Goal: Task Accomplishment & Management: Manage account settings

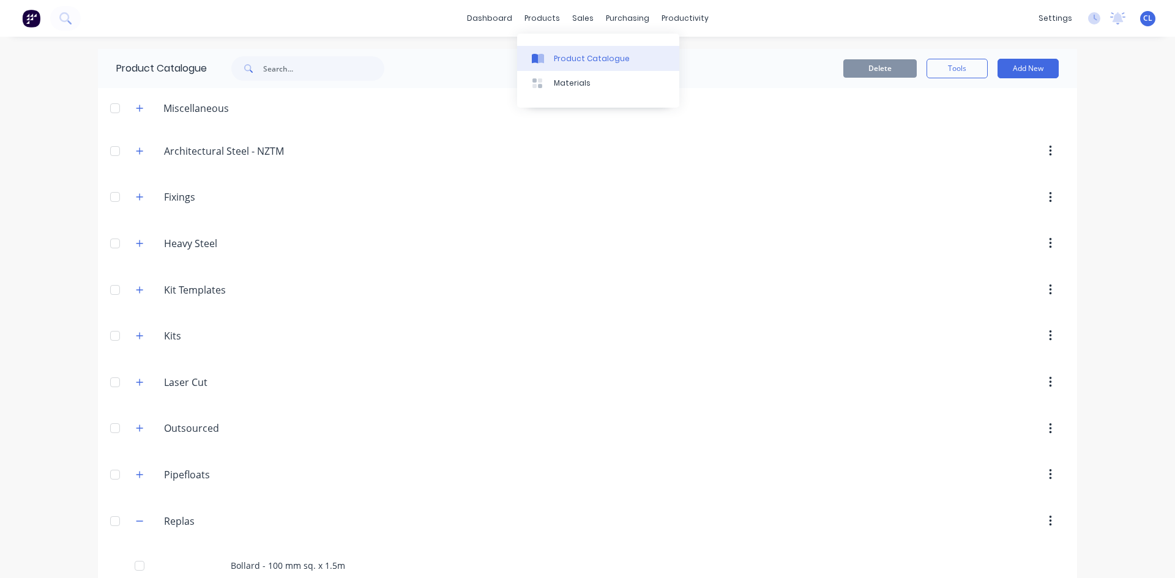
click at [564, 51] on link "Product Catalogue" at bounding box center [598, 58] width 162 height 24
click at [184, 532] on div "Replas Replas" at bounding box center [222, 521] width 192 height 22
click at [182, 521] on input "Replas" at bounding box center [236, 521] width 145 height 15
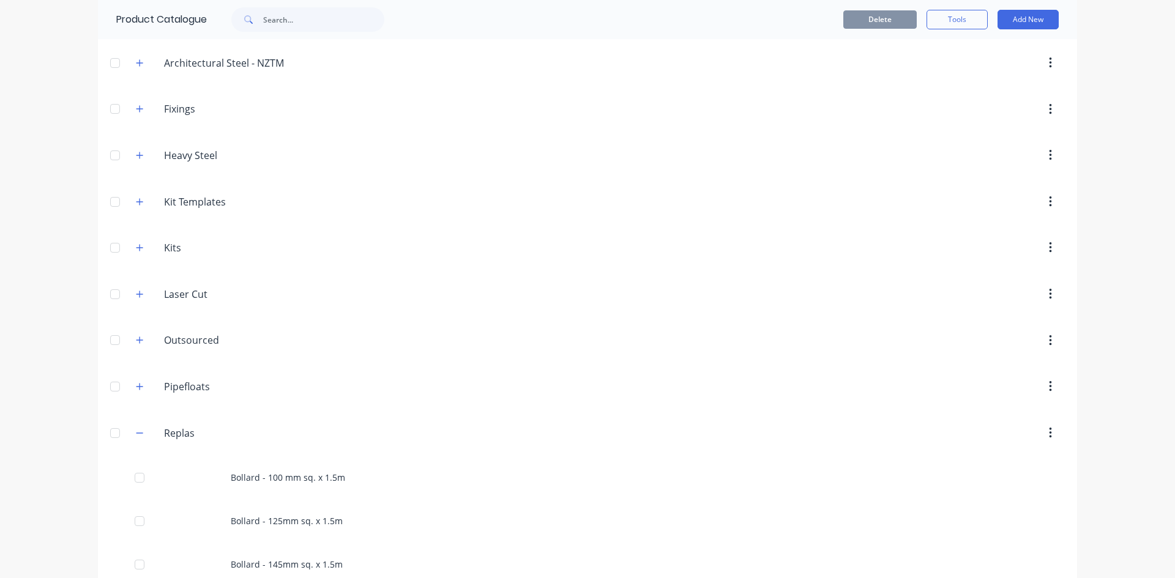
scroll to position [61, 0]
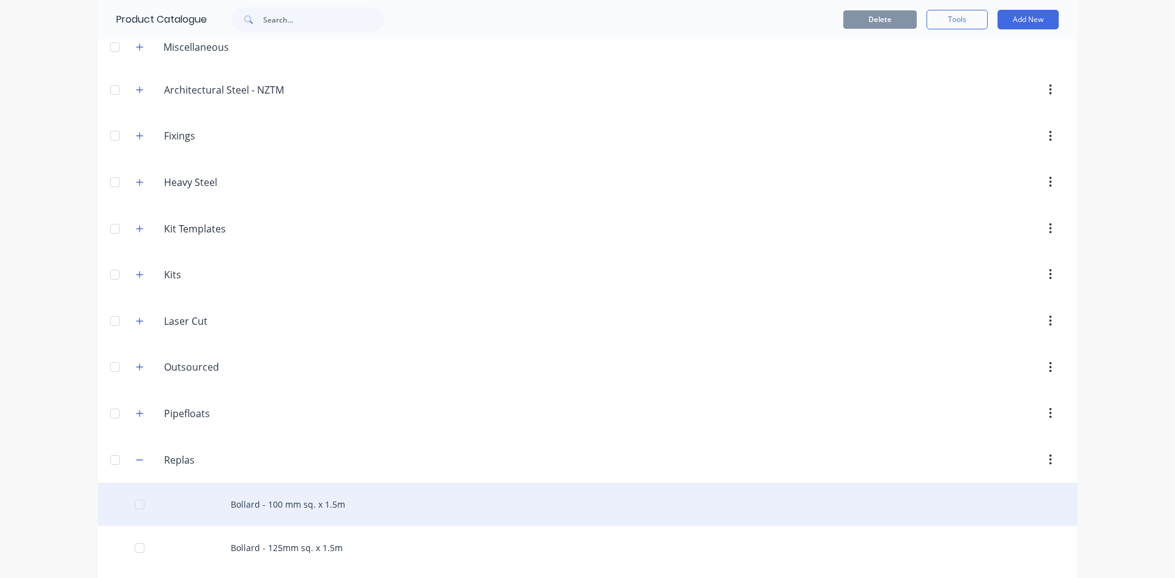
click at [296, 494] on div "Bollard - 100 mm sq. x 1.5m" at bounding box center [587, 504] width 979 height 43
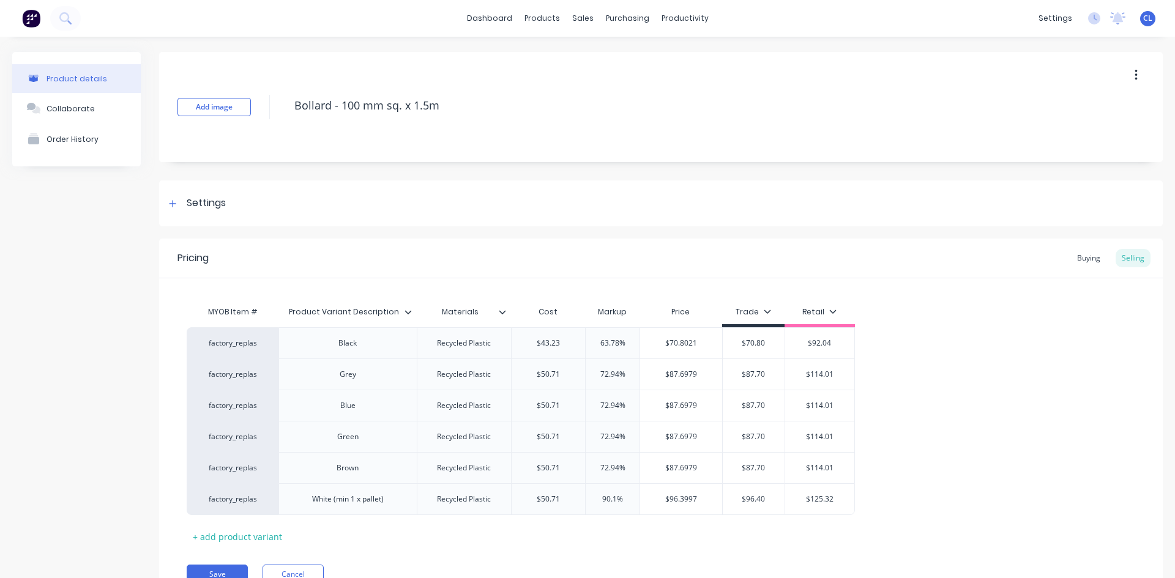
type textarea "x"
click at [1084, 255] on div "Buying" at bounding box center [1088, 258] width 35 height 18
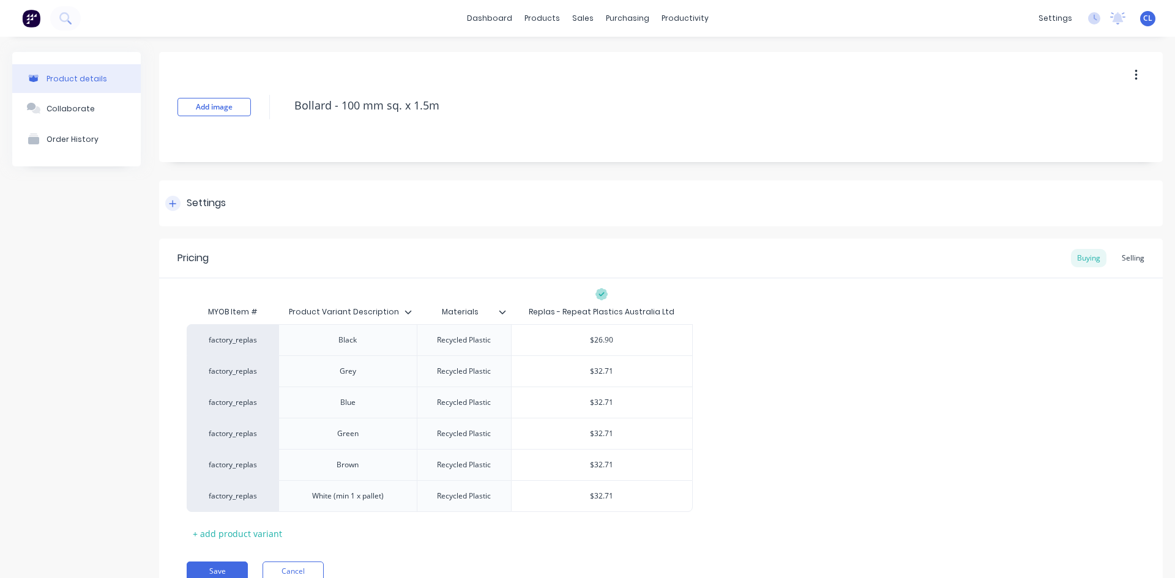
click at [179, 203] on div at bounding box center [172, 203] width 15 height 15
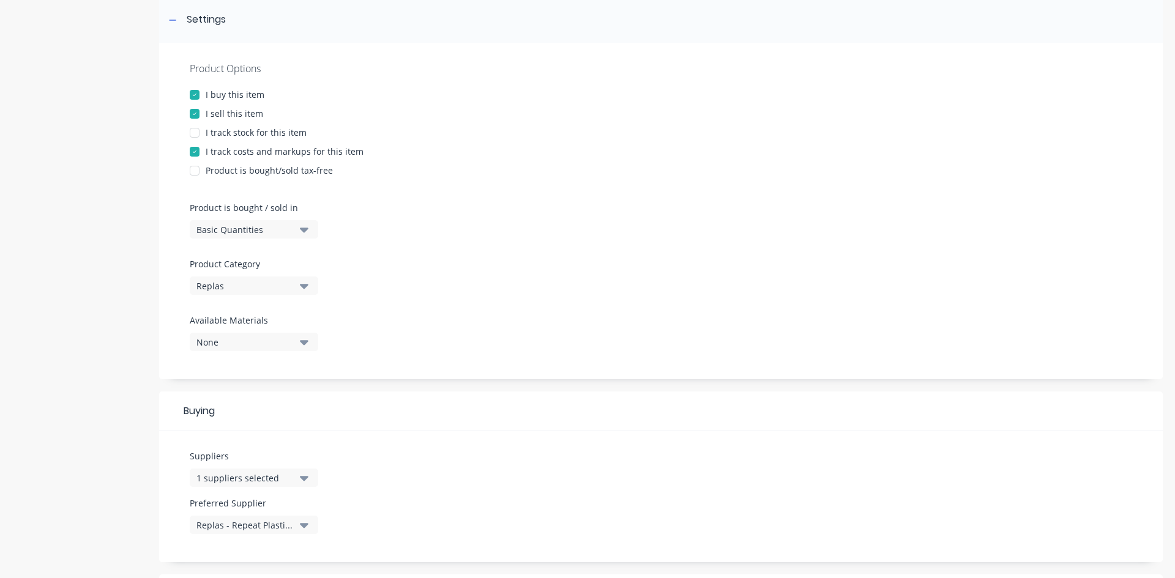
scroll to position [306, 0]
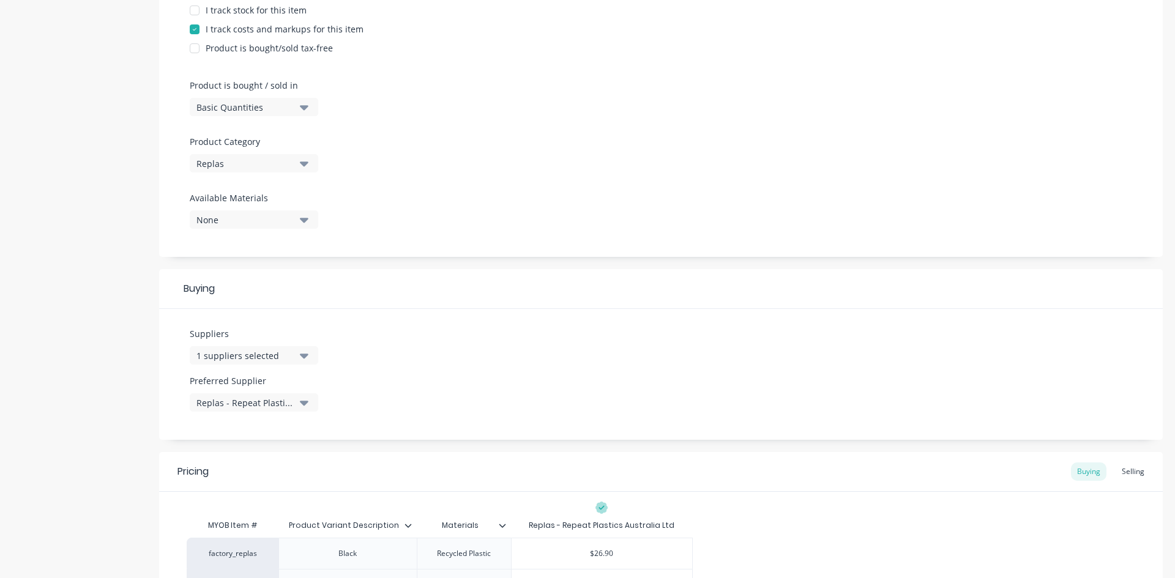
click at [303, 355] on icon "button" at bounding box center [304, 356] width 9 height 5
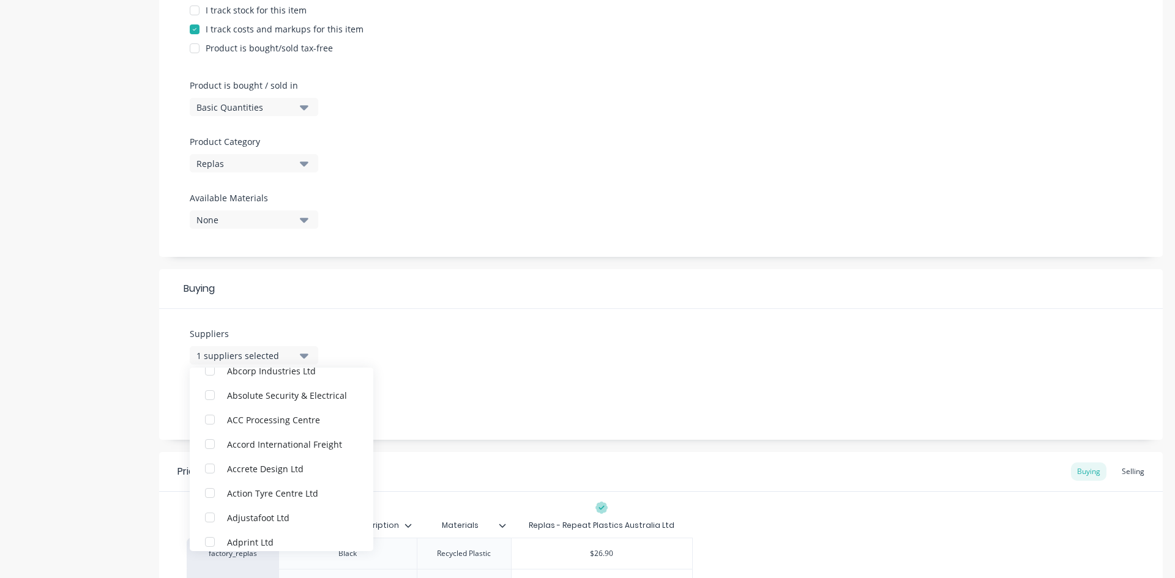
scroll to position [0, 0]
click at [491, 351] on div "Suppliers 1 suppliers selected Replas - Repeat Plastics Australia Ltd [PERSON_N…" at bounding box center [661, 374] width 1004 height 131
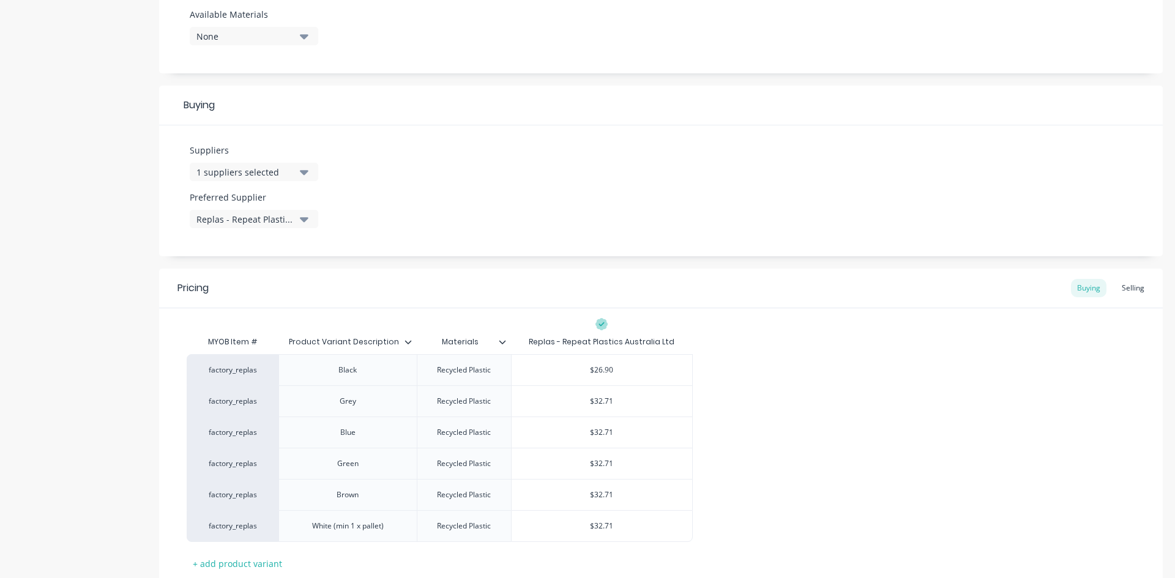
scroll to position [575, 0]
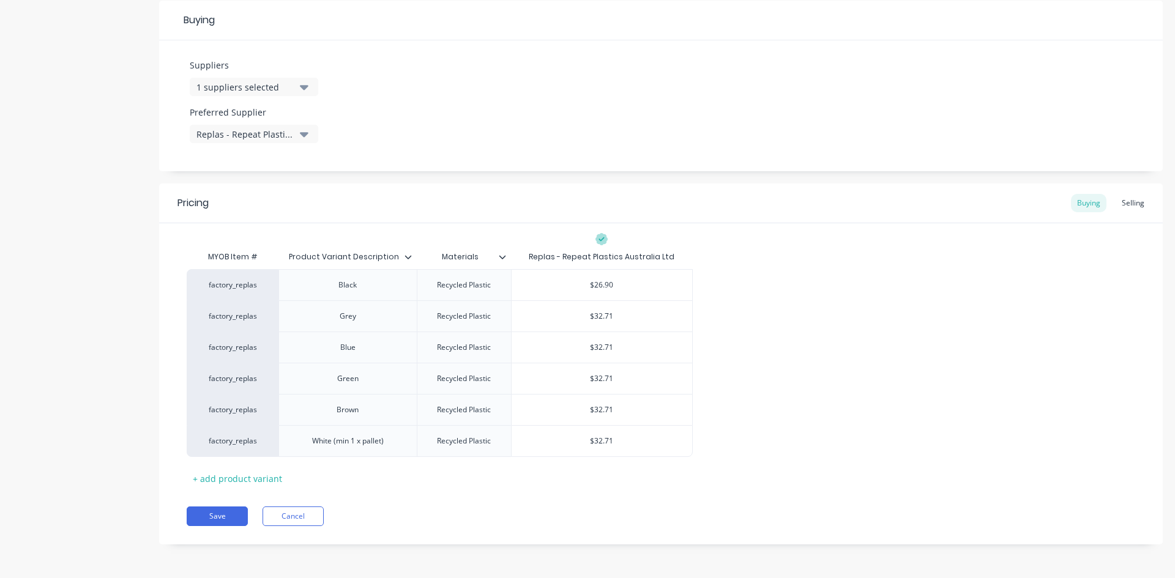
click at [304, 89] on icon "button" at bounding box center [304, 87] width 9 height 5
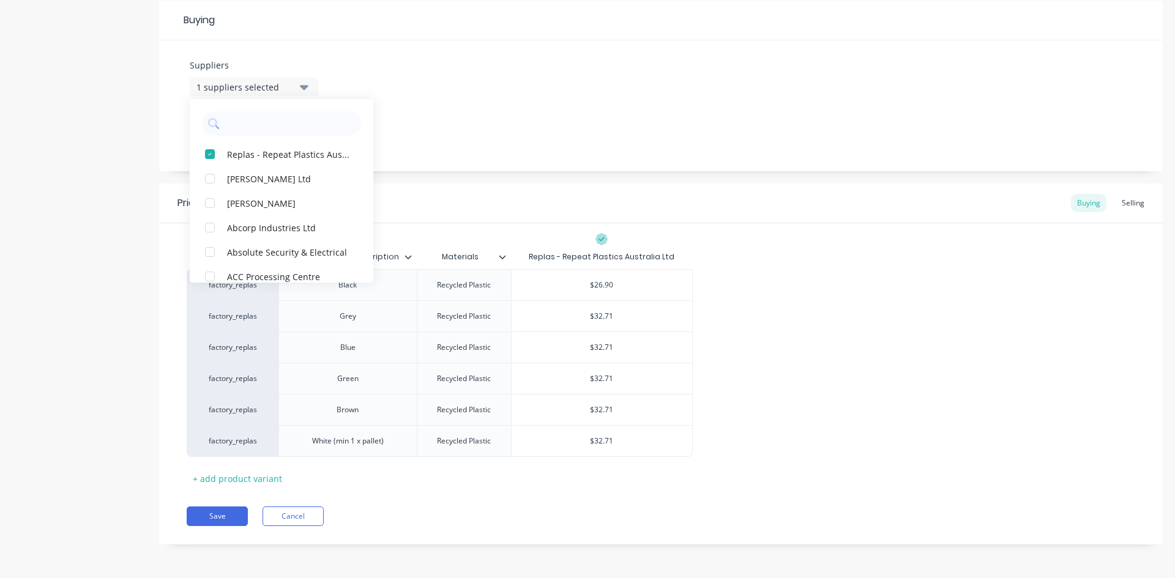
drag, startPoint x: 554, startPoint y: 100, endPoint x: 546, endPoint y: 100, distance: 7.3
click at [554, 100] on div "Suppliers 1 suppliers selected Replas - Repeat Plastics Australia Ltd [PERSON_N…" at bounding box center [661, 105] width 1004 height 131
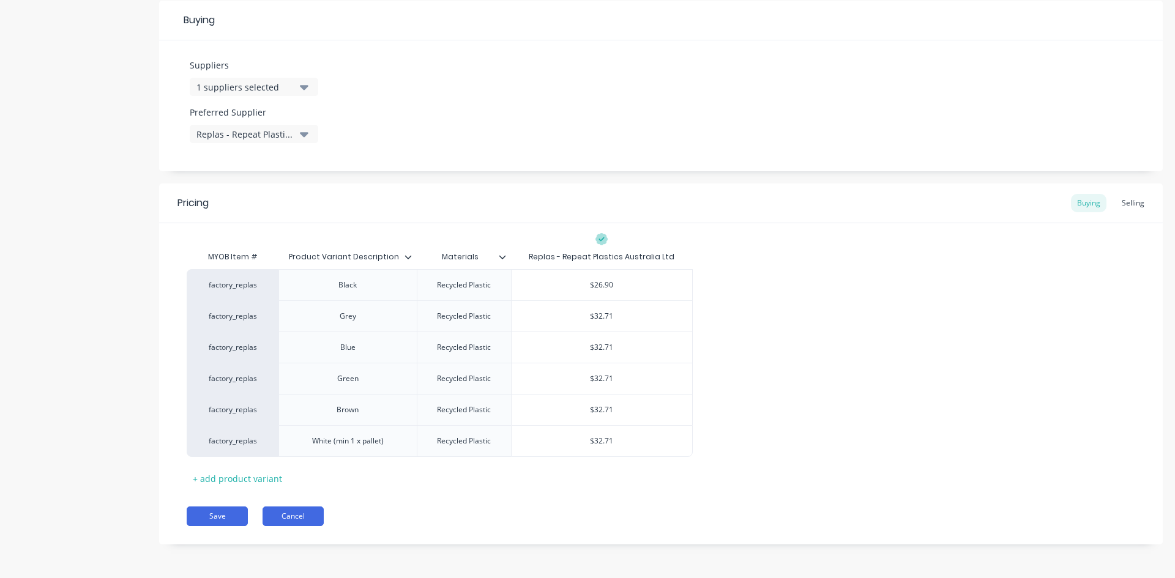
click at [296, 520] on button "Cancel" at bounding box center [293, 517] width 61 height 20
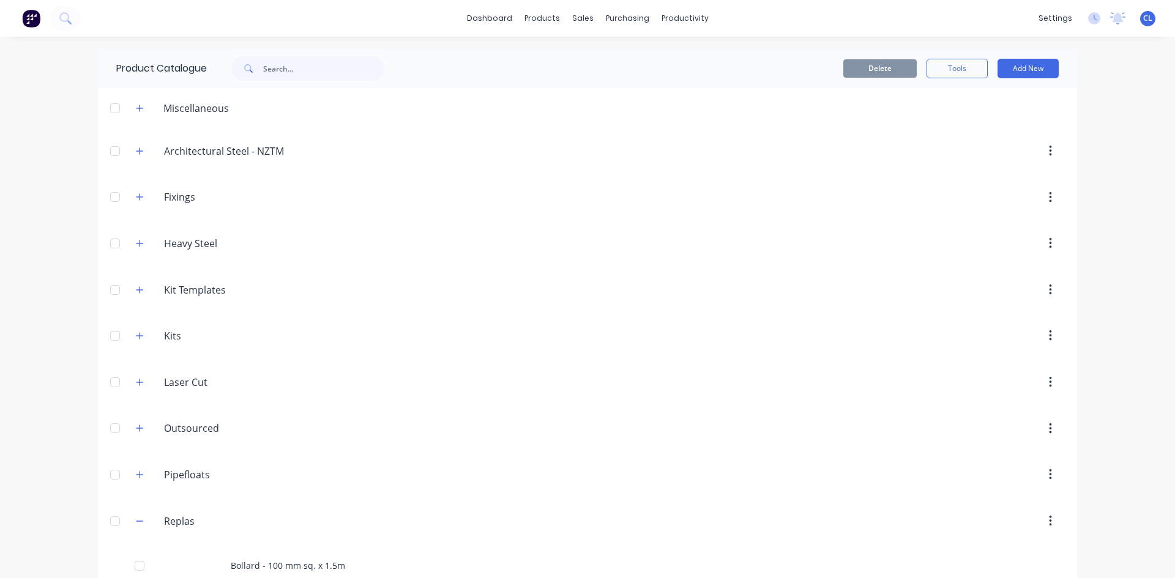
click at [1143, 21] on span "CL" at bounding box center [1147, 18] width 9 height 11
click at [1030, 152] on div "Sign out" at bounding box center [1043, 153] width 33 height 11
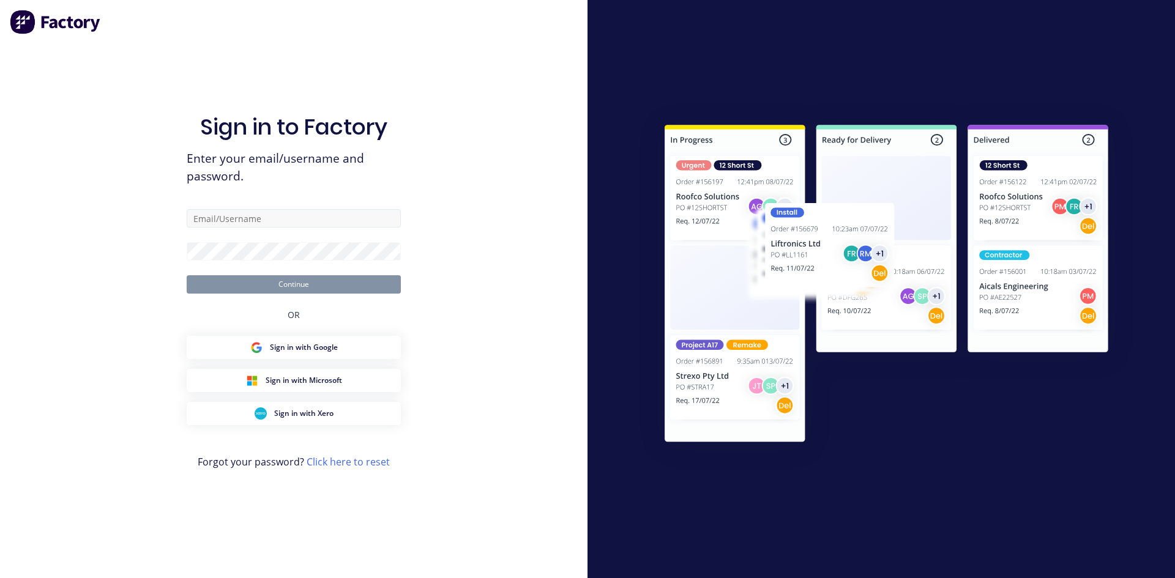
click at [272, 215] on input "text" at bounding box center [294, 218] width 214 height 18
type input "[PERSON_NAME][EMAIL_ADDRESS][DOMAIN_NAME]"
click at [299, 284] on button "Continue" at bounding box center [294, 284] width 214 height 18
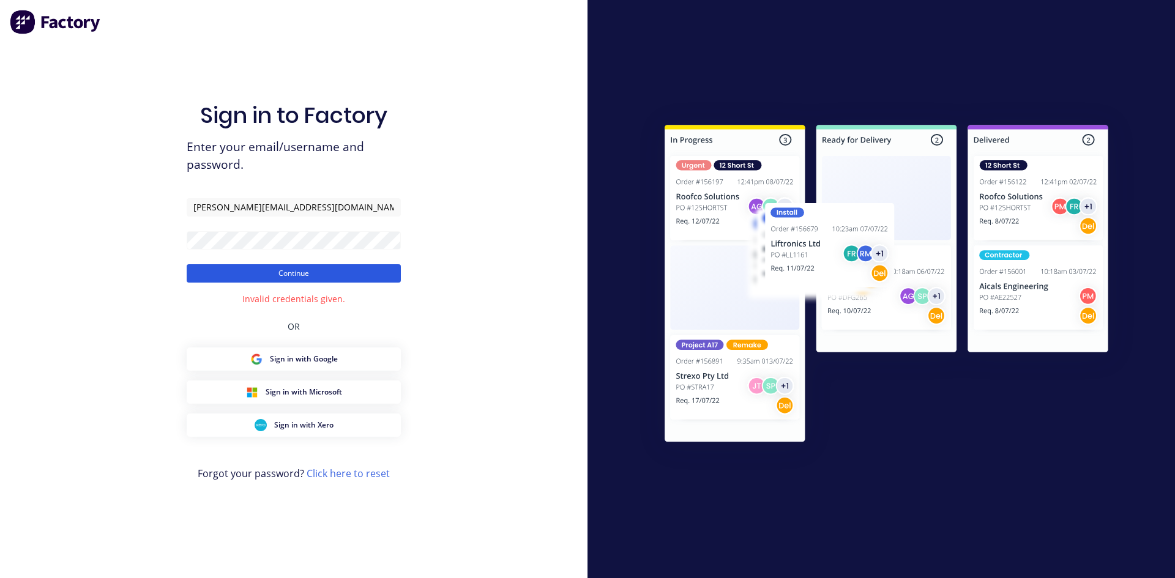
click at [288, 270] on button "Continue" at bounding box center [294, 273] width 214 height 18
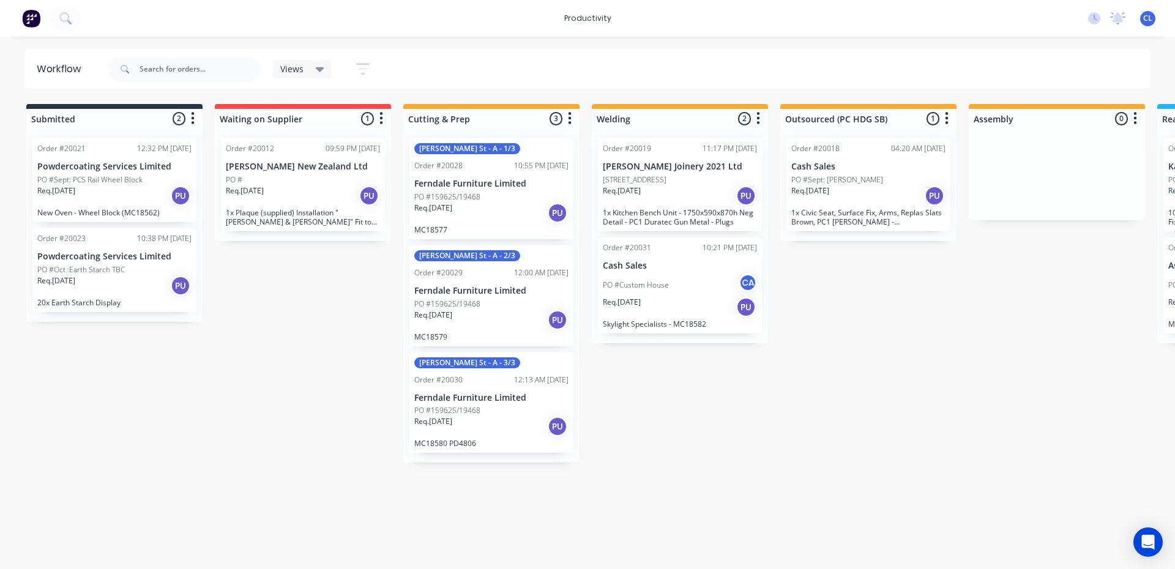
click at [293, 171] on p "Downer New Zealand Ltd" at bounding box center [303, 167] width 154 height 10
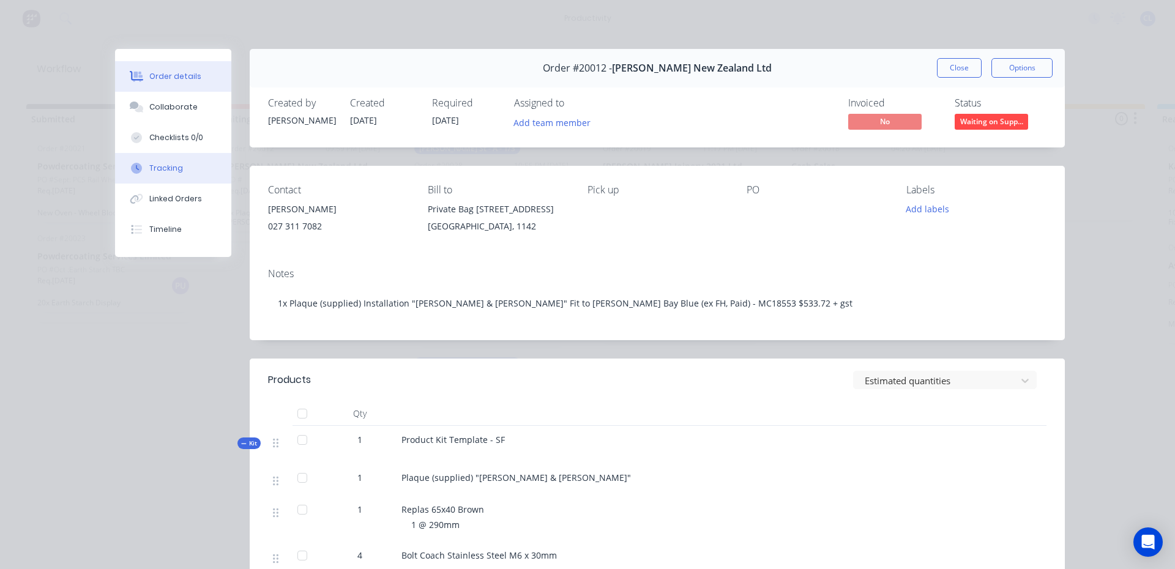
click at [171, 166] on div "Tracking" at bounding box center [166, 168] width 34 height 11
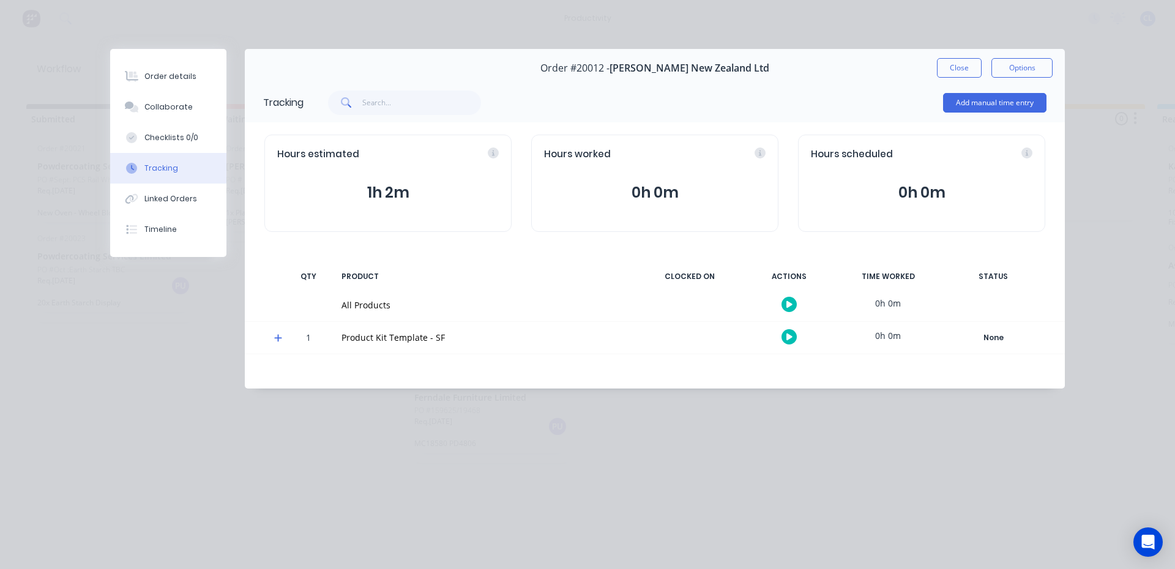
click at [277, 338] on icon at bounding box center [277, 338] width 7 height 7
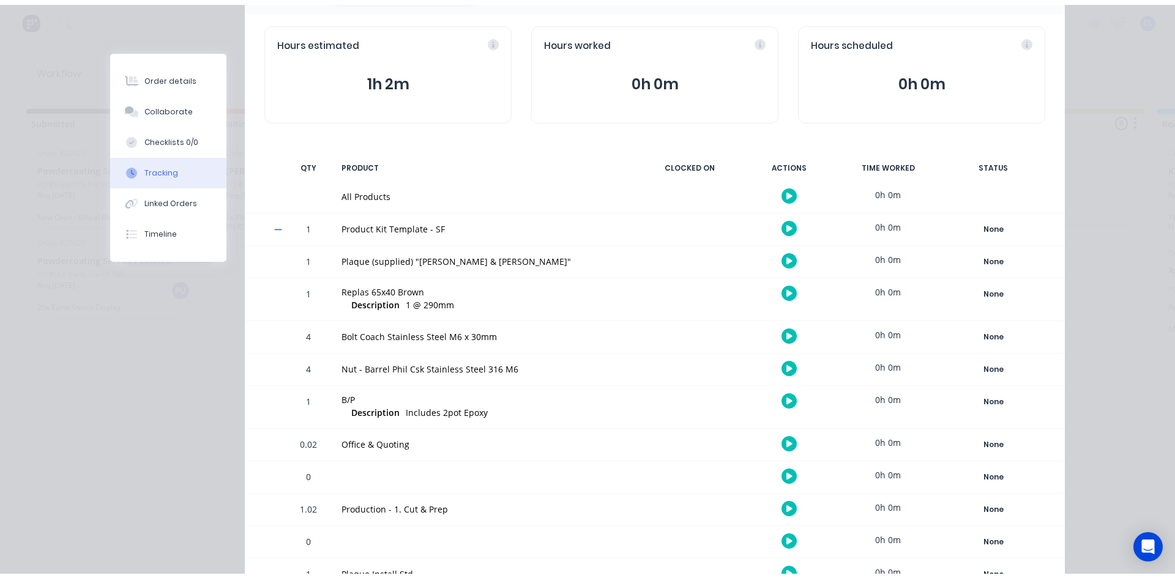
scroll to position [181, 0]
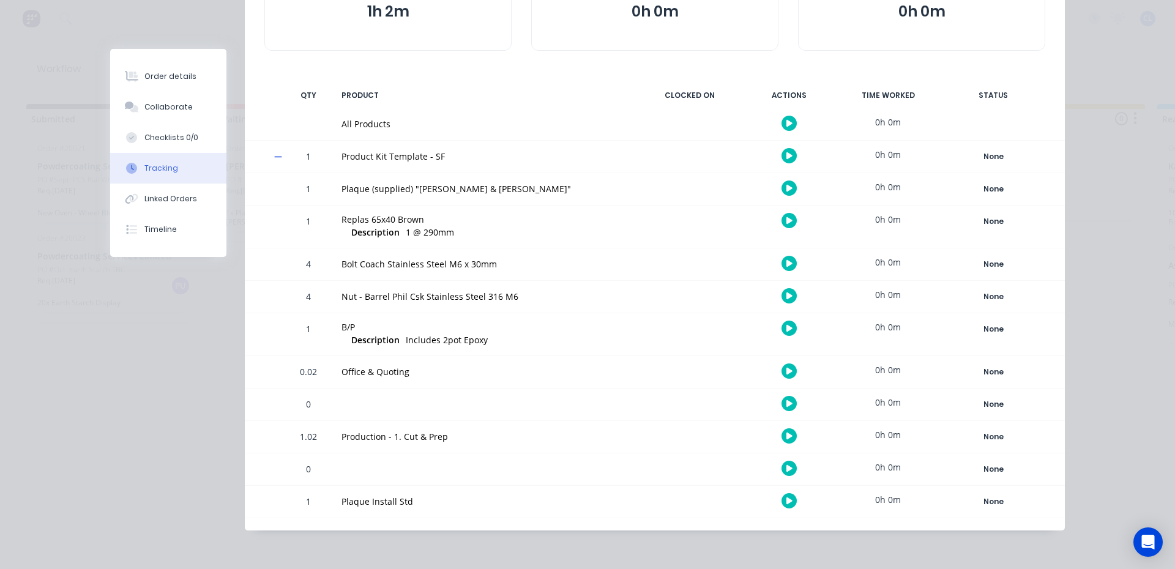
click at [786, 437] on icon "button" at bounding box center [789, 436] width 6 height 8
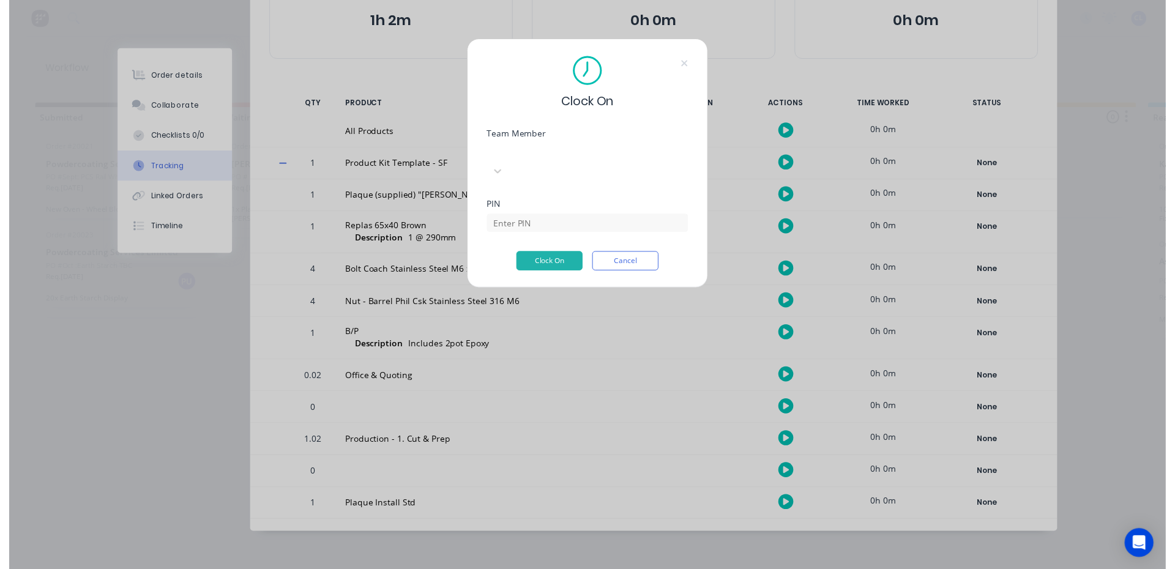
scroll to position [172, 0]
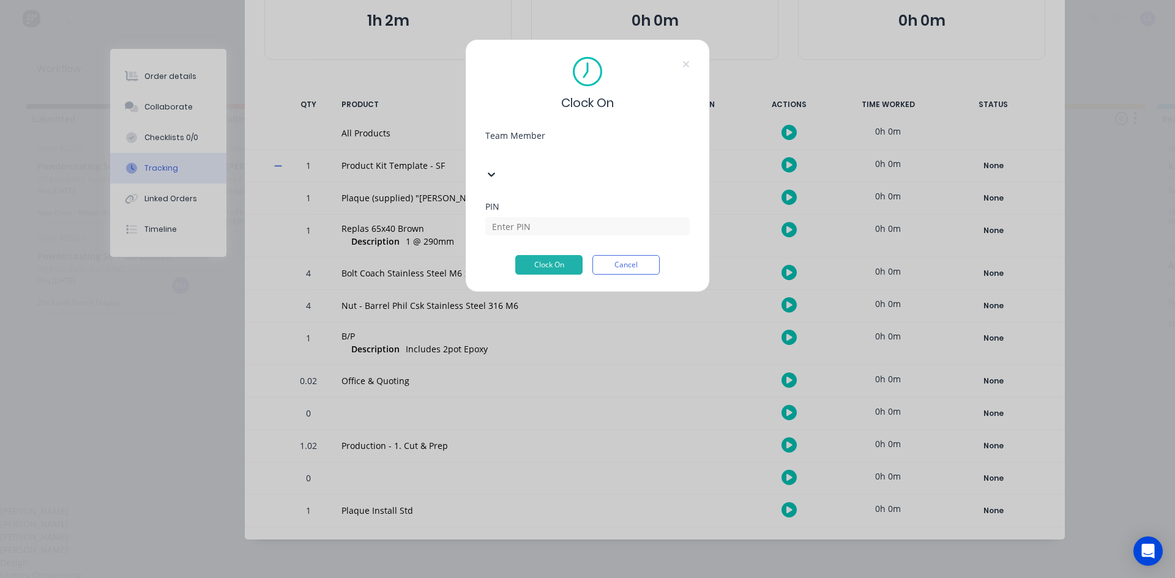
click at [692, 138] on div "Clock On Team Member 17 results available. Use Up and Down to choose options, p…" at bounding box center [587, 165] width 245 height 253
click at [634, 255] on button "Cancel" at bounding box center [625, 265] width 67 height 20
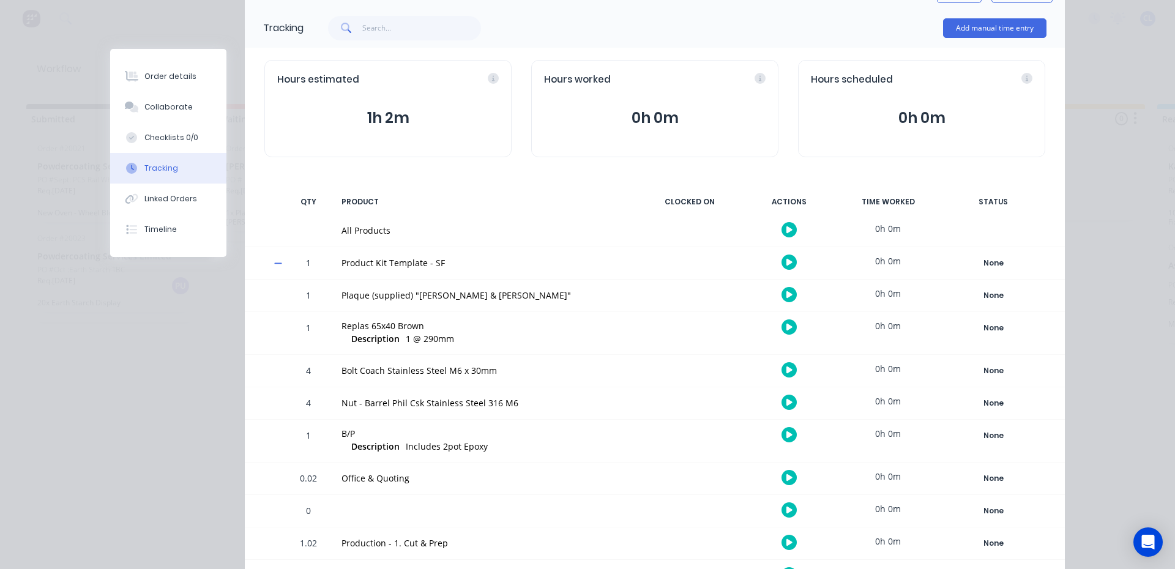
scroll to position [0, 0]
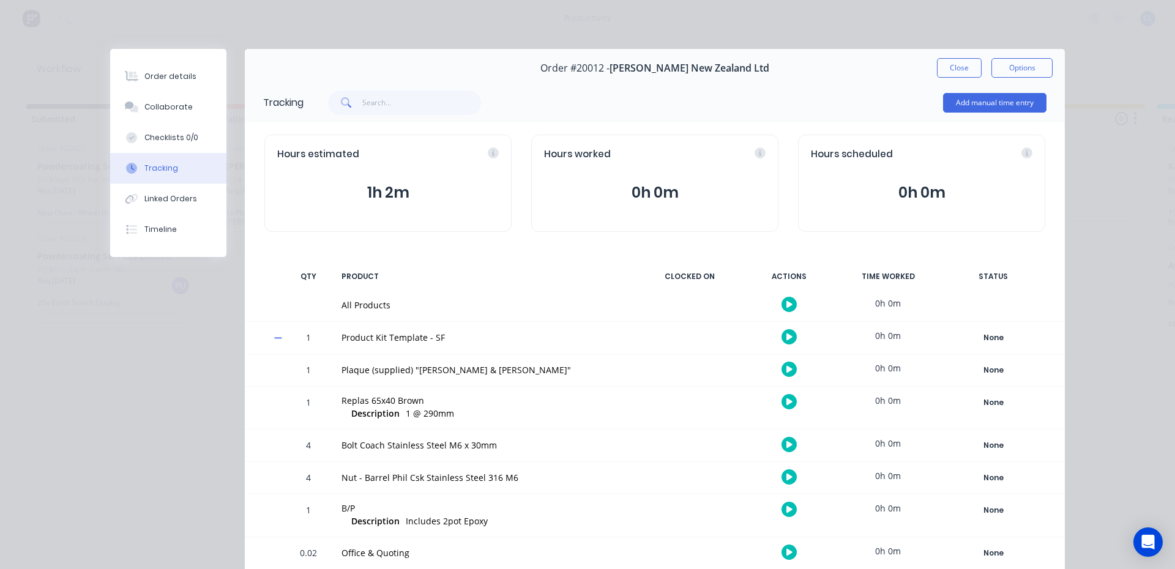
click at [274, 336] on icon at bounding box center [278, 338] width 8 height 9
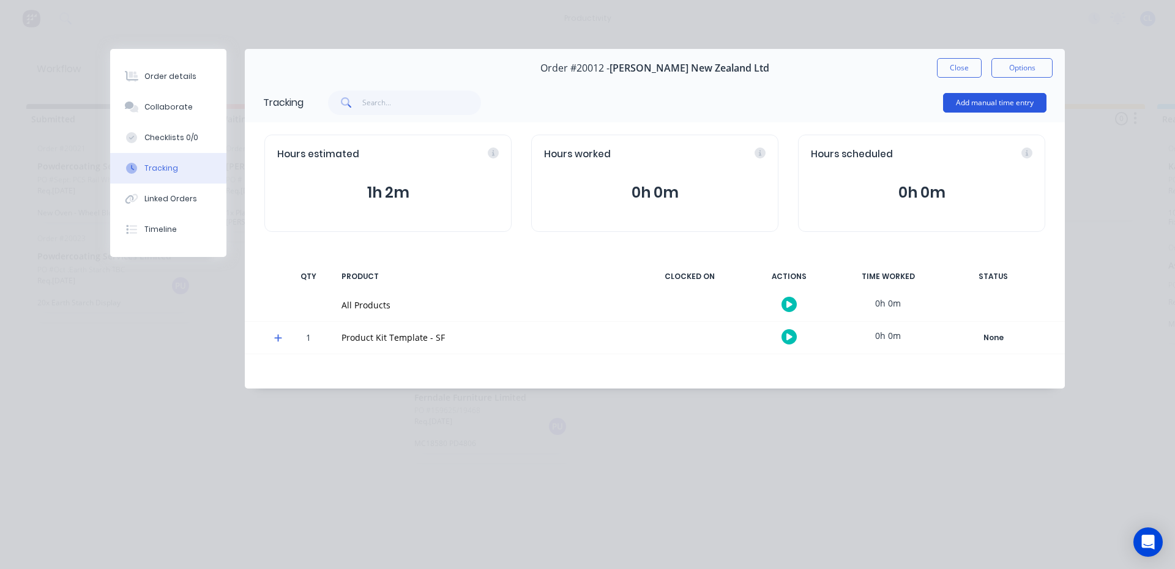
click at [996, 100] on button "Add manual time entry" at bounding box center [994, 103] width 103 height 20
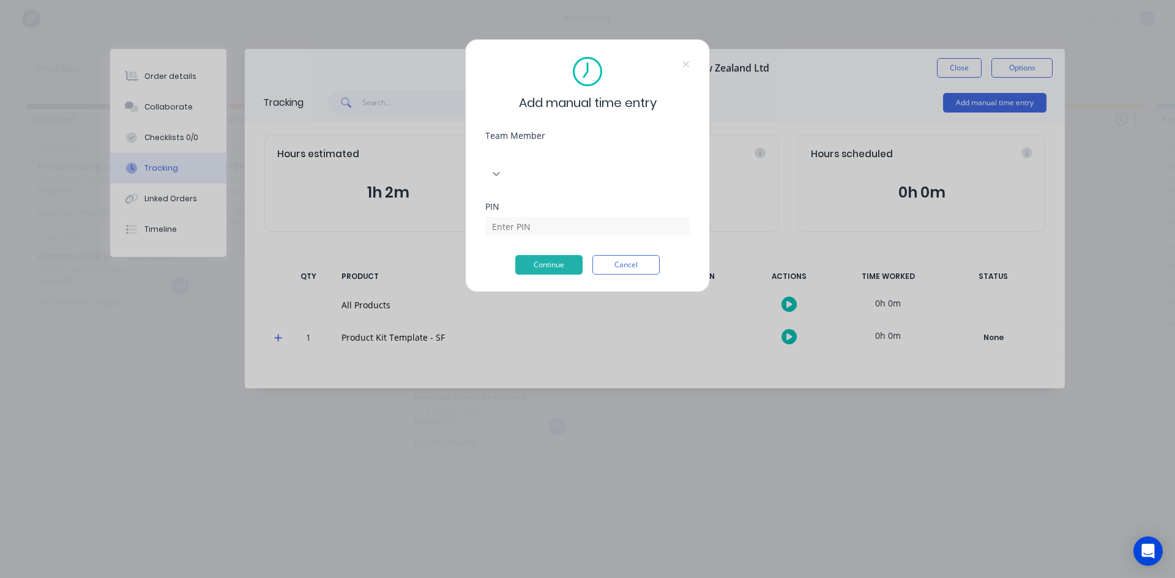
click at [502, 168] on icon at bounding box center [496, 174] width 12 height 12
click at [624, 531] on div "[PERSON_NAME]" at bounding box center [587, 537] width 1175 height 13
click at [556, 255] on button "Continue" at bounding box center [548, 265] width 67 height 20
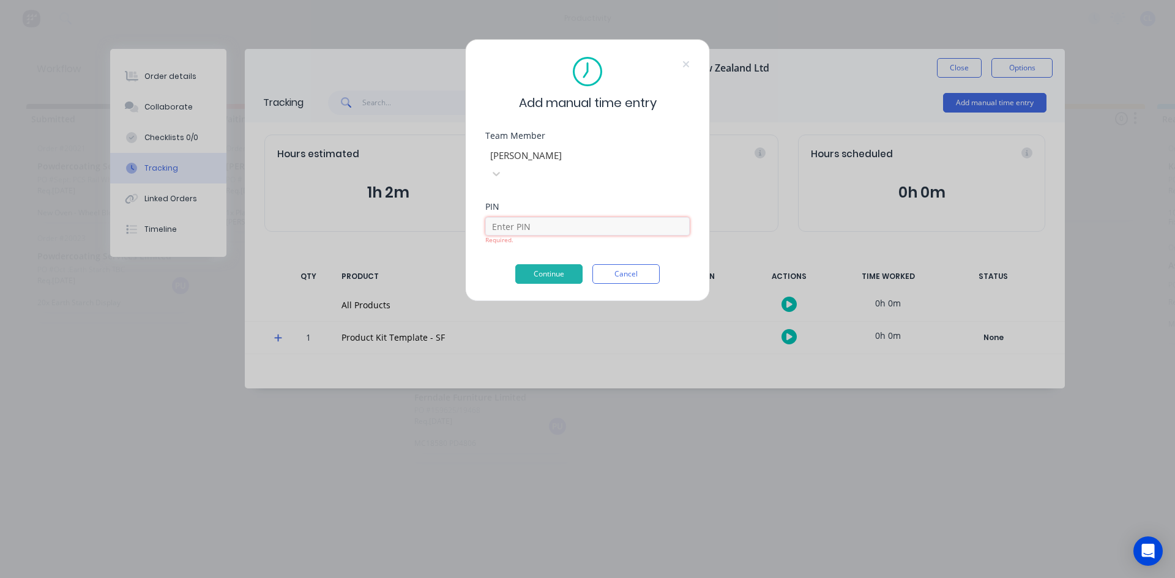
click at [546, 217] on input at bounding box center [587, 226] width 204 height 18
type input "6666"
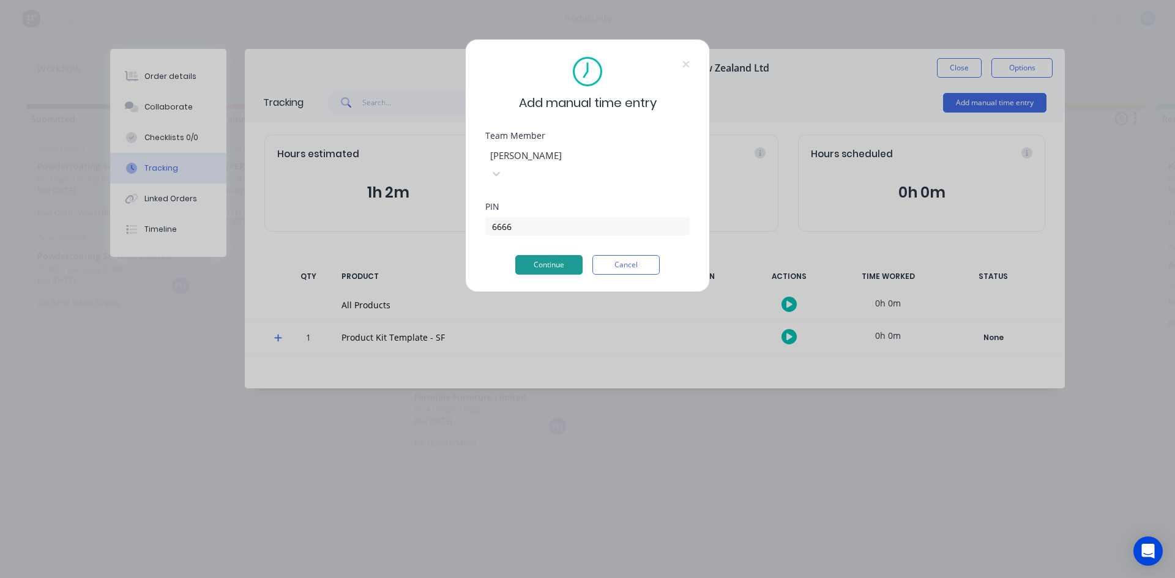
click at [551, 255] on button "Continue" at bounding box center [548, 265] width 67 height 20
drag, startPoint x: 524, startPoint y: 206, endPoint x: 445, endPoint y: 204, distance: 79.6
click at [445, 204] on div "Add manual time entry Team Member Carl Longstaff PIN 6666 Invalid PIN. Continue…" at bounding box center [587, 289] width 1175 height 578
type input "1234"
click at [547, 258] on div "Add manual time entry Team Member Carl Longstaff PIN 1234 Invalid PIN. Continue…" at bounding box center [587, 170] width 245 height 263
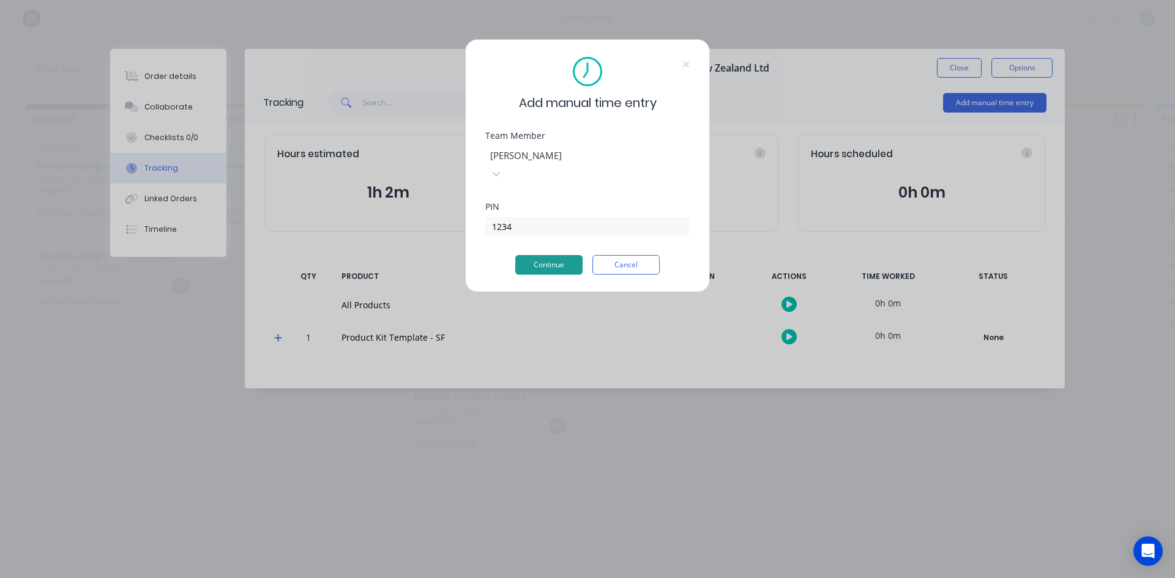
click at [550, 255] on button "Continue" at bounding box center [548, 265] width 67 height 20
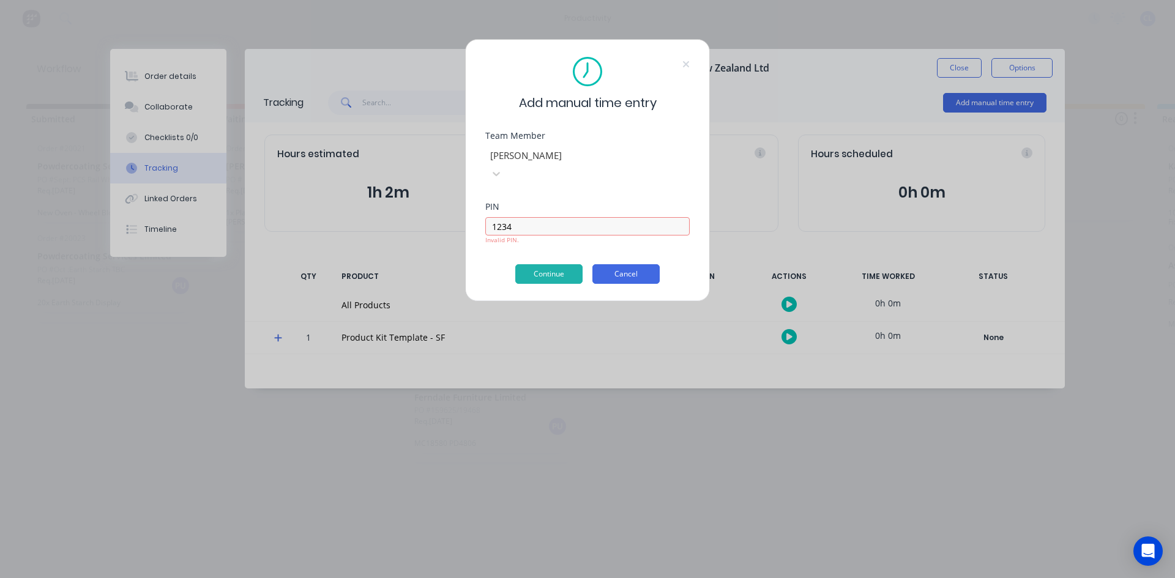
click at [637, 264] on button "Cancel" at bounding box center [625, 274] width 67 height 20
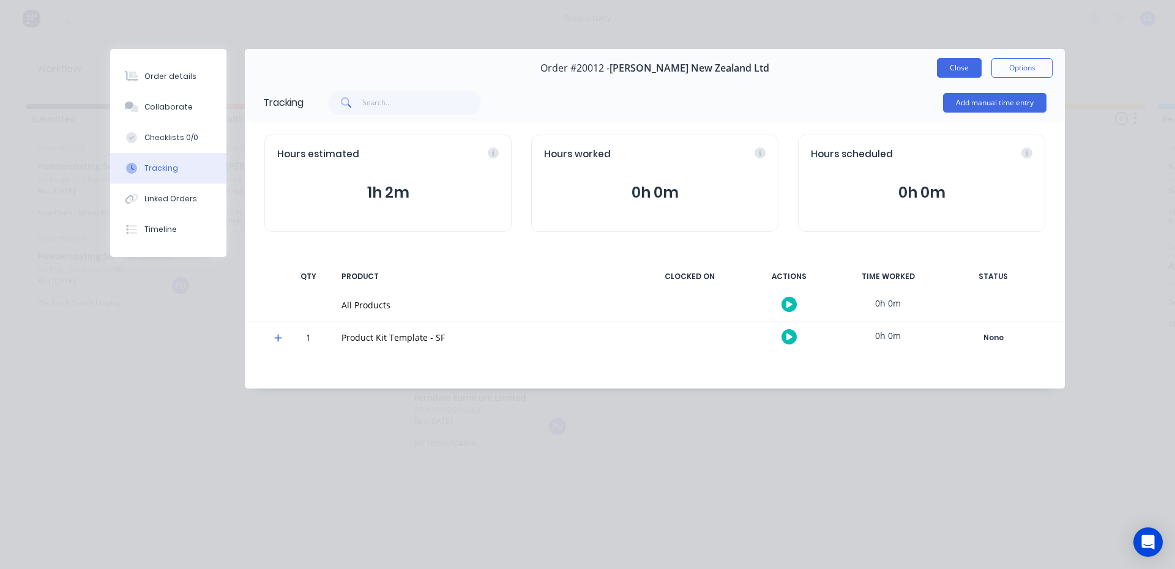
click at [966, 69] on button "Close" at bounding box center [959, 68] width 45 height 20
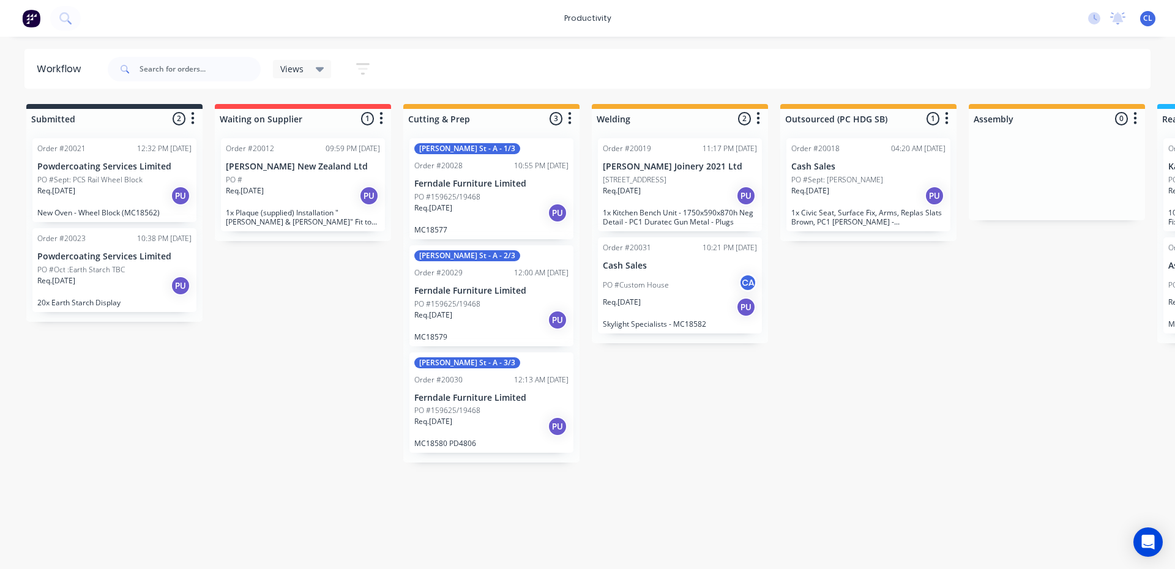
click at [1143, 21] on span "CL" at bounding box center [1147, 18] width 9 height 11
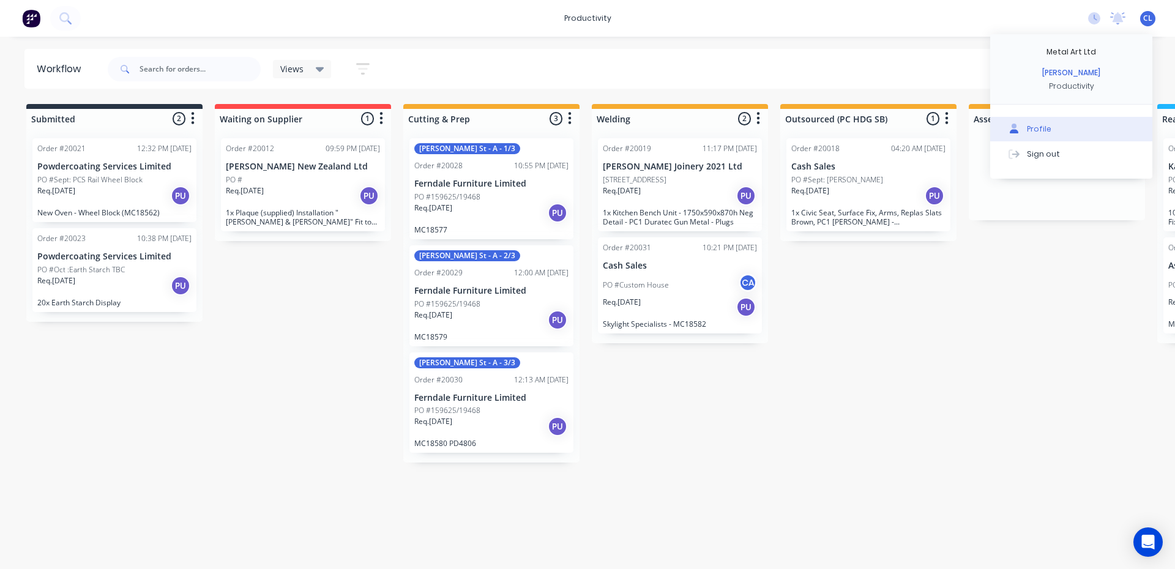
click at [1046, 129] on div "Profile" at bounding box center [1039, 129] width 24 height 11
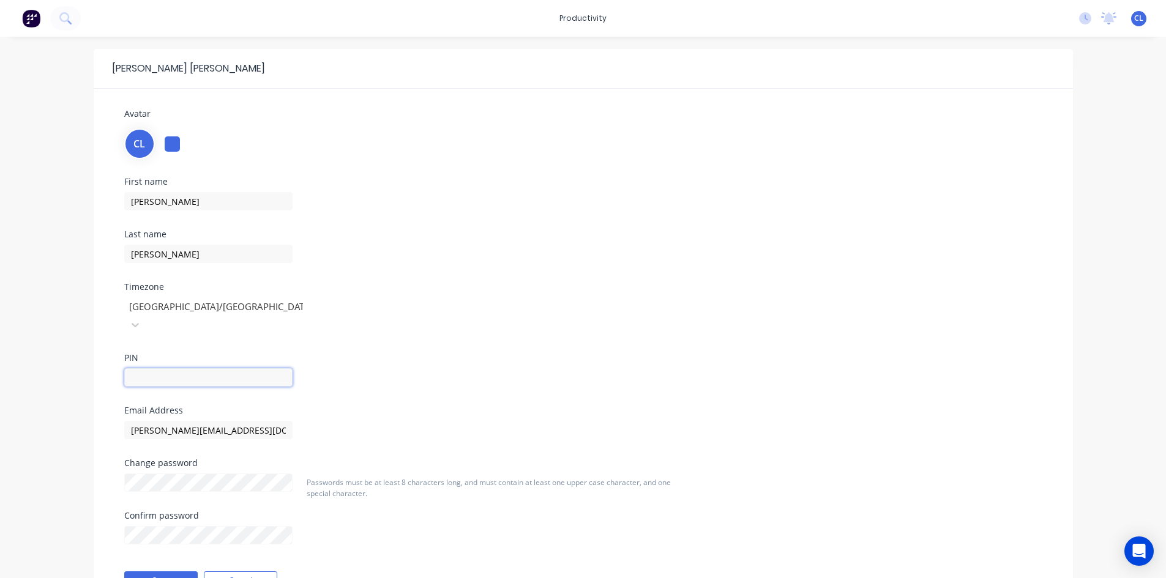
click at [151, 368] on input "text" at bounding box center [208, 377] width 168 height 18
type input "6666"
click at [168, 572] on button "Save" at bounding box center [160, 581] width 73 height 18
click at [160, 572] on button "Save" at bounding box center [160, 581] width 73 height 18
click at [253, 572] on button "Cancel" at bounding box center [240, 581] width 73 height 18
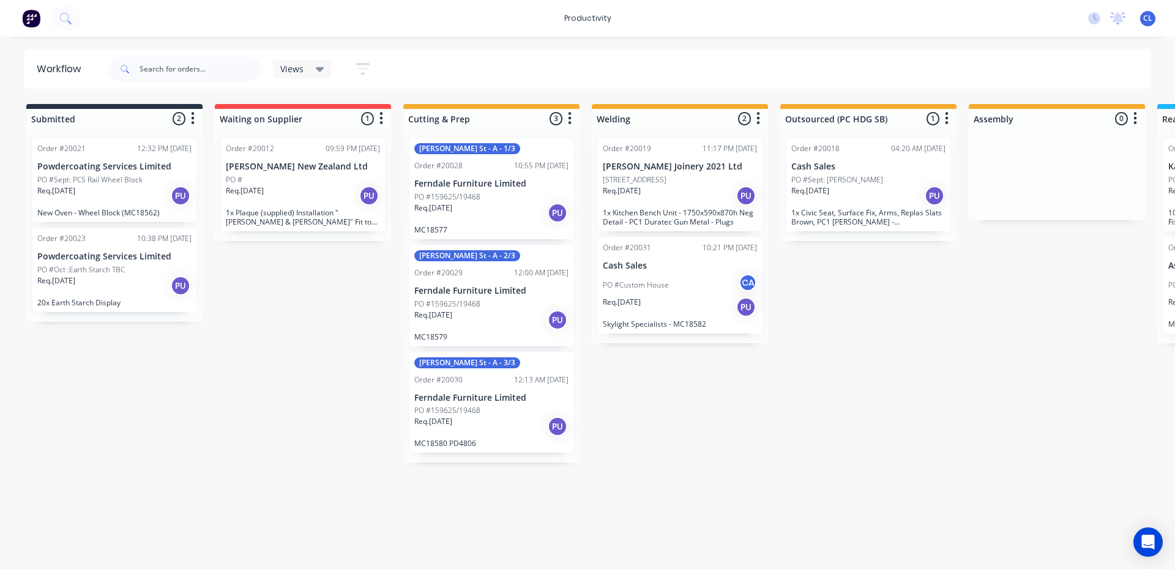
click at [274, 170] on p "Downer New Zealand Ltd" at bounding box center [303, 167] width 154 height 10
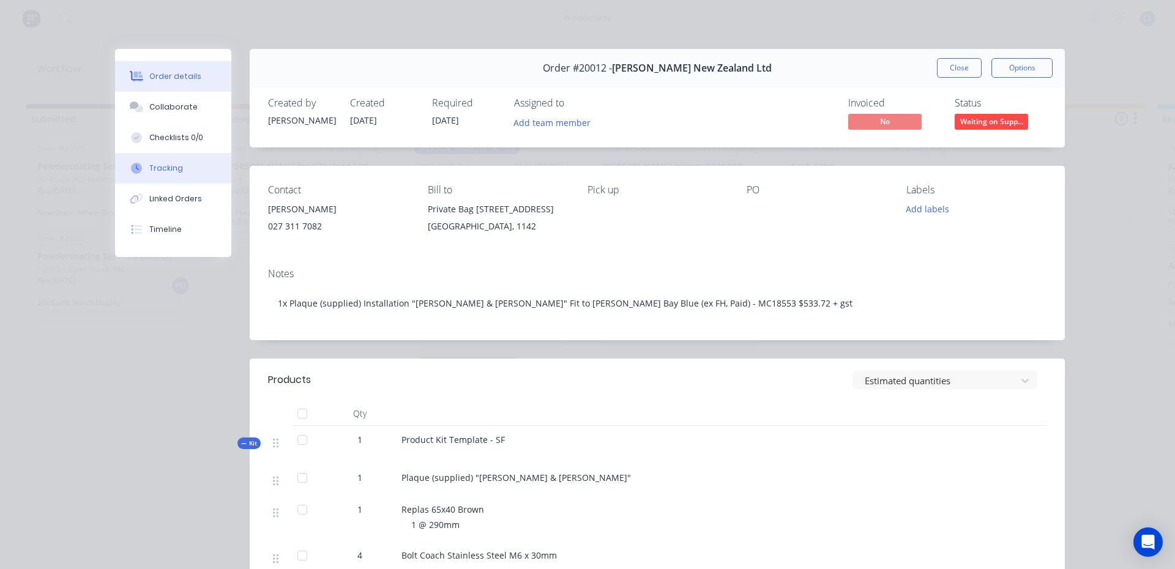
click at [160, 166] on div "Tracking" at bounding box center [166, 168] width 34 height 11
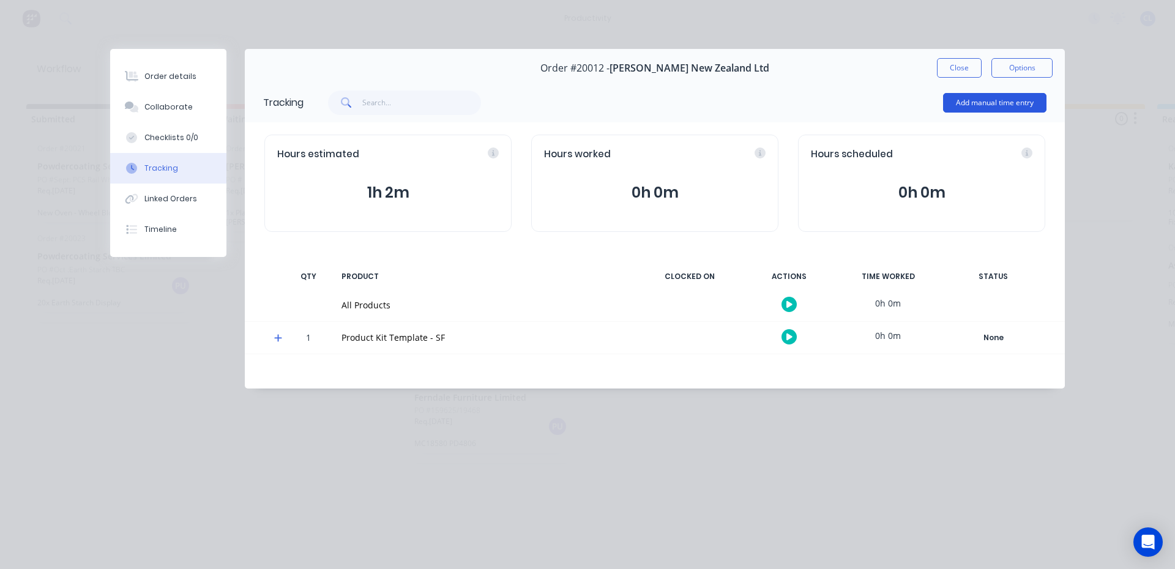
click at [1009, 105] on button "Add manual time entry" at bounding box center [994, 103] width 103 height 20
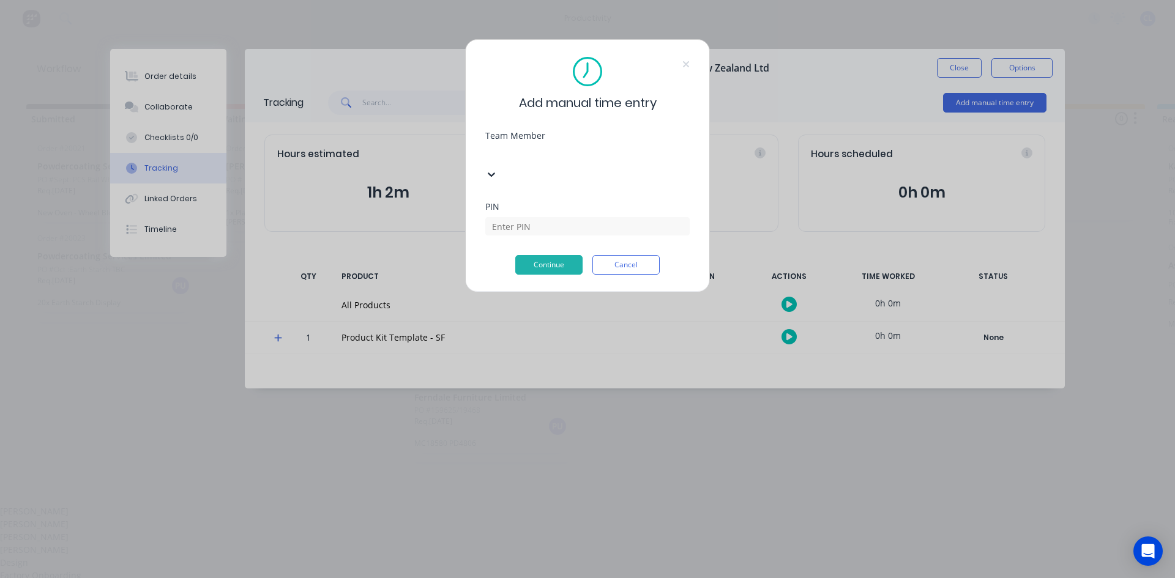
click at [542, 148] on div at bounding box center [577, 153] width 176 height 15
click at [535, 531] on div "[PERSON_NAME]" at bounding box center [587, 537] width 1175 height 13
click at [530, 217] on input at bounding box center [587, 226] width 204 height 18
type input "6666"
click at [550, 255] on button "Continue" at bounding box center [548, 265] width 67 height 20
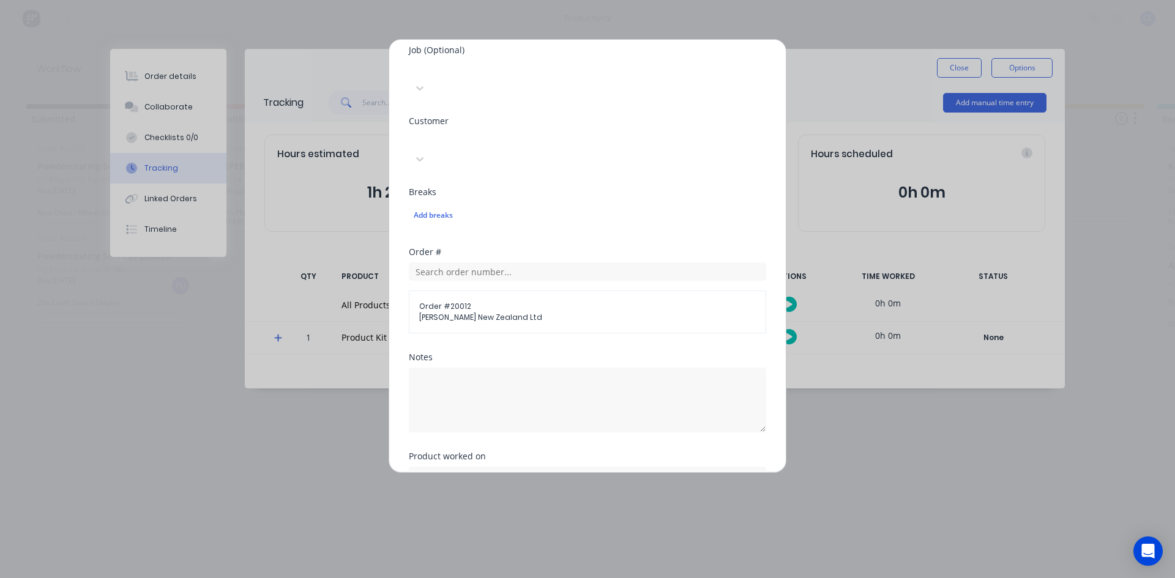
scroll to position [551, 0]
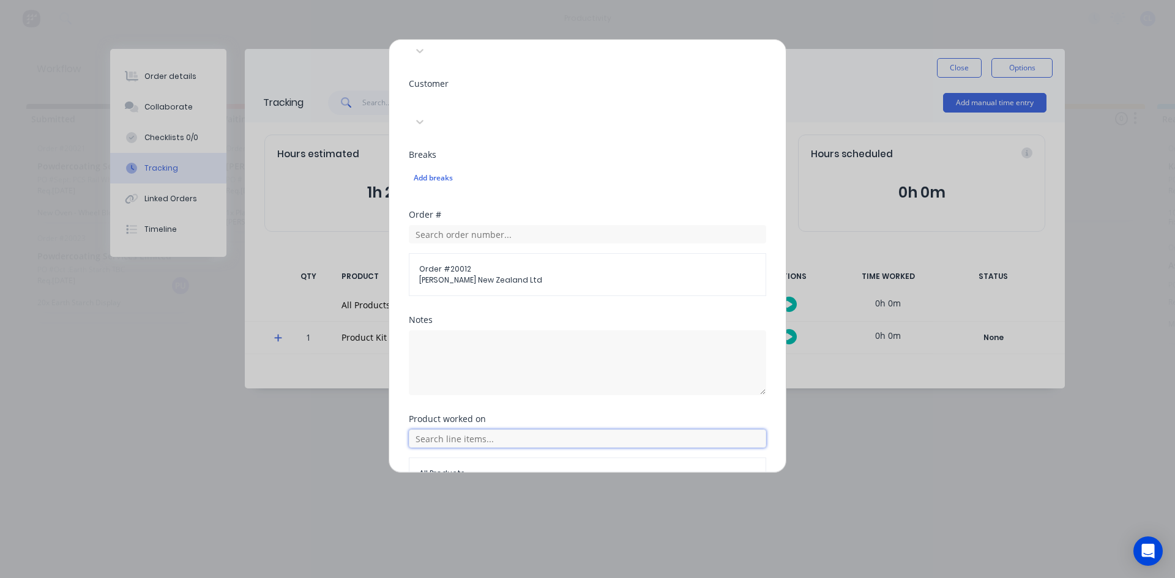
click at [550, 430] on input "text" at bounding box center [587, 439] width 357 height 18
click at [423, 496] on icon at bounding box center [423, 500] width 8 height 9
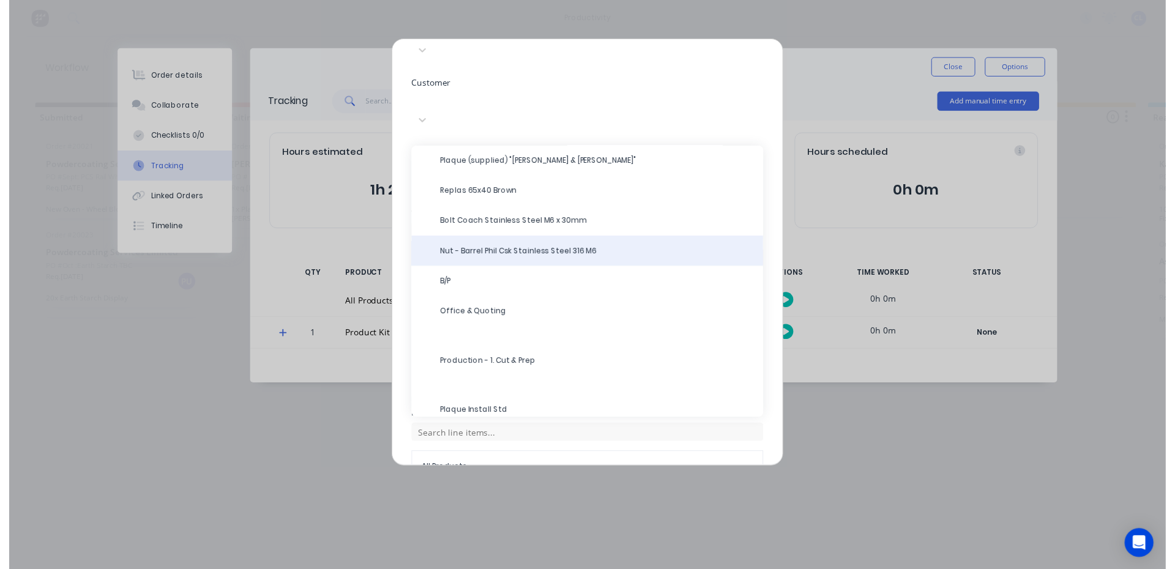
scroll to position [70, 0]
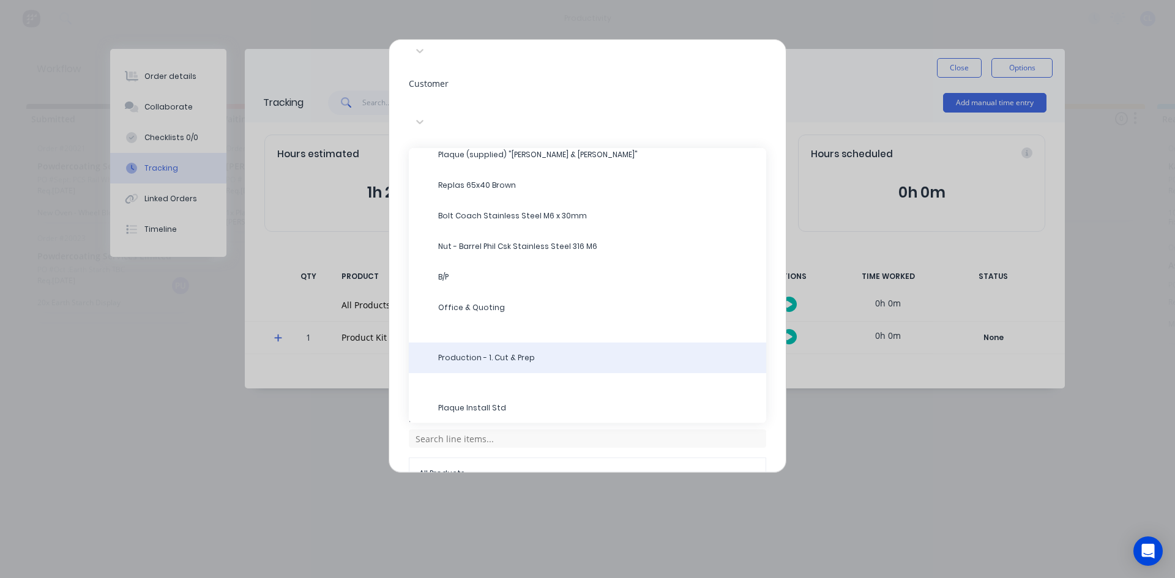
click at [453, 352] on span "Production - 1. Cut & Prep" at bounding box center [597, 357] width 318 height 11
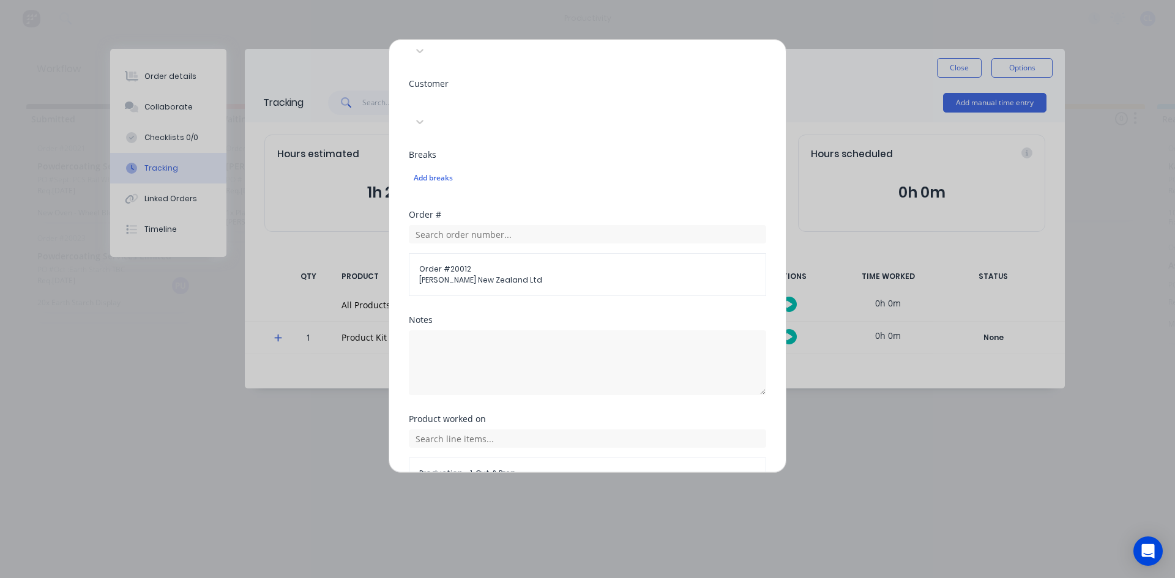
click at [648, 509] on button "Cancel" at bounding box center [644, 519] width 49 height 20
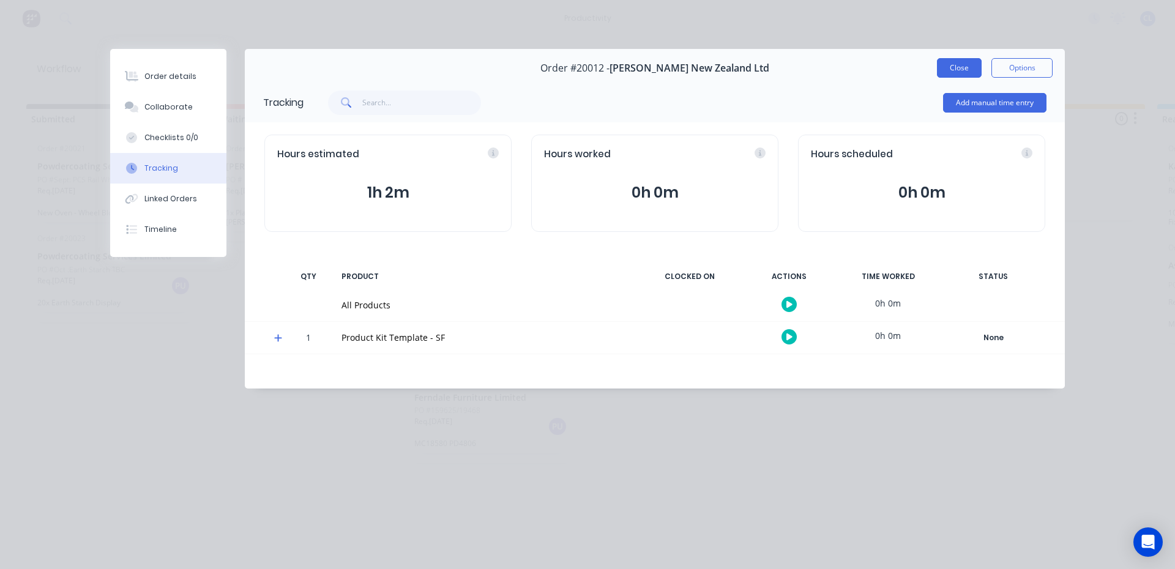
click at [959, 69] on button "Close" at bounding box center [959, 68] width 45 height 20
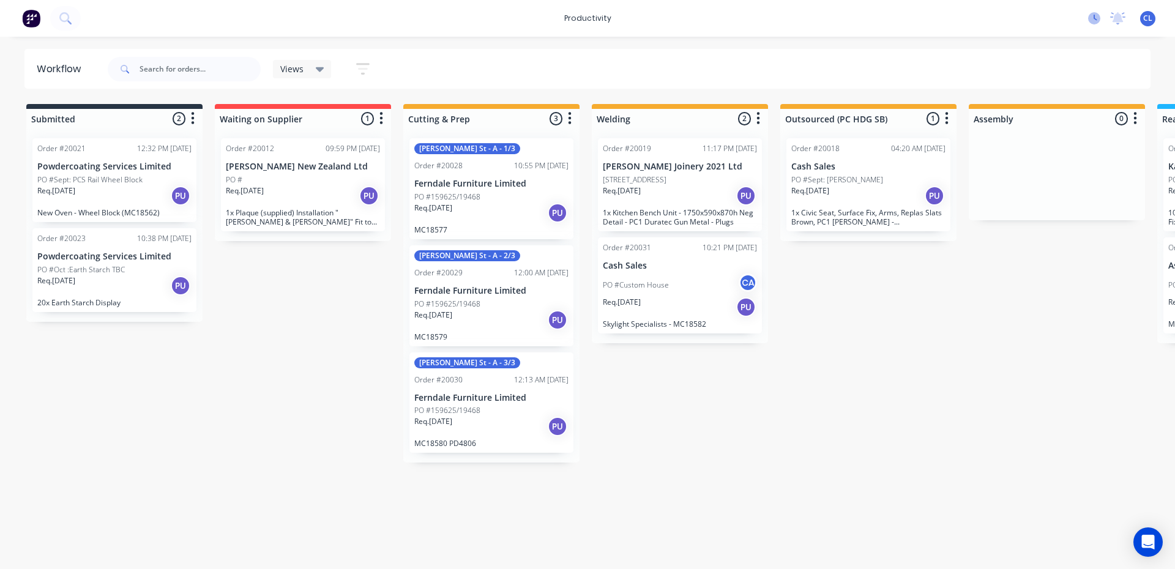
click at [1092, 21] on icon at bounding box center [1094, 18] width 12 height 12
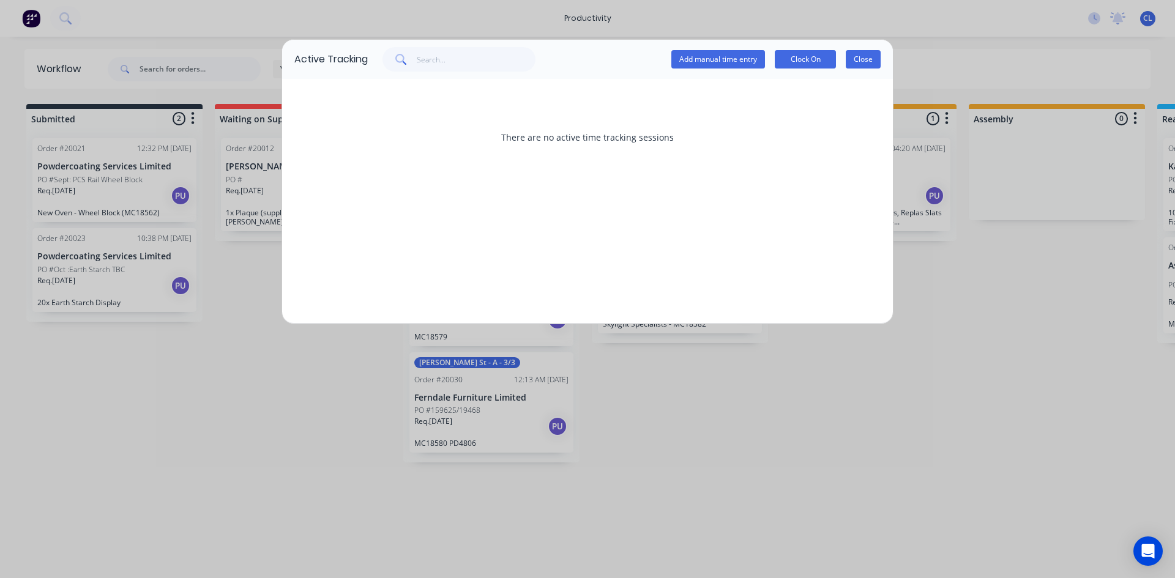
click at [870, 59] on button "Close" at bounding box center [863, 59] width 35 height 18
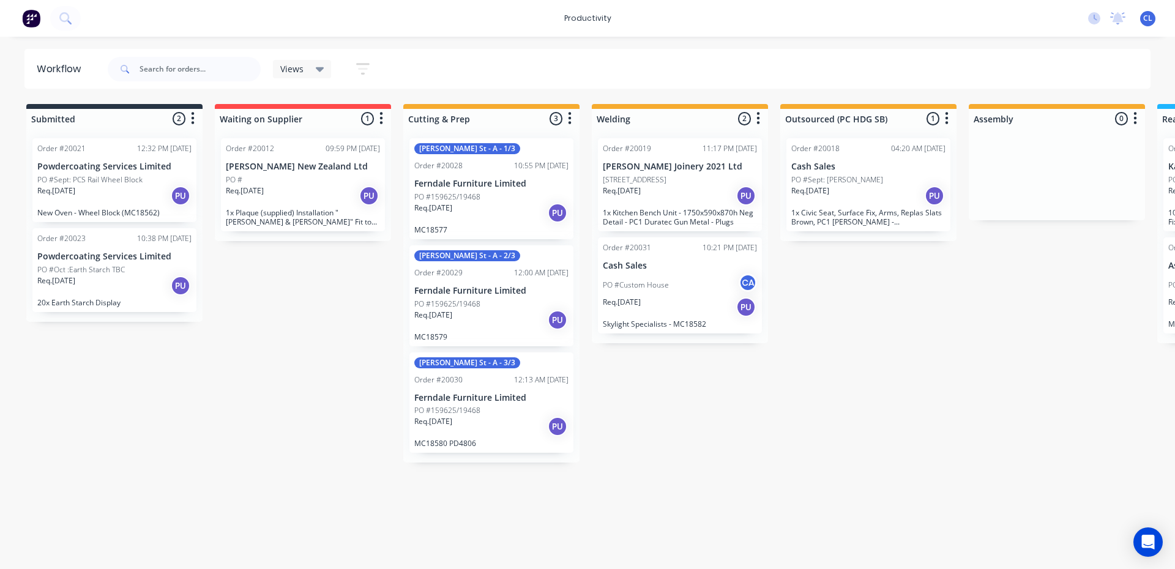
click at [1144, 15] on span "CL" at bounding box center [1147, 18] width 9 height 11
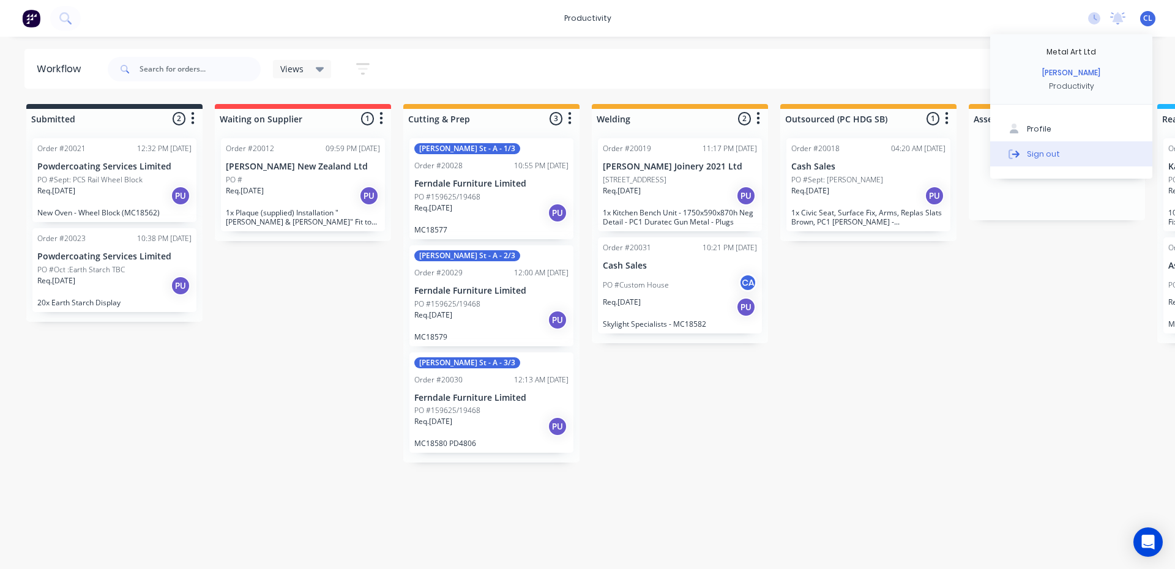
click at [1032, 155] on div "Sign out" at bounding box center [1043, 153] width 33 height 11
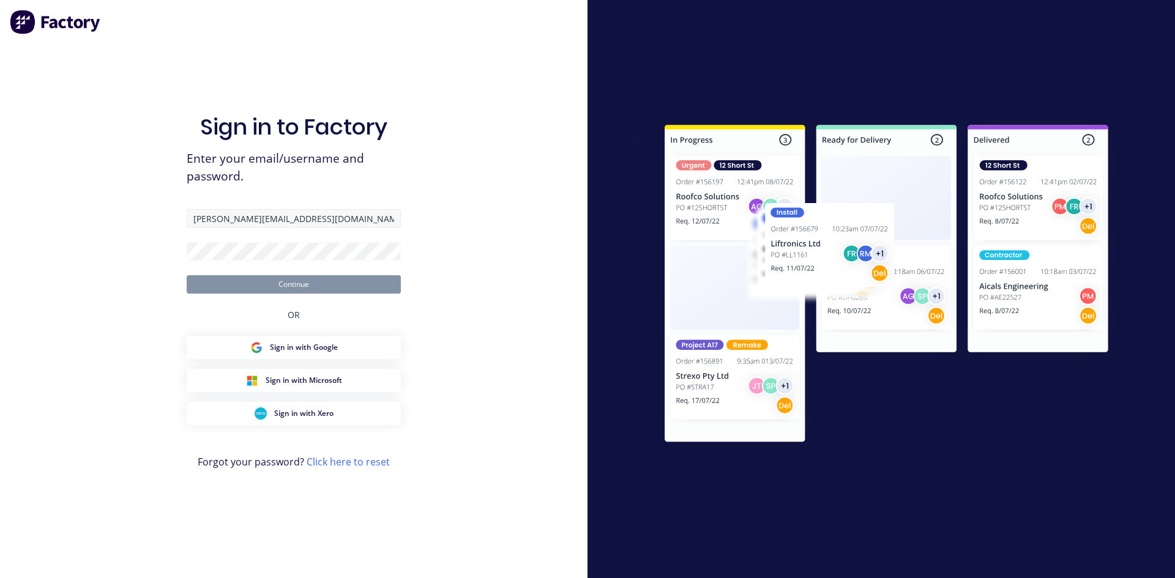
type input "[PERSON_NAME][EMAIL_ADDRESS][DOMAIN_NAME]"
click at [331, 282] on button "Continue" at bounding box center [294, 284] width 214 height 18
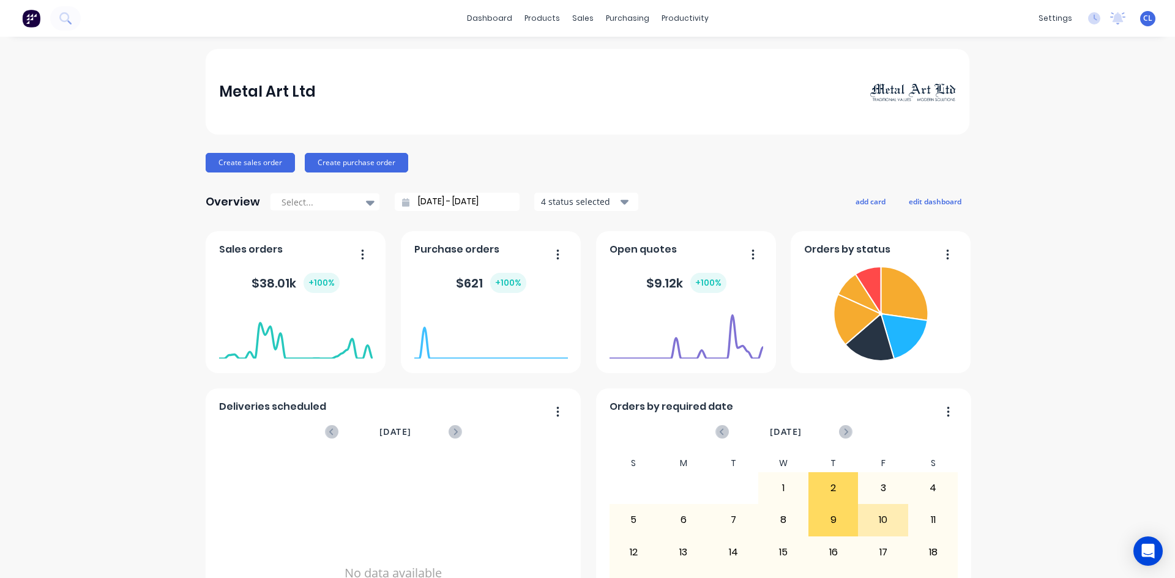
click at [1143, 14] on span "CL" at bounding box center [1147, 18] width 9 height 11
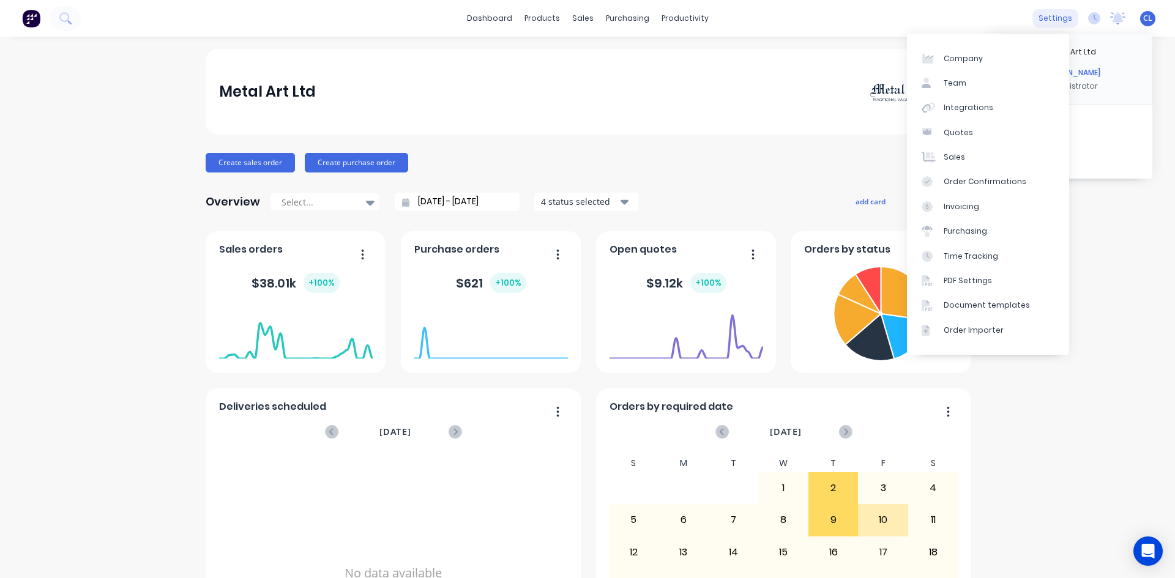
click at [1057, 21] on div "settings" at bounding box center [1055, 18] width 46 height 18
click at [955, 84] on div "Team" at bounding box center [955, 83] width 23 height 11
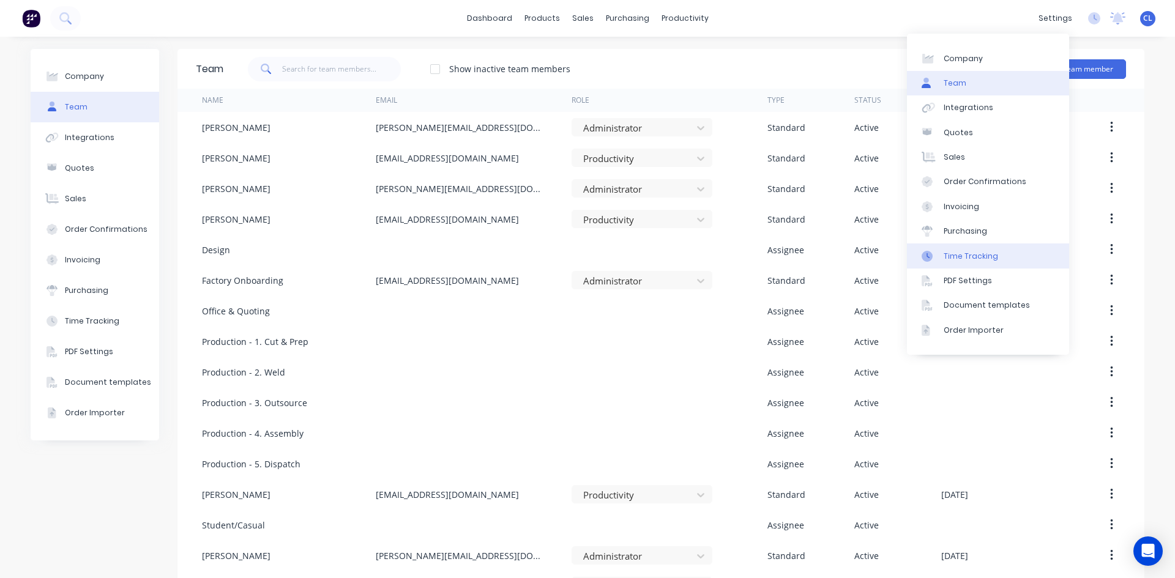
click at [967, 258] on div "Time Tracking" at bounding box center [971, 256] width 54 height 11
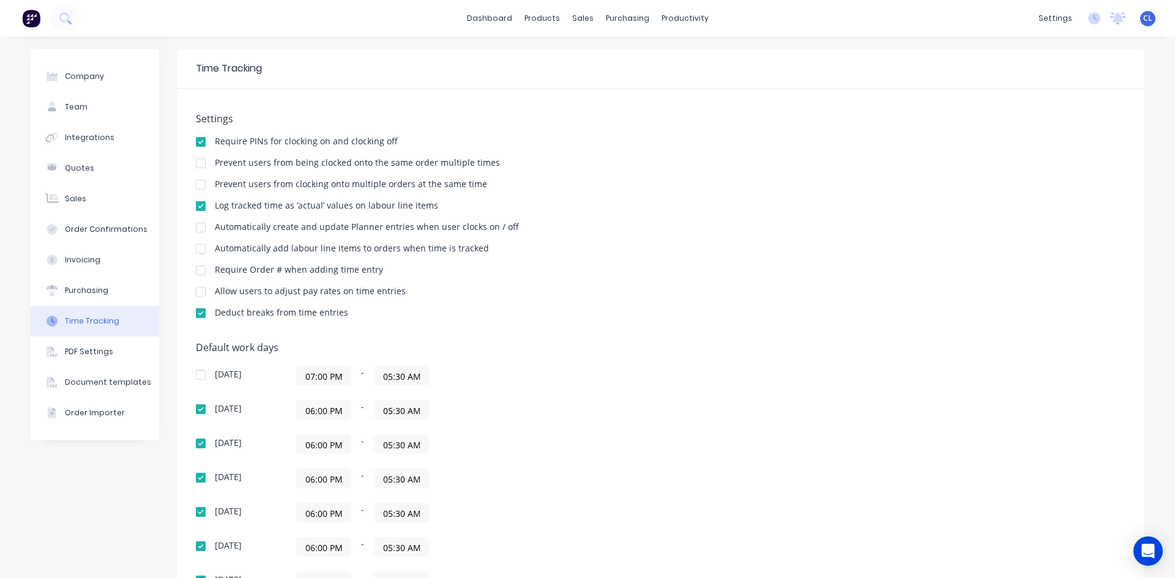
click at [684, 131] on div "Settings Require PINs for clocking on and clocking off Prevent users from being…" at bounding box center [661, 221] width 930 height 217
click at [199, 139] on div at bounding box center [200, 142] width 24 height 24
click at [774, 215] on div "Settings Require PINs for clocking on and clocking off Prevent users from being…" at bounding box center [661, 221] width 930 height 217
click at [602, 56] on div "Sales Orders" at bounding box center [623, 58] width 50 height 11
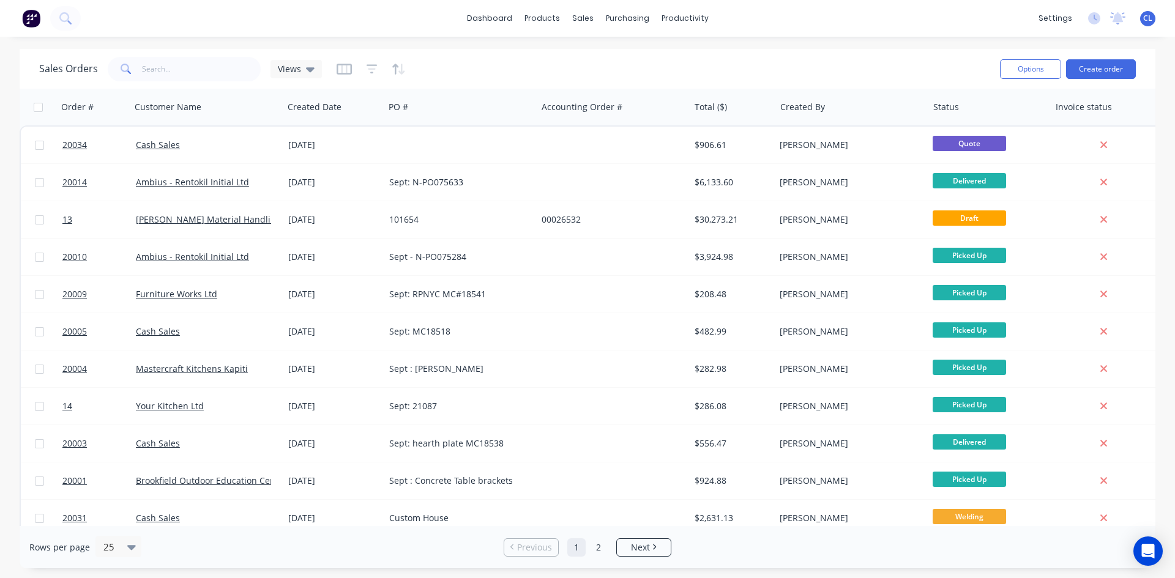
click at [744, 56] on div "Sales Orders Views" at bounding box center [514, 69] width 951 height 30
click at [551, 20] on div "products" at bounding box center [542, 18] width 48 height 18
click at [573, 81] on div "Materials" at bounding box center [576, 83] width 37 height 11
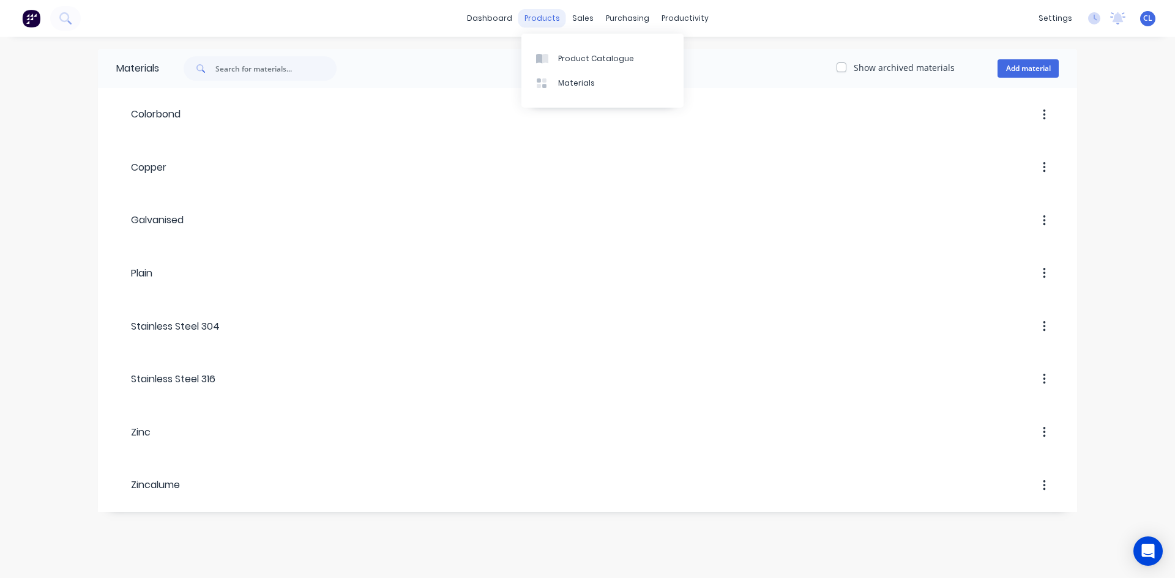
click at [543, 17] on div "products" at bounding box center [542, 18] width 48 height 18
click at [574, 60] on div "Product Catalogue" at bounding box center [596, 58] width 76 height 11
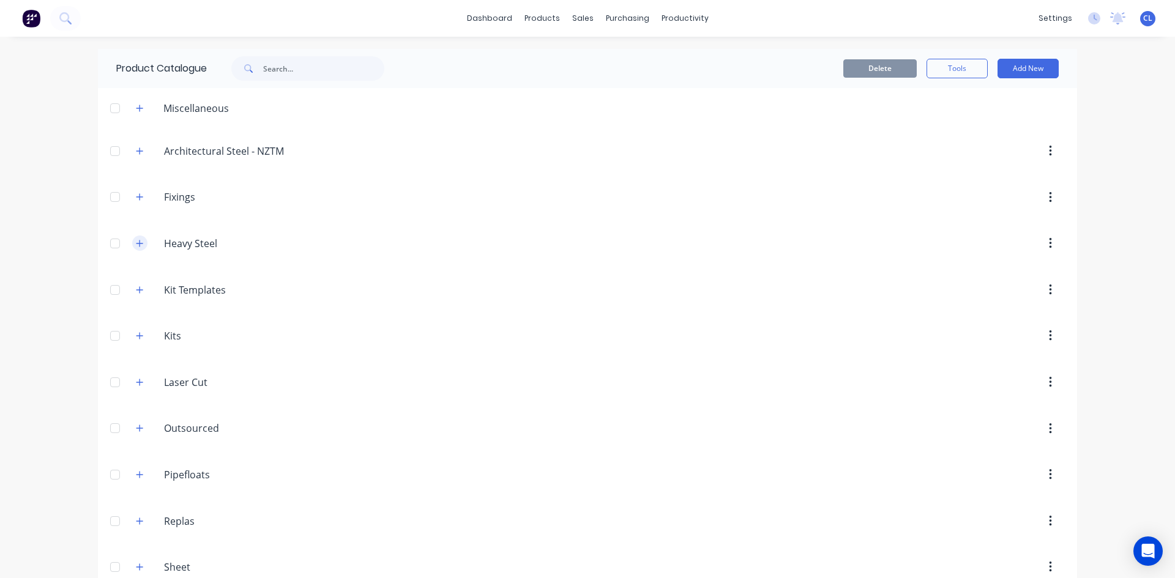
click at [136, 242] on icon "button" at bounding box center [139, 243] width 7 height 9
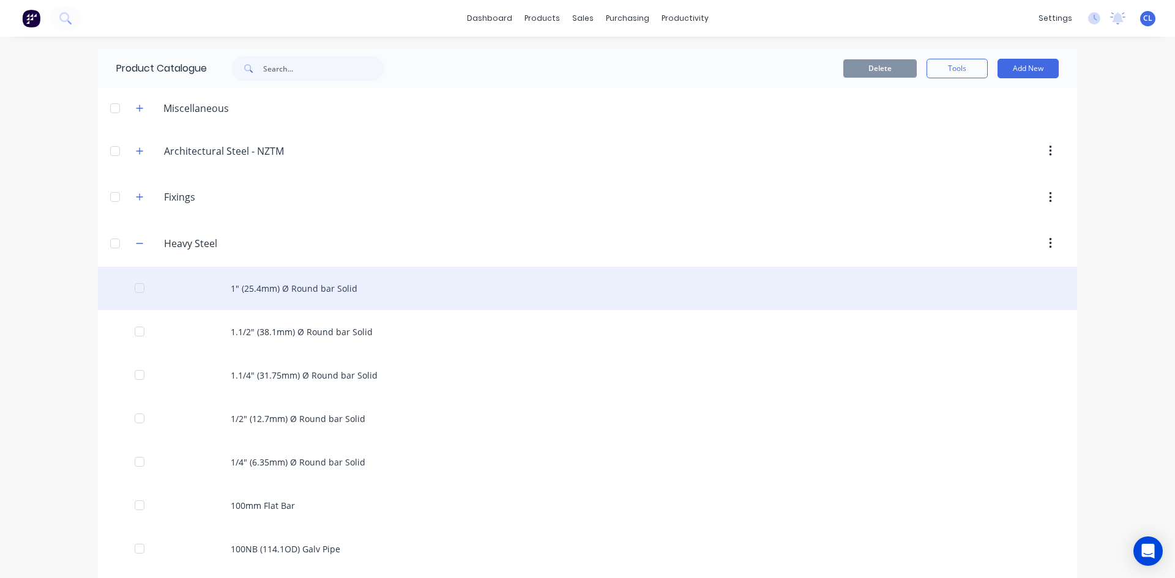
click at [290, 291] on div "1" (25.4mm) Ø Round bar Solid" at bounding box center [587, 288] width 979 height 43
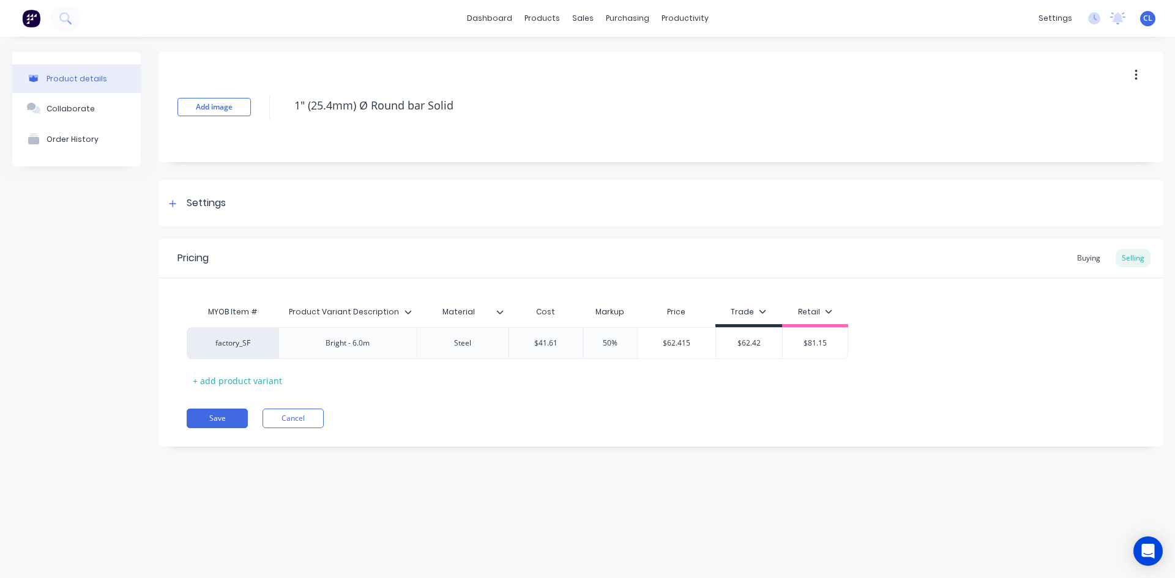
type textarea "x"
click at [1083, 256] on div "Buying" at bounding box center [1088, 258] width 35 height 18
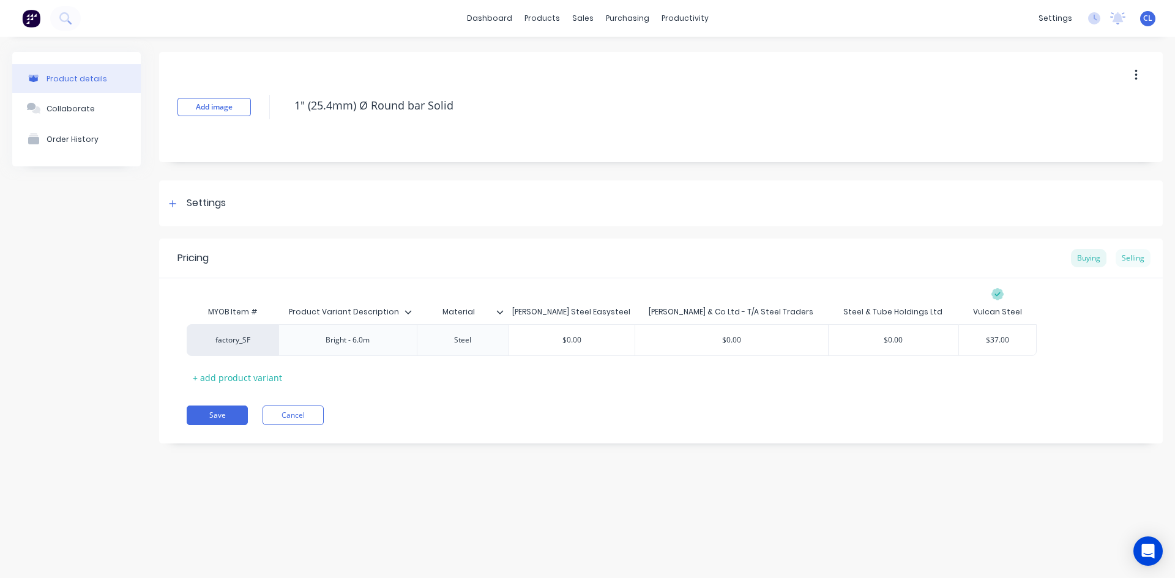
click at [1133, 257] on div "Selling" at bounding box center [1133, 258] width 35 height 18
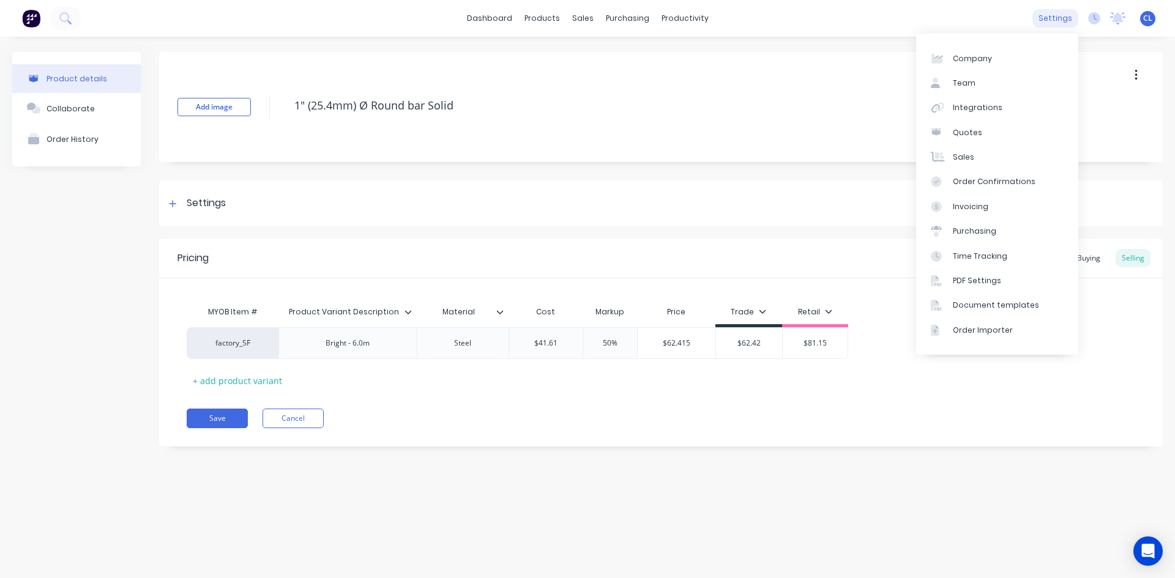
click at [1050, 22] on div "settings" at bounding box center [1055, 18] width 46 height 18
click at [964, 228] on div "Purchasing" at bounding box center [974, 231] width 43 height 11
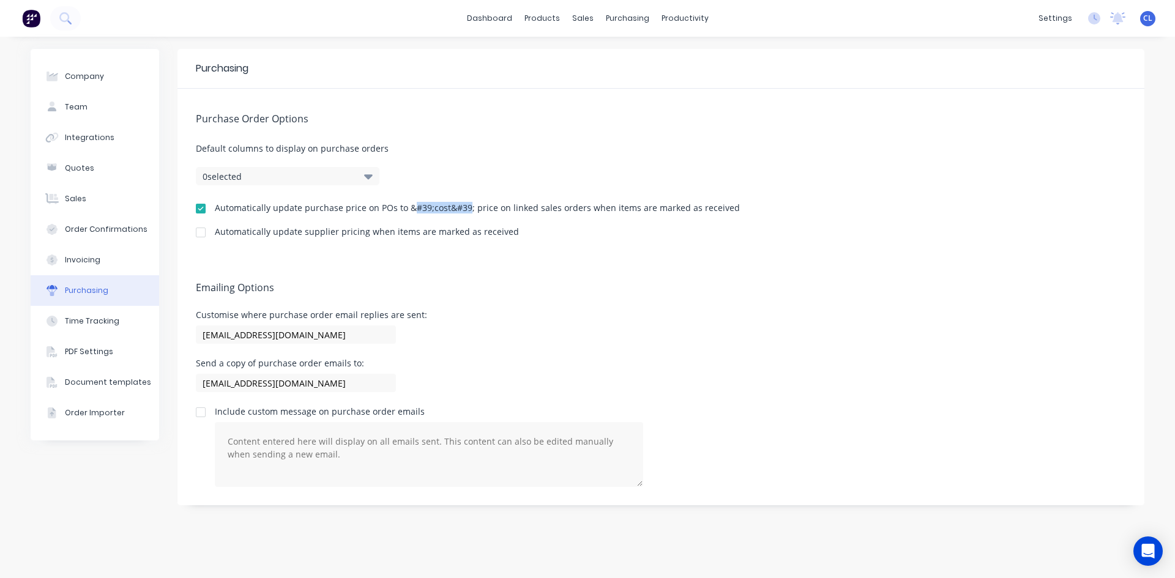
drag, startPoint x: 409, startPoint y: 206, endPoint x: 467, endPoint y: 210, distance: 58.3
click at [467, 210] on div "Automatically update purchase price on POs to &#39;cost&#39; price on linked sa…" at bounding box center [477, 208] width 525 height 9
click at [583, 16] on div "sales" at bounding box center [583, 18] width 34 height 18
click at [607, 54] on div "Sales Orders" at bounding box center [628, 58] width 50 height 11
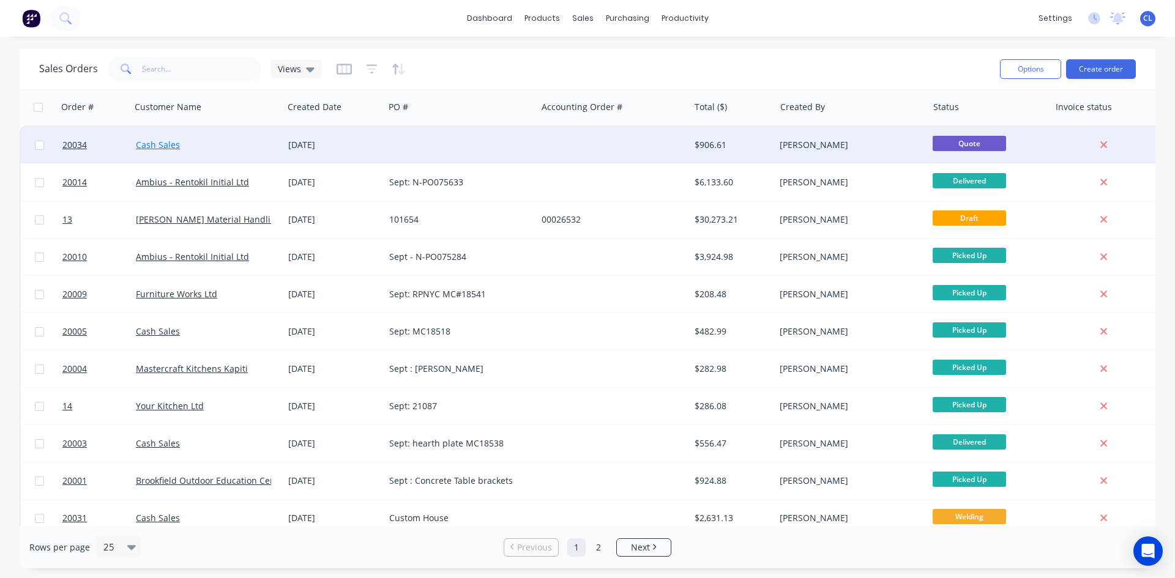
click at [161, 145] on link "Cash Sales" at bounding box center [158, 145] width 44 height 12
click at [67, 141] on span "20034" at bounding box center [74, 145] width 24 height 12
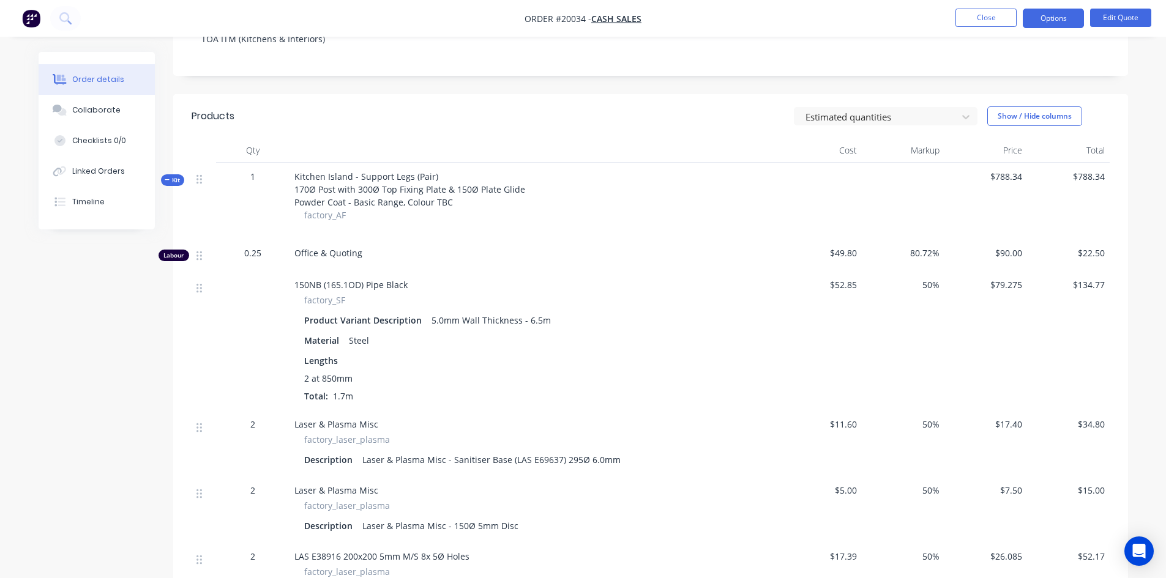
scroll to position [245, 0]
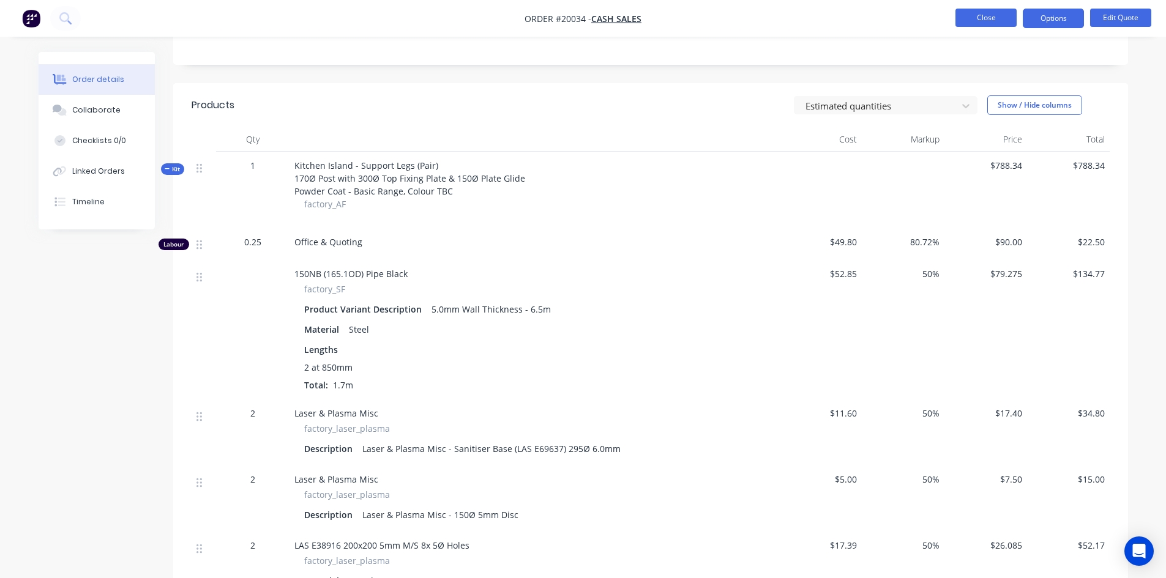
click at [990, 18] on button "Close" at bounding box center [985, 18] width 61 height 18
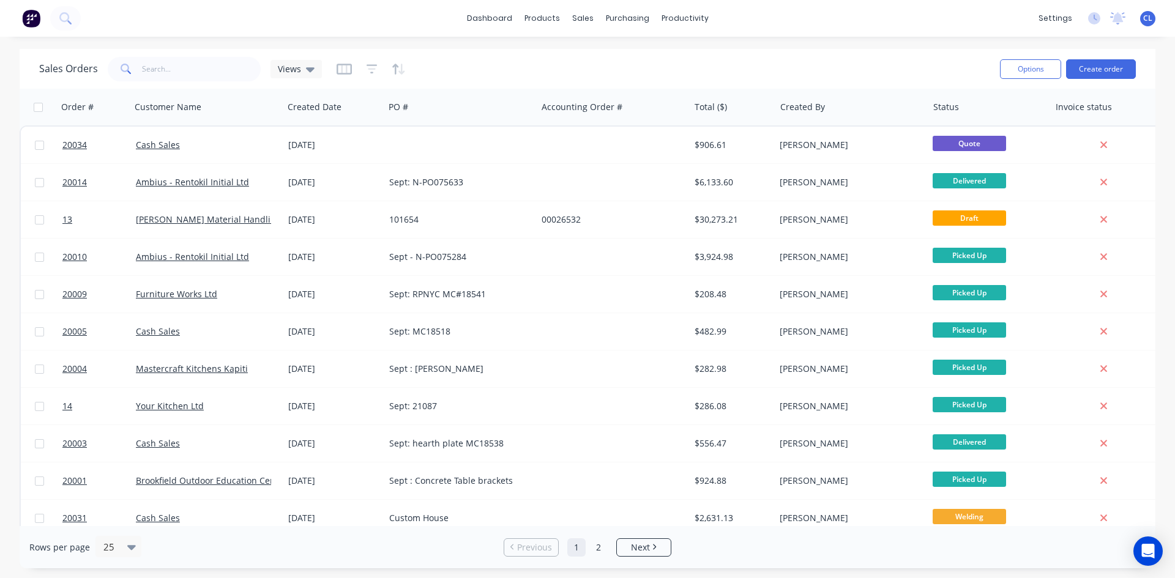
click at [930, 63] on div "Sales Orders Views" at bounding box center [514, 69] width 951 height 30
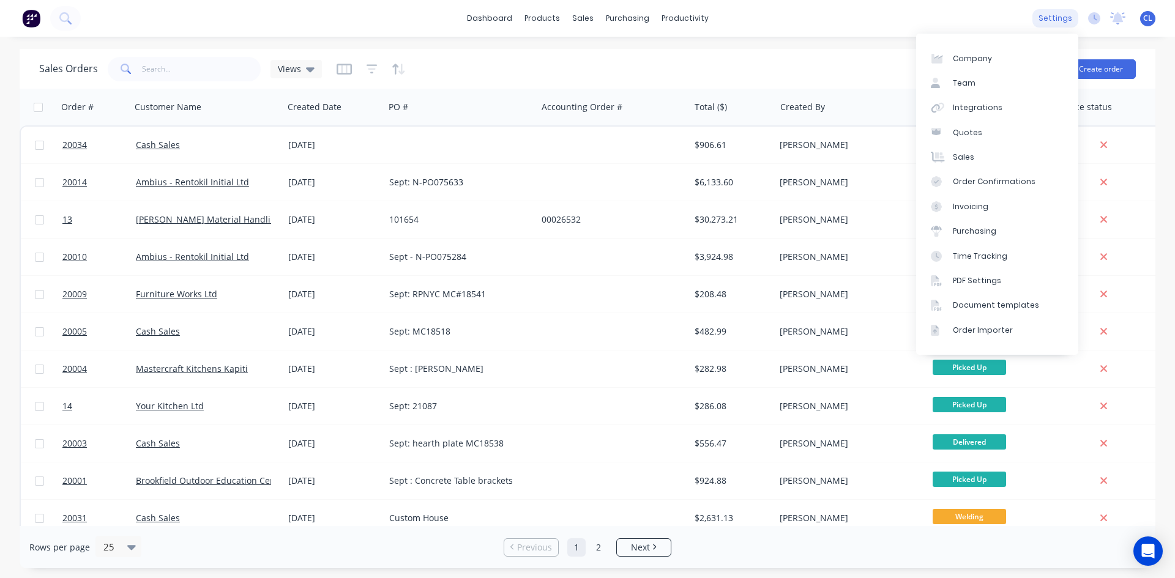
click at [1064, 21] on div "settings" at bounding box center [1055, 18] width 46 height 18
click at [975, 229] on div "Purchasing" at bounding box center [974, 231] width 43 height 11
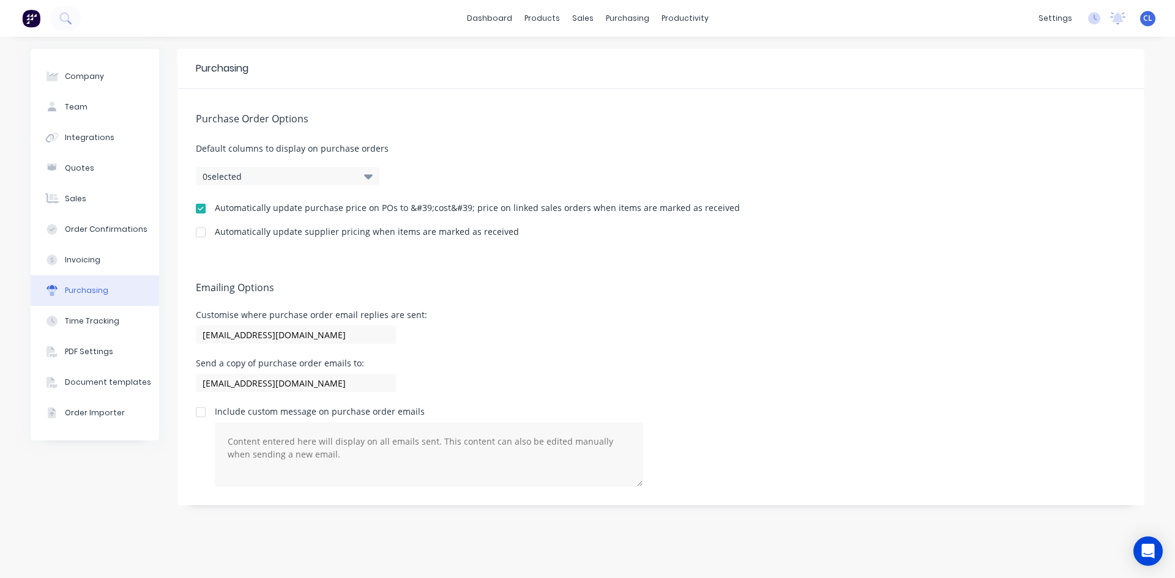
click at [200, 209] on div at bounding box center [200, 208] width 24 height 24
click at [817, 255] on div "Purchase Order Options Default columns to display on purchase orders 0 selected…" at bounding box center [660, 173] width 967 height 169
click at [610, 61] on div "Sales Orders" at bounding box center [628, 58] width 50 height 11
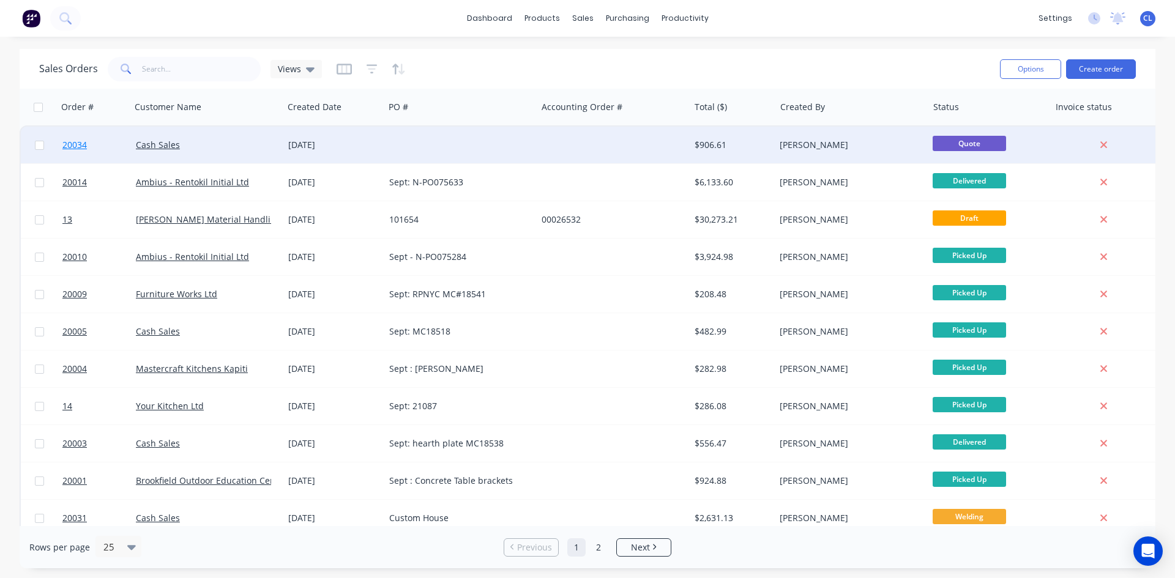
click at [79, 144] on span "20034" at bounding box center [74, 145] width 24 height 12
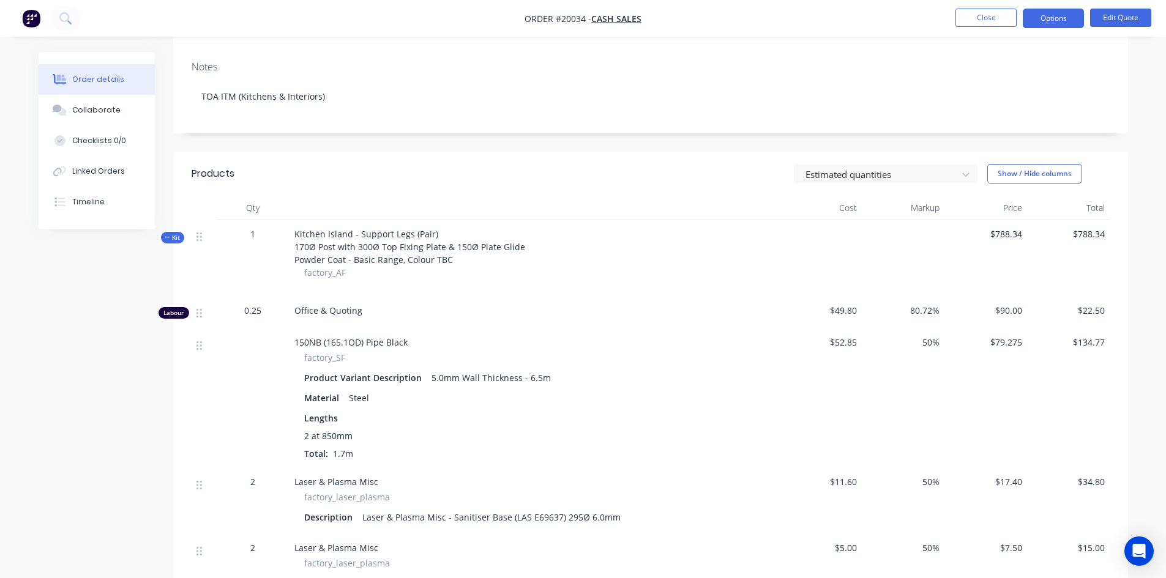
scroll to position [184, 0]
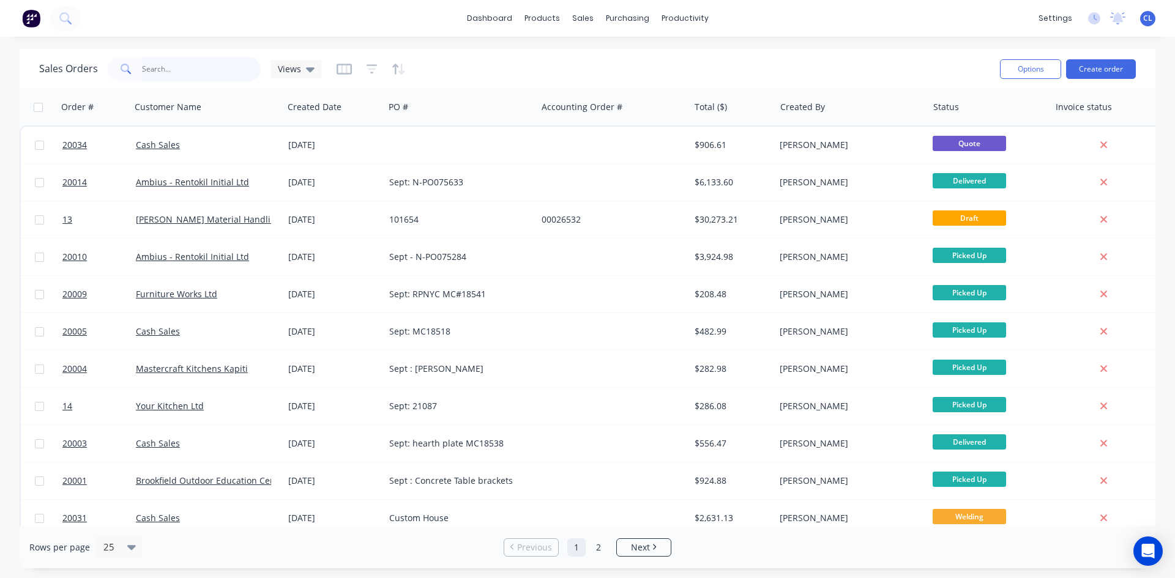
click at [164, 70] on input "text" at bounding box center [201, 69] width 119 height 24
type input "20016"
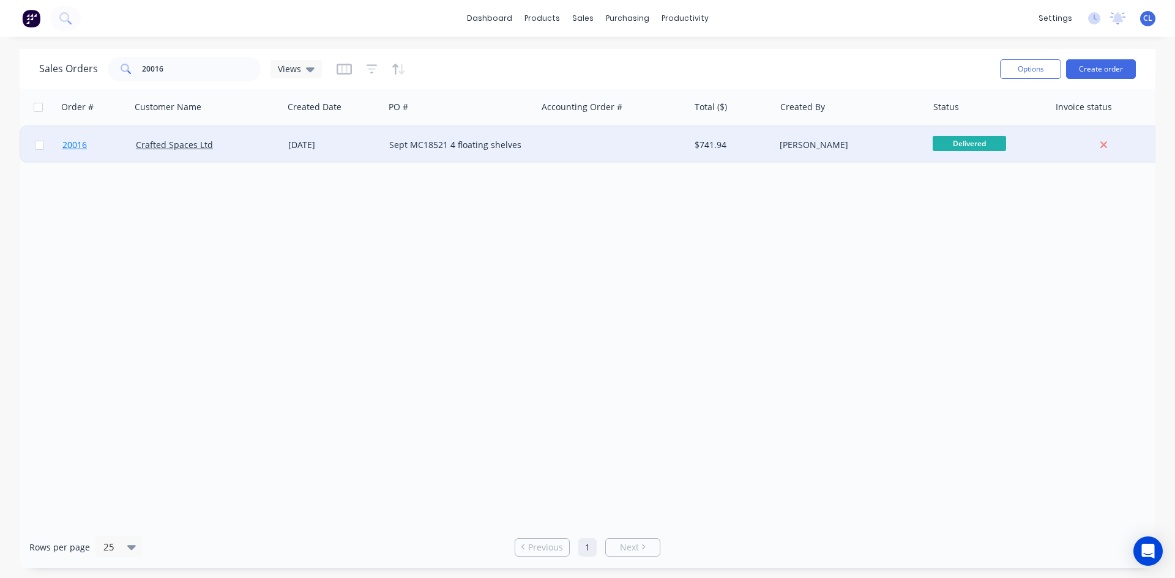
click at [74, 143] on span "20016" at bounding box center [74, 145] width 24 height 12
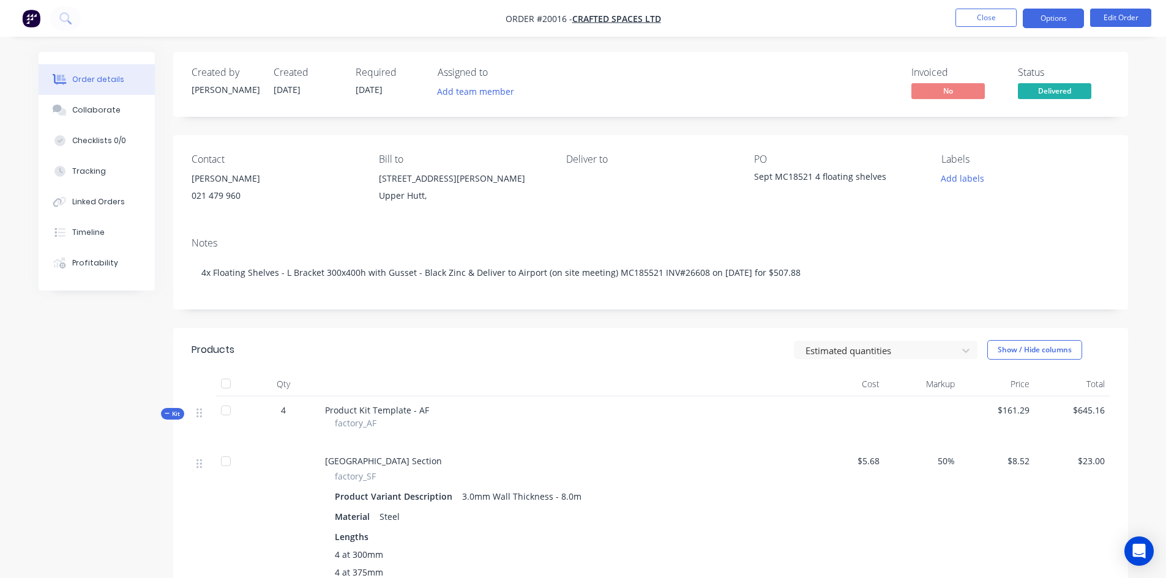
click at [1056, 20] on button "Options" at bounding box center [1053, 19] width 61 height 20
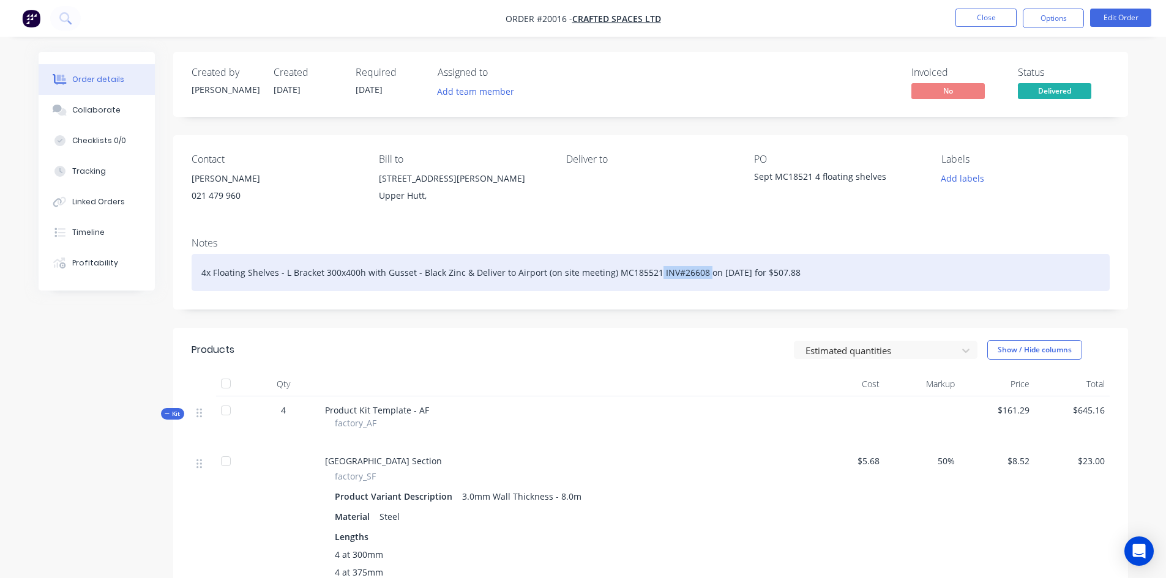
drag, startPoint x: 652, startPoint y: 273, endPoint x: 699, endPoint y: 268, distance: 48.0
click at [699, 268] on div "4x Floating Shelves - L Bracket 300x400h with Gusset - Black Zinc & Deliver to …" at bounding box center [651, 272] width 918 height 37
click at [650, 275] on div "4x Floating Shelves - L Bracket 300x400h with Gusset - Black Zinc & Deliver to …" at bounding box center [651, 272] width 918 height 37
drag, startPoint x: 652, startPoint y: 270, endPoint x: 696, endPoint y: 274, distance: 44.2
click at [696, 274] on div "4x Floating Shelves - L Bracket 300x400h with Gusset - Black Zinc & Deliver to …" at bounding box center [651, 272] width 918 height 37
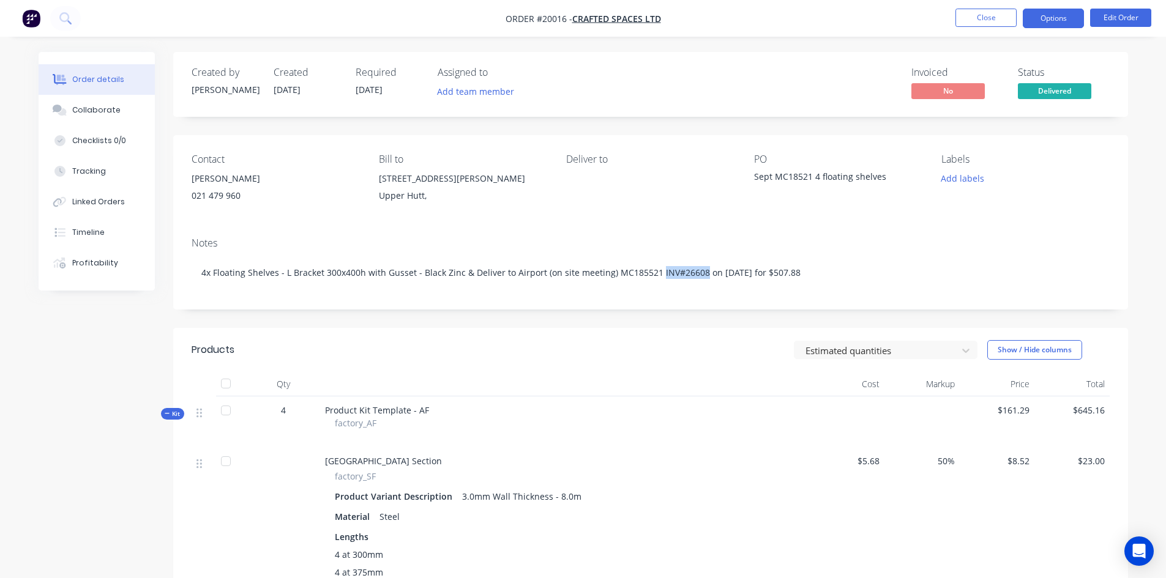
click at [1059, 17] on button "Options" at bounding box center [1053, 19] width 61 height 20
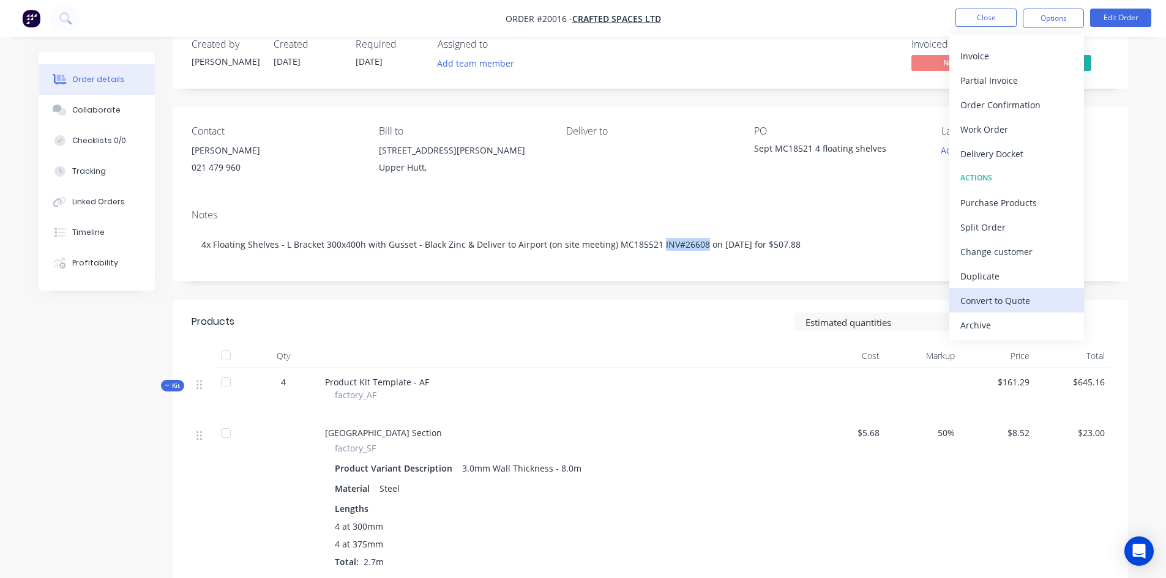
scroll to position [367, 0]
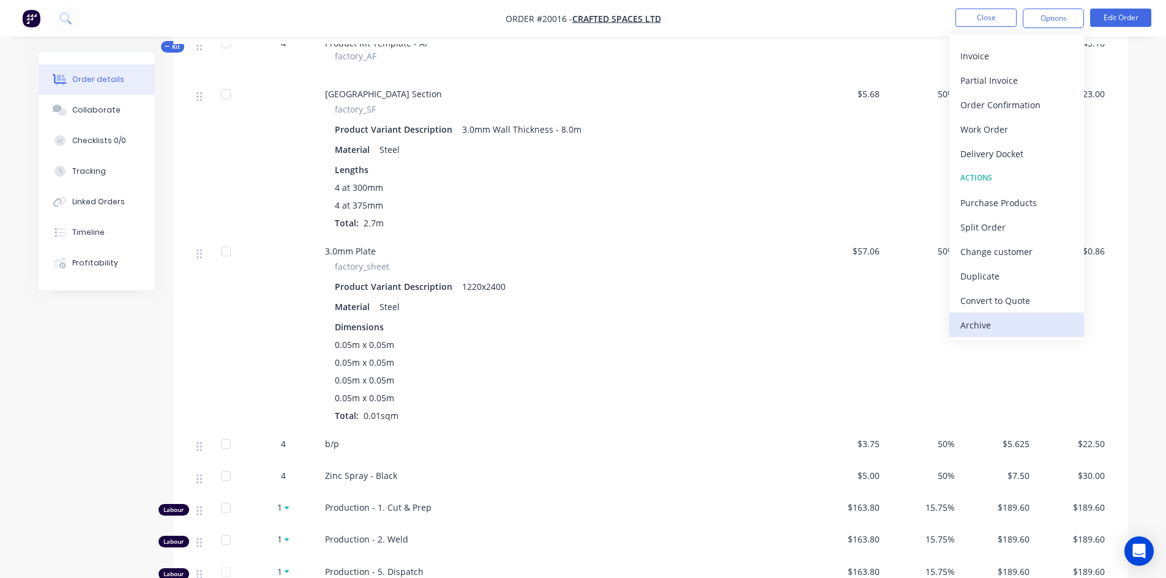
click at [985, 321] on div "Archive" at bounding box center [1016, 325] width 113 height 18
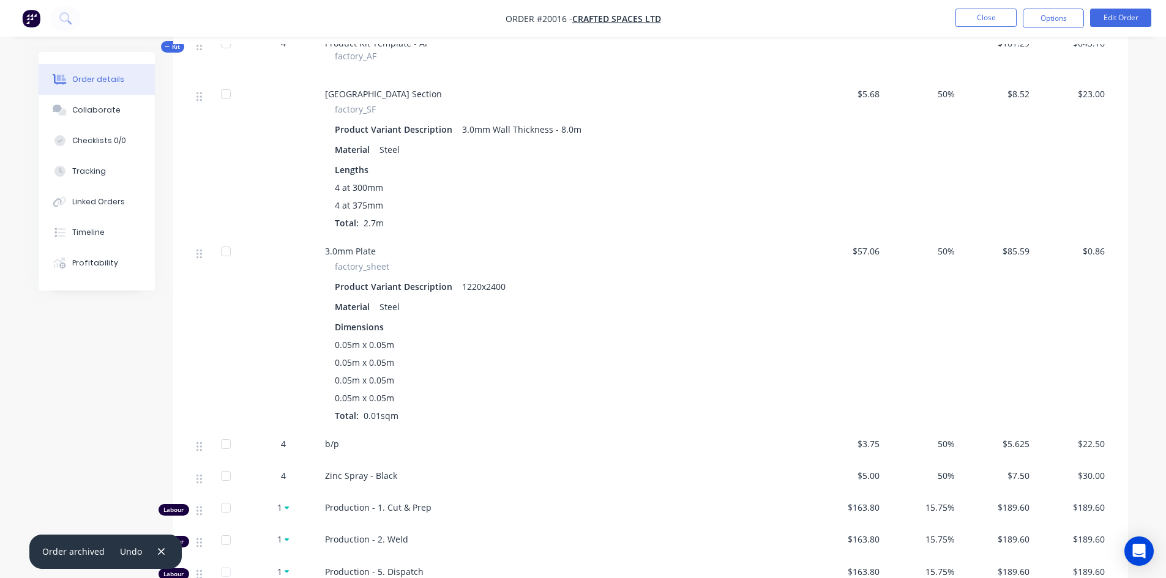
scroll to position [0, 0]
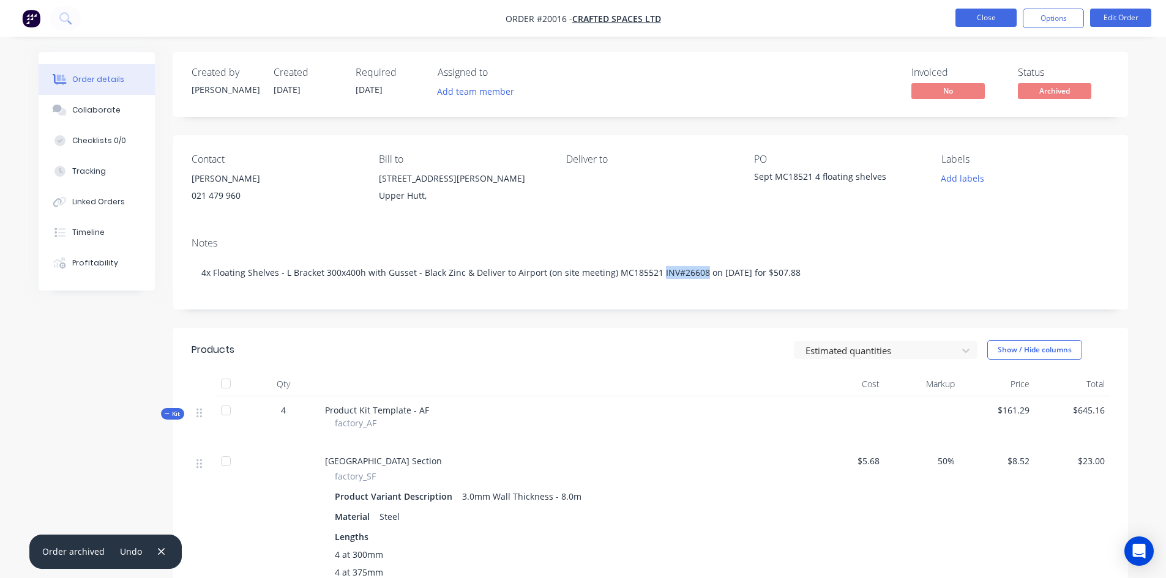
click at [996, 17] on button "Close" at bounding box center [985, 18] width 61 height 18
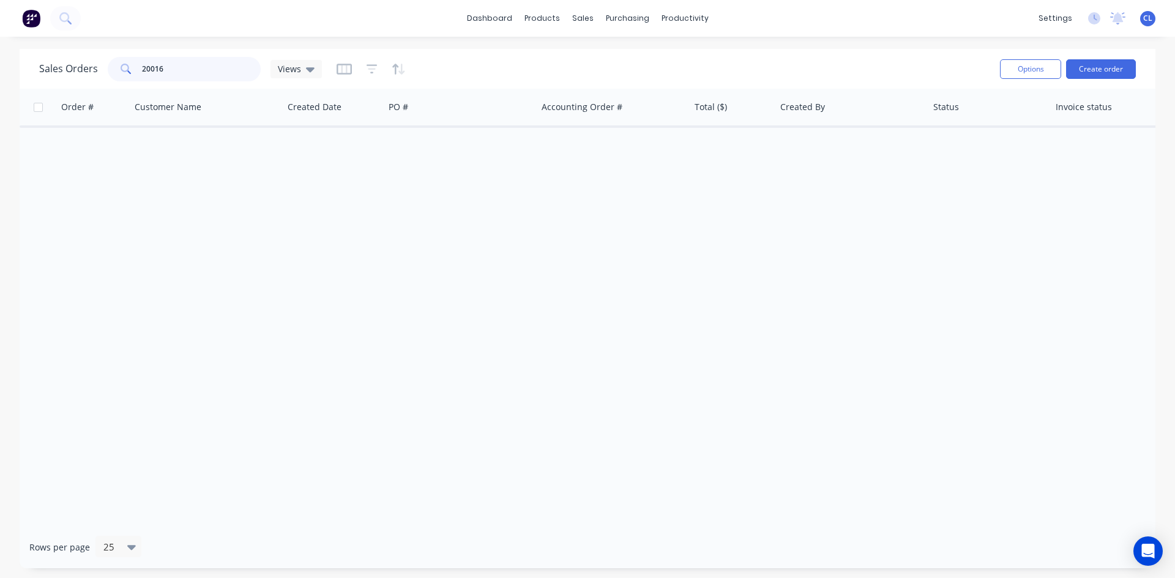
click at [187, 64] on input "20016" at bounding box center [201, 69] width 119 height 24
click at [311, 71] on icon at bounding box center [310, 68] width 9 height 13
click at [338, 69] on icon "button" at bounding box center [344, 69] width 15 height 12
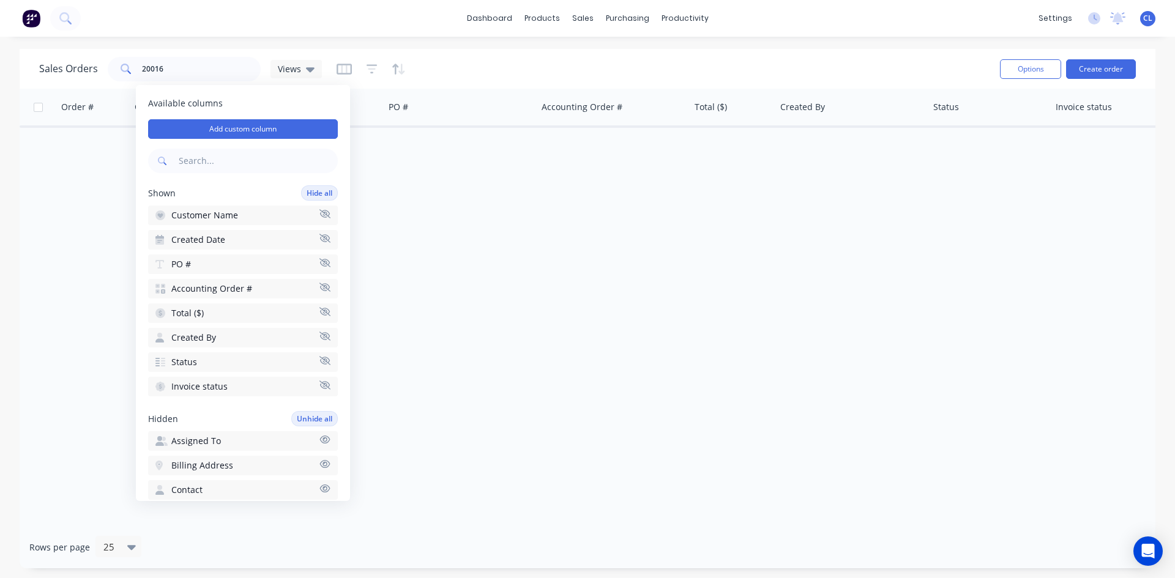
click at [370, 79] on div "Sales Orders 20016 Views" at bounding box center [514, 69] width 951 height 30
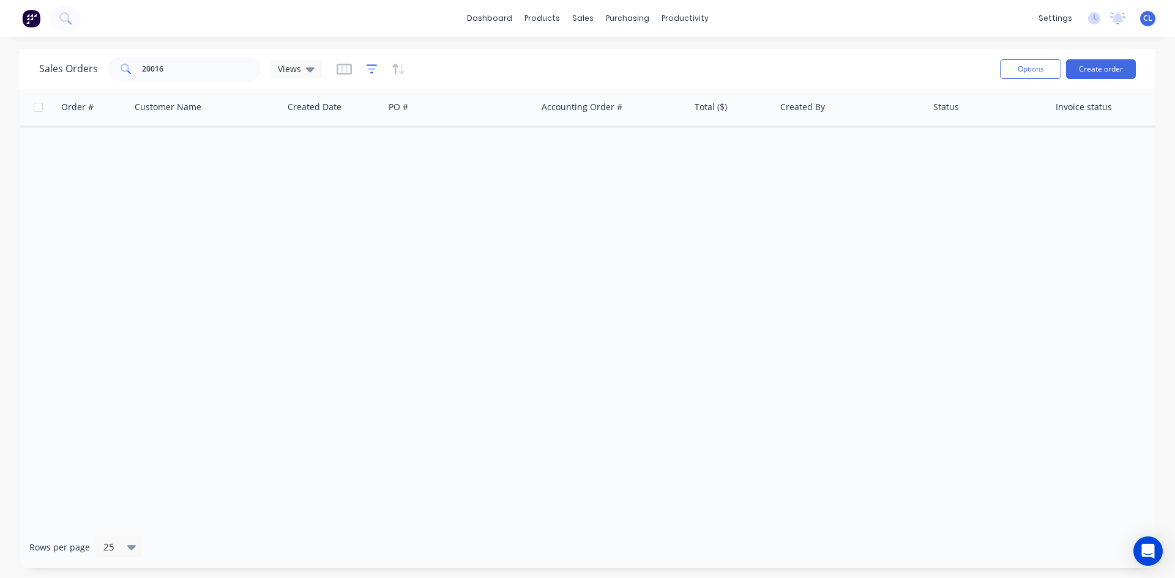
click at [370, 71] on icon "button" at bounding box center [372, 69] width 11 height 12
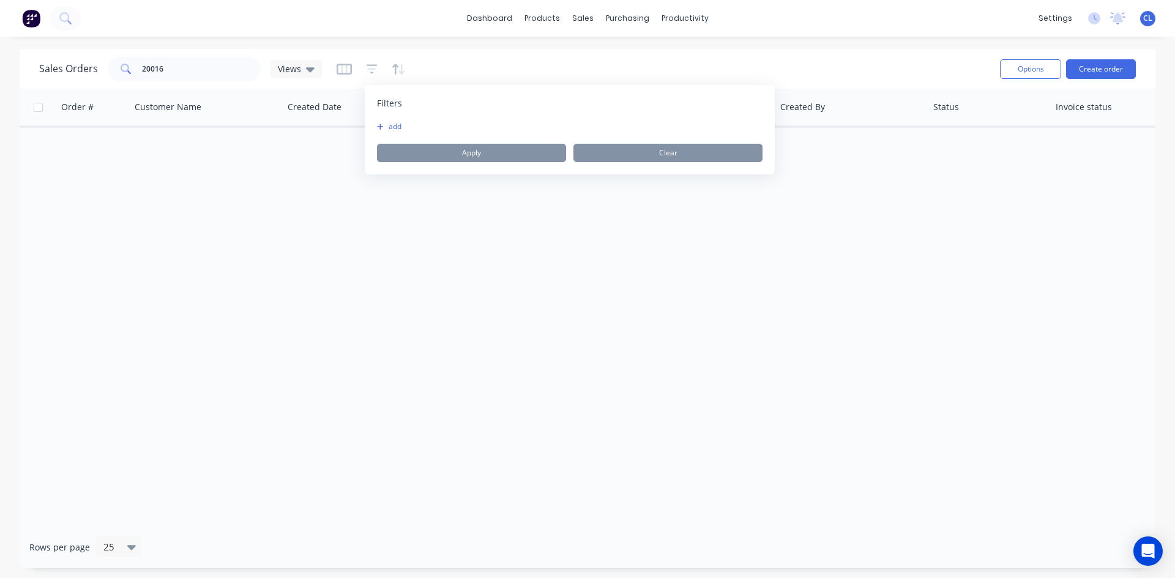
click at [384, 126] on button "add" at bounding box center [392, 127] width 31 height 10
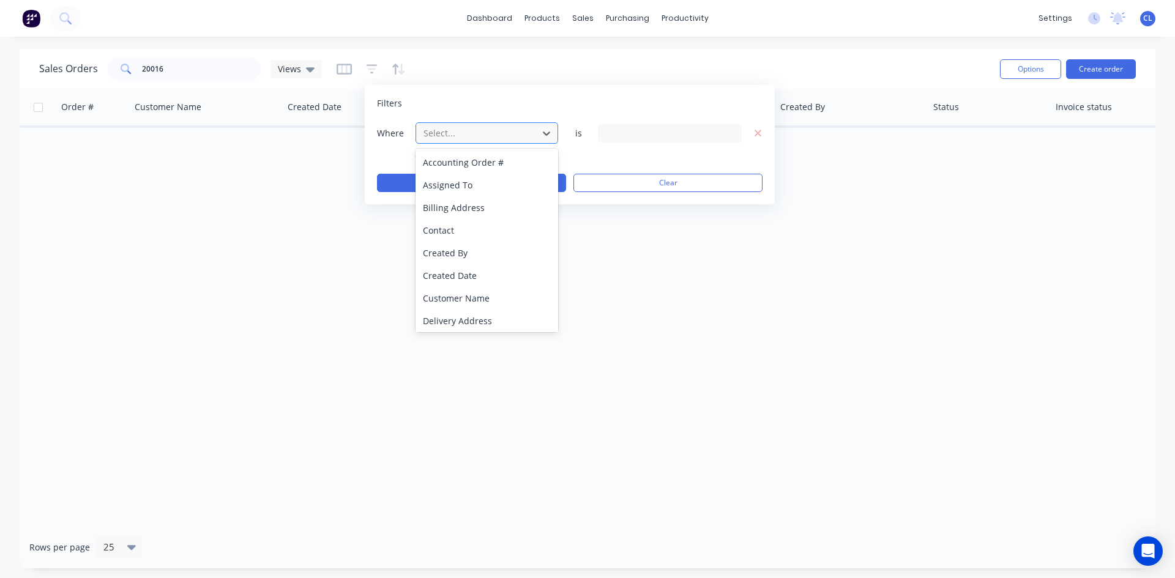
click at [490, 138] on div at bounding box center [477, 132] width 110 height 15
type input "sta"
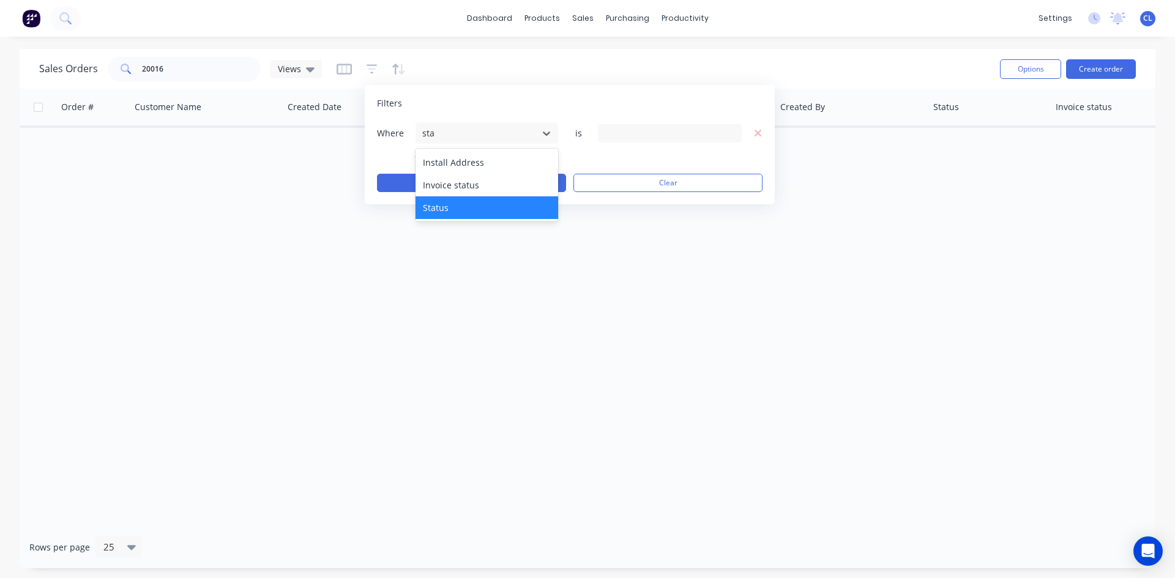
click at [458, 212] on div "Status" at bounding box center [487, 207] width 143 height 23
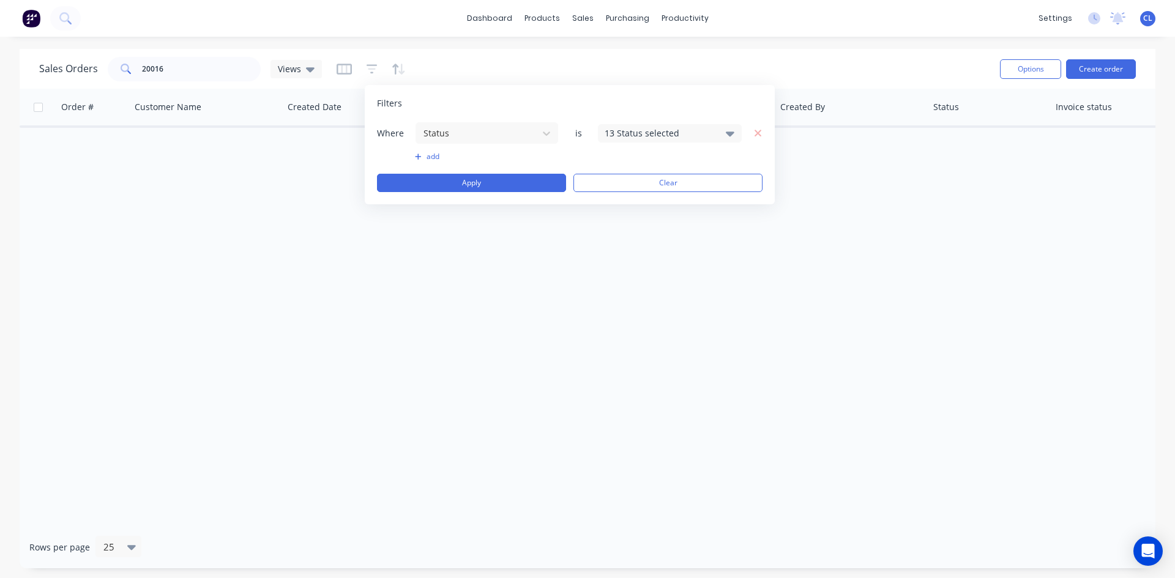
click at [737, 132] on div "13 Status selected" at bounding box center [670, 133] width 144 height 18
click at [614, 198] on div at bounding box center [618, 200] width 24 height 24
click at [615, 198] on div at bounding box center [618, 200] width 24 height 24
click at [617, 223] on div at bounding box center [618, 225] width 24 height 24
click at [494, 184] on button "Apply" at bounding box center [471, 183] width 189 height 18
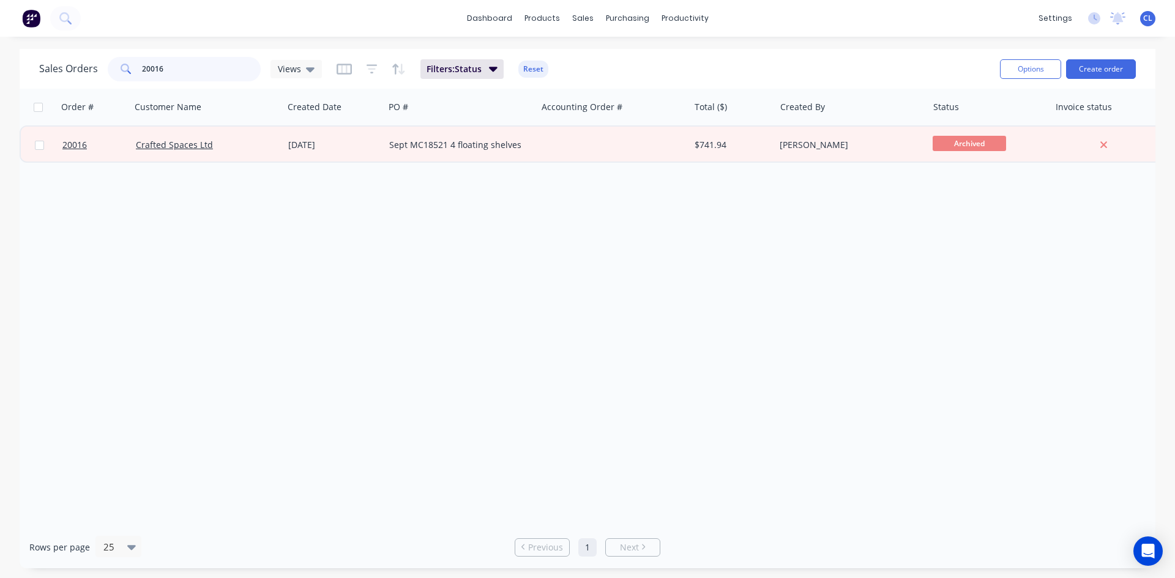
drag, startPoint x: 173, startPoint y: 64, endPoint x: 112, endPoint y: 58, distance: 61.0
click at [117, 57] on div "20016" at bounding box center [184, 69] width 153 height 24
click at [294, 388] on div "Order # Customer Name Created Date PO # Accounting Order # Total ($) Created By…" at bounding box center [588, 308] width 1136 height 438
click at [1032, 67] on button "Options" at bounding box center [1030, 69] width 61 height 20
click at [883, 170] on div "Order # Customer Name Created Date PO # Accounting Order # Total ($) Created By…" at bounding box center [588, 308] width 1136 height 438
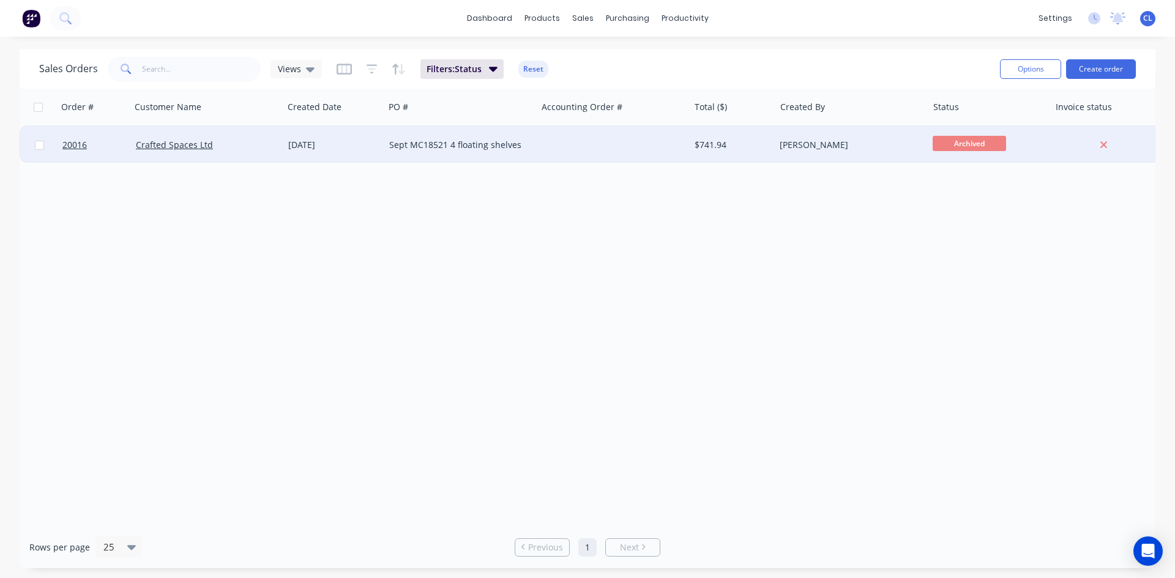
click at [979, 142] on span "Archived" at bounding box center [969, 143] width 73 height 15
click at [76, 142] on span "20016" at bounding box center [74, 145] width 24 height 12
click at [70, 143] on span "20016" at bounding box center [74, 145] width 24 height 12
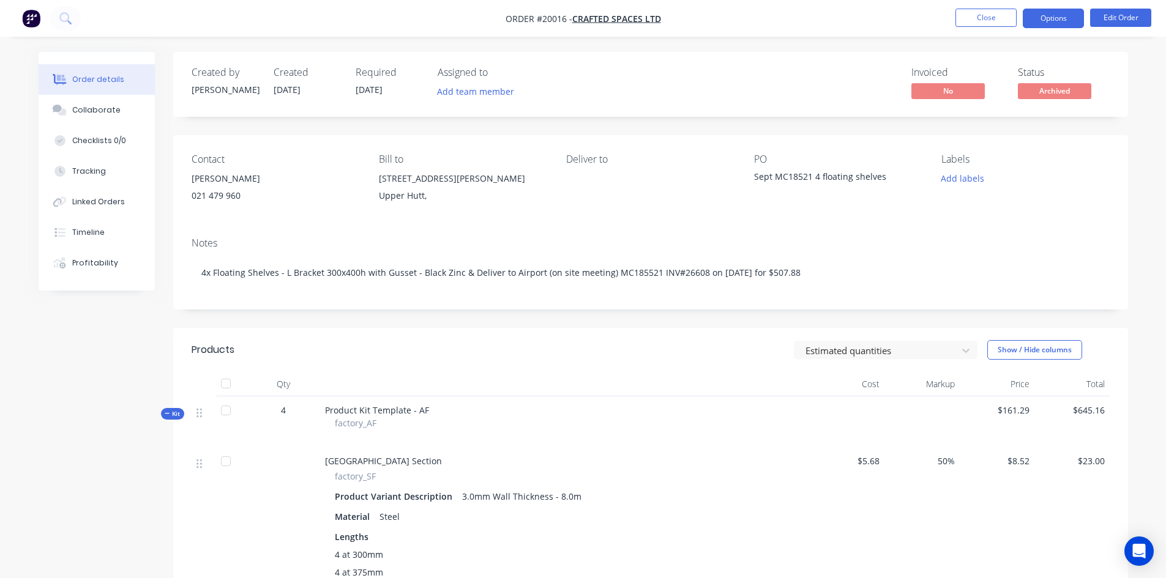
click at [1046, 18] on button "Options" at bounding box center [1053, 19] width 61 height 20
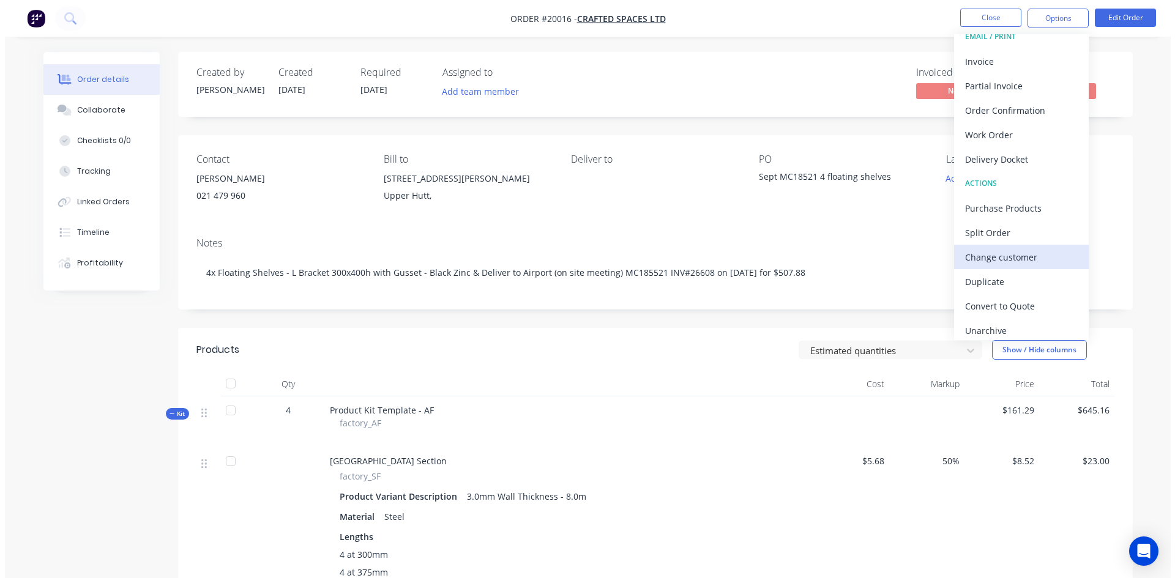
scroll to position [18, 0]
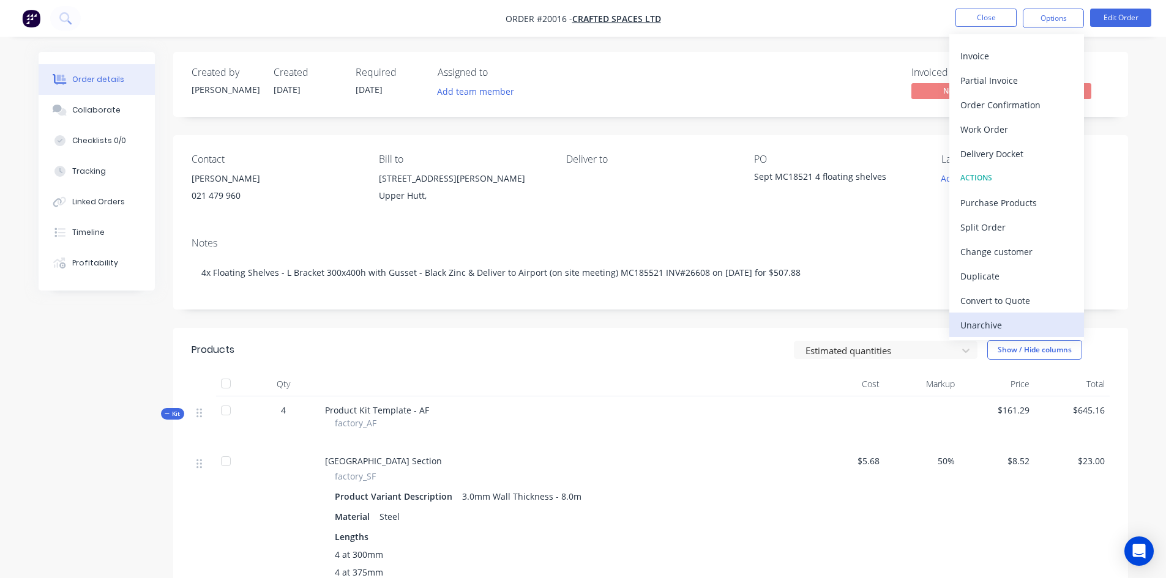
click at [997, 322] on div "Unarchive" at bounding box center [1016, 325] width 113 height 18
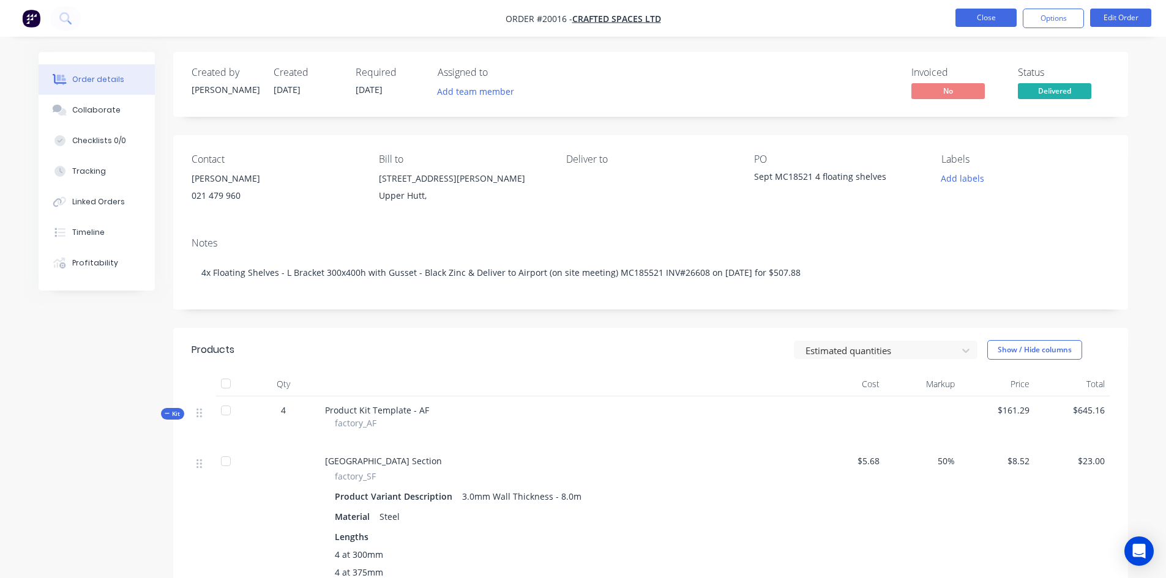
click at [987, 18] on button "Close" at bounding box center [985, 18] width 61 height 18
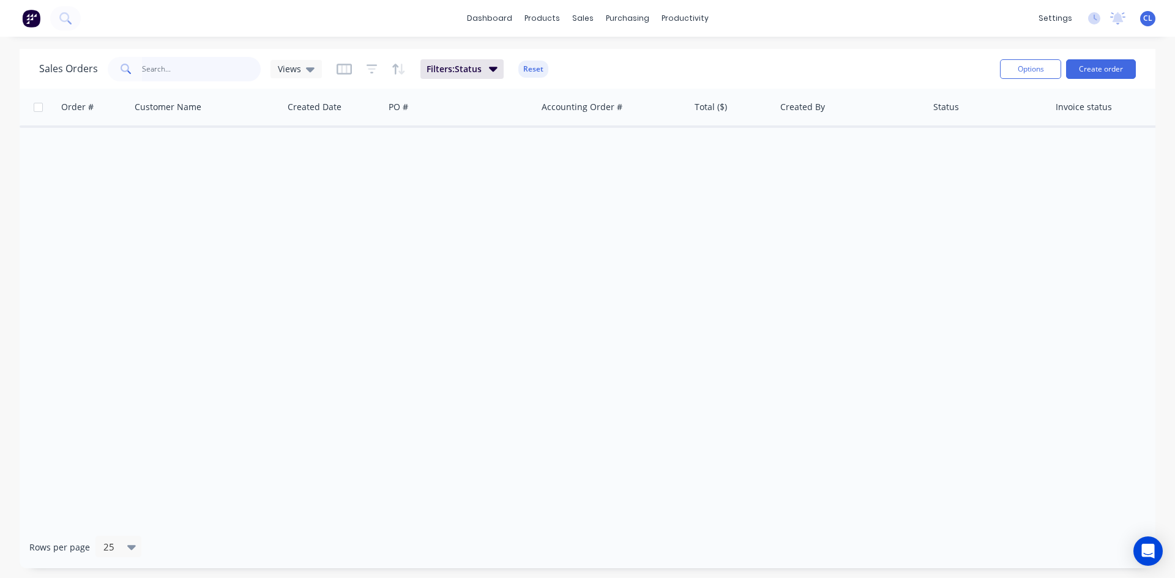
click at [199, 66] on input "text" at bounding box center [201, 69] width 119 height 24
type input "13"
click at [473, 70] on span "Filters: Status" at bounding box center [454, 69] width 55 height 12
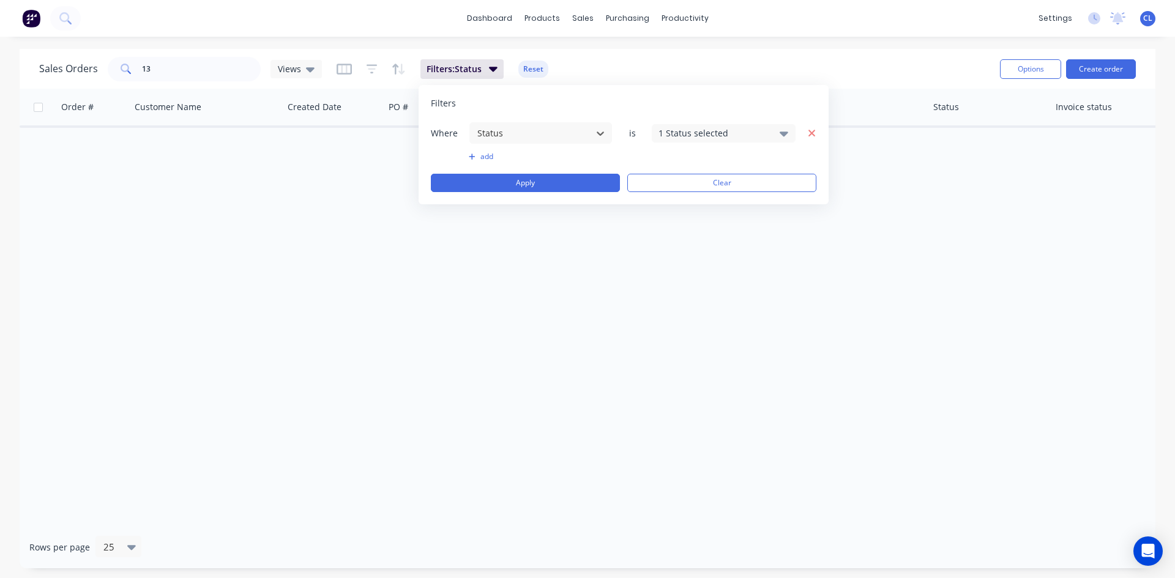
click at [808, 136] on icon "button" at bounding box center [811, 133] width 7 height 7
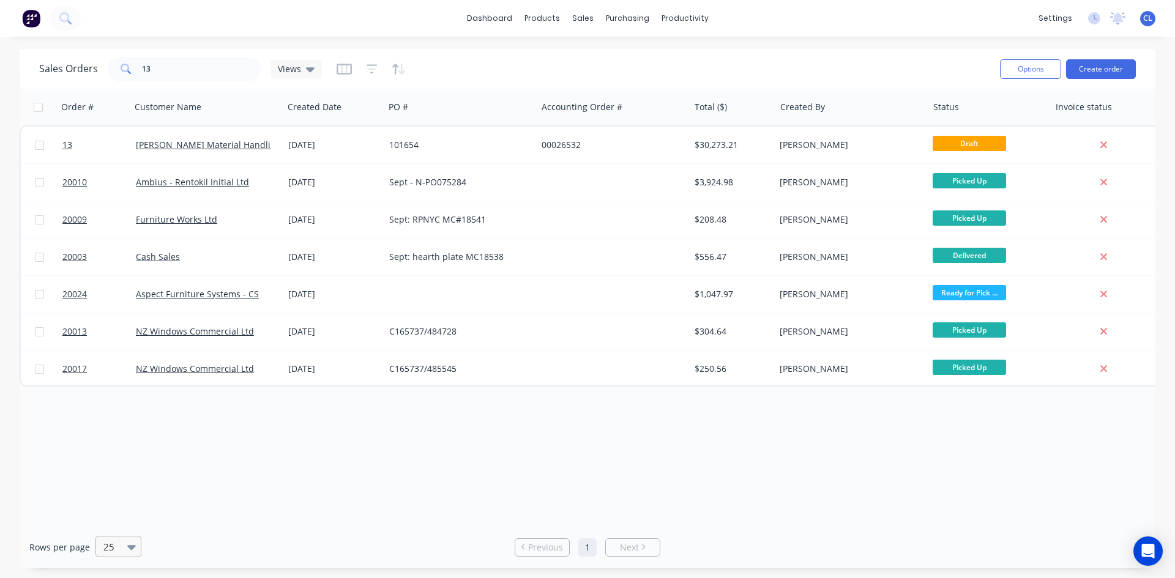
click at [127, 549] on icon at bounding box center [131, 546] width 9 height 13
click at [109, 514] on div "100" at bounding box center [117, 517] width 46 height 23
drag, startPoint x: 174, startPoint y: 73, endPoint x: 64, endPoint y: 73, distance: 110.2
click at [63, 71] on div "Sales Orders 13 Views" at bounding box center [180, 69] width 283 height 24
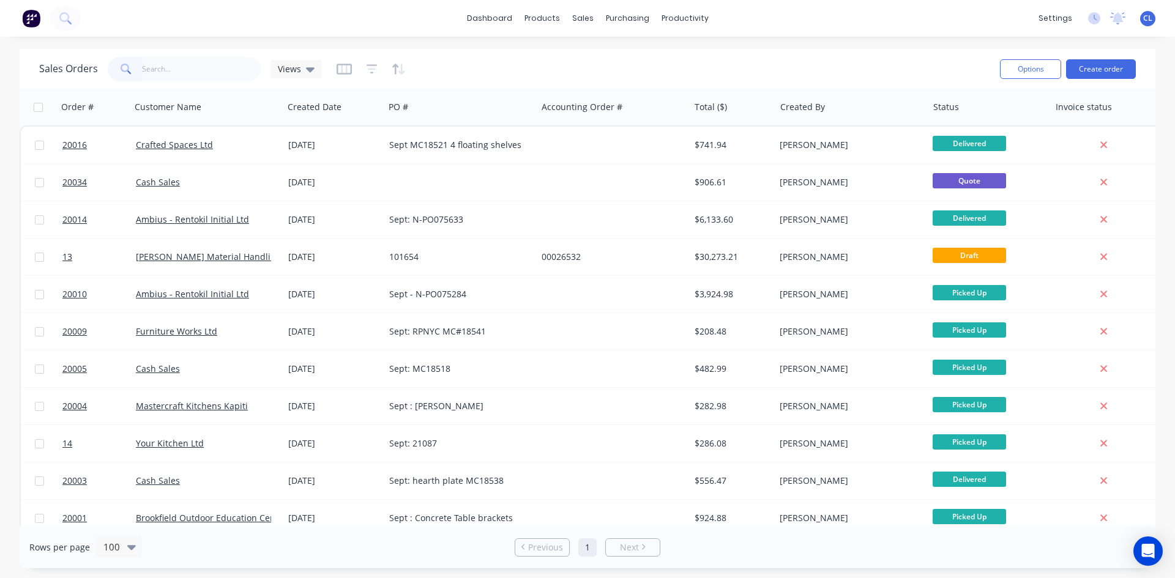
click at [509, 67] on div "Sales Orders Views" at bounding box center [514, 69] width 951 height 30
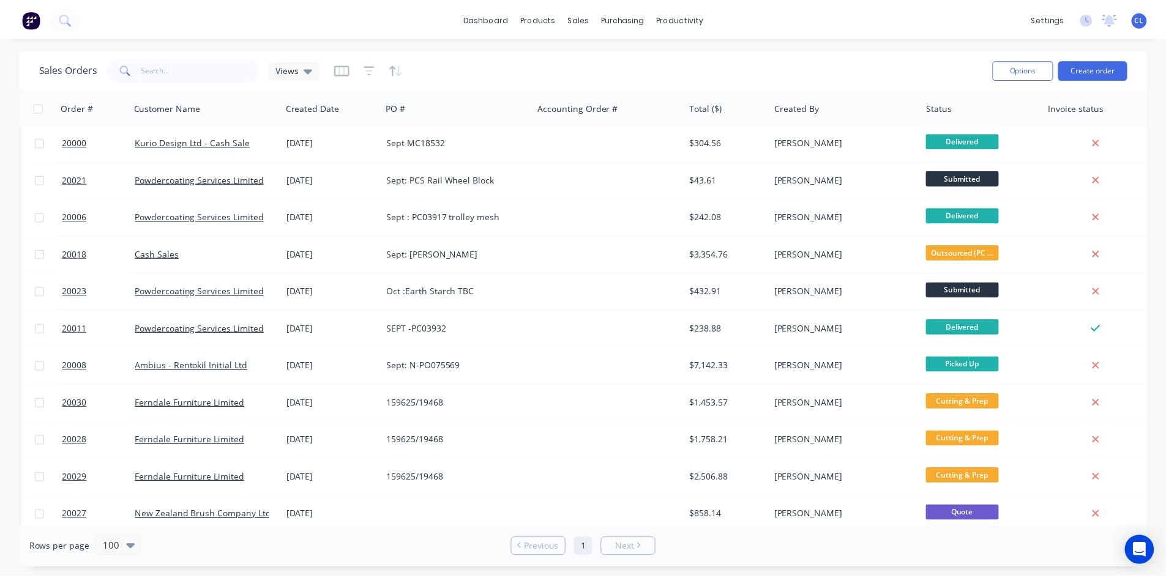
scroll to position [612, 0]
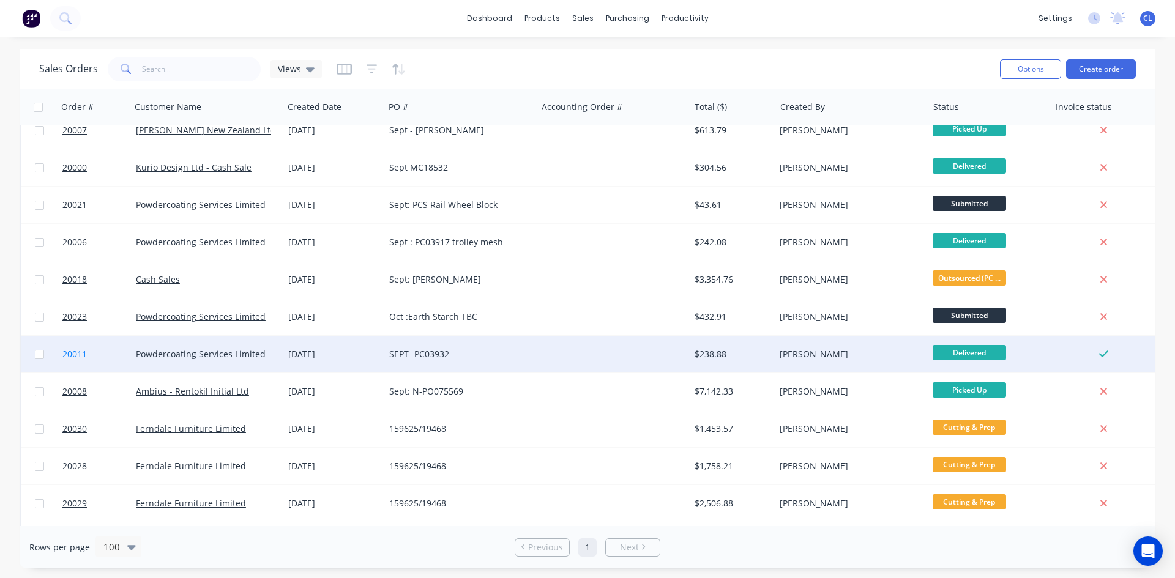
click at [75, 352] on span "20011" at bounding box center [74, 354] width 24 height 12
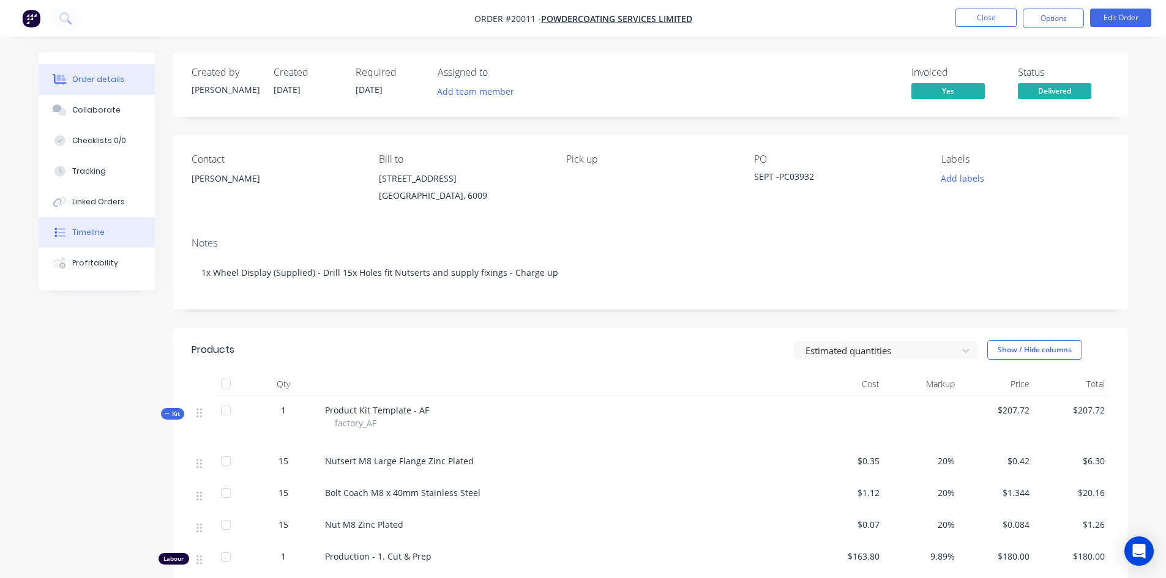
click at [86, 234] on div "Timeline" at bounding box center [88, 232] width 32 height 11
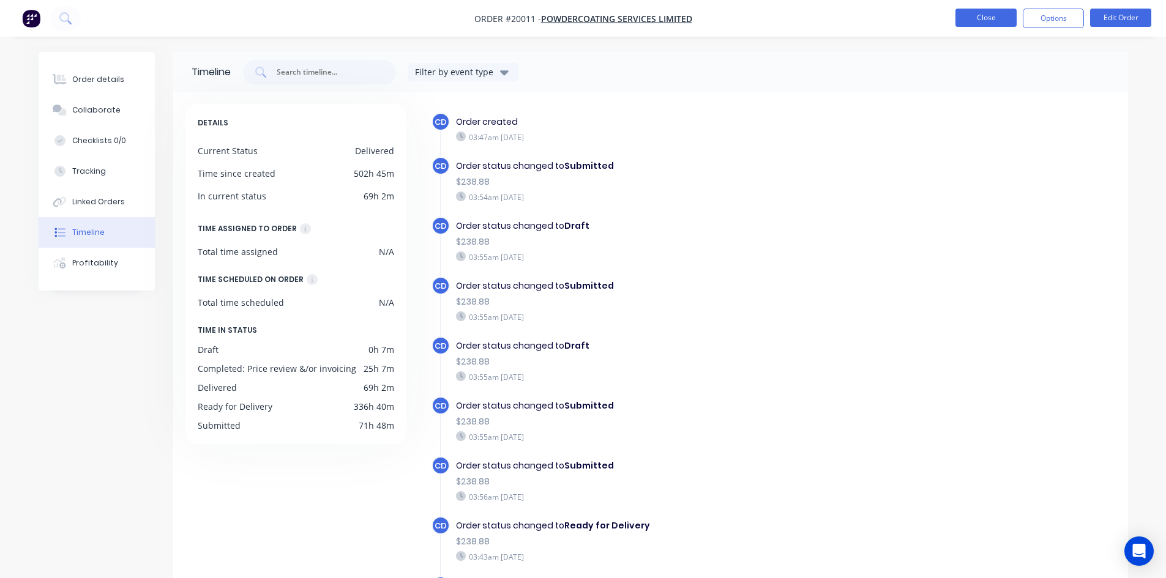
click at [987, 12] on button "Close" at bounding box center [985, 18] width 61 height 18
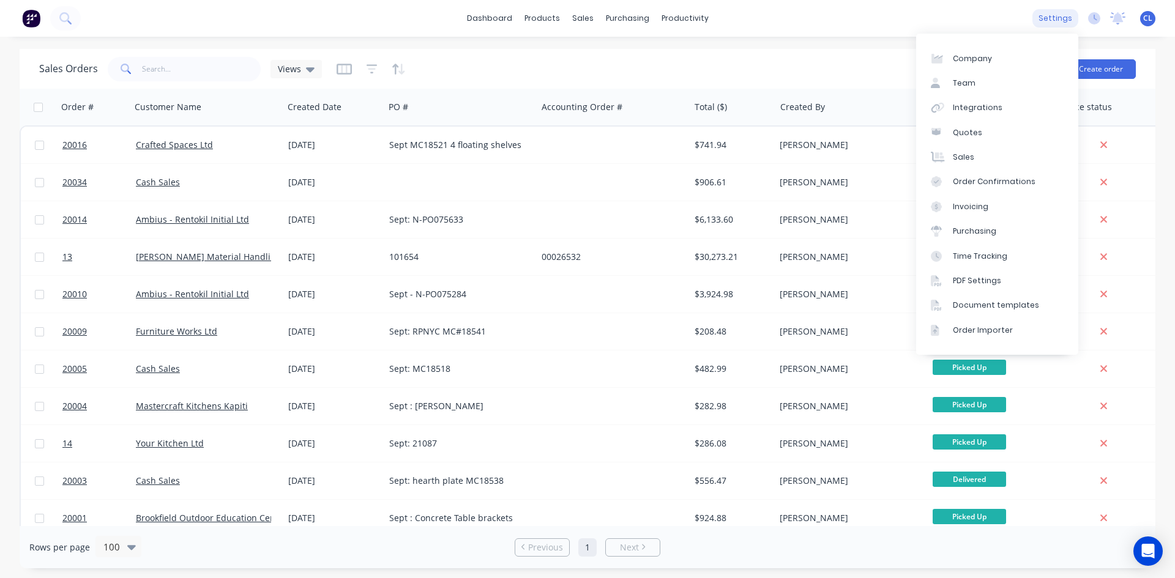
click at [1055, 22] on div "settings" at bounding box center [1055, 18] width 46 height 18
click at [979, 114] on link "Integrations" at bounding box center [997, 107] width 162 height 24
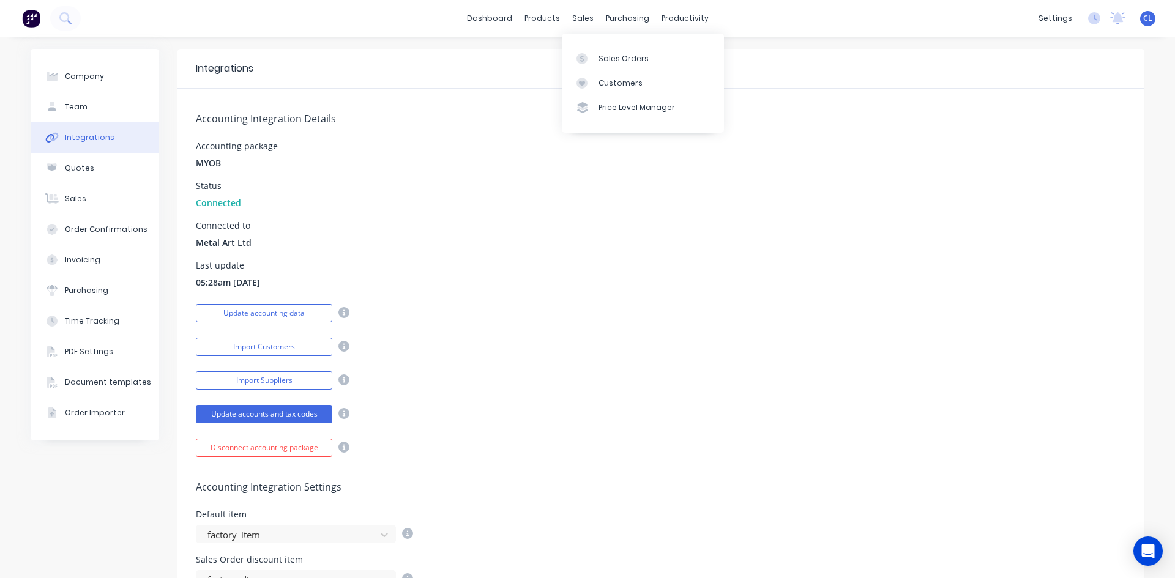
click at [566, 12] on div "sales" at bounding box center [583, 18] width 34 height 18
click at [602, 57] on div "Sales Orders" at bounding box center [623, 58] width 50 height 11
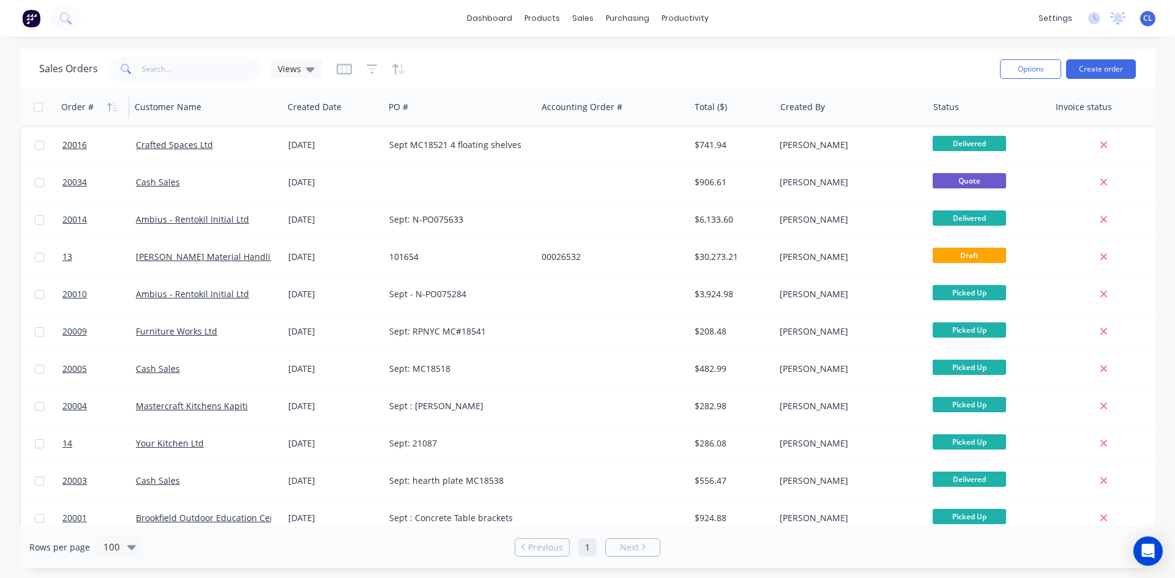
click at [89, 108] on div "Order #" at bounding box center [77, 107] width 32 height 12
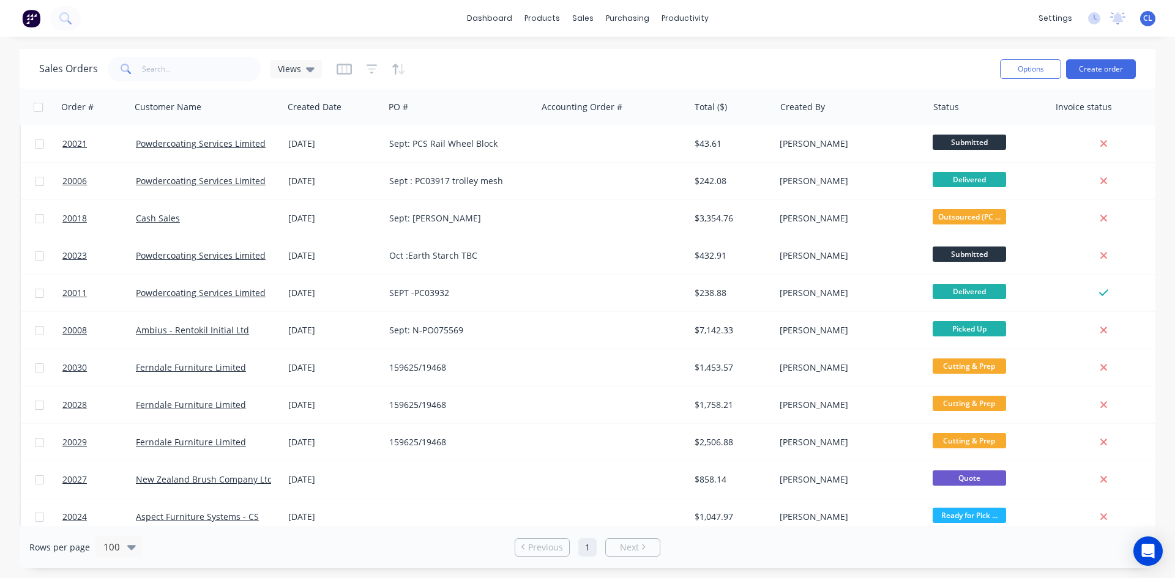
scroll to position [986, 0]
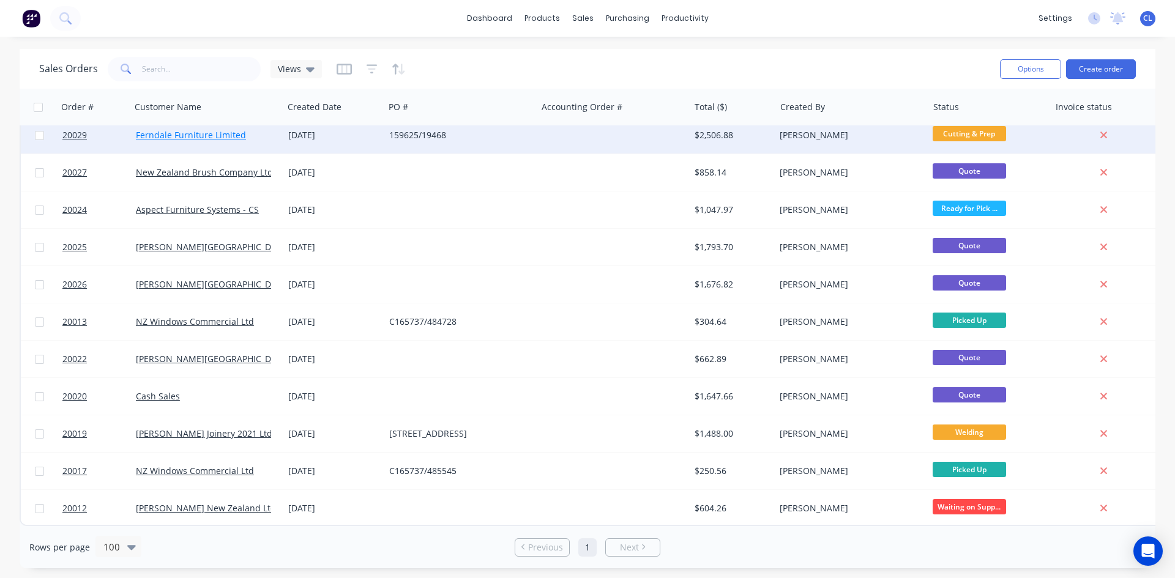
click at [173, 130] on link "Ferndale Furniture Limited" at bounding box center [191, 135] width 110 height 12
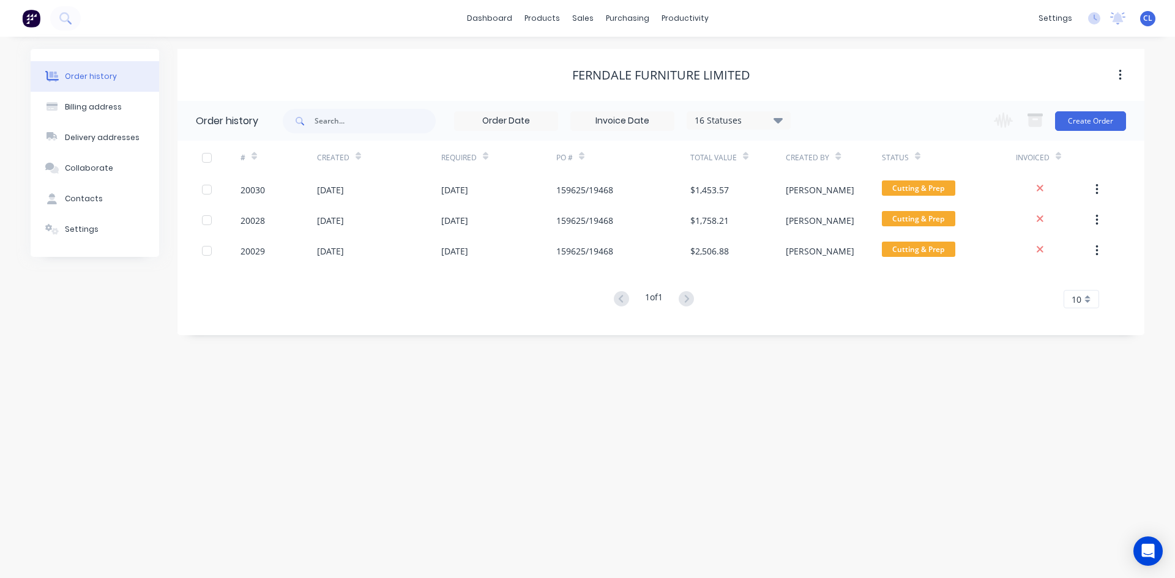
click at [779, 122] on icon at bounding box center [778, 120] width 9 height 6
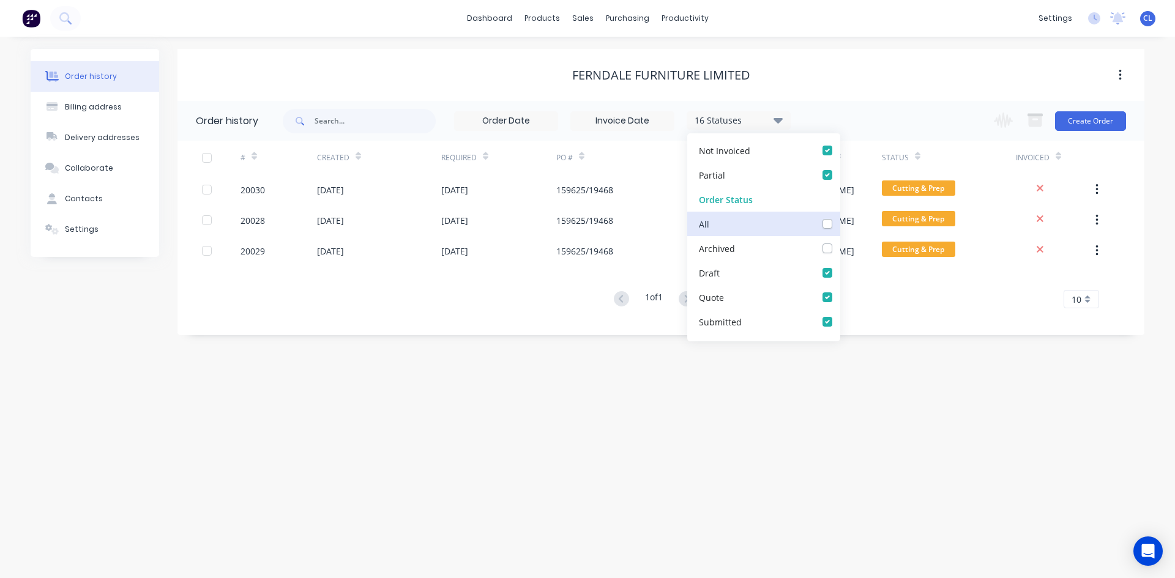
scroll to position [61, 0]
click at [821, 226] on div "Archived" at bounding box center [763, 231] width 153 height 24
click at [840, 225] on label at bounding box center [840, 225] width 0 height 0
click at [840, 234] on input "checkbox" at bounding box center [845, 231] width 10 height 12
checkbox input "true"
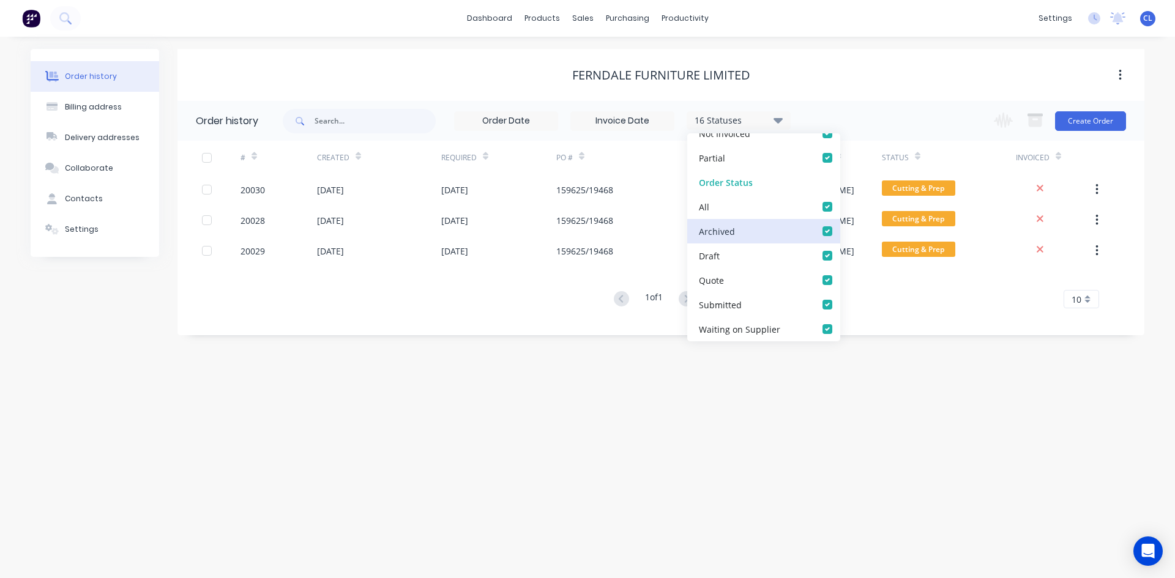
checkbox input "true"
click at [821, 87] on div "Ferndale Furniture Limited" at bounding box center [660, 75] width 967 height 52
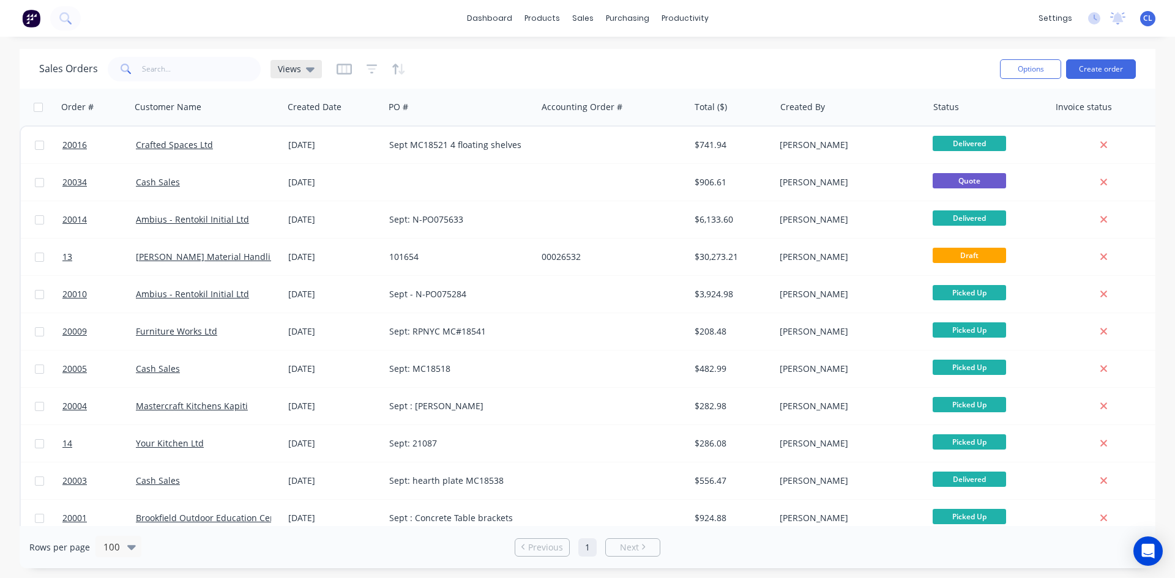
click at [313, 72] on div "Views" at bounding box center [295, 69] width 51 height 18
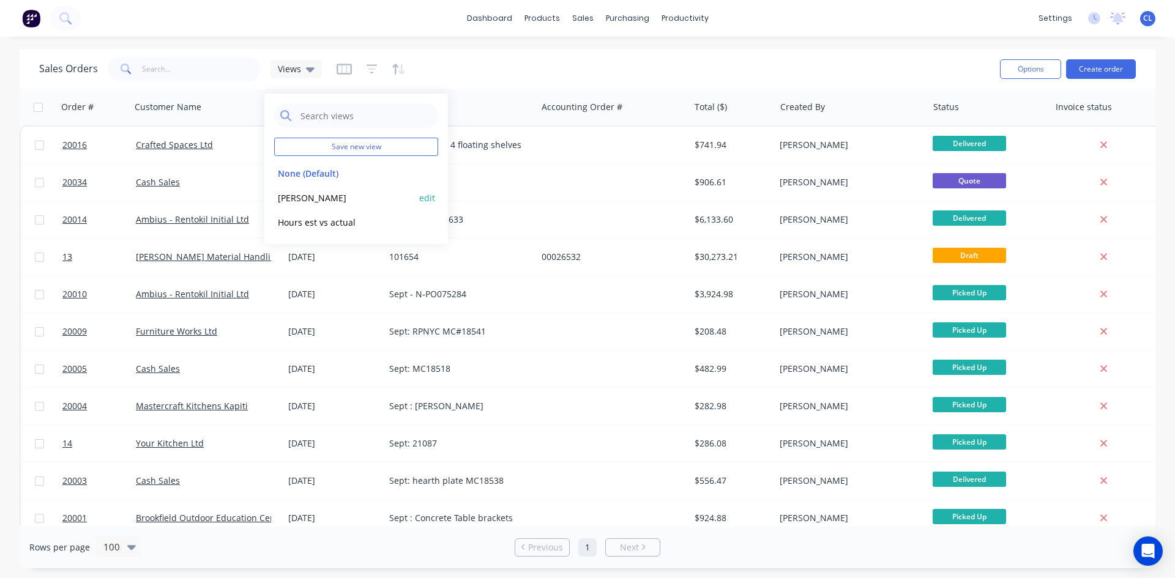
click at [311, 198] on button "Carl Default" at bounding box center [344, 198] width 140 height 14
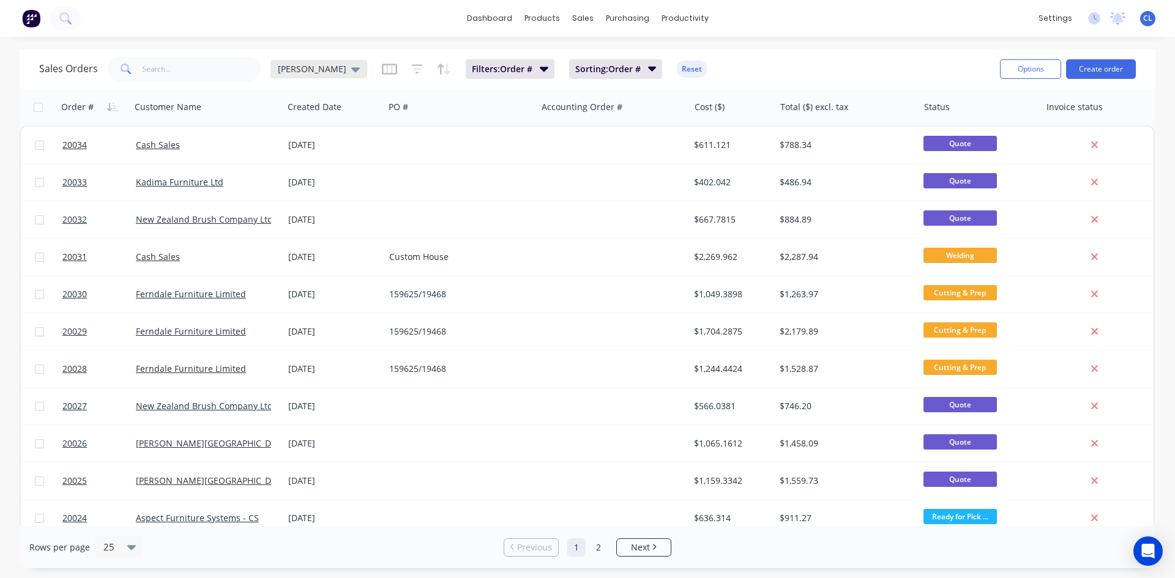
click at [351, 69] on icon at bounding box center [355, 69] width 9 height 5
click at [472, 91] on div "PO #" at bounding box center [460, 107] width 153 height 37
click at [382, 70] on icon "button" at bounding box center [389, 69] width 15 height 12
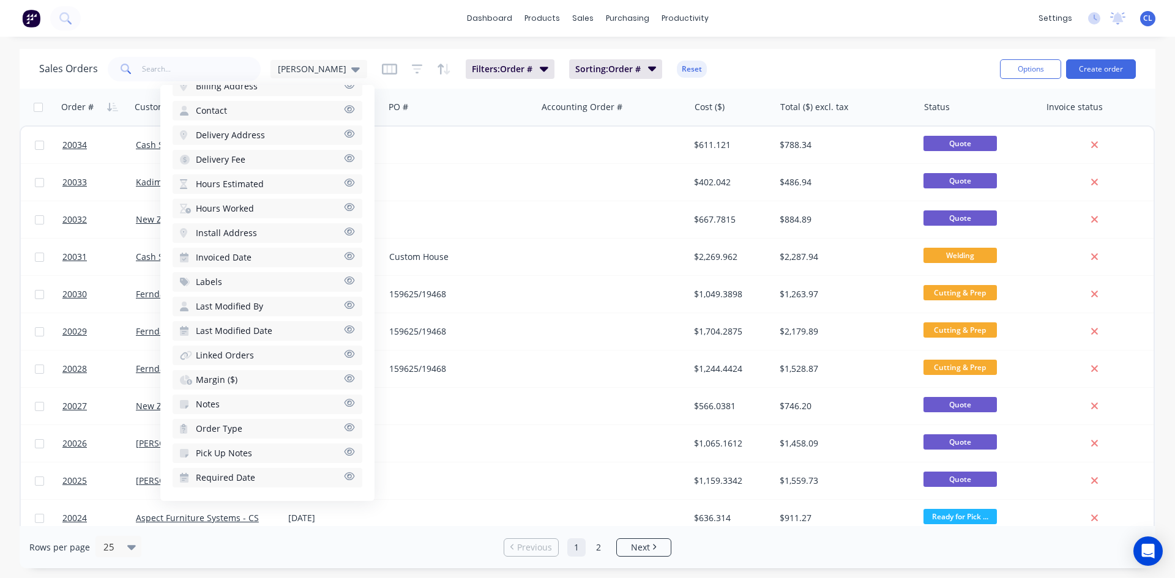
scroll to position [432, 0]
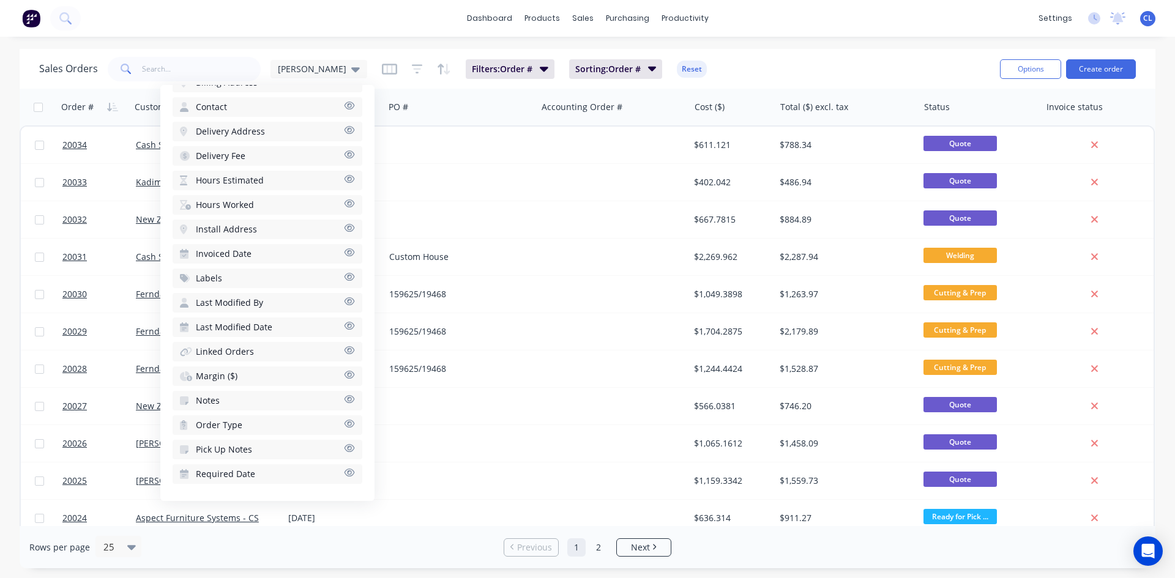
click at [344, 374] on icon "button" at bounding box center [349, 374] width 11 height 9
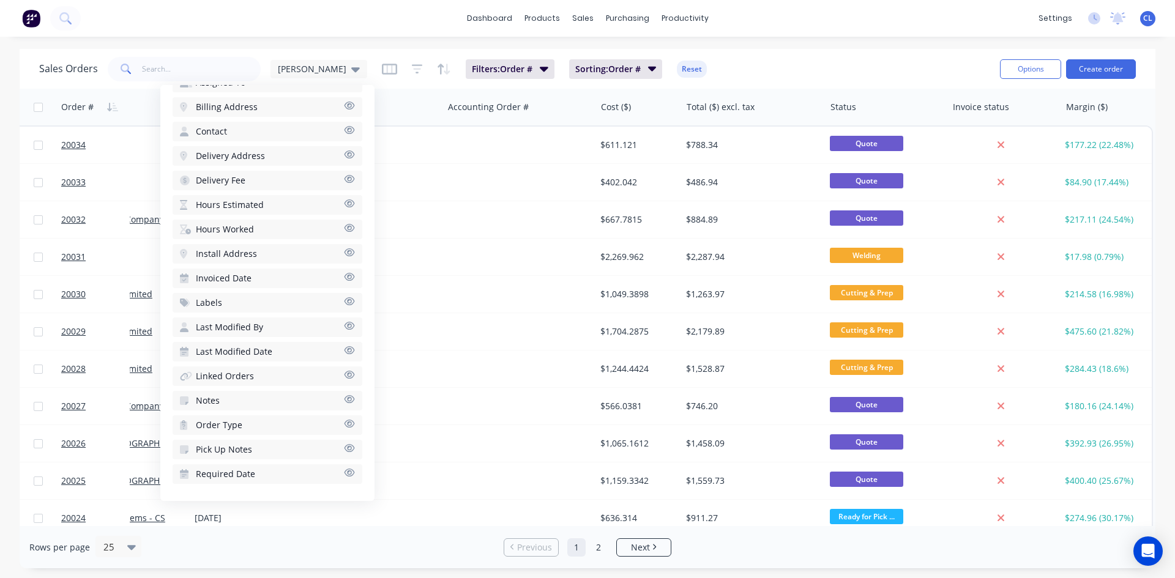
click at [767, 69] on div "Sales Orders Carl Default Filters: Order # Sorting: Order # Reset" at bounding box center [514, 69] width 951 height 30
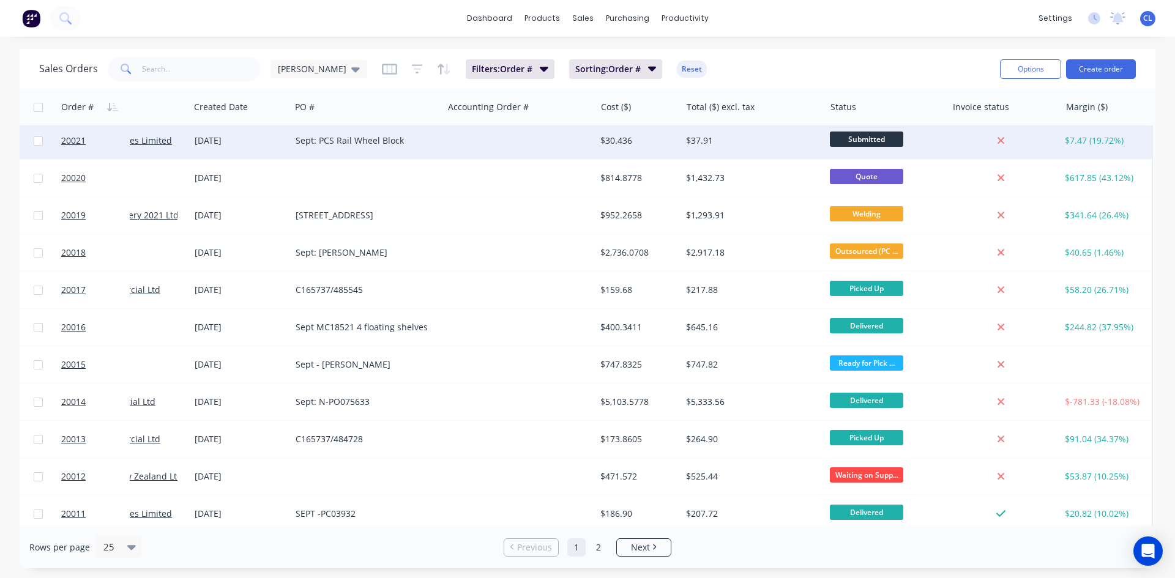
scroll to position [539, 100]
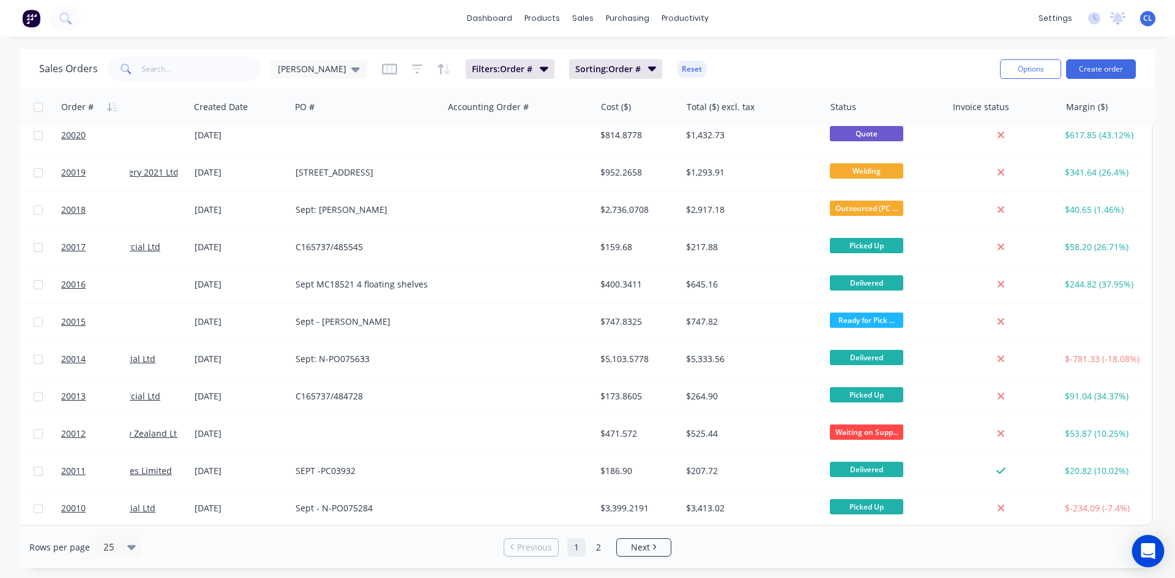
click at [1159, 549] on div "Open Intercom Messenger" at bounding box center [1148, 551] width 32 height 32
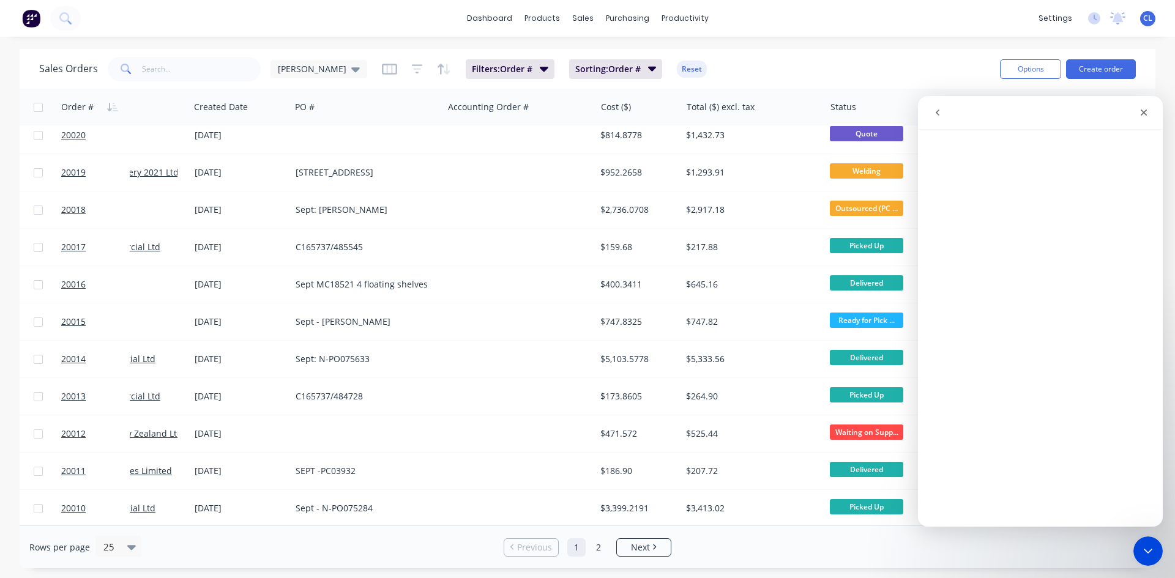
scroll to position [0, 0]
click at [1143, 114] on icon "Close" at bounding box center [1144, 113] width 7 height 7
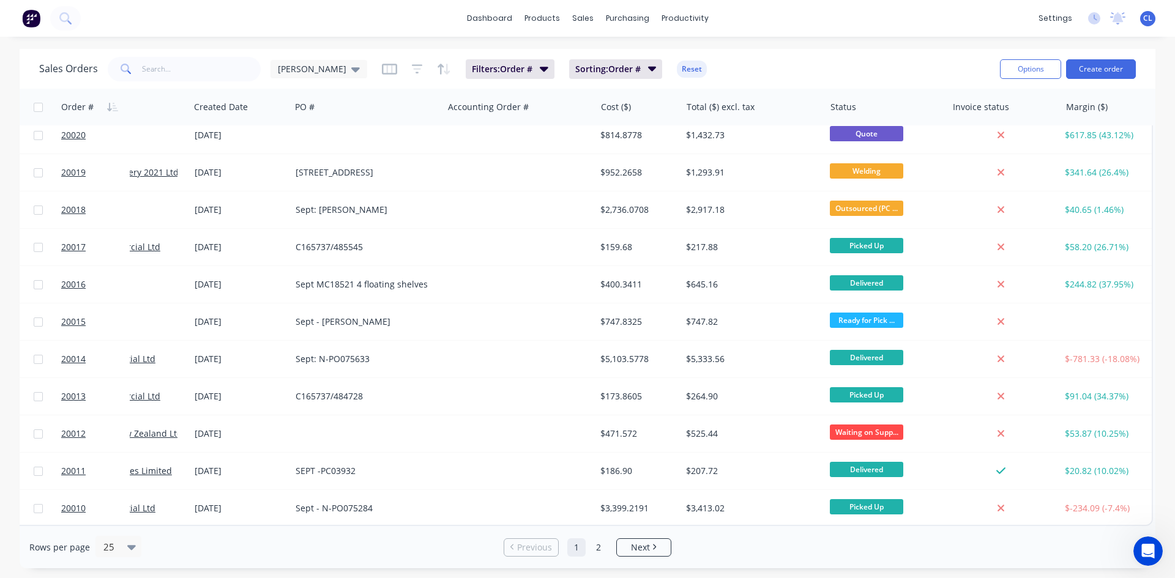
click at [827, 18] on div "dashboard products sales purchasing productivity dashboard products Product Cat…" at bounding box center [587, 18] width 1175 height 37
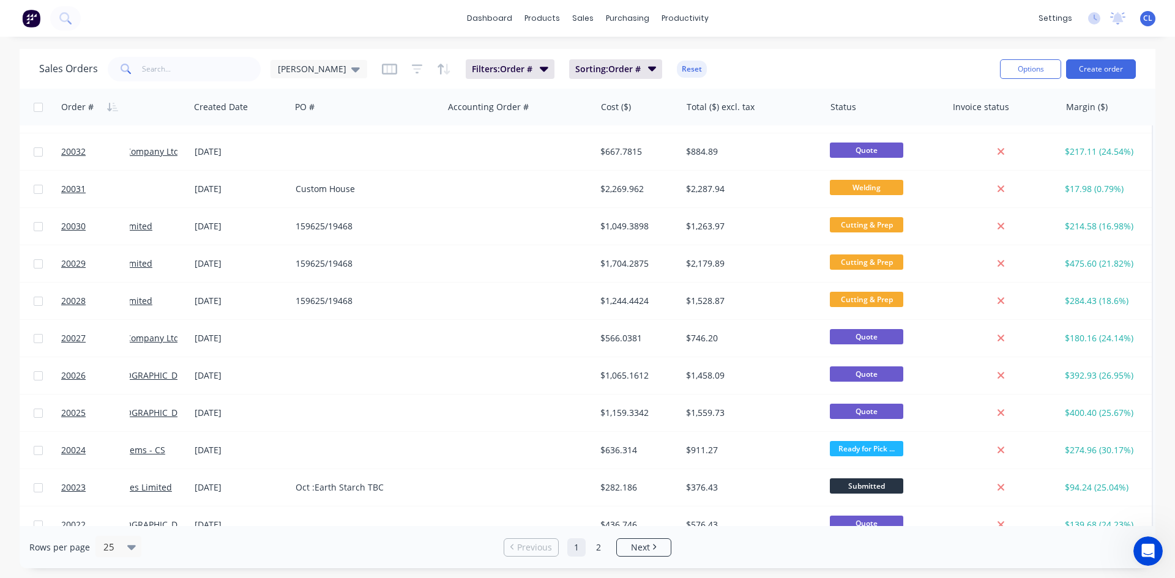
scroll to position [0, 100]
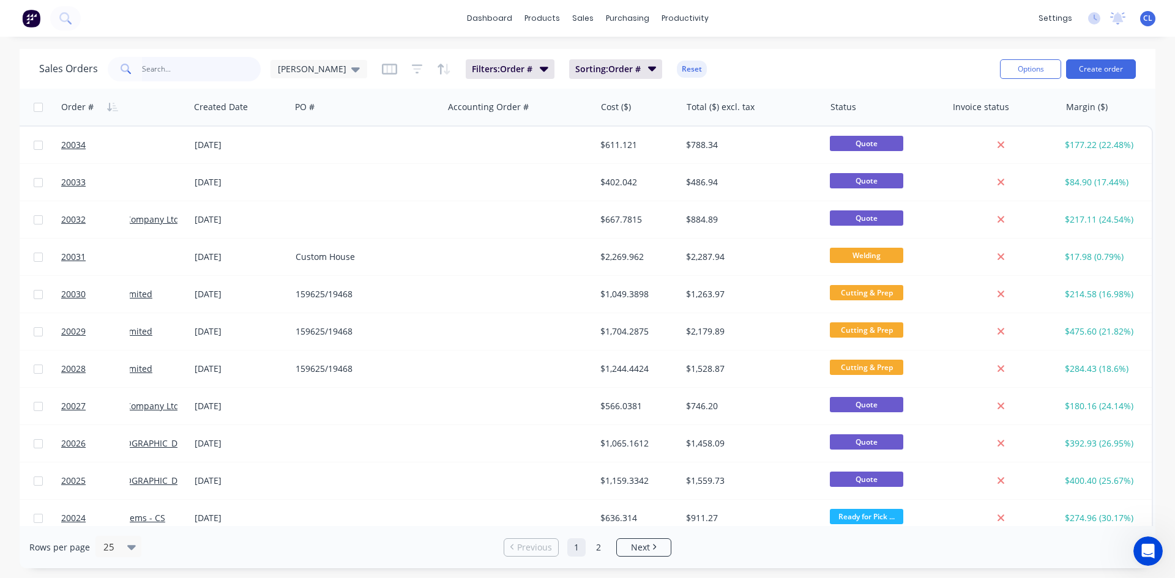
click at [193, 66] on input "text" at bounding box center [201, 69] width 119 height 24
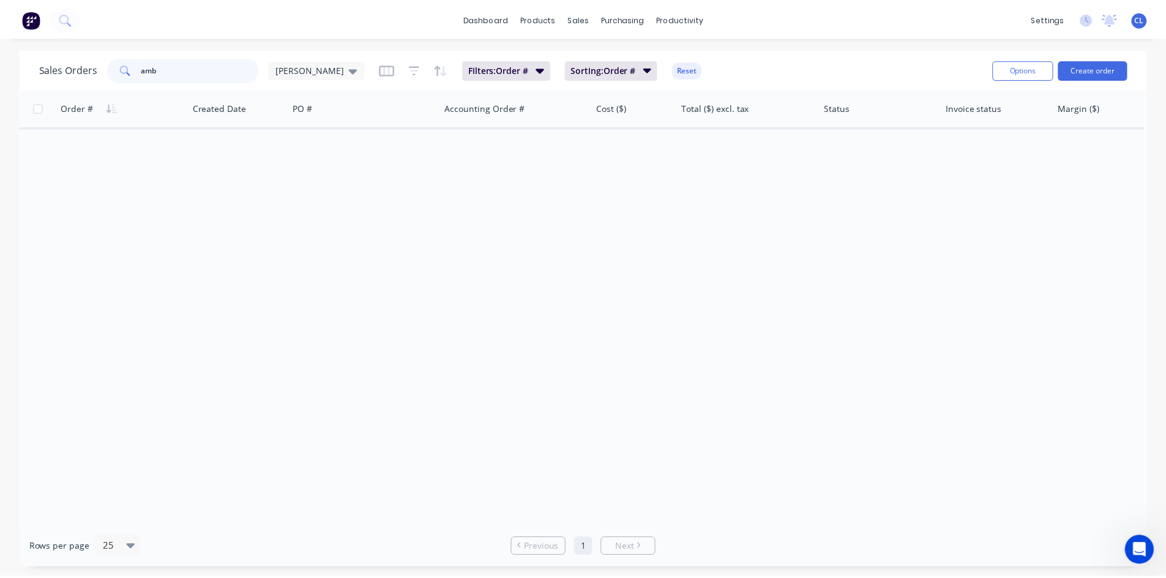
scroll to position [0, 94]
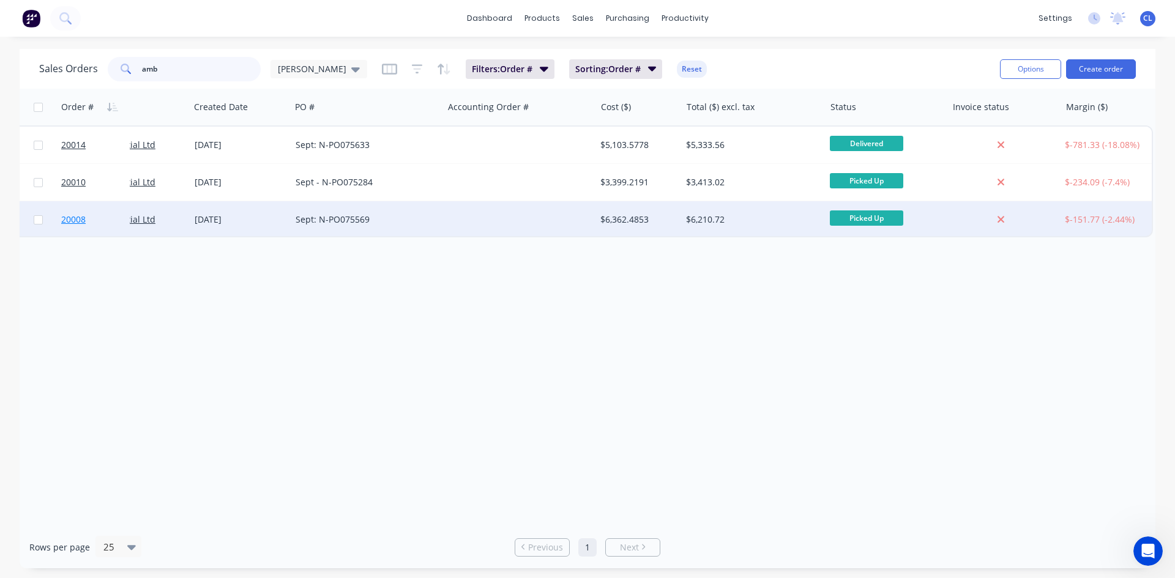
type input "amb"
click at [81, 220] on span "20008" at bounding box center [73, 220] width 24 height 12
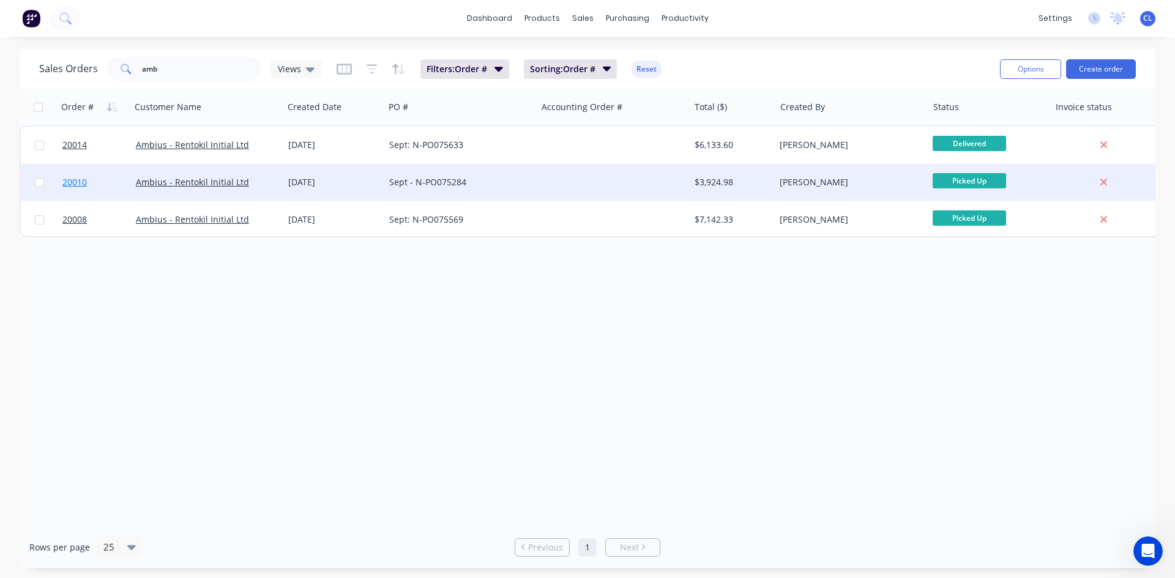
click at [81, 184] on span "20010" at bounding box center [74, 182] width 24 height 12
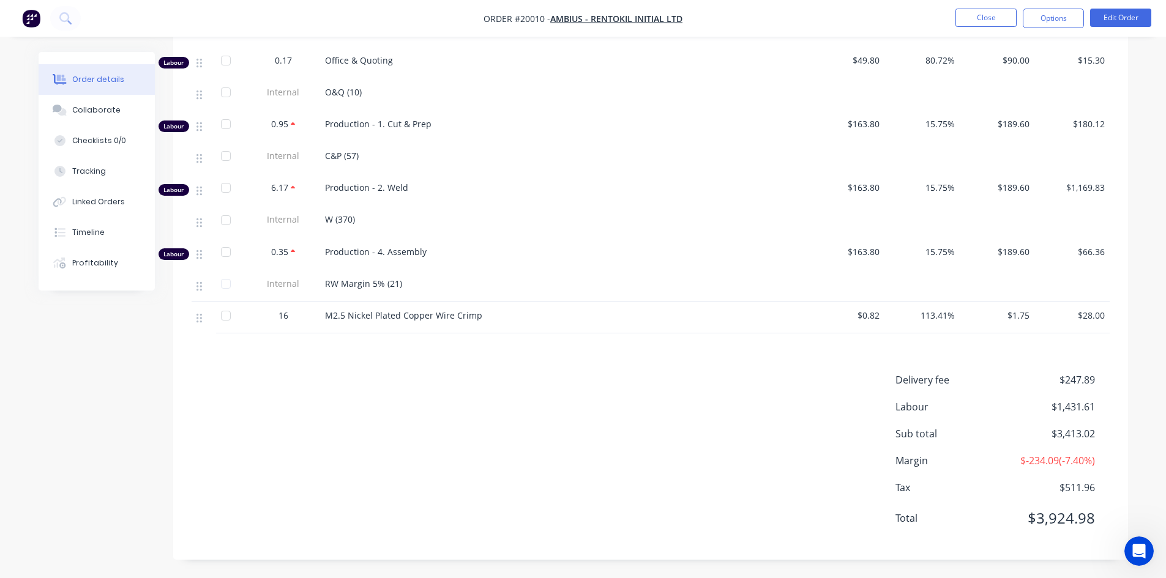
scroll to position [531, 0]
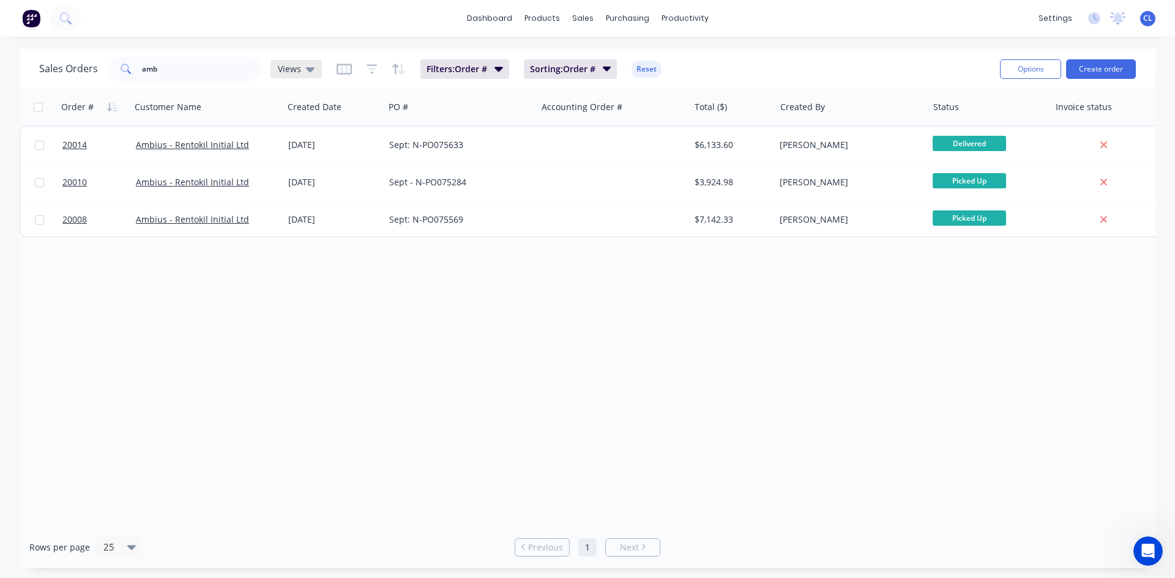
click at [307, 65] on icon at bounding box center [310, 68] width 9 height 13
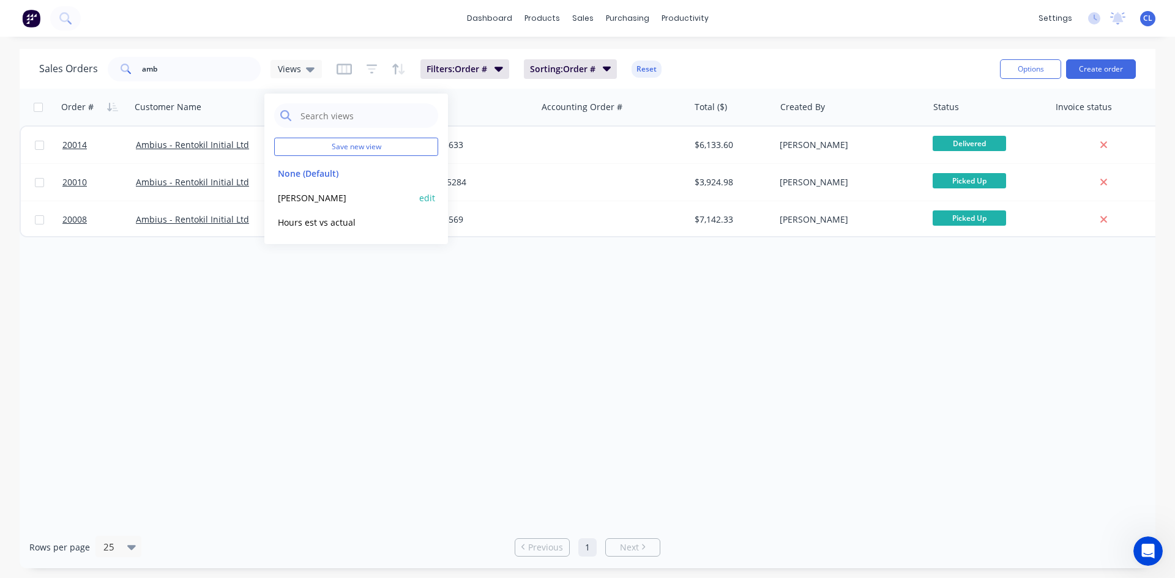
click at [327, 198] on button "Carl Default" at bounding box center [344, 198] width 140 height 14
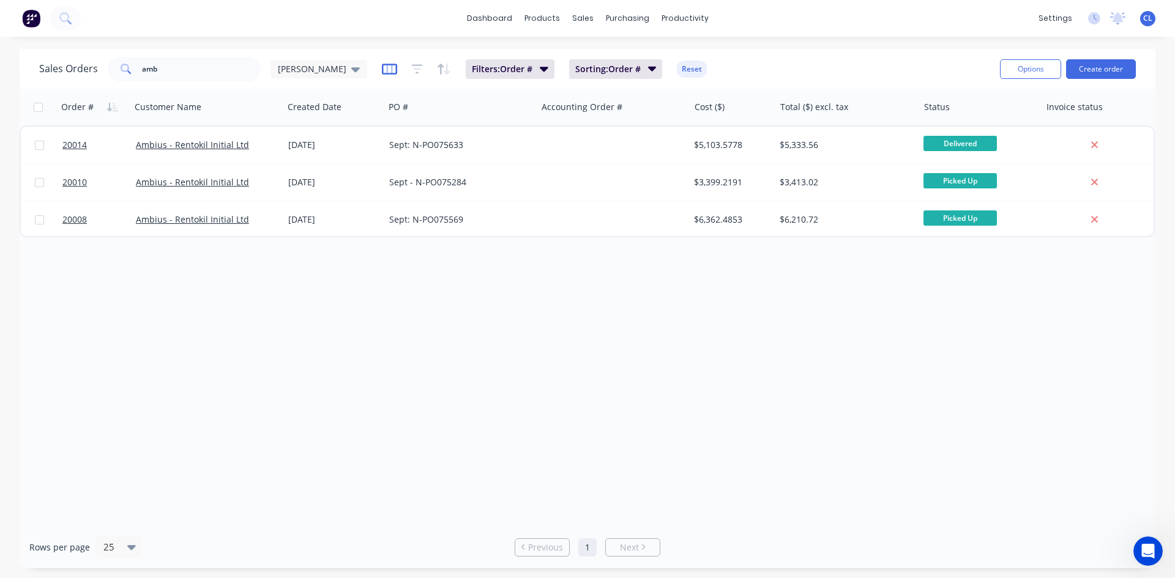
click at [382, 67] on icon "button" at bounding box center [389, 69] width 15 height 12
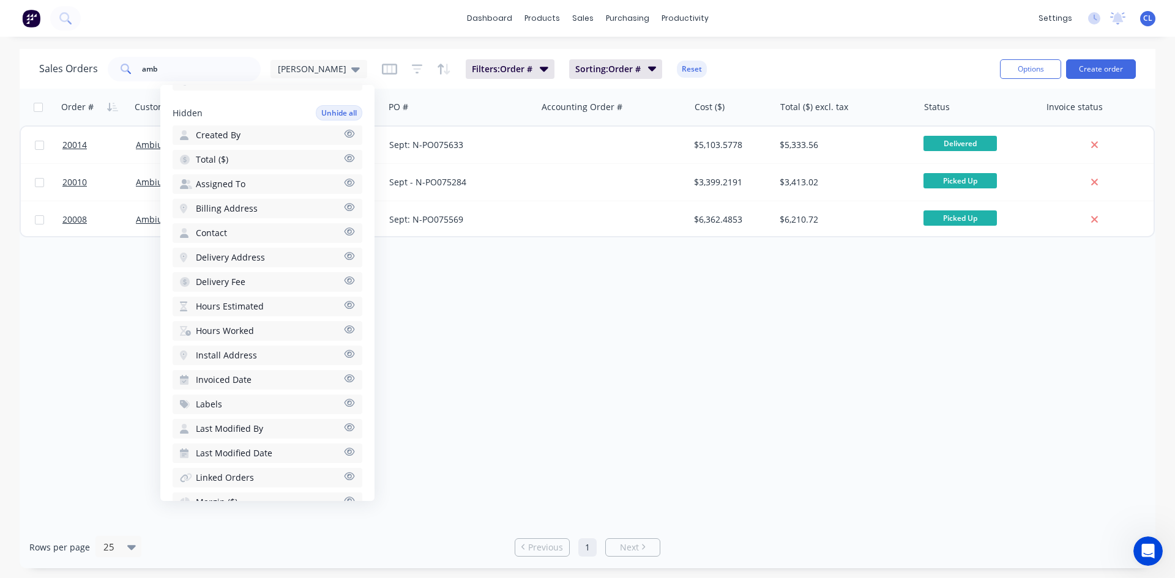
scroll to position [432, 0]
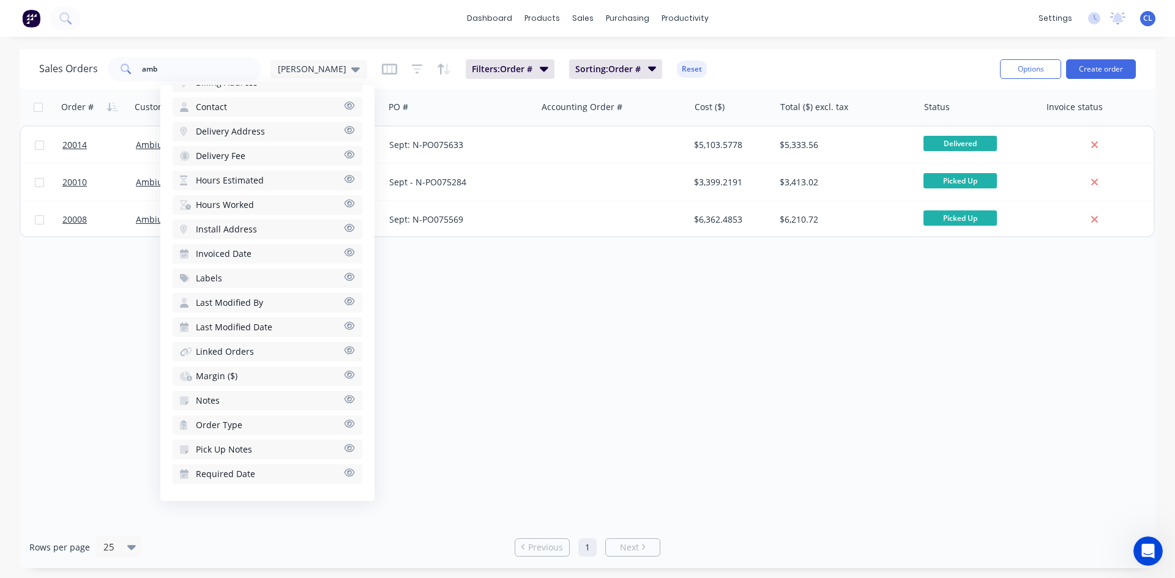
click at [345, 373] on icon "button" at bounding box center [350, 375] width 10 height 8
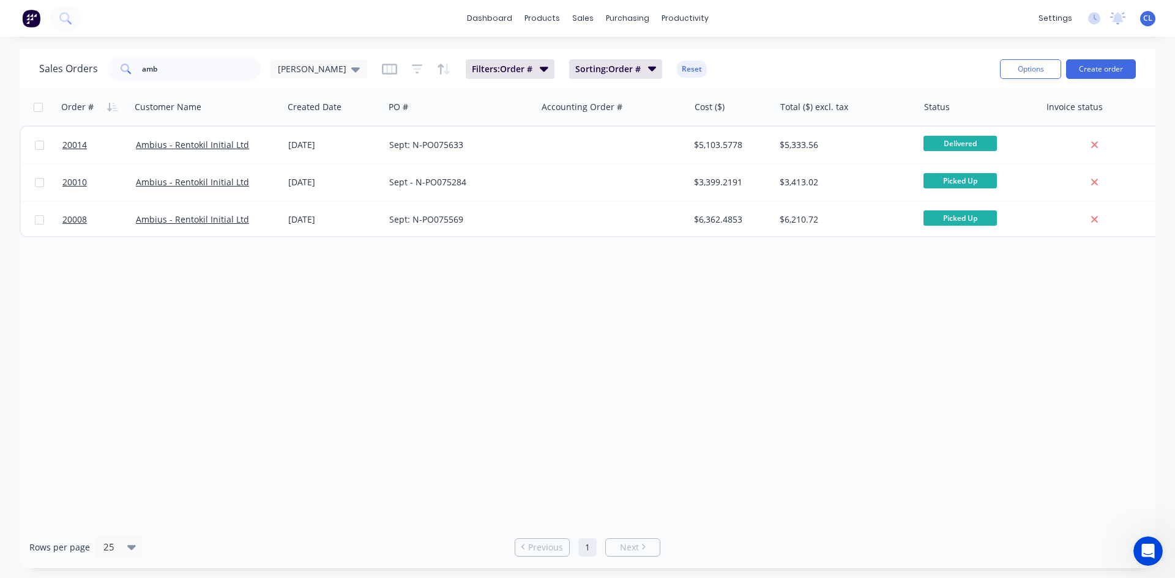
click at [342, 51] on div "Sales Orders amb Carl Default Filters: Order # Sorting: Order # Reset Options C…" at bounding box center [588, 69] width 1136 height 40
click at [351, 72] on icon at bounding box center [355, 68] width 9 height 13
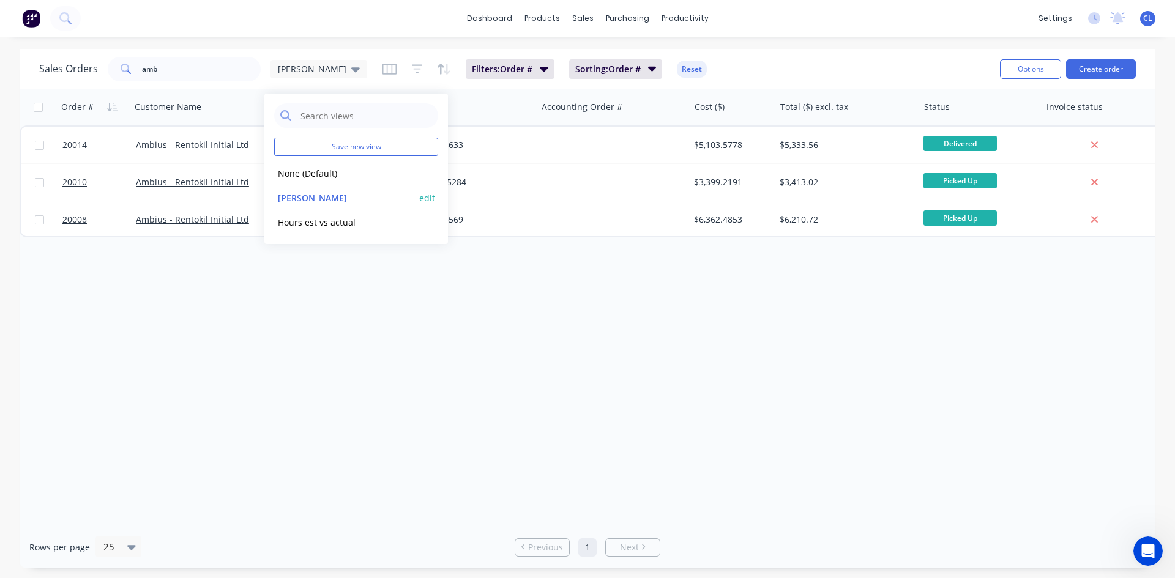
click at [427, 197] on button "edit" at bounding box center [427, 198] width 16 height 13
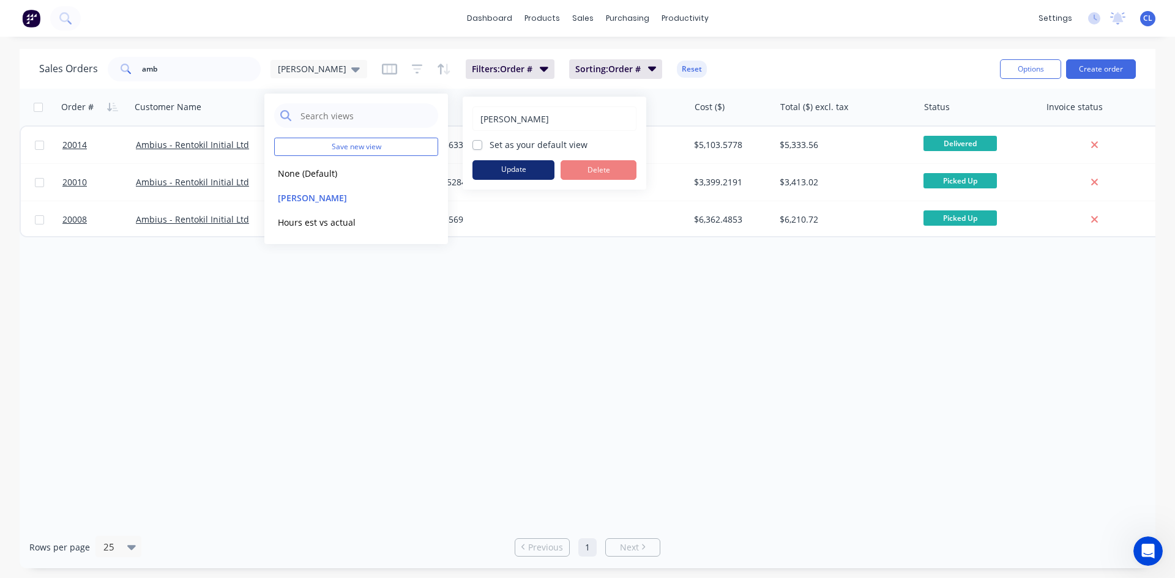
click at [514, 168] on button "Update" at bounding box center [513, 170] width 82 height 20
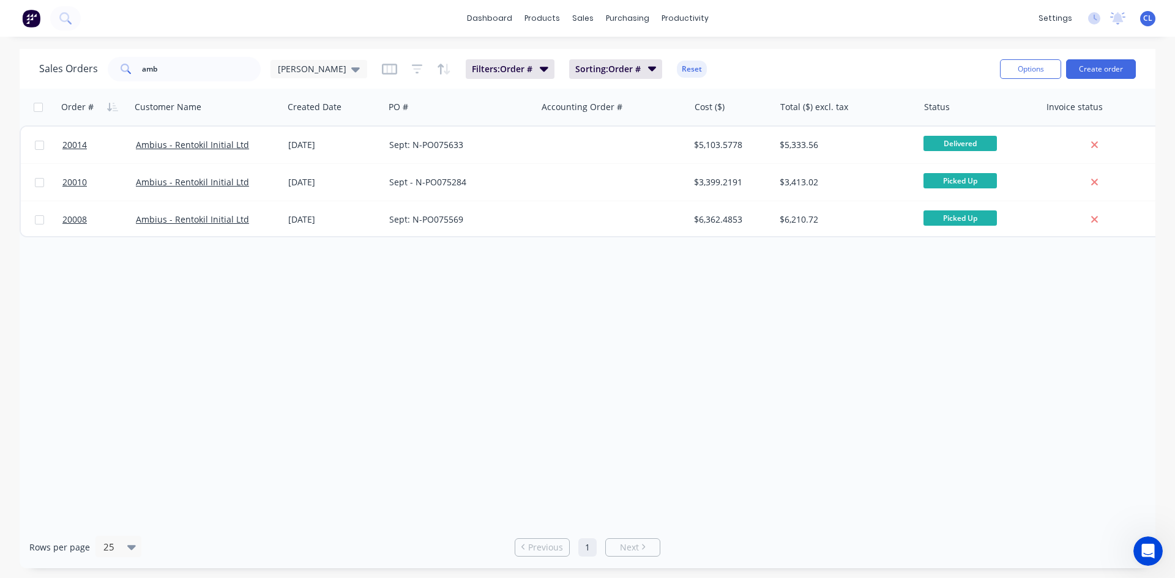
click at [482, 328] on div "Order # Customer Name Created Date PO # Accounting Order # Cost ($) Total ($) e…" at bounding box center [588, 308] width 1136 height 438
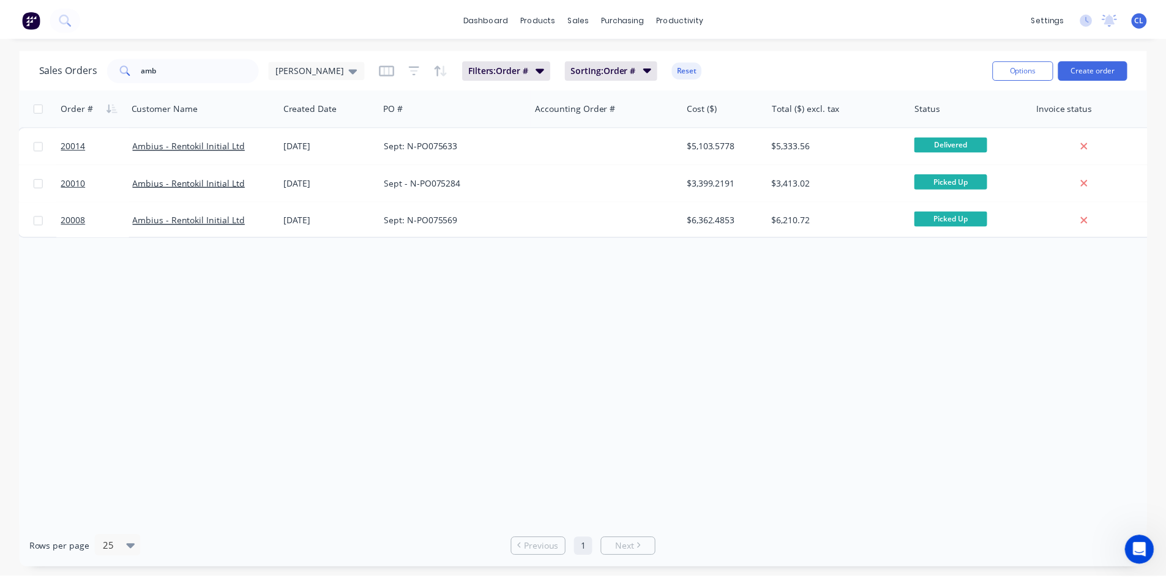
scroll to position [0, 0]
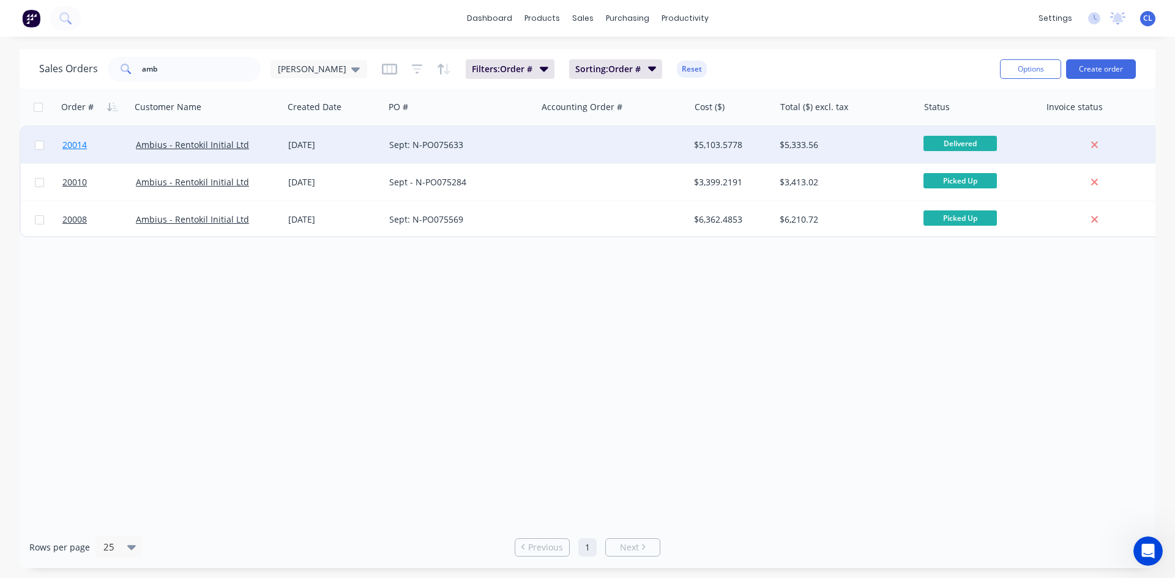
click at [80, 143] on span "20014" at bounding box center [74, 145] width 24 height 12
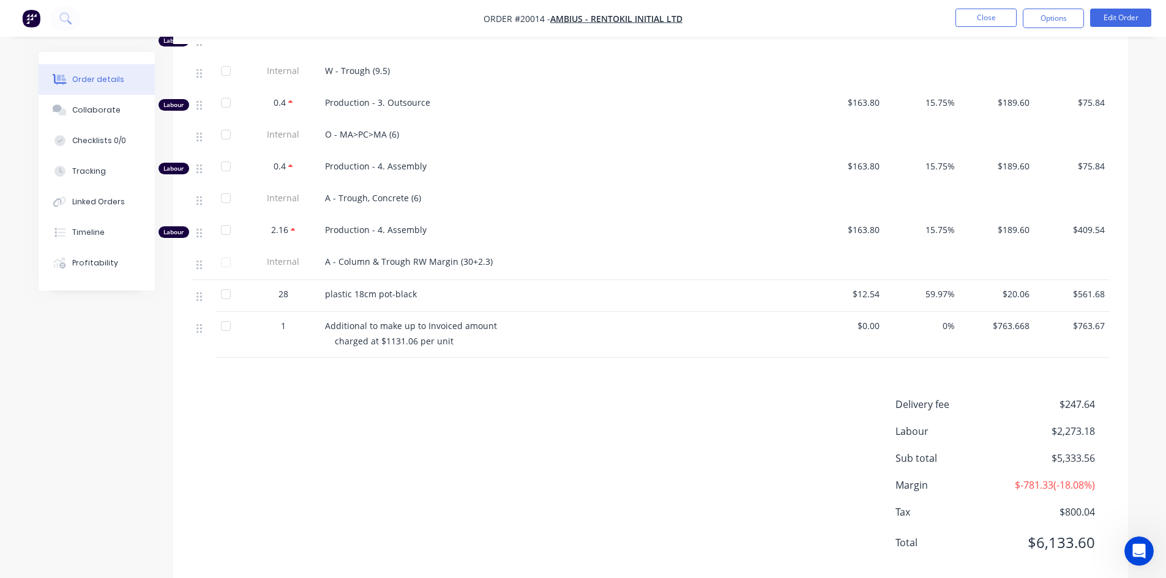
scroll to position [1669, 0]
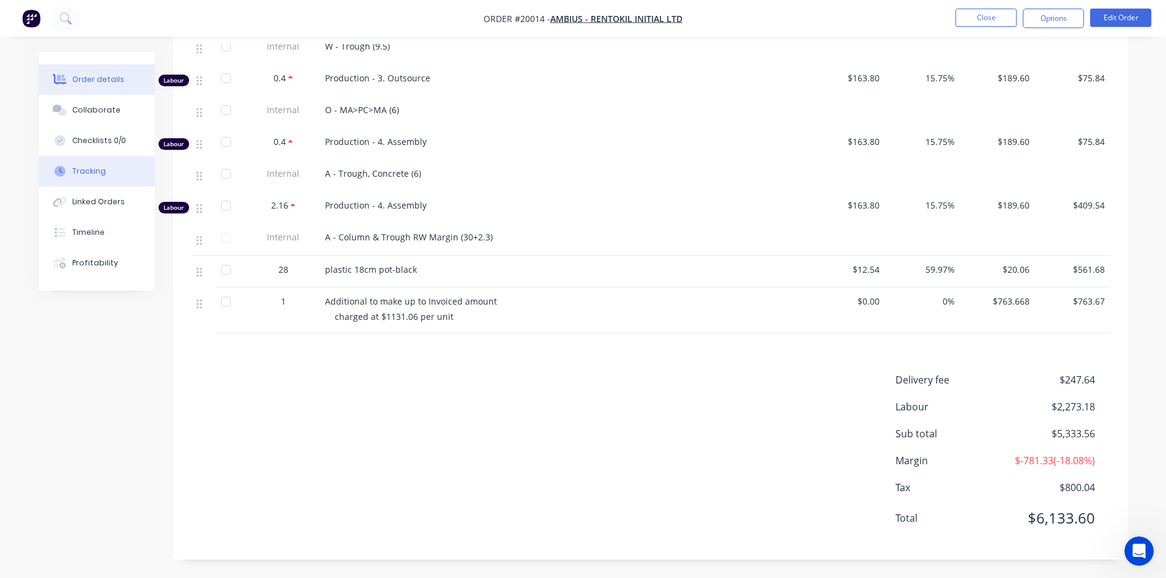
click at [86, 175] on div "Tracking" at bounding box center [89, 171] width 34 height 11
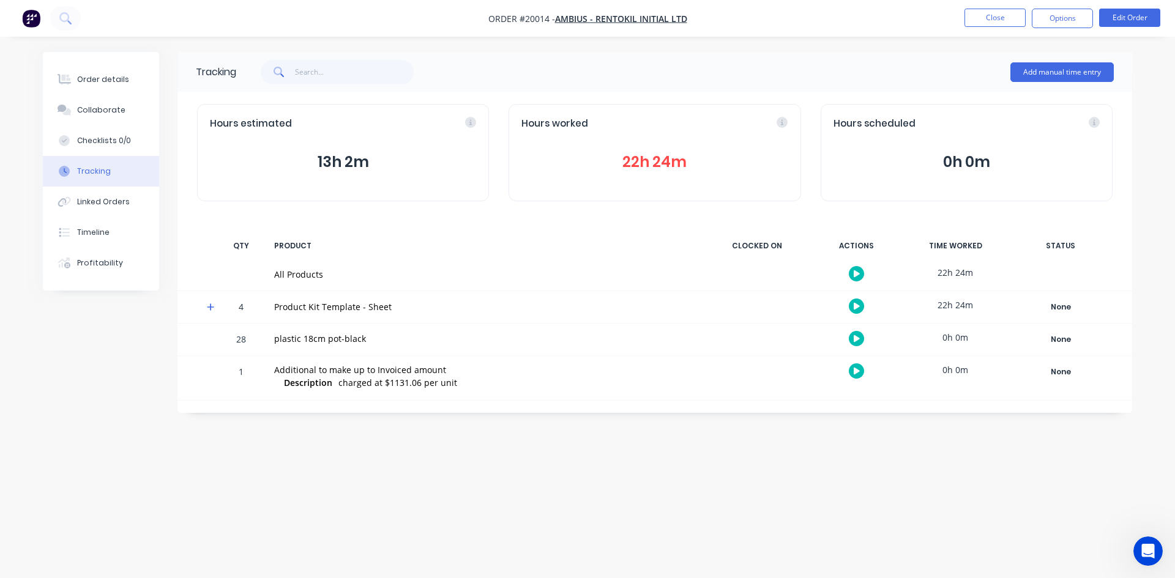
click at [656, 162] on button "22h 24m" at bounding box center [654, 162] width 266 height 23
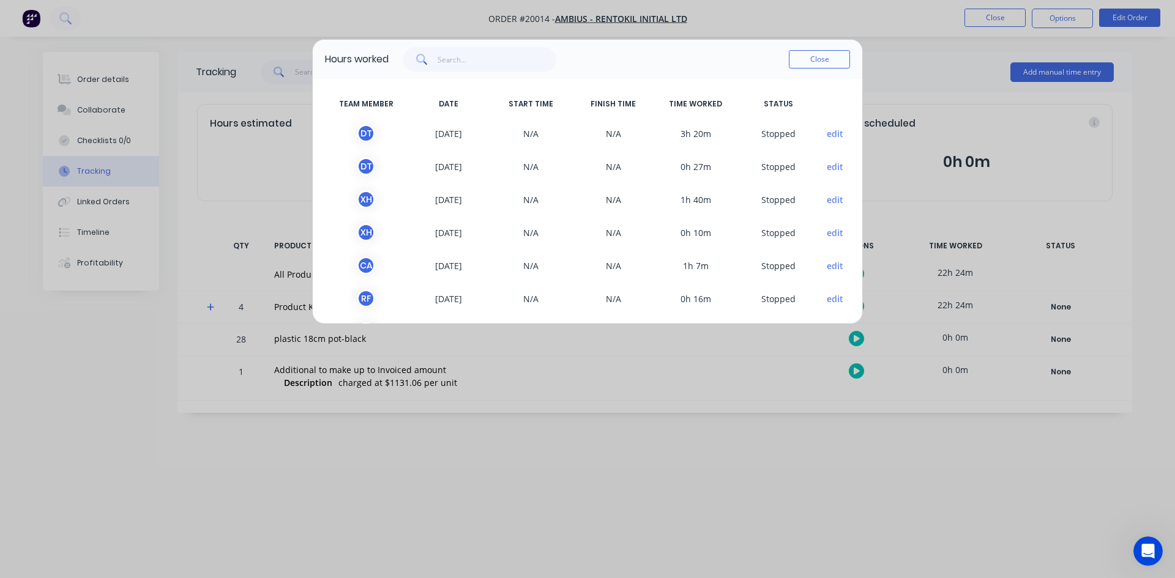
click at [827, 132] on button "edit" at bounding box center [835, 133] width 17 height 13
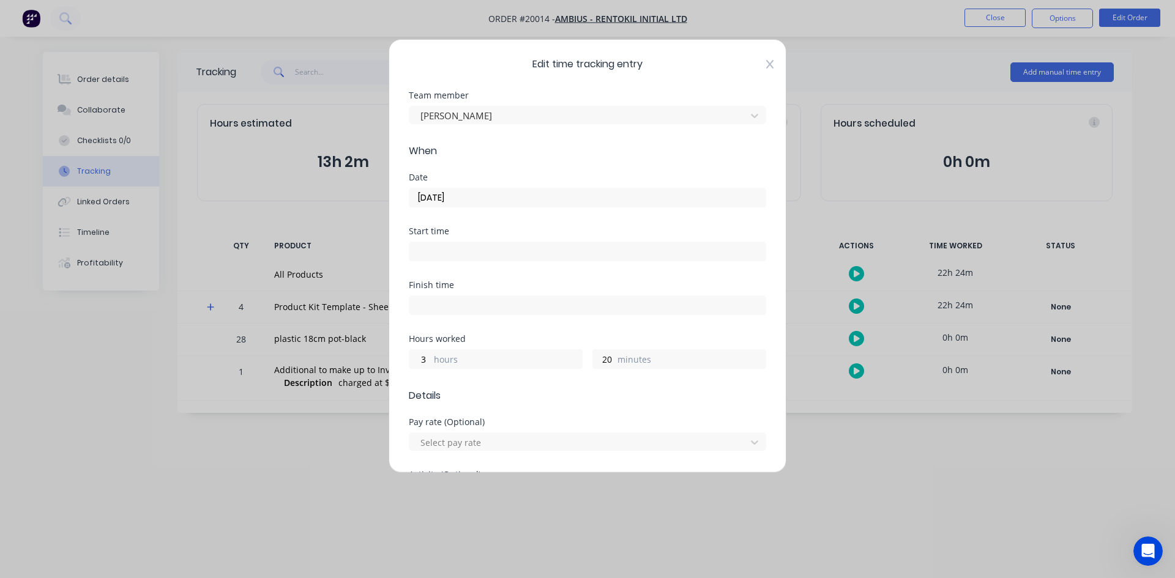
click at [766, 62] on icon at bounding box center [769, 64] width 7 height 10
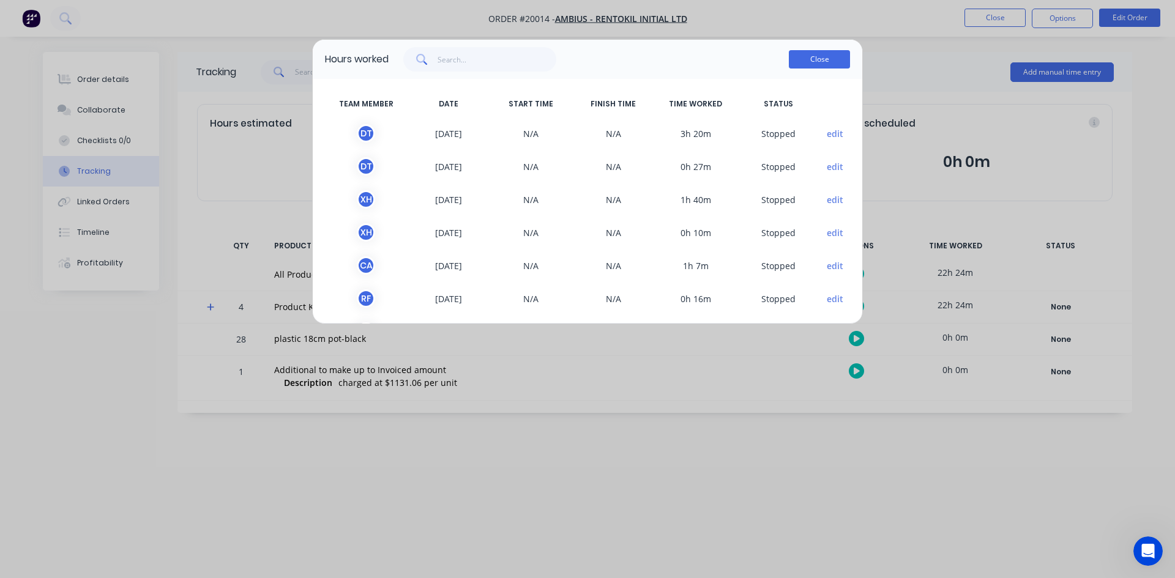
click at [811, 54] on button "Close" at bounding box center [819, 59] width 61 height 18
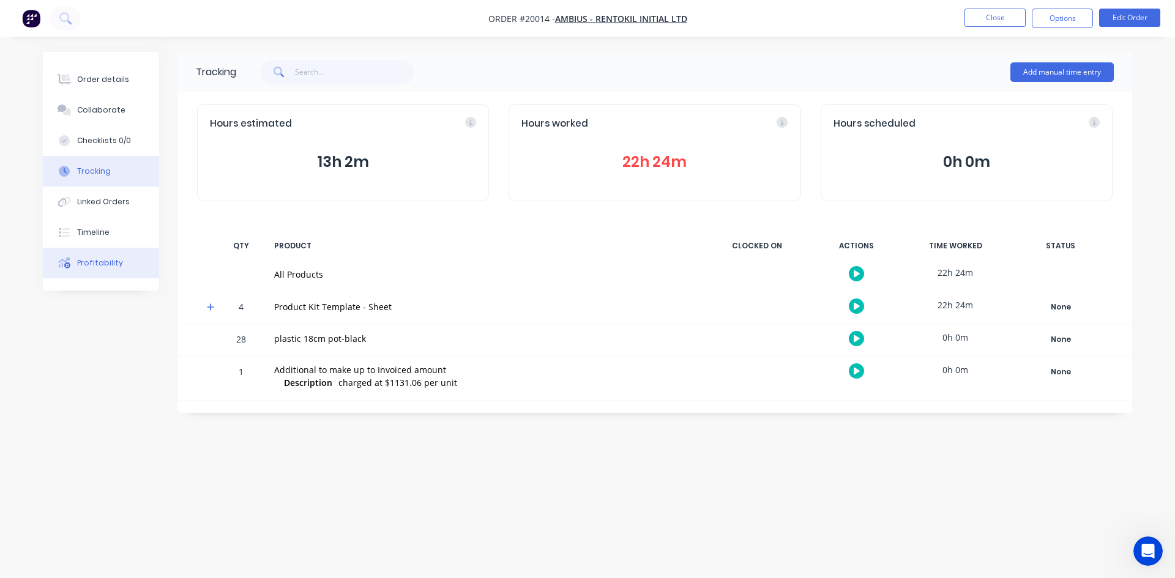
click at [98, 250] on button "Profitability" at bounding box center [101, 263] width 116 height 31
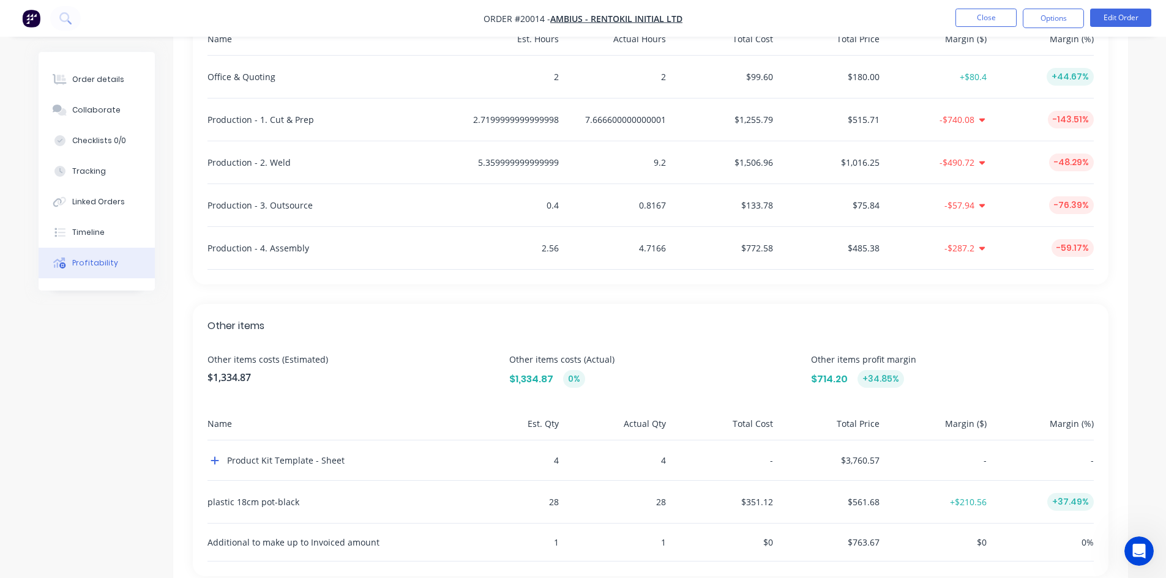
scroll to position [429, 0]
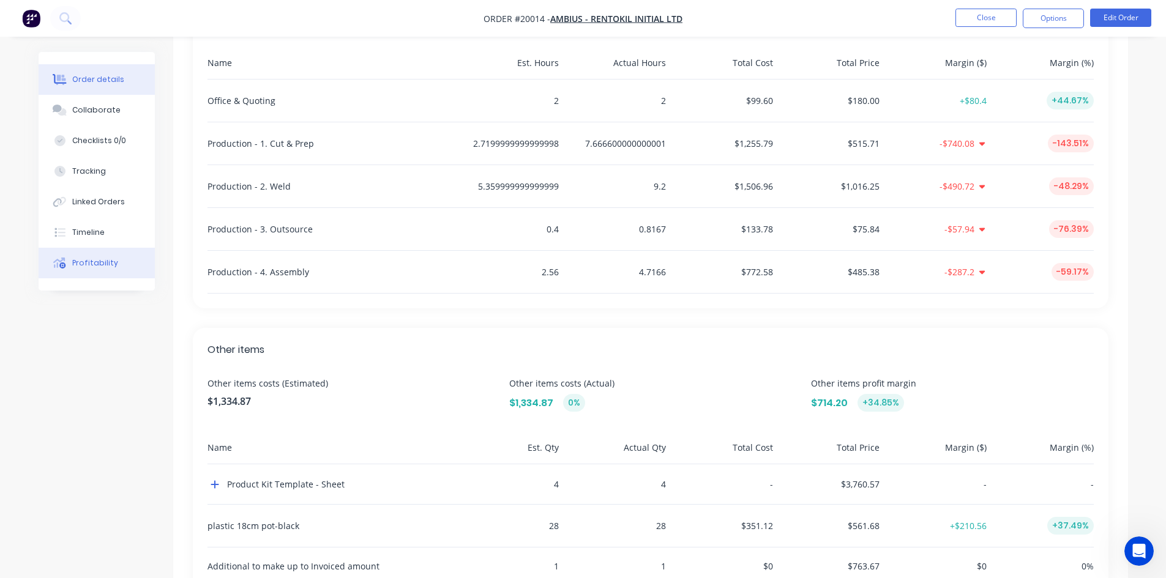
click at [95, 79] on div "Order details" at bounding box center [98, 79] width 52 height 11
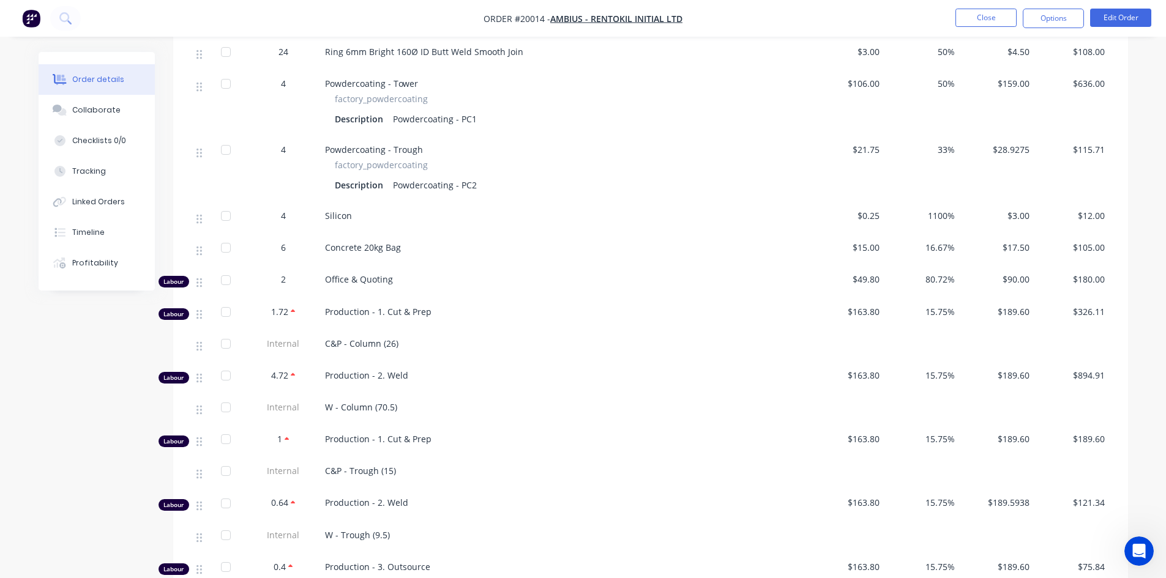
scroll to position [1180, 0]
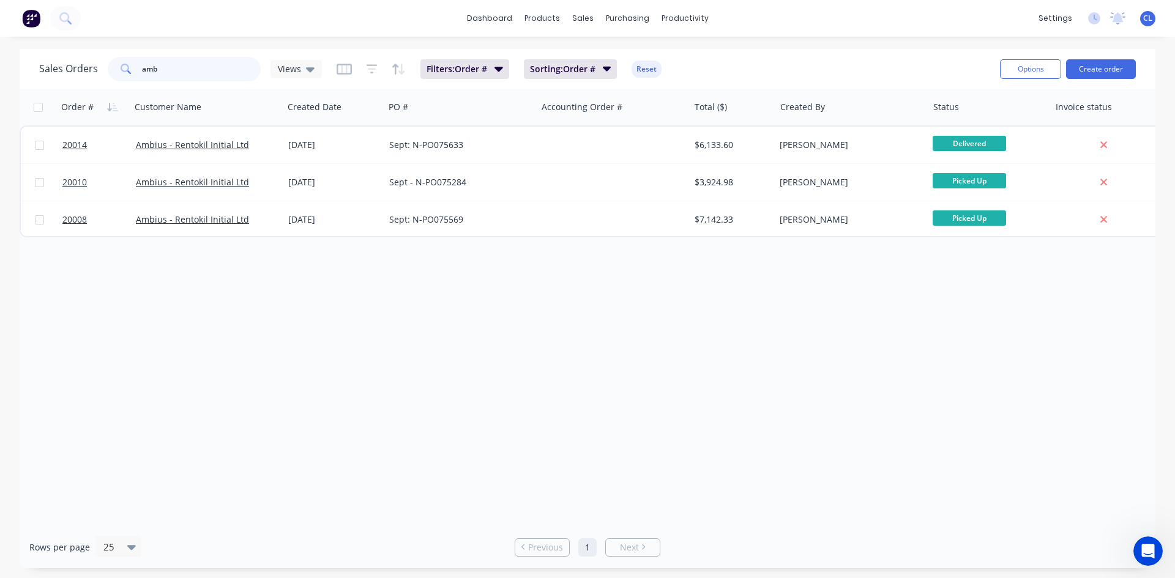
click at [175, 67] on input "amb" at bounding box center [201, 69] width 119 height 24
type input "a"
type input "20031"
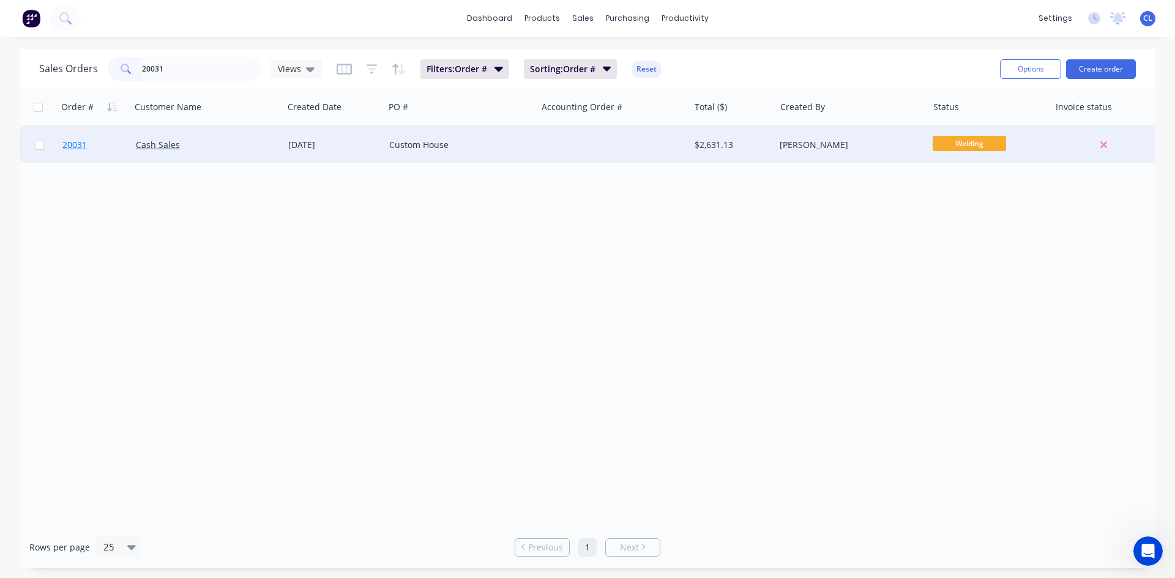
click at [80, 146] on span "20031" at bounding box center [74, 145] width 24 height 12
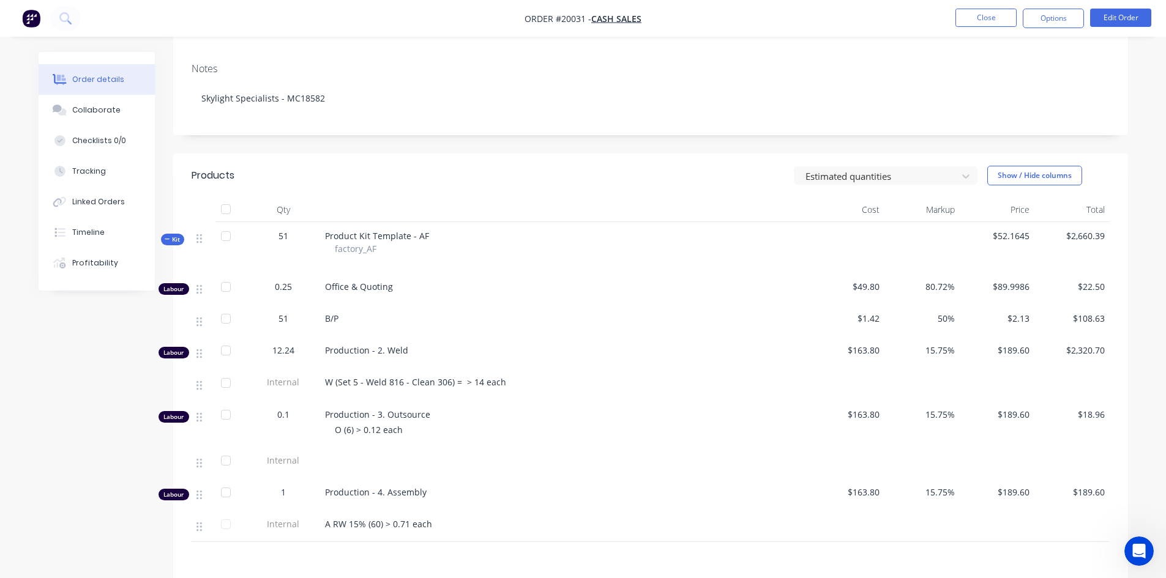
scroll to position [245, 0]
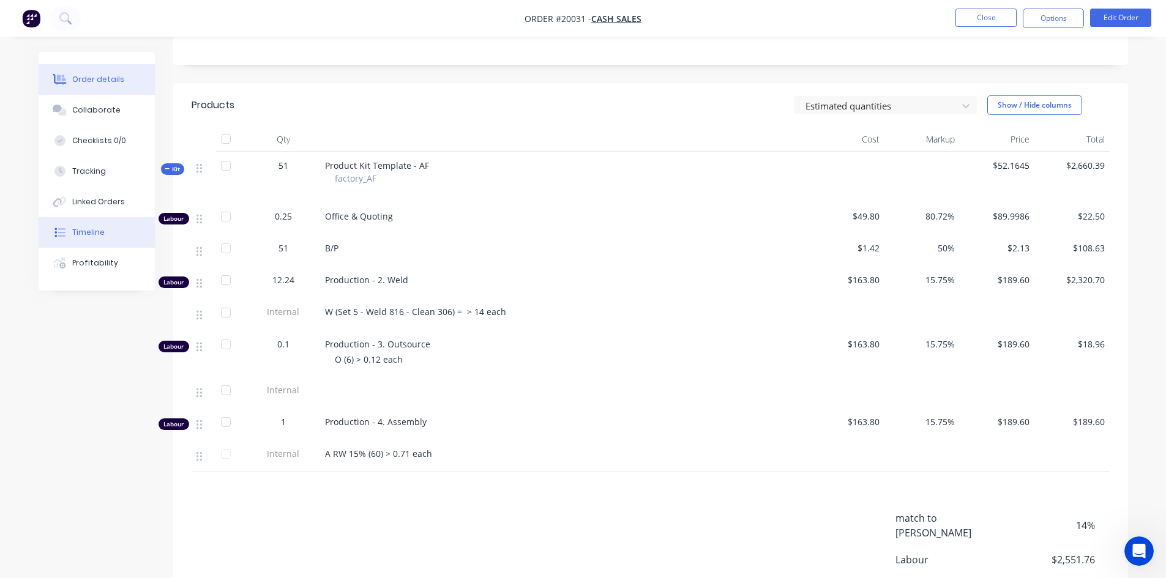
click at [92, 226] on button "Timeline" at bounding box center [97, 232] width 116 height 31
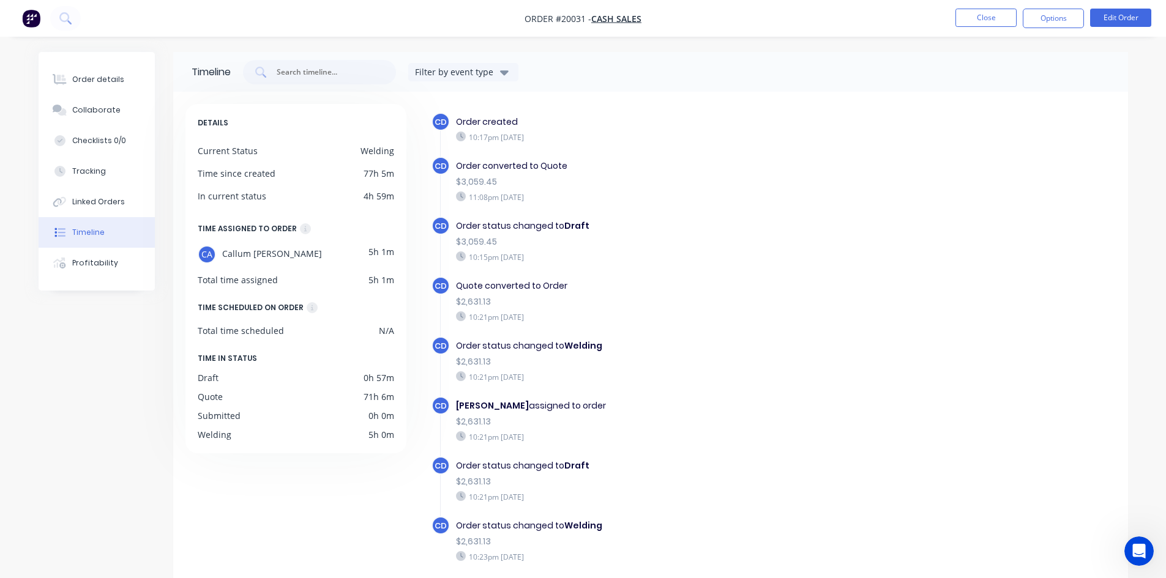
click at [512, 166] on div "Order converted to Quote" at bounding box center [667, 166] width 423 height 13
click at [466, 168] on div "Order converted to Quote" at bounding box center [667, 166] width 423 height 13
click at [465, 187] on div "$3,059.45" at bounding box center [667, 182] width 423 height 13
click at [481, 225] on div "Order status changed to Draft" at bounding box center [667, 226] width 423 height 13
click at [554, 223] on div "Order status changed to Draft" at bounding box center [667, 226] width 423 height 13
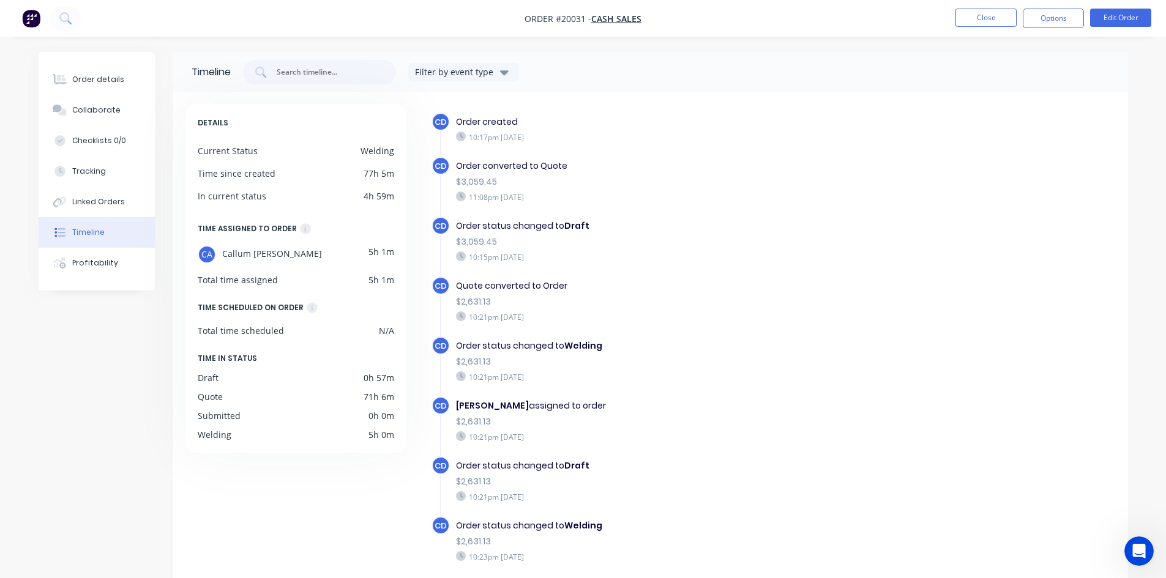
click at [523, 244] on div "$3,059.45" at bounding box center [667, 242] width 423 height 13
click at [449, 261] on div "CD Order status changed to Draft $3,059.45 10:15pm Sunday 12/10/25" at bounding box center [673, 247] width 484 height 60
click at [509, 282] on div "Quote converted to Order" at bounding box center [667, 286] width 423 height 13
click at [495, 296] on div "$2,631.13" at bounding box center [667, 302] width 423 height 13
click at [551, 345] on div "Order status changed to Welding" at bounding box center [667, 346] width 423 height 13
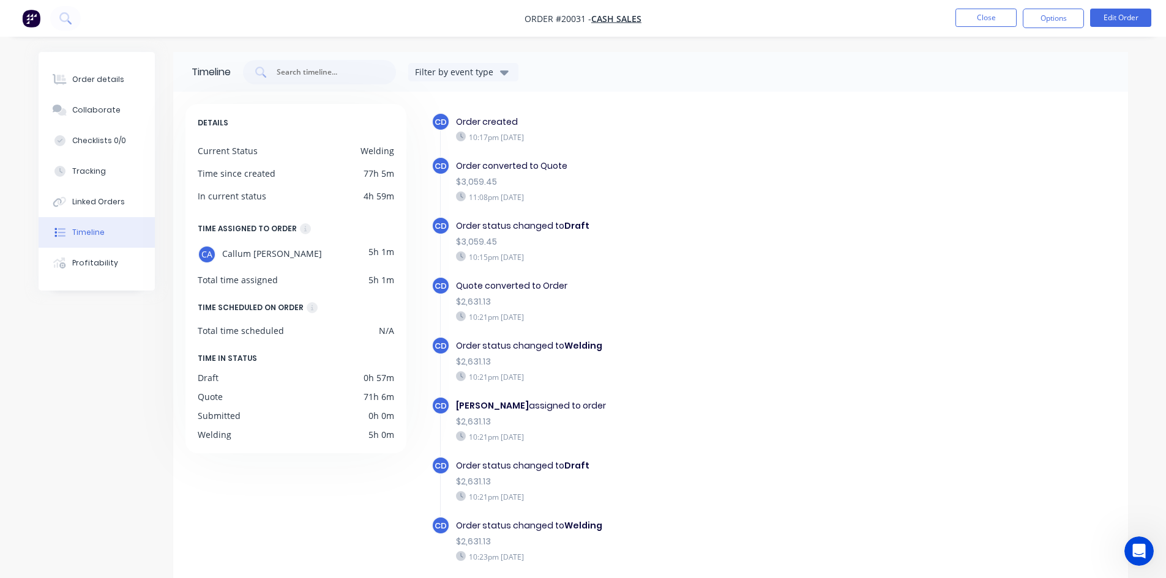
click at [496, 398] on div "Callum Arnot assigned to order $2,631.13 10:21pm Sunday 12/10/25" at bounding box center [668, 421] width 436 height 49
click at [483, 181] on div "$3,059.45" at bounding box center [667, 182] width 423 height 13
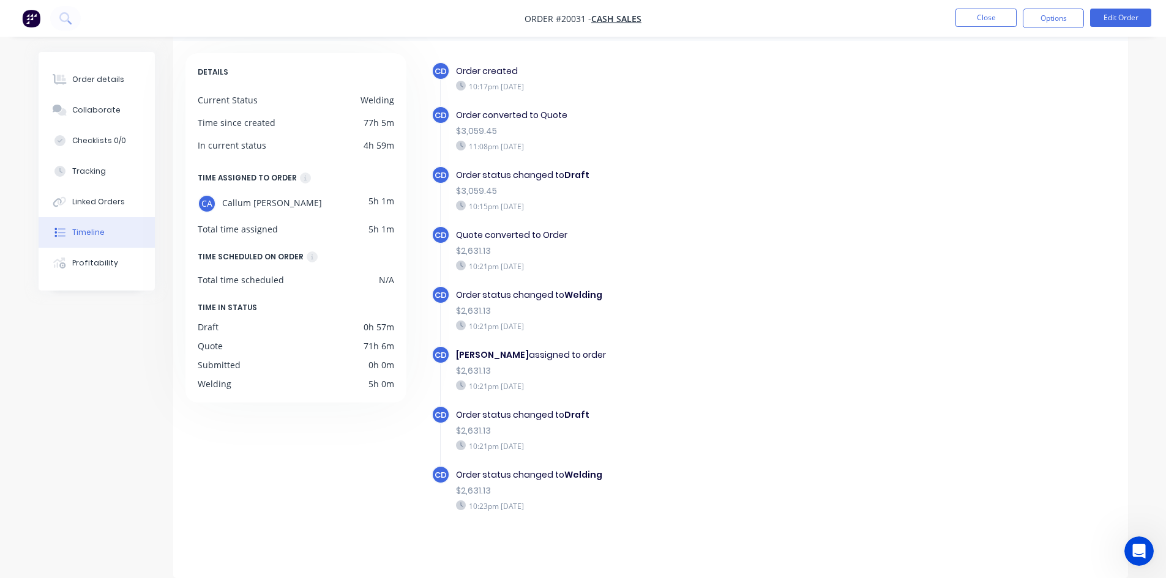
click at [495, 496] on div "$2,631.13" at bounding box center [667, 491] width 423 height 13
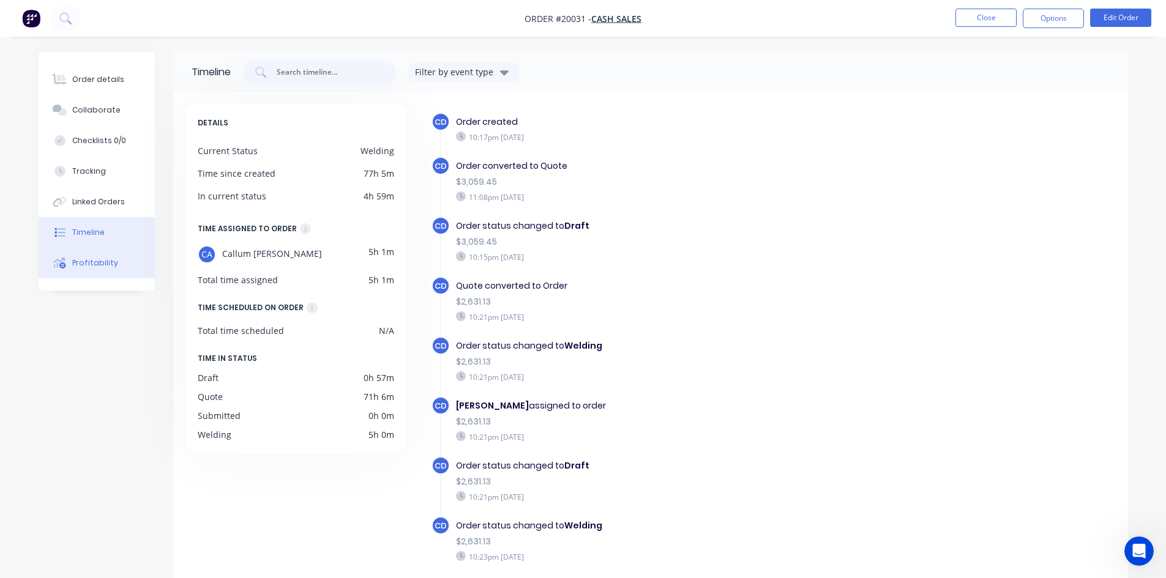
click at [96, 258] on div "Profitability" at bounding box center [95, 263] width 46 height 11
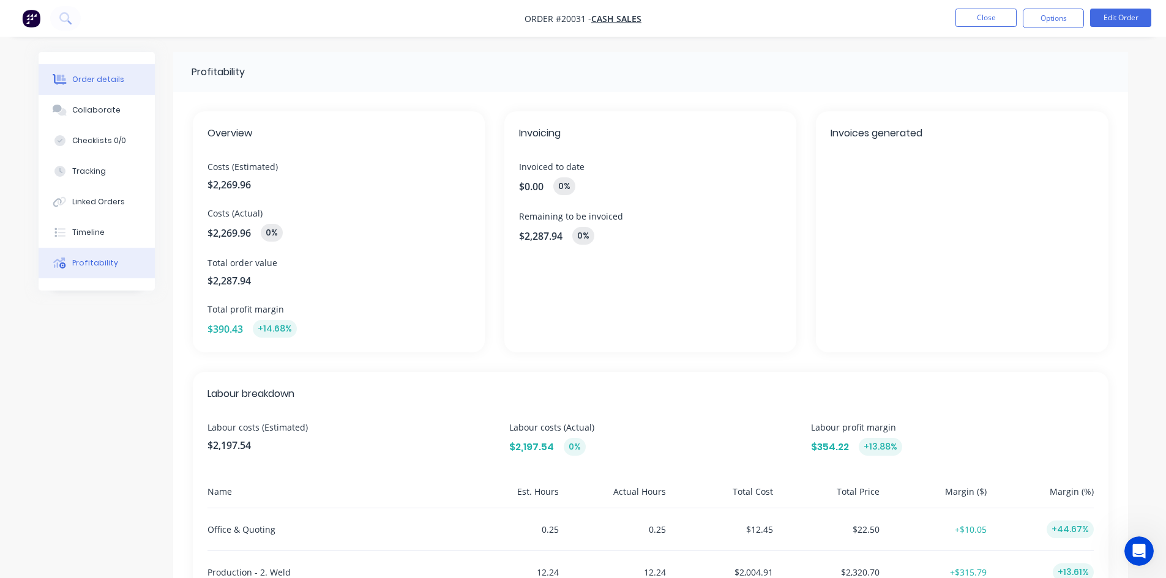
click at [91, 81] on div "Order details" at bounding box center [98, 79] width 52 height 11
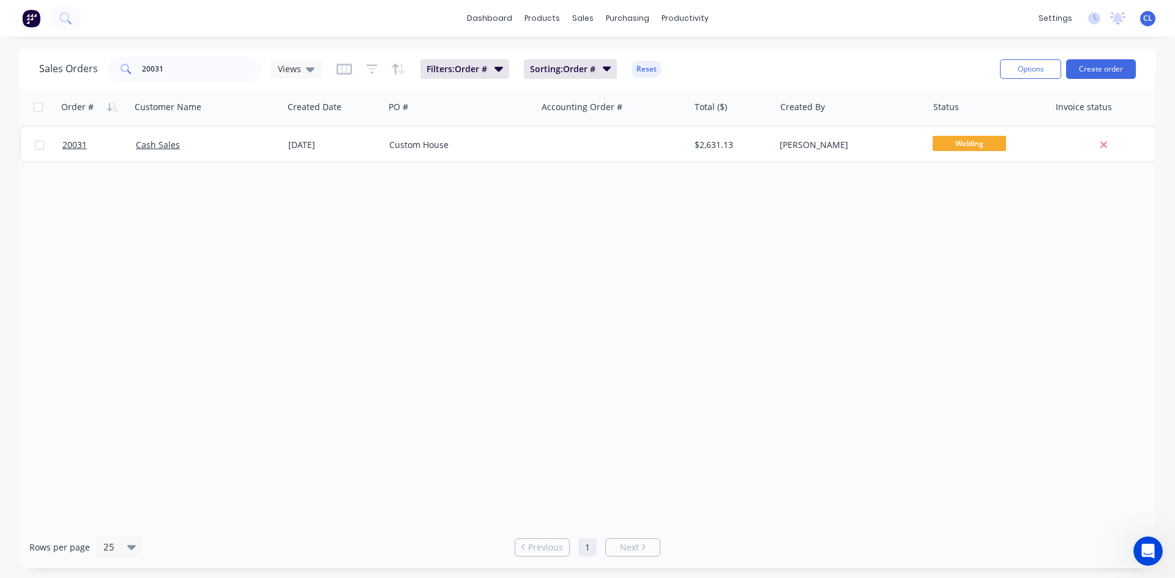
click at [722, 78] on div "Sales Orders 20031 Views Filters: Order # Sorting: Order # Reset" at bounding box center [514, 69] width 951 height 30
click at [846, 63] on div "Sales Orders 20031 Views Filters: Order # Sorting: Order # Reset" at bounding box center [514, 69] width 951 height 30
drag, startPoint x: 175, startPoint y: 68, endPoint x: 113, endPoint y: 58, distance: 62.6
click at [77, 67] on div "Sales Orders 20031 Views" at bounding box center [180, 69] width 283 height 24
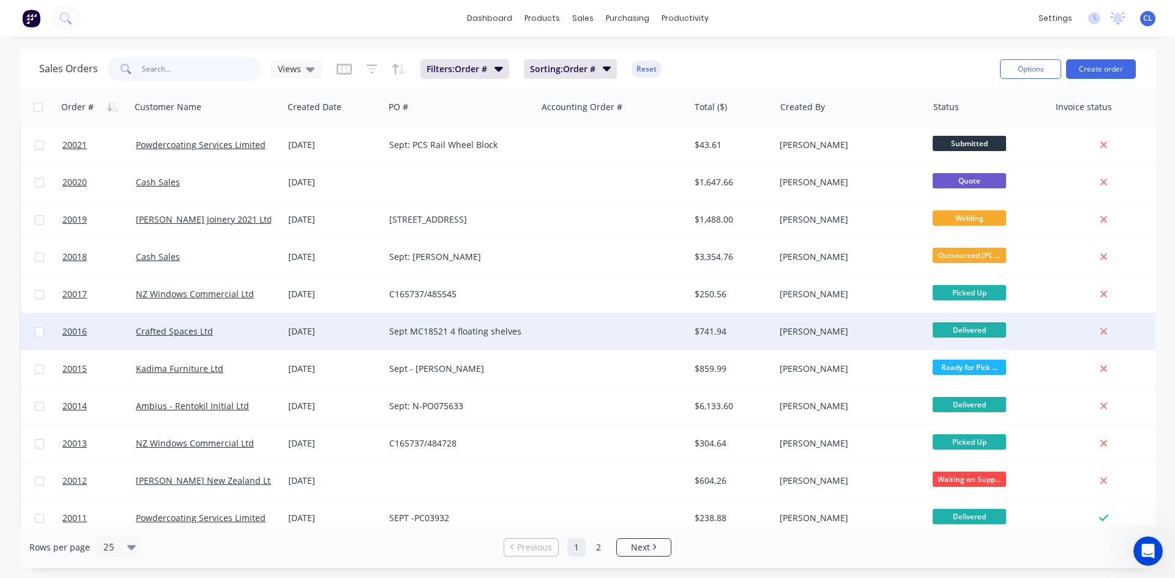
scroll to position [539, 0]
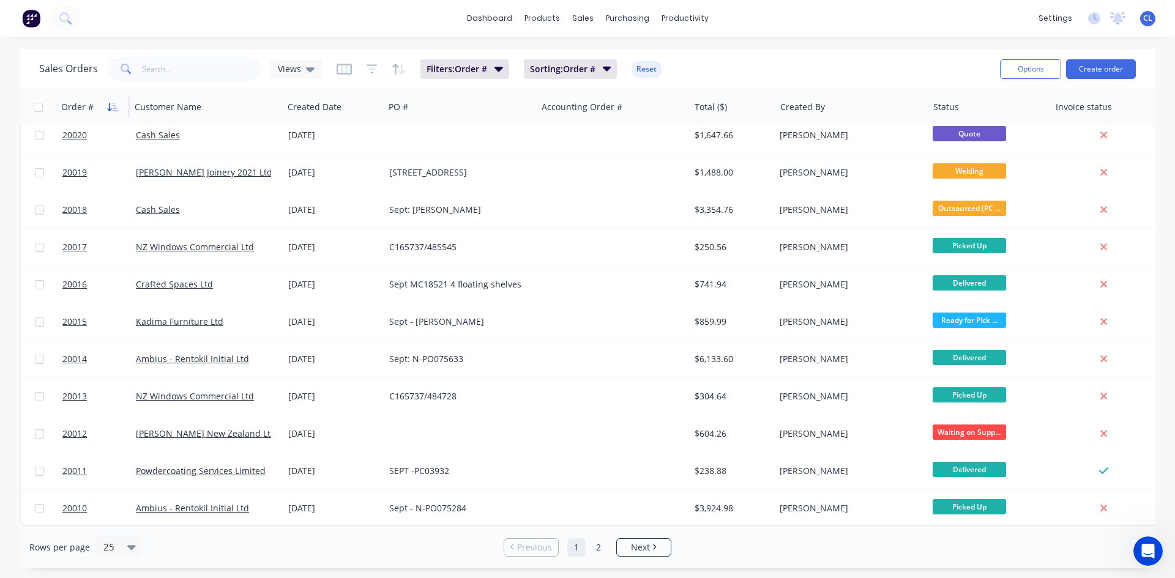
click at [109, 108] on icon "button" at bounding box center [112, 107] width 11 height 10
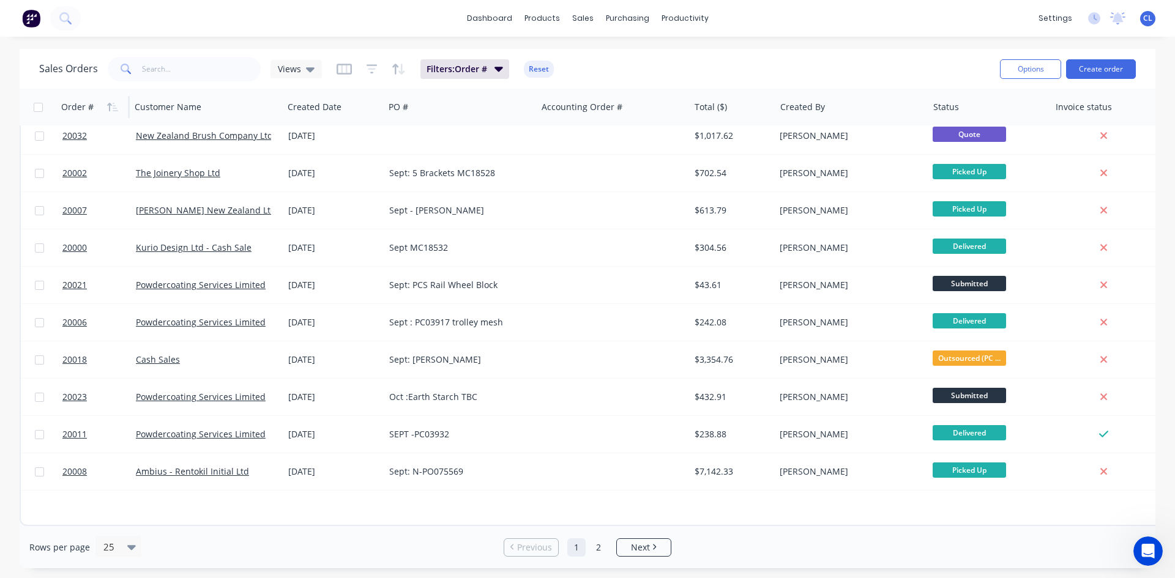
scroll to position [0, 0]
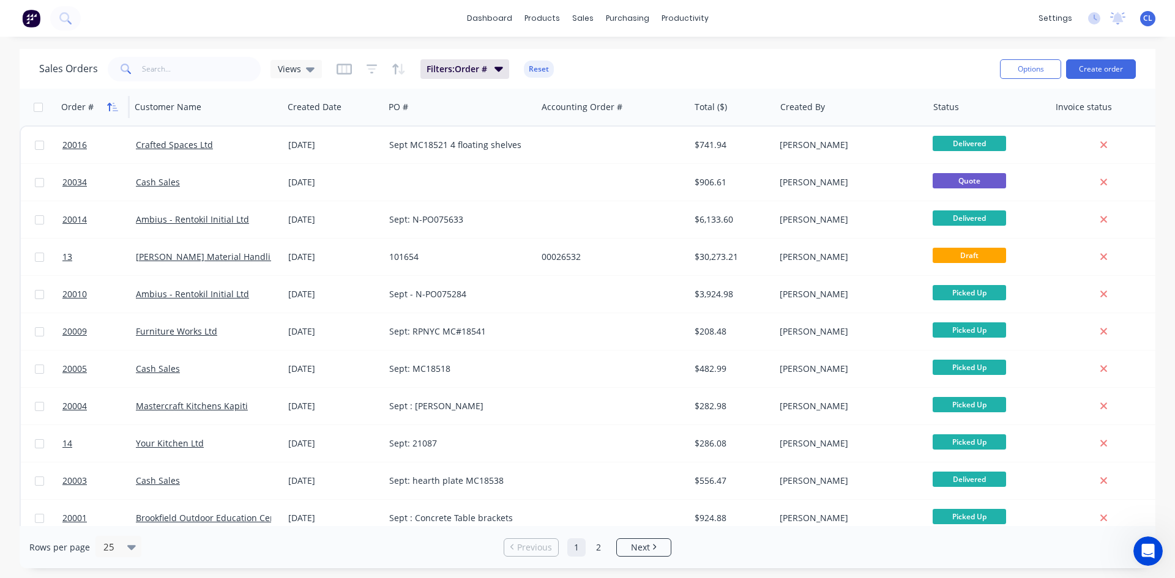
click at [107, 107] on icon "button" at bounding box center [112, 107] width 11 height 10
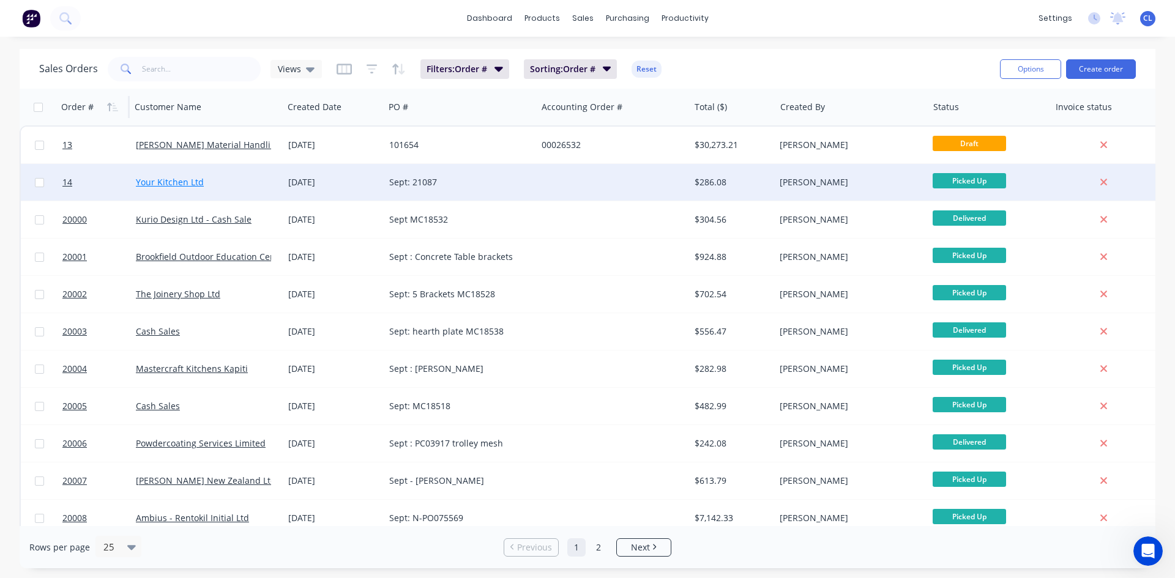
click at [186, 182] on link "Your Kitchen Ltd" at bounding box center [170, 182] width 68 height 12
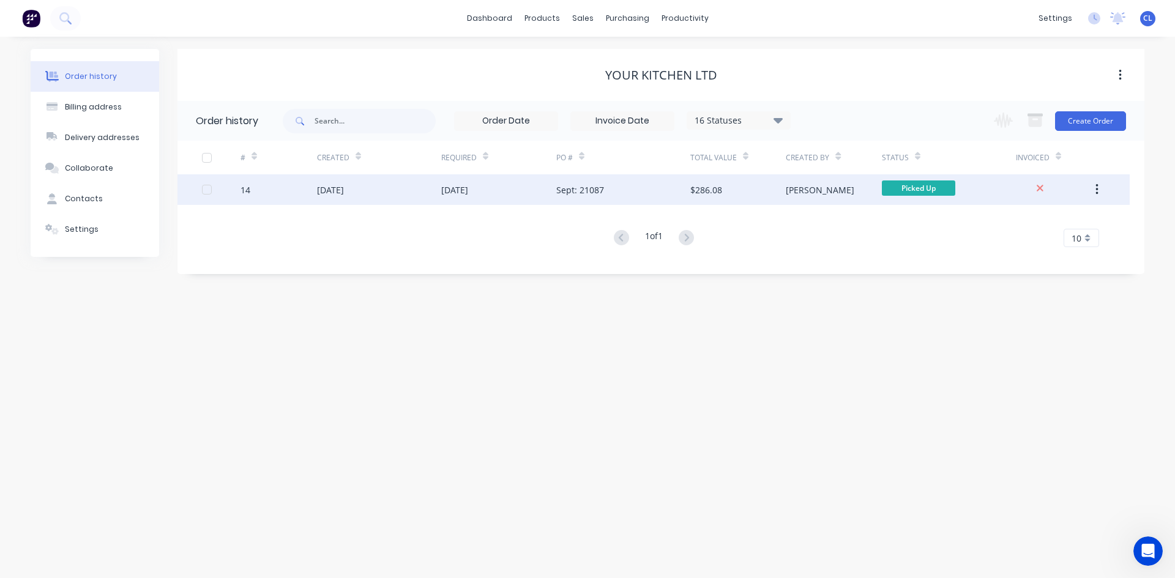
click at [246, 187] on div "14" at bounding box center [245, 190] width 10 height 13
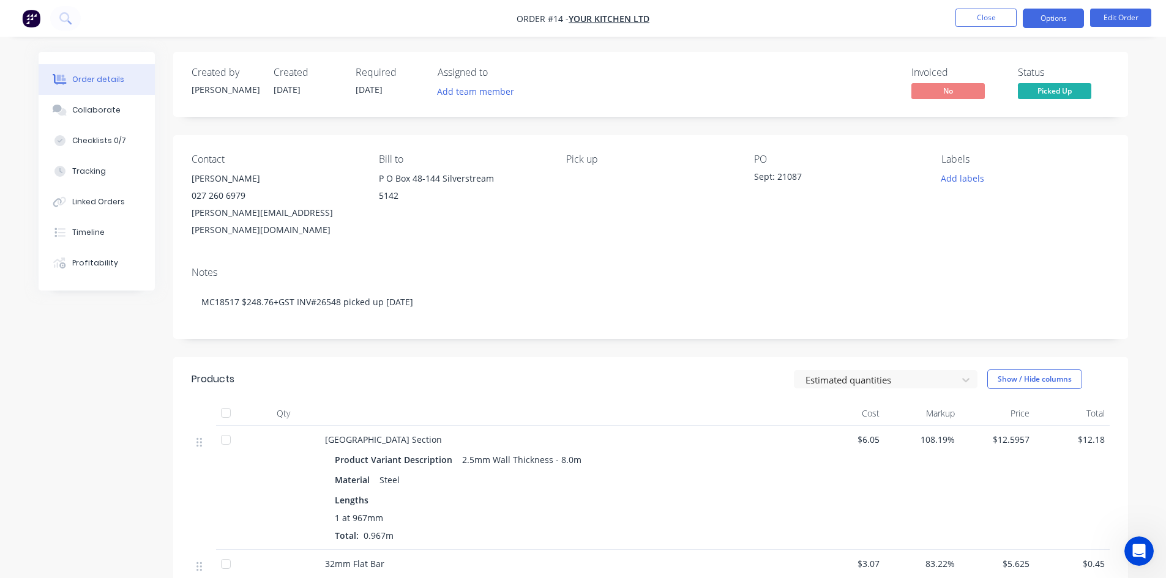
click at [1041, 20] on button "Options" at bounding box center [1053, 19] width 61 height 20
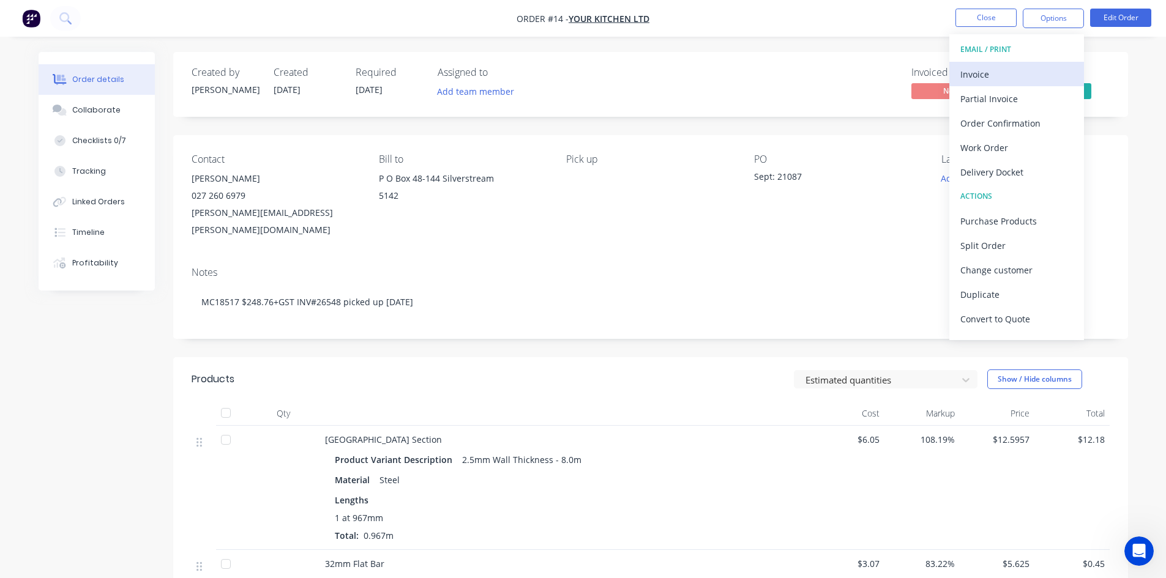
click at [977, 77] on div "Invoice" at bounding box center [1016, 74] width 113 height 18
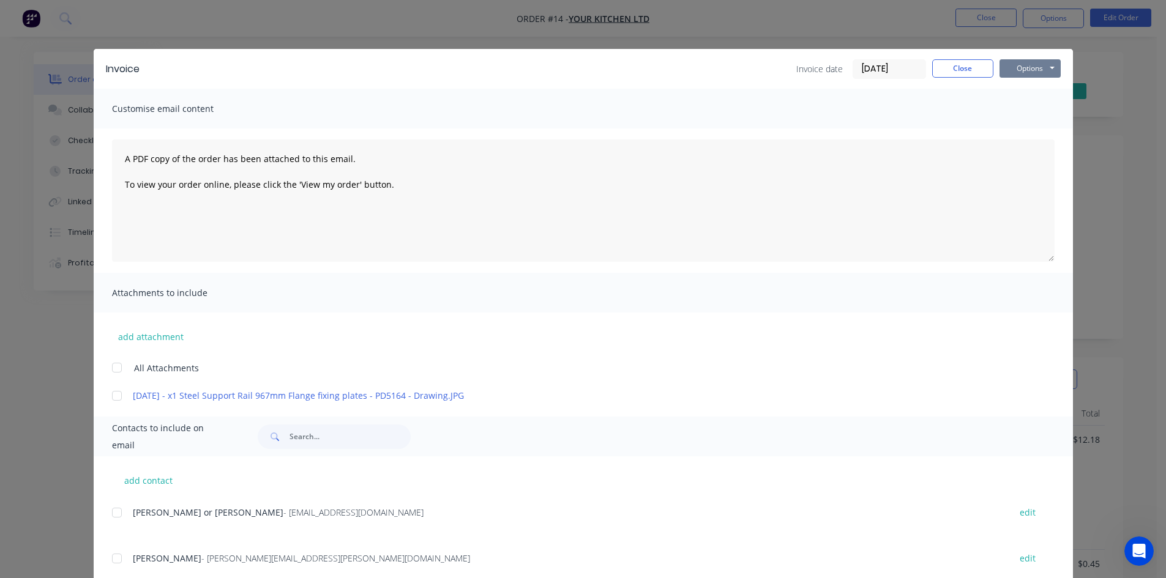
click at [1025, 69] on button "Options" at bounding box center [1029, 68] width 61 height 18
click at [1023, 110] on button "Print" at bounding box center [1038, 110] width 78 height 20
click at [962, 72] on button "Close" at bounding box center [962, 68] width 61 height 18
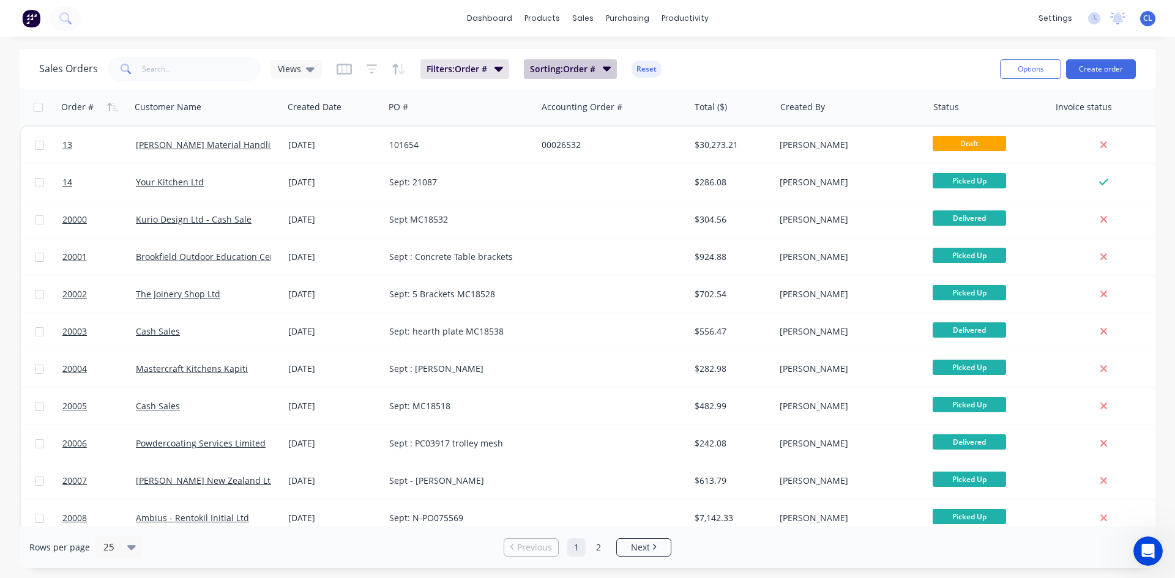
click at [609, 67] on icon "button" at bounding box center [606, 69] width 9 height 5
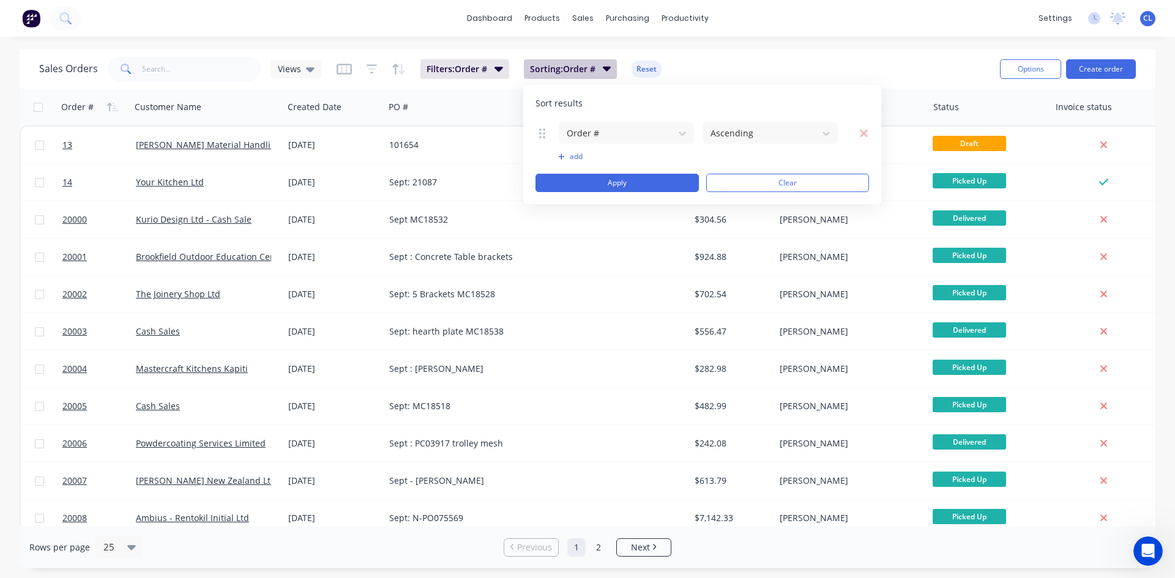
click at [606, 67] on icon "button" at bounding box center [606, 69] width 9 height 5
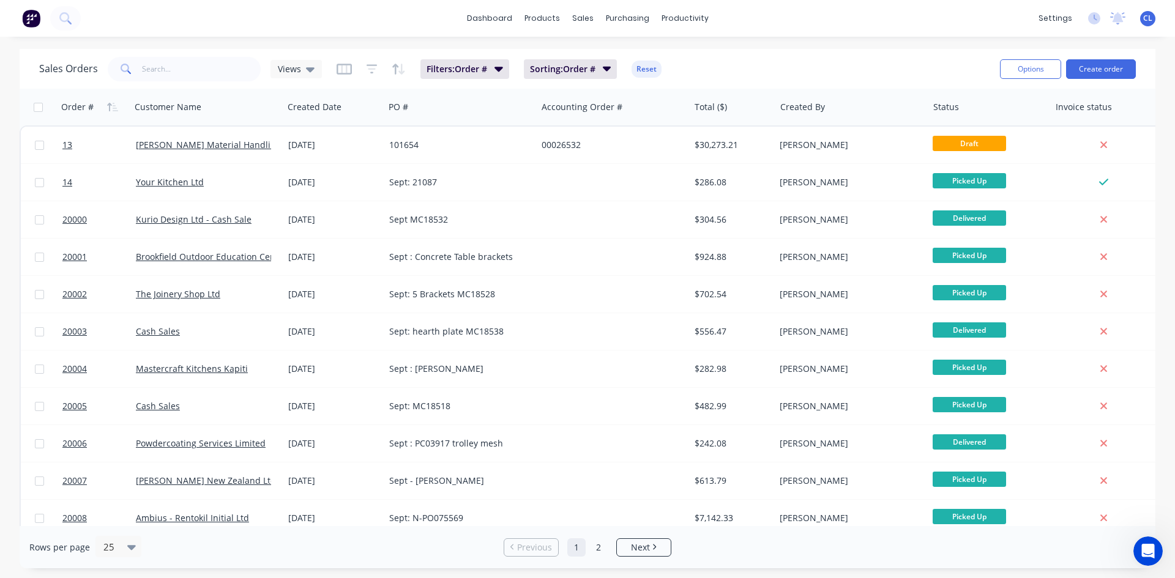
click at [745, 45] on div "dashboard products sales purchasing productivity dashboard products Product Cat…" at bounding box center [587, 289] width 1175 height 578
click at [734, 61] on div "Sales Orders Views Filters: Order # Sorting: Order # Reset" at bounding box center [514, 69] width 951 height 30
click at [873, 54] on div "Sales Orders Views Filters: Order # Sorting: Order # Reset Options Create order" at bounding box center [588, 69] width 1136 height 40
click at [796, 73] on div "Sales Orders Views Filters: Order # Sorting: Order # Reset" at bounding box center [514, 69] width 951 height 30
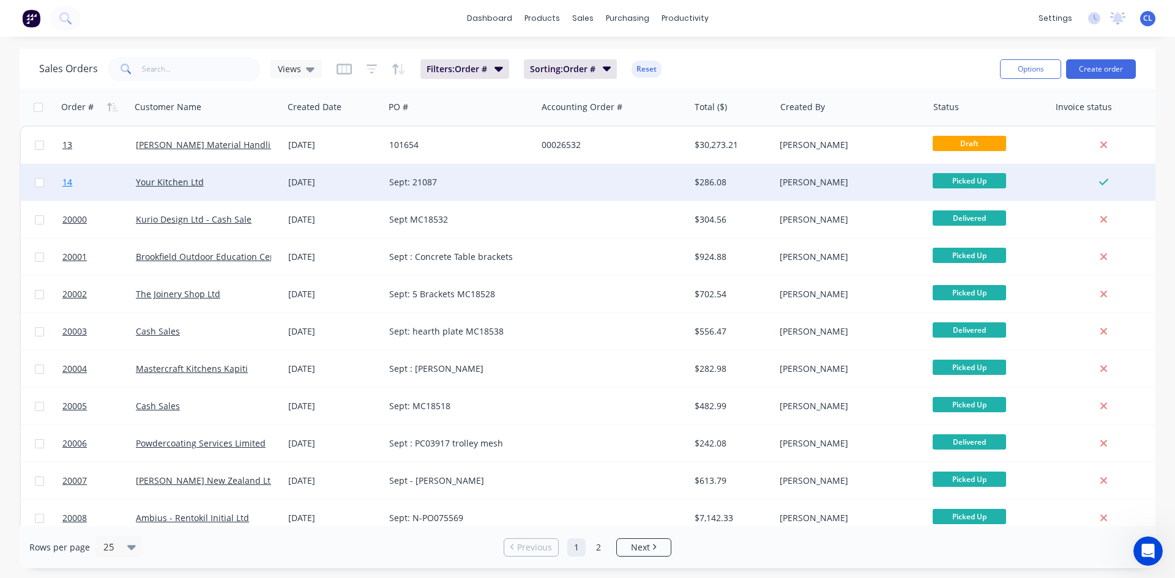
click at [67, 184] on span "14" at bounding box center [67, 182] width 10 height 12
click at [170, 188] on div "Your Kitchen Ltd" at bounding box center [204, 182] width 136 height 12
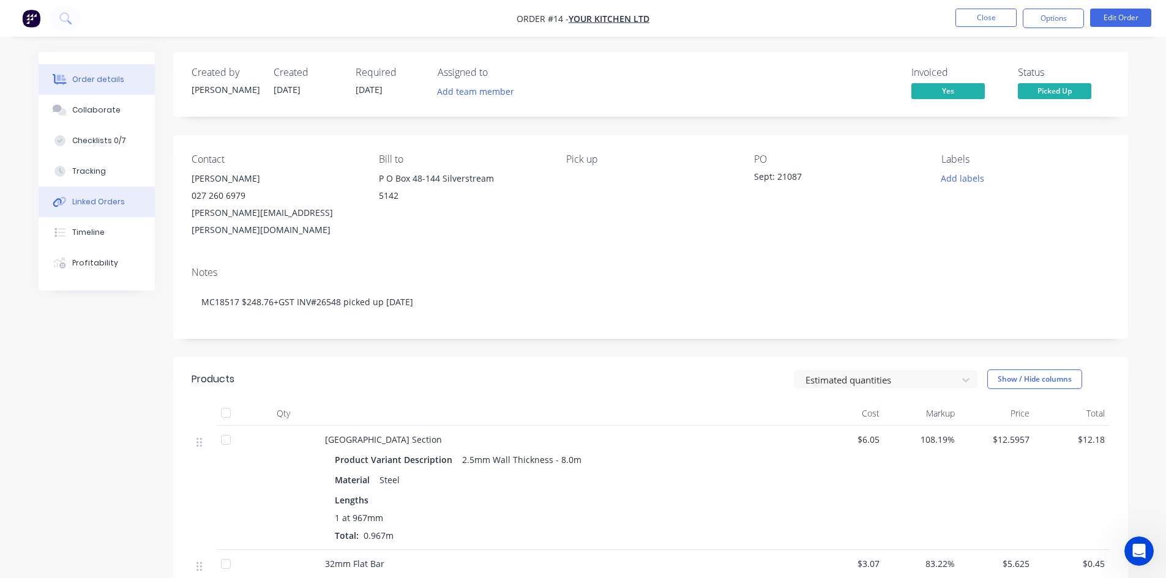
click at [88, 203] on div "Linked Orders" at bounding box center [98, 201] width 53 height 11
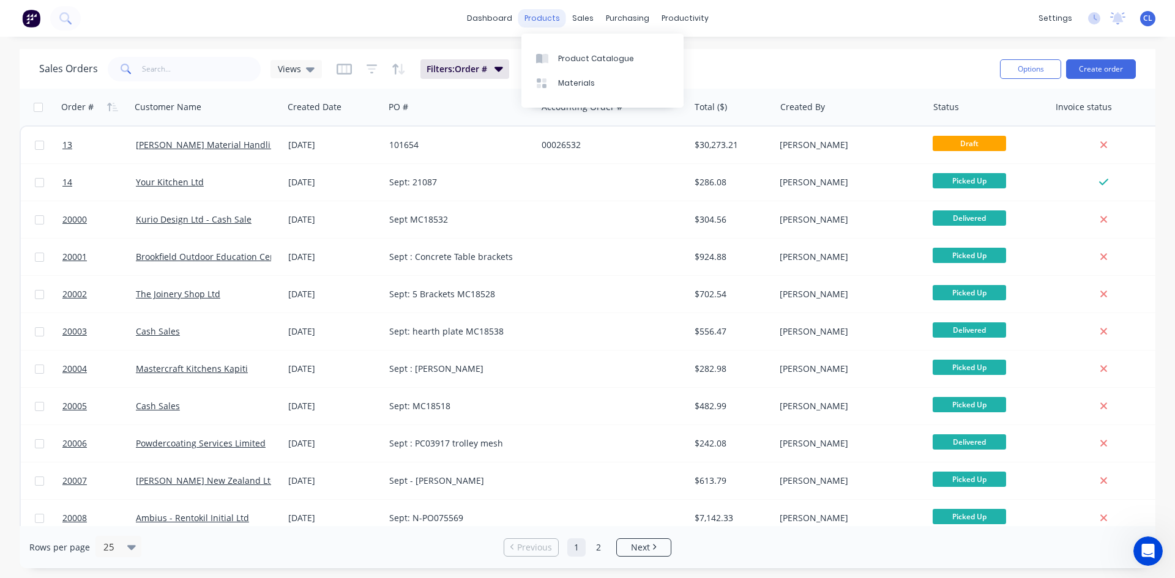
click at [543, 16] on div "products" at bounding box center [542, 18] width 48 height 18
click at [579, 58] on div "Product Catalogue" at bounding box center [596, 58] width 76 height 11
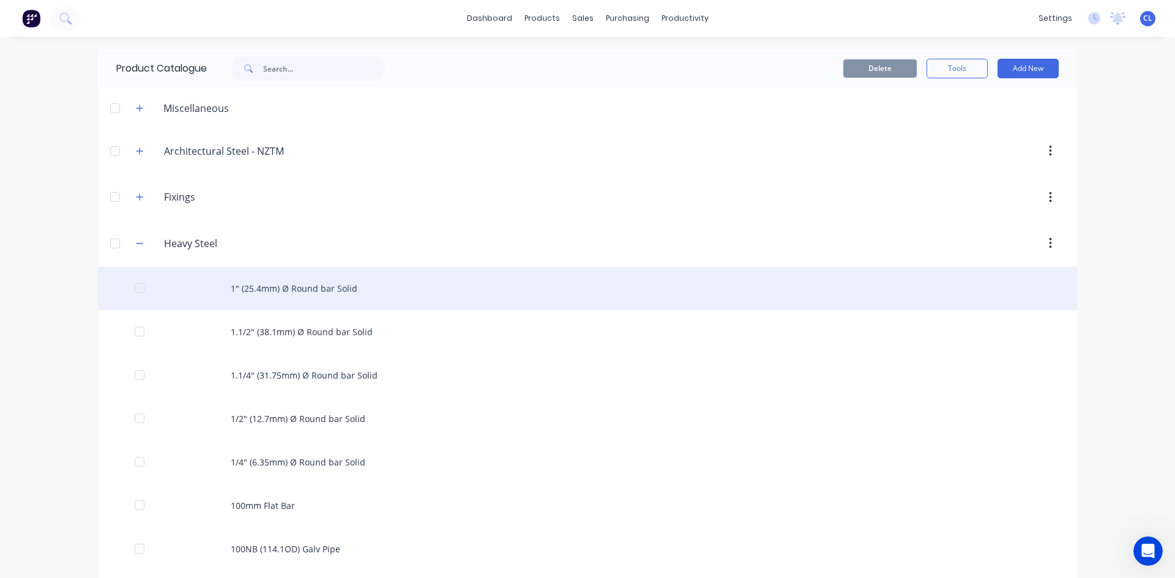
click at [307, 291] on div "1" (25.4mm) Ø Round bar Solid" at bounding box center [587, 288] width 979 height 43
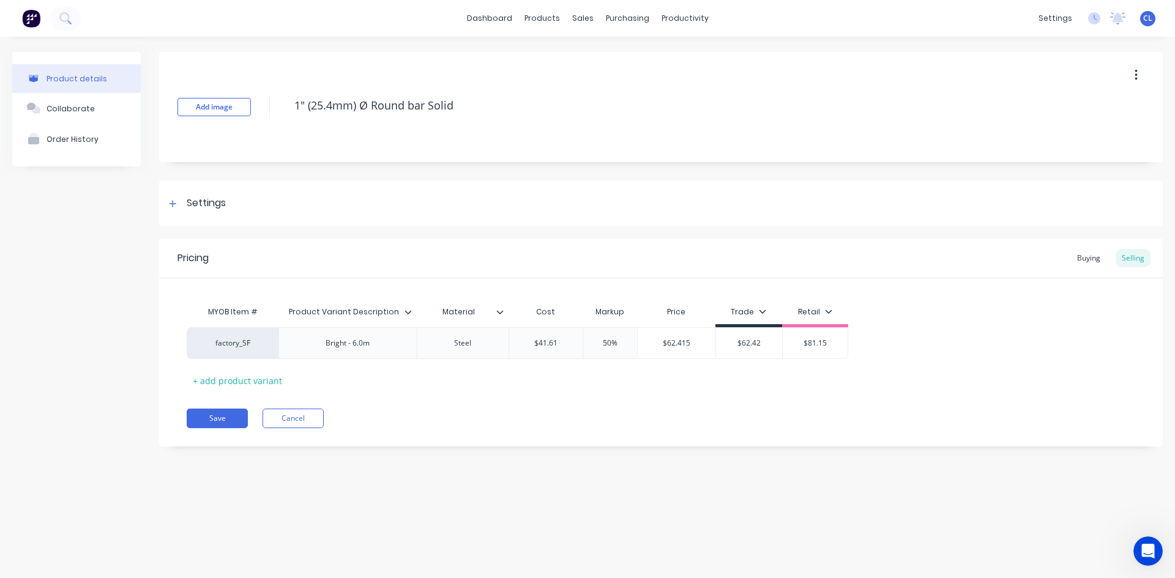
type textarea "x"
click at [1086, 259] on div "Buying" at bounding box center [1088, 258] width 35 height 18
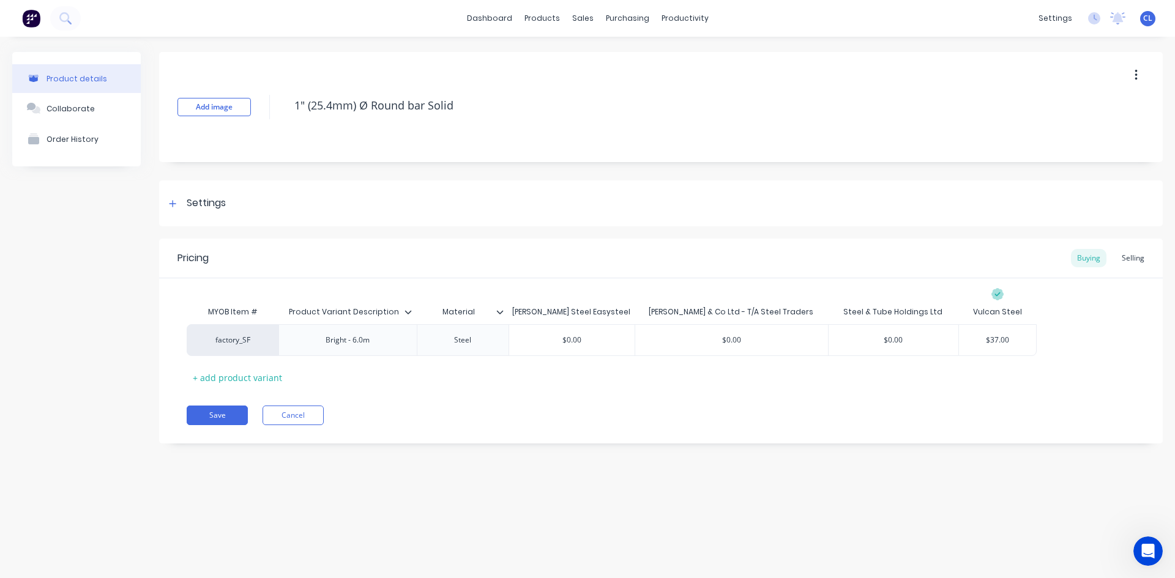
click at [980, 312] on div "Vulcan Steel" at bounding box center [997, 312] width 49 height 11
click at [979, 311] on div "Vulcan Steel" at bounding box center [997, 312] width 49 height 11
click at [982, 311] on div "Vulcan Steel" at bounding box center [997, 312] width 49 height 11
click at [631, 16] on div "purchasing" at bounding box center [628, 18] width 56 height 18
click at [650, 84] on div "Suppliers" at bounding box center [653, 83] width 37 height 11
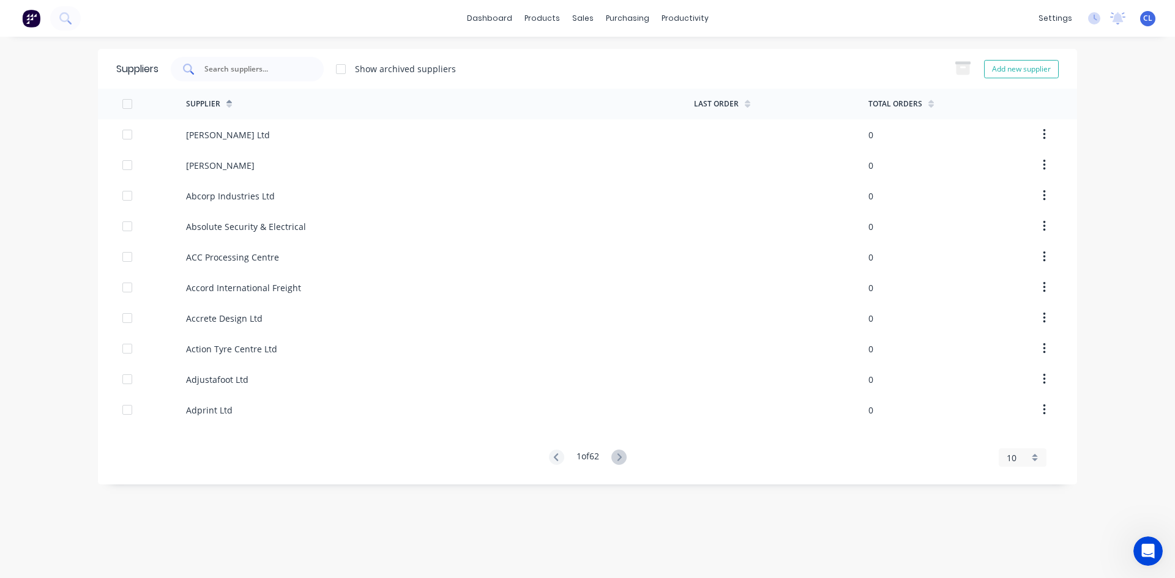
click at [258, 69] on input "text" at bounding box center [254, 69] width 102 height 12
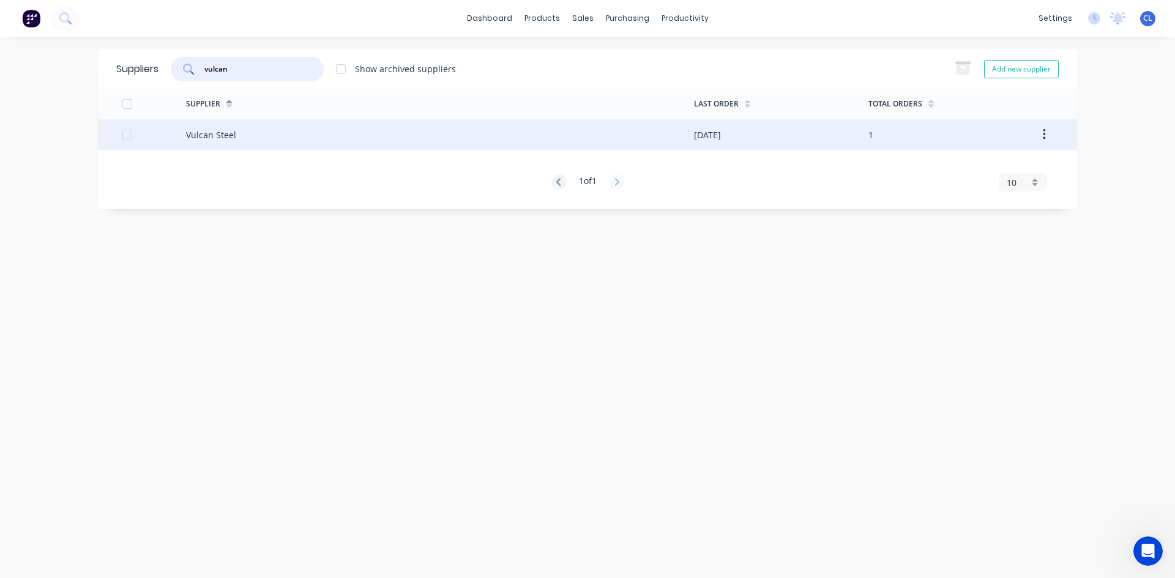
type input "vulcan"
click at [209, 135] on div "Vulcan Steel" at bounding box center [211, 135] width 50 height 13
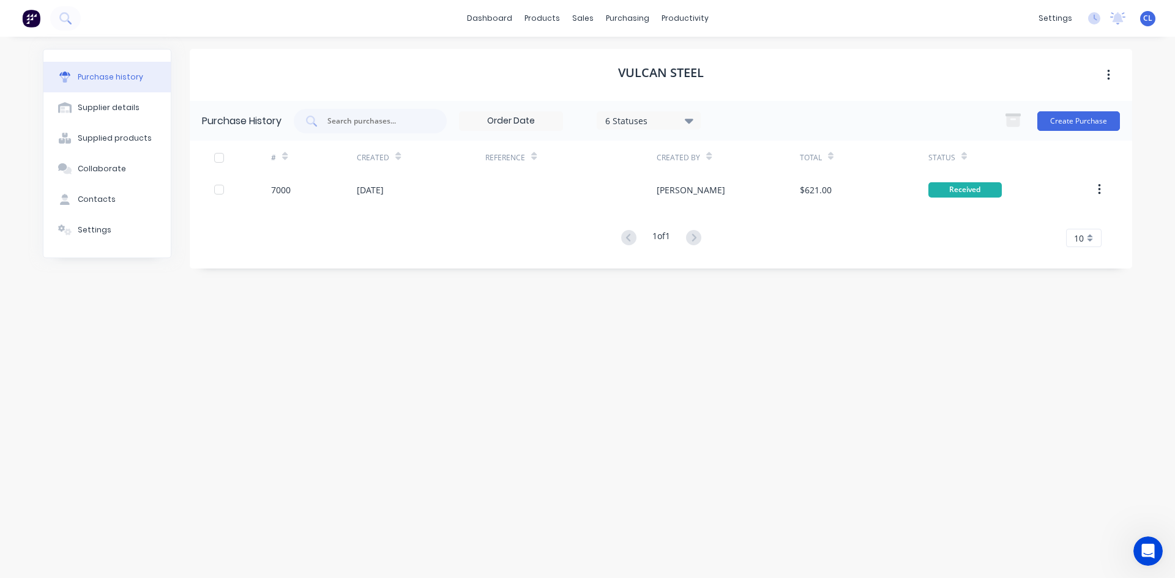
click at [663, 73] on h1 "Vulcan Steel" at bounding box center [661, 72] width 86 height 15
click at [132, 106] on div "Supplier details" at bounding box center [109, 107] width 62 height 11
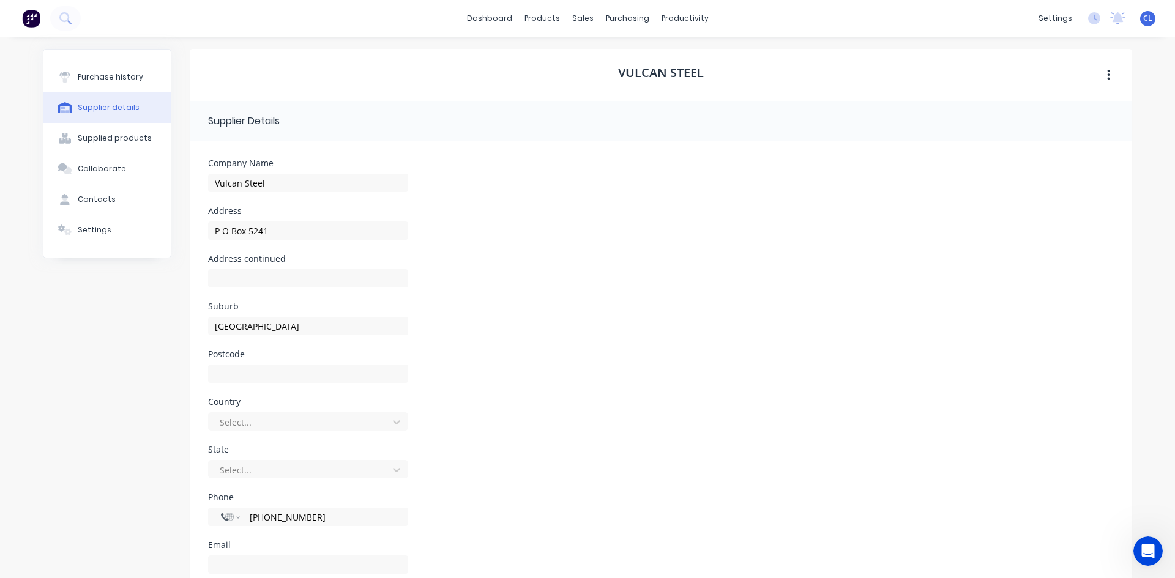
scroll to position [89, 0]
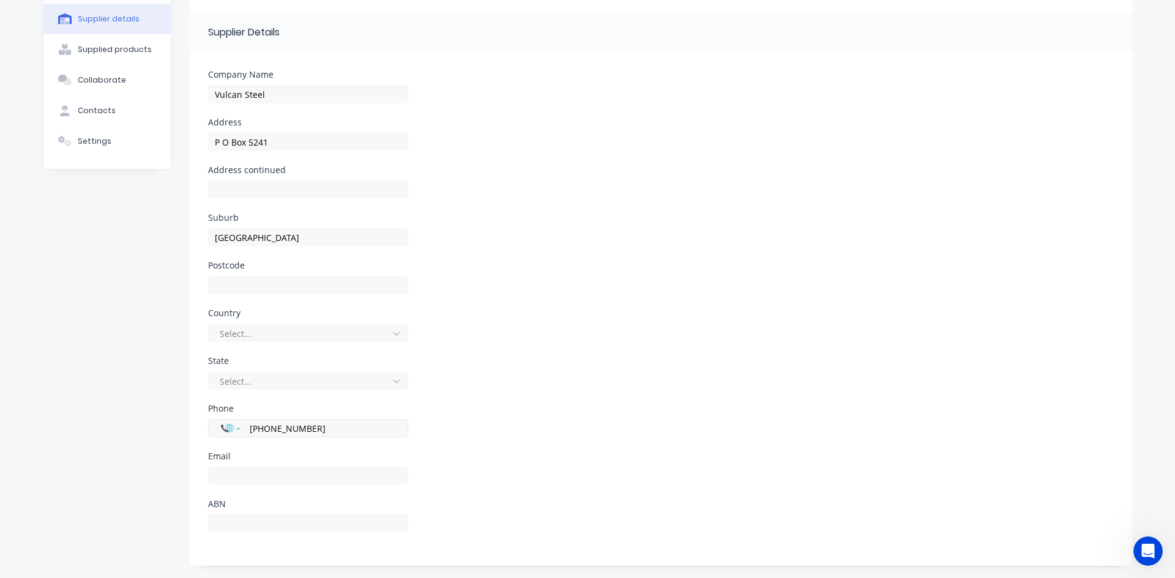
click at [233, 431] on select "International Afghanistan Åland Islands Albania Algeria American Samoa Andorra …" at bounding box center [230, 428] width 18 height 17
click at [582, 368] on div "State Select..." at bounding box center [661, 381] width 906 height 48
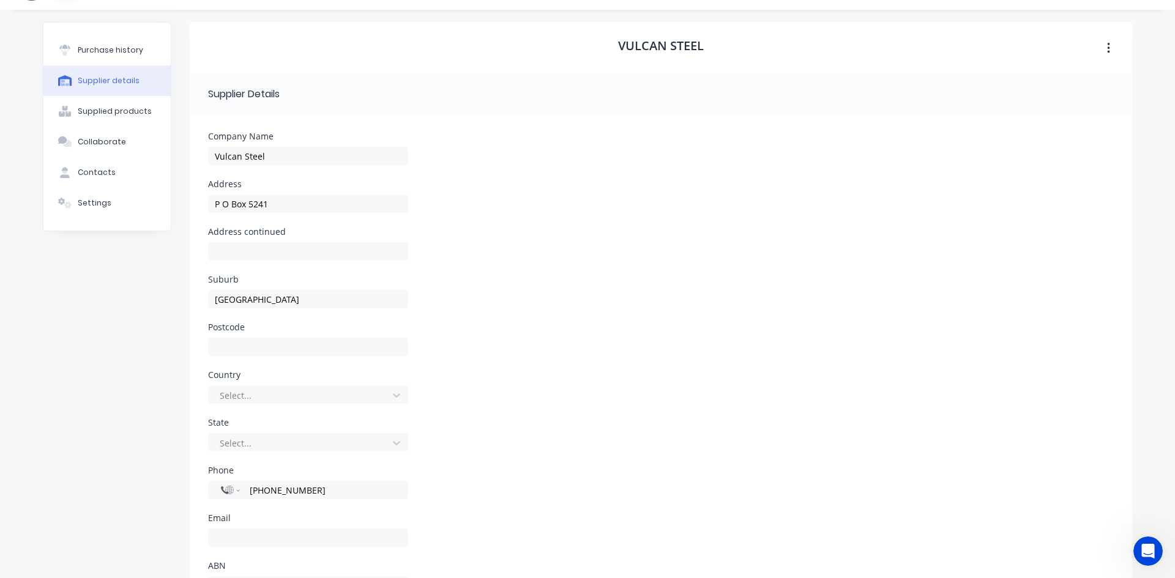
scroll to position [0, 0]
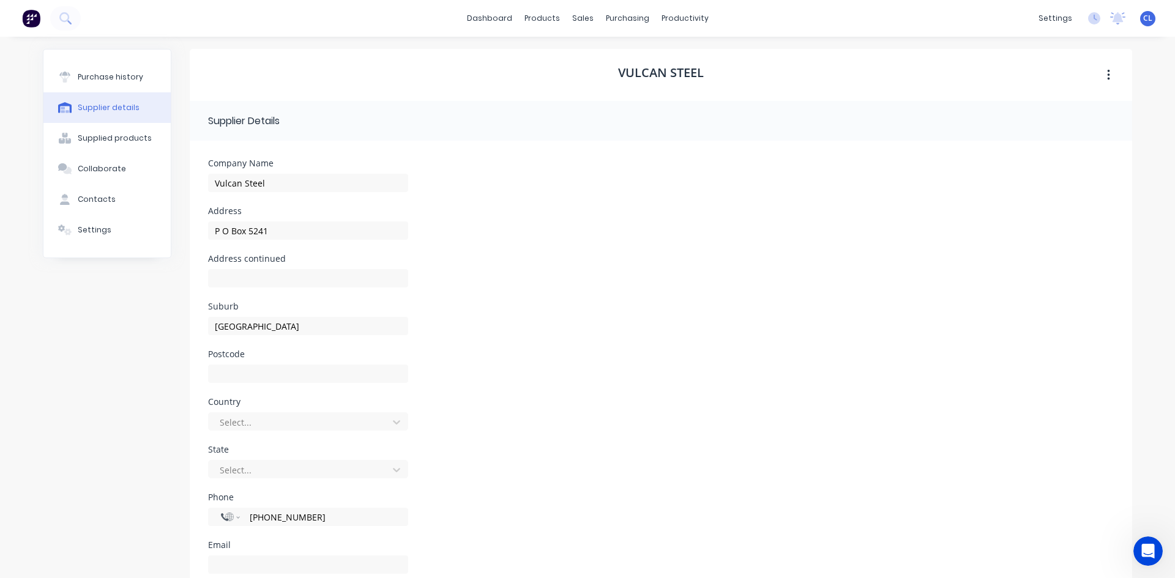
type input "P O Box 5241"
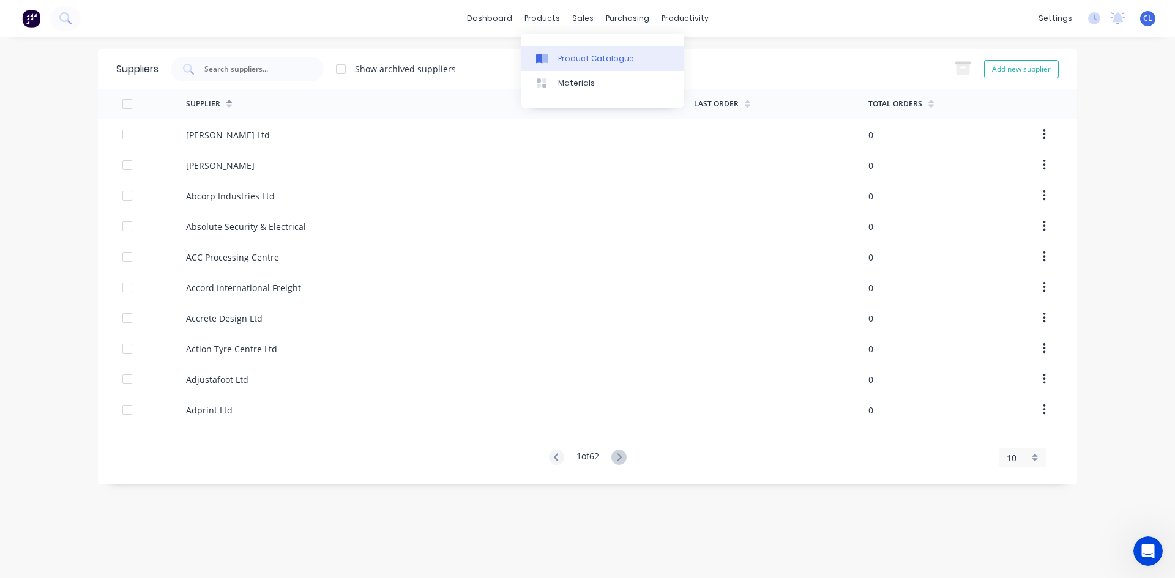
click at [580, 59] on div "Product Catalogue" at bounding box center [596, 58] width 76 height 11
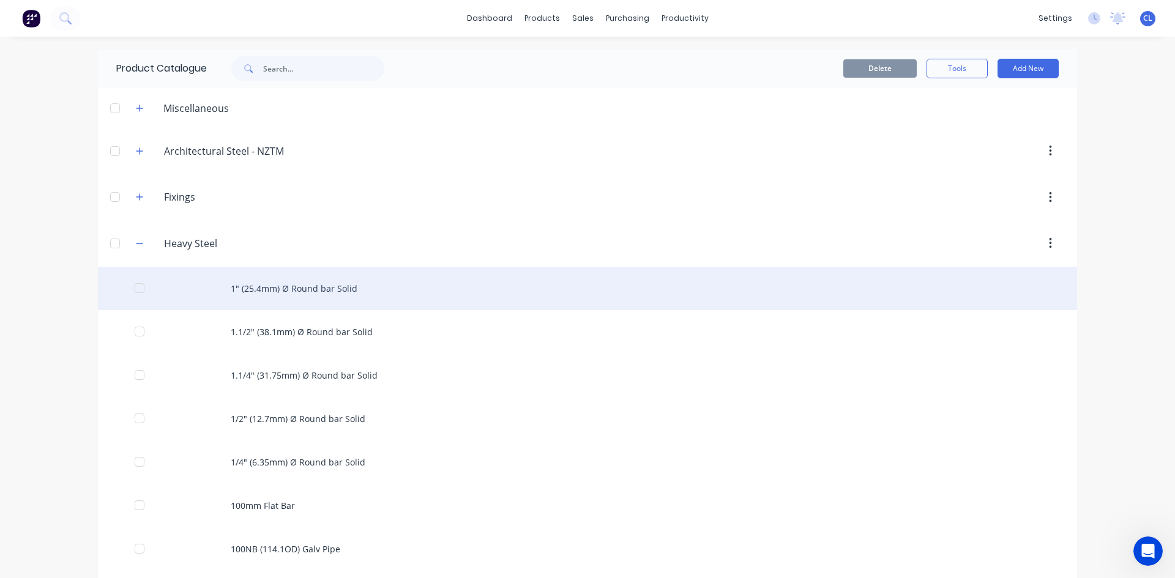
click at [304, 293] on div "1" (25.4mm) Ø Round bar Solid" at bounding box center [587, 288] width 979 height 43
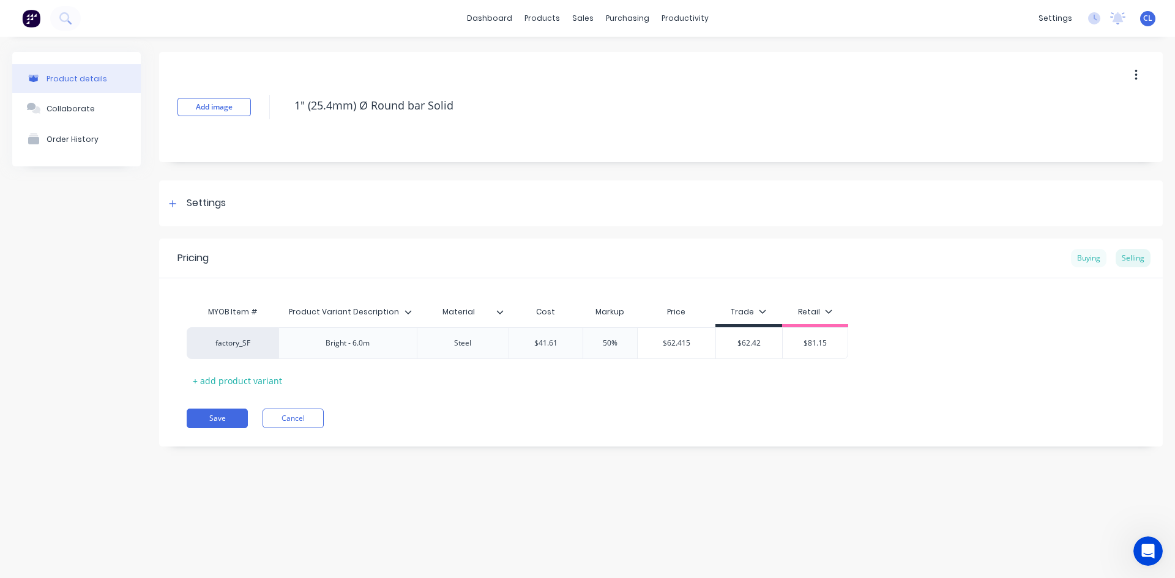
click at [1084, 256] on div "Buying" at bounding box center [1088, 258] width 35 height 18
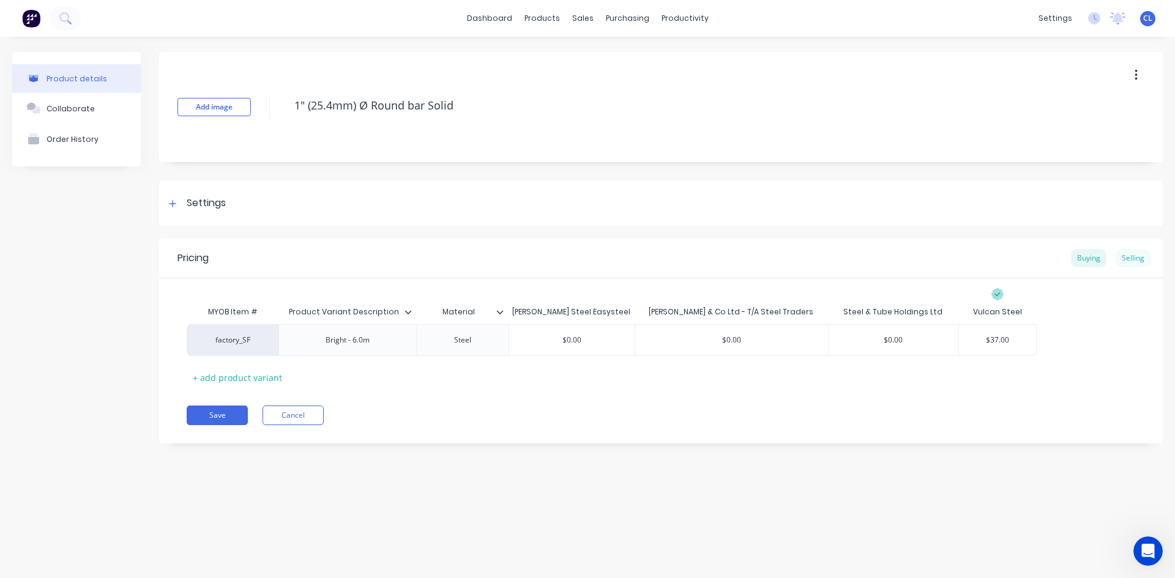
click at [1135, 257] on div "Selling" at bounding box center [1133, 258] width 35 height 18
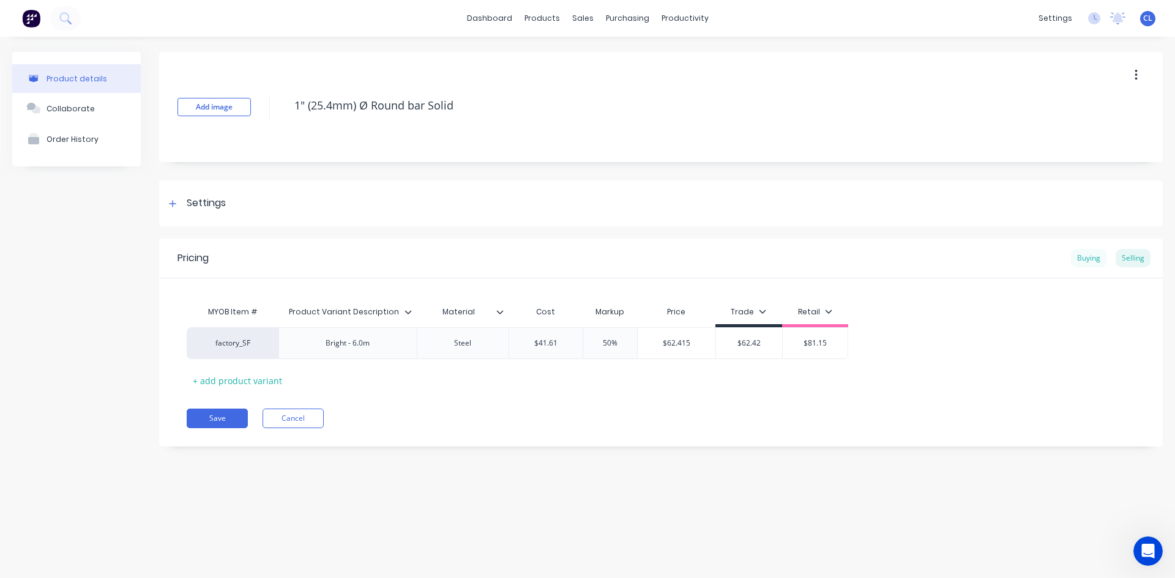
click at [1085, 262] on div "Buying" at bounding box center [1088, 258] width 35 height 18
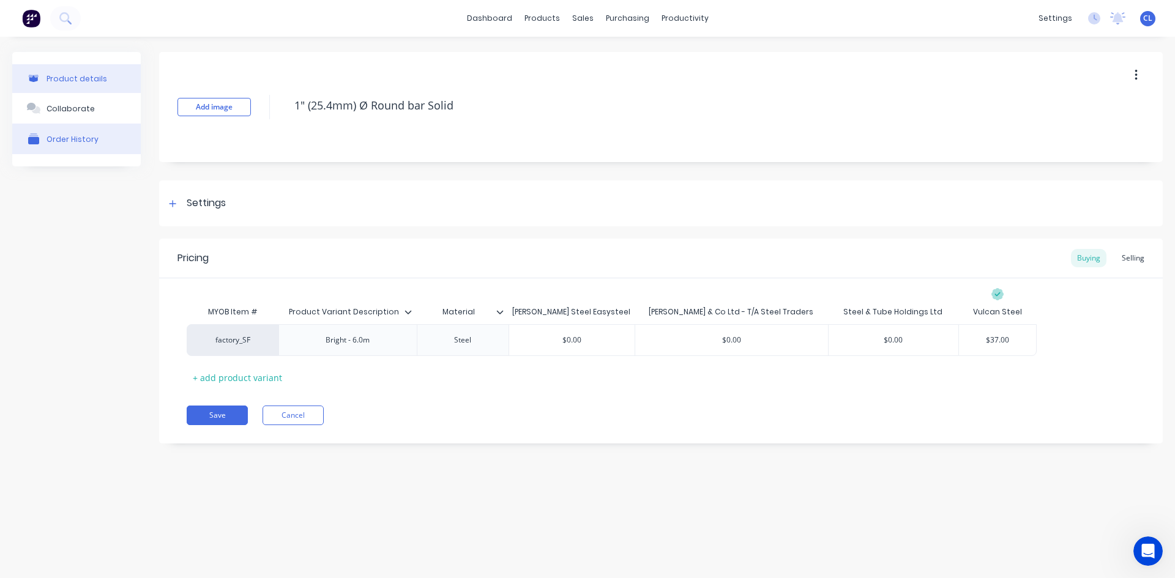
click at [68, 140] on div "Order History" at bounding box center [73, 139] width 52 height 9
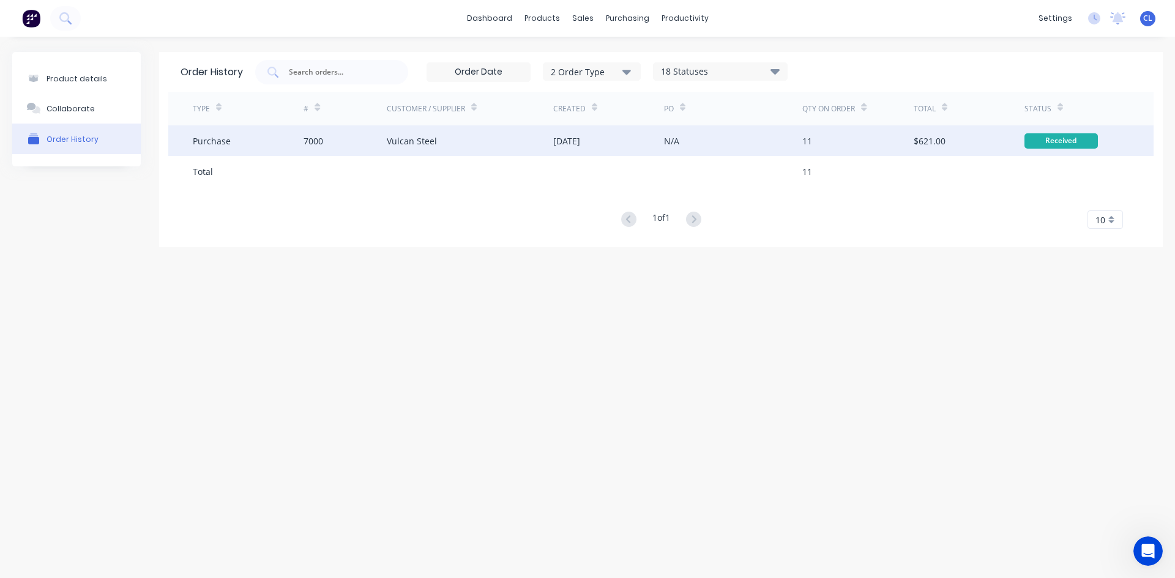
click at [319, 141] on div "7000" at bounding box center [314, 141] width 20 height 13
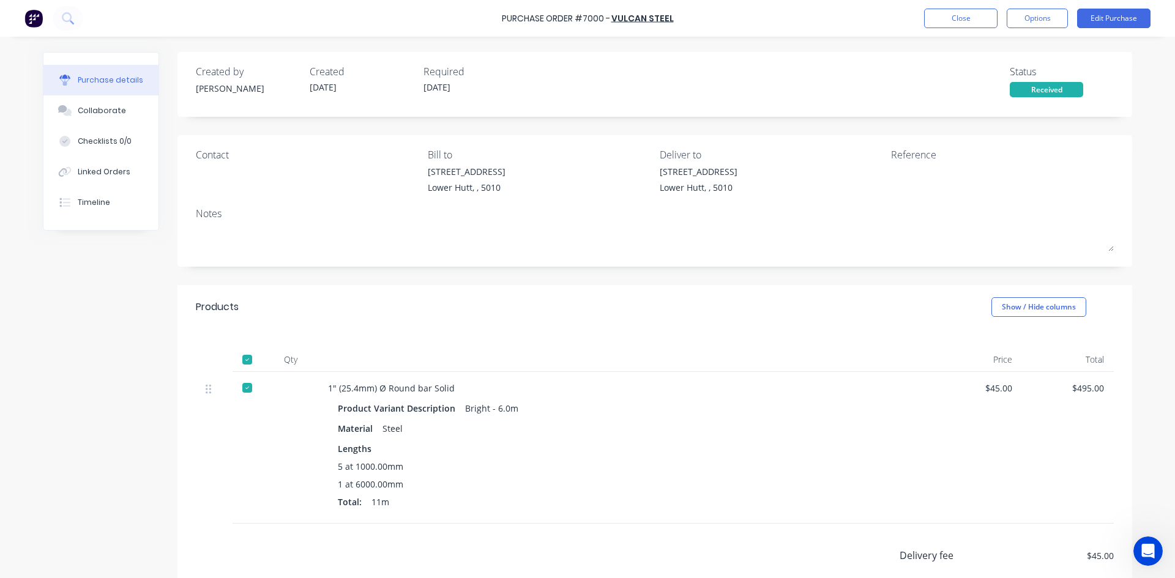
drag, startPoint x: 729, startPoint y: 423, endPoint x: 715, endPoint y: 392, distance: 33.9
click at [725, 419] on div "Product Variant Description Bright - 6.0m Material Steel Lengths 5 at 1000.00mm…" at bounding box center [624, 457] width 592 height 114
drag, startPoint x: 627, startPoint y: 319, endPoint x: 534, endPoint y: 312, distance: 93.9
click at [626, 318] on div "Products Show / Hide columns" at bounding box center [654, 307] width 955 height 44
click at [92, 171] on div "Linked Orders" at bounding box center [104, 171] width 53 height 11
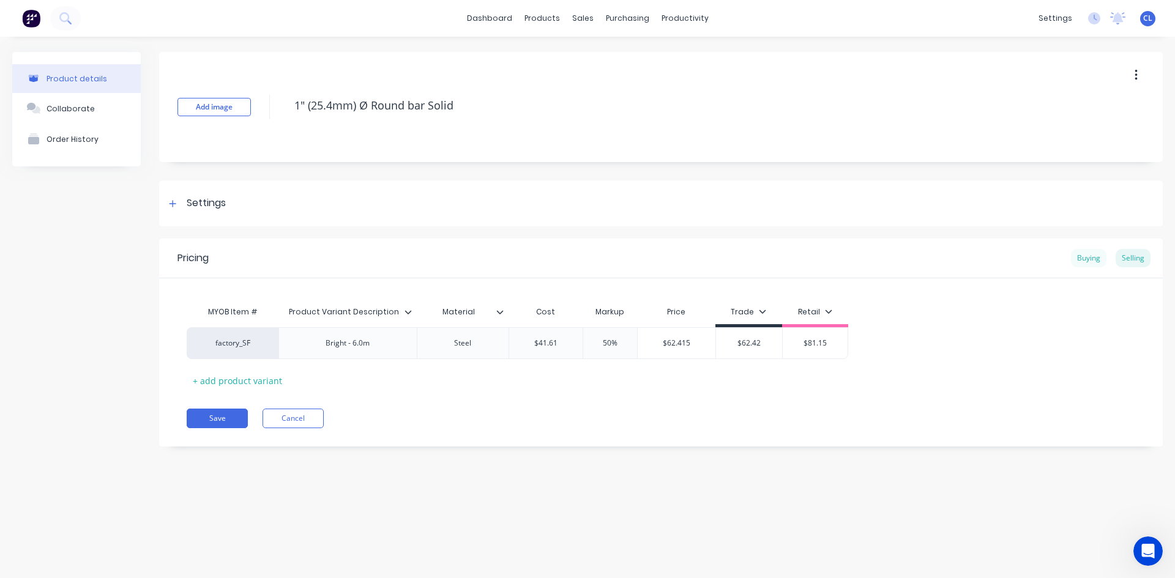
click at [1081, 261] on div "Buying" at bounding box center [1088, 258] width 35 height 18
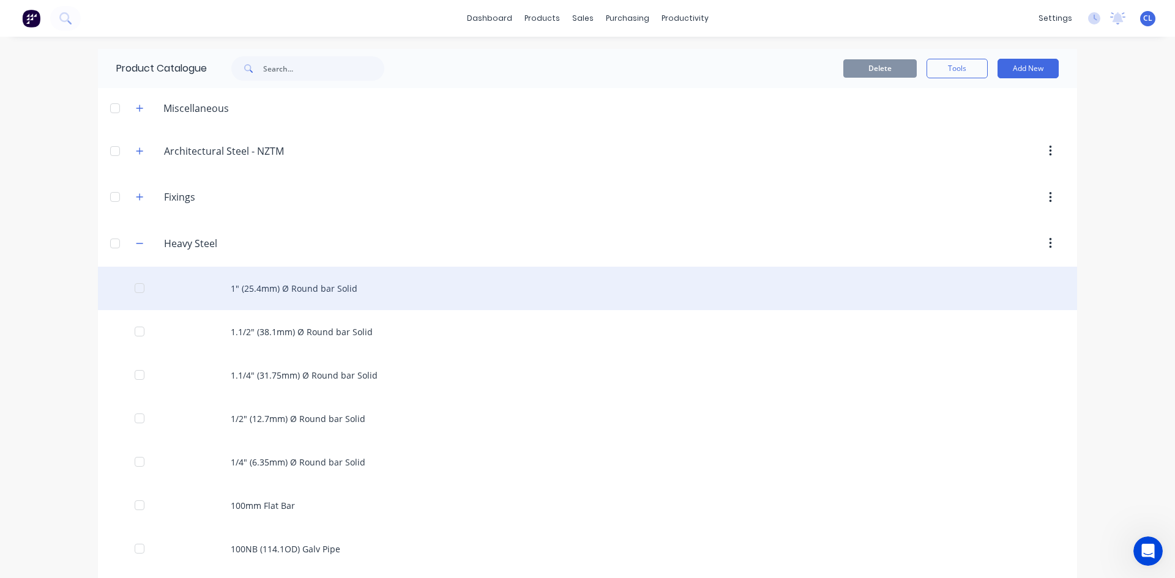
click at [322, 288] on div "1" (25.4mm) Ø Round bar Solid" at bounding box center [587, 288] width 979 height 43
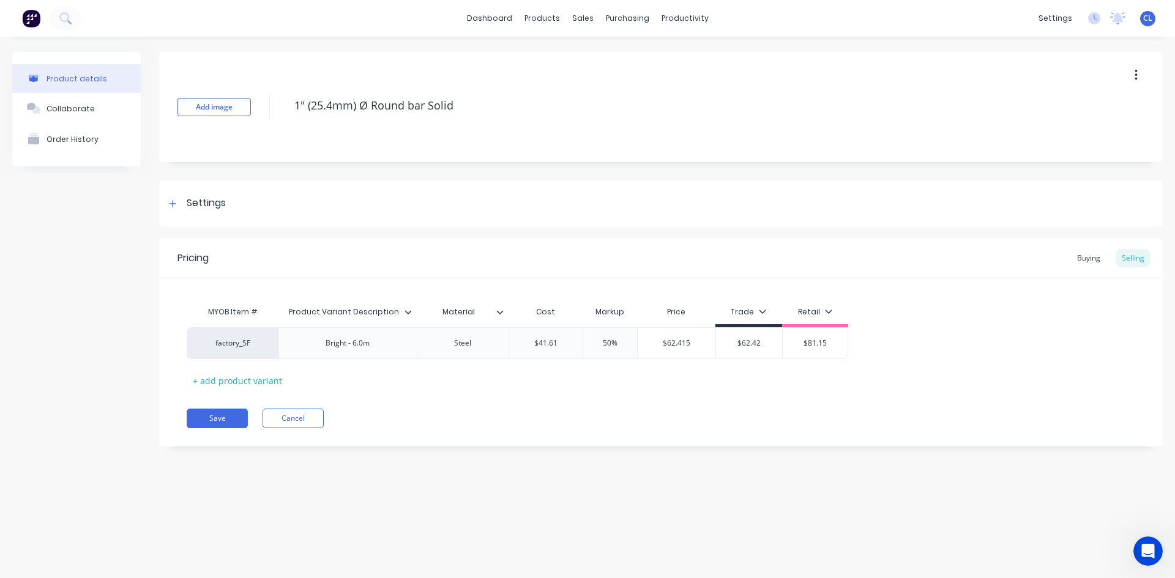
type textarea "x"
click at [52, 142] on div "Order History" at bounding box center [73, 139] width 52 height 9
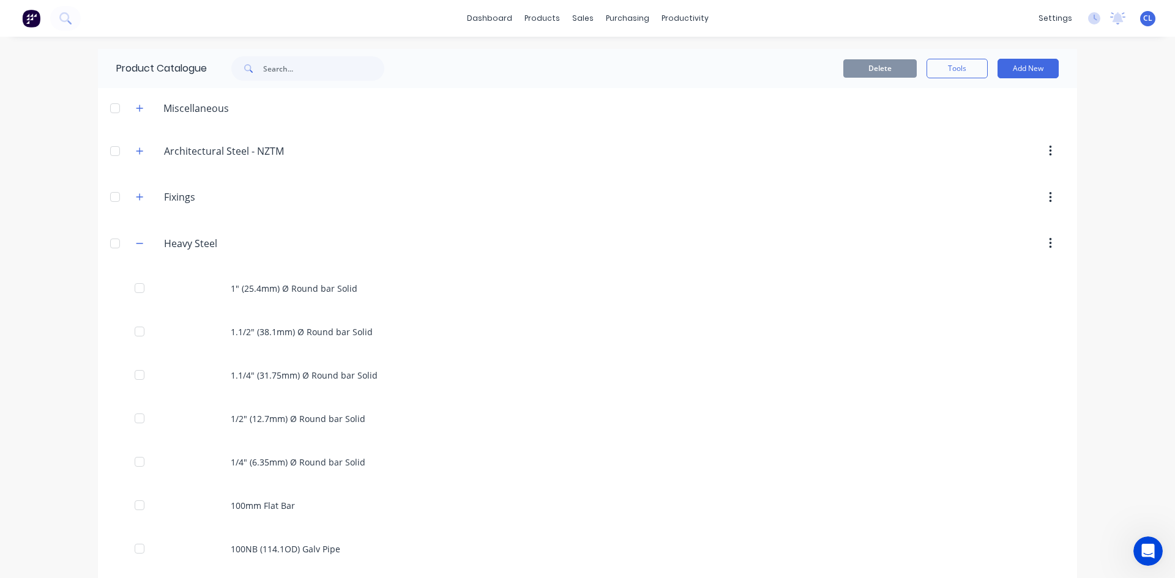
click at [526, 76] on div "Delete Tools Add New" at bounding box center [737, 69] width 644 height 20
click at [600, 15] on div "purchasing" at bounding box center [628, 18] width 56 height 18
click at [647, 83] on div "Suppliers" at bounding box center [648, 83] width 37 height 11
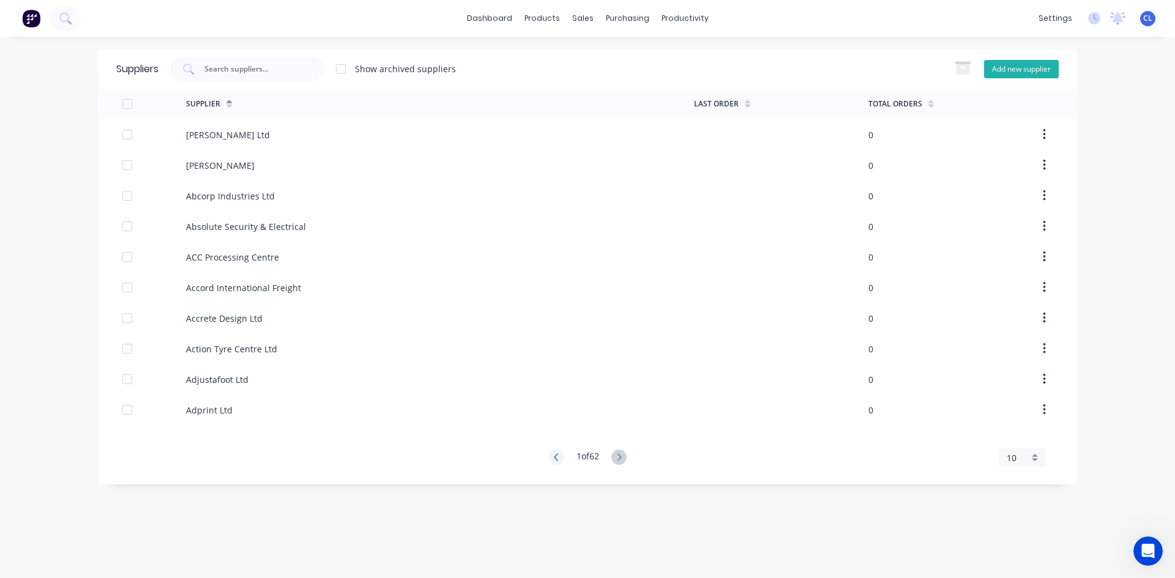
click at [1023, 61] on button "Add new supplier" at bounding box center [1021, 69] width 75 height 18
select select "NZ"
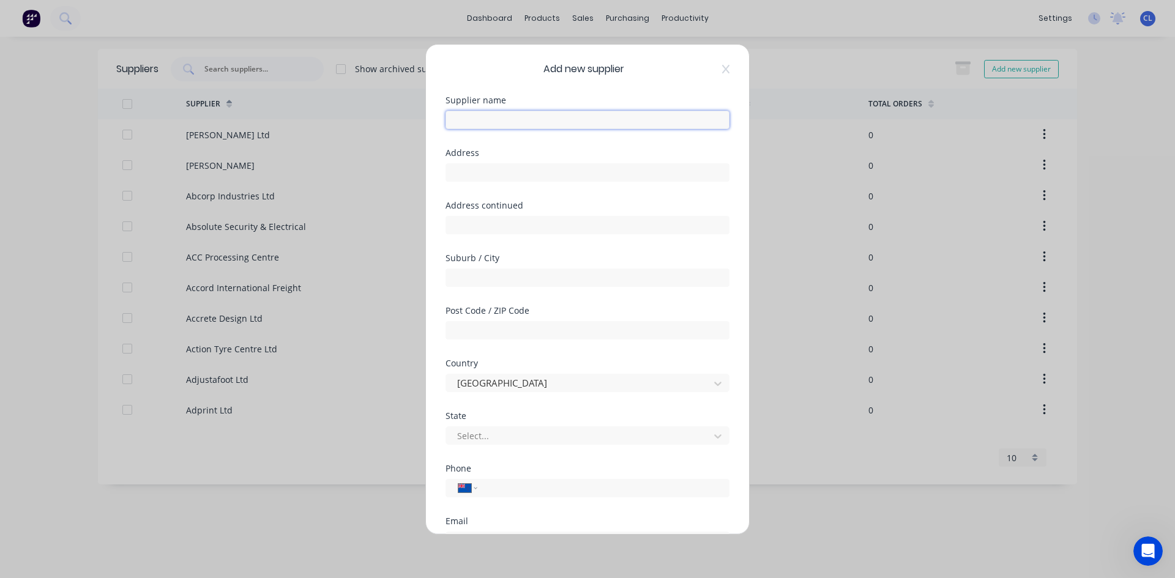
click at [501, 119] on input "text" at bounding box center [588, 120] width 284 height 18
drag, startPoint x: 464, startPoint y: 118, endPoint x: 510, endPoint y: 124, distance: 45.6
click at [510, 124] on input "VC S/sheet" at bounding box center [588, 120] width 284 height 18
click at [468, 121] on input "VC Quote" at bounding box center [588, 120] width 284 height 18
type input "VC S/Sheet"
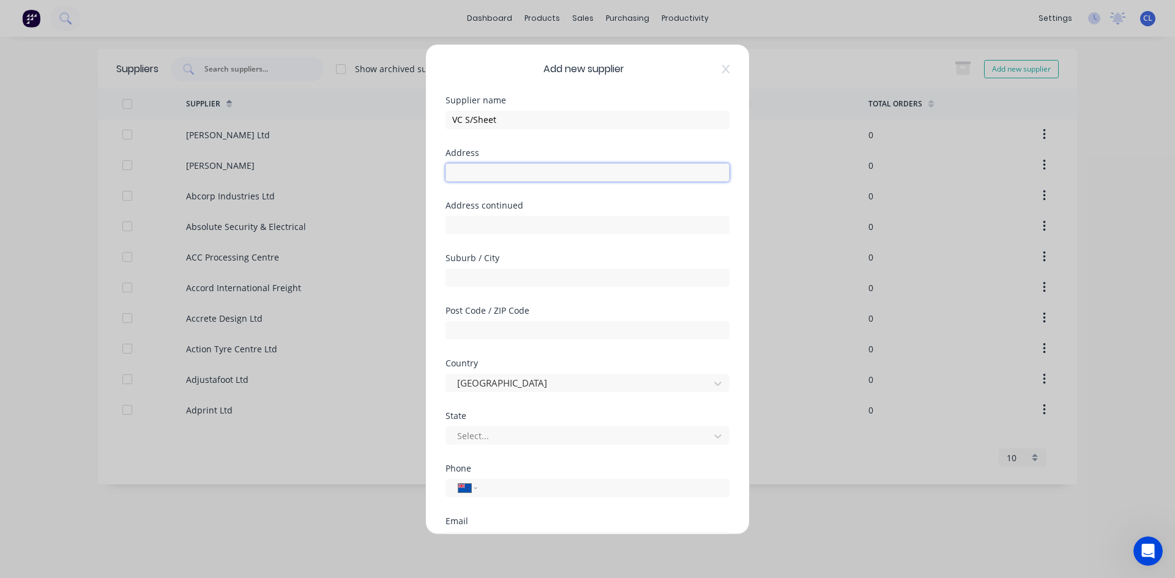
click at [479, 178] on input "text" at bounding box center [588, 172] width 284 height 18
click at [489, 490] on input "tel" at bounding box center [601, 488] width 231 height 14
click at [479, 162] on div at bounding box center [588, 170] width 284 height 21
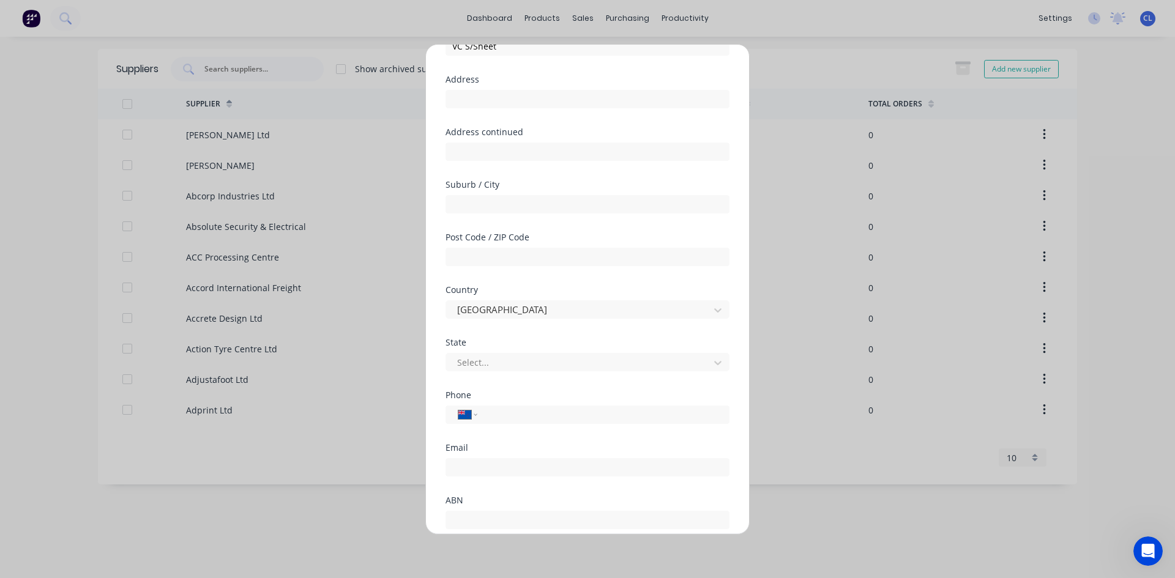
scroll to position [160, 0]
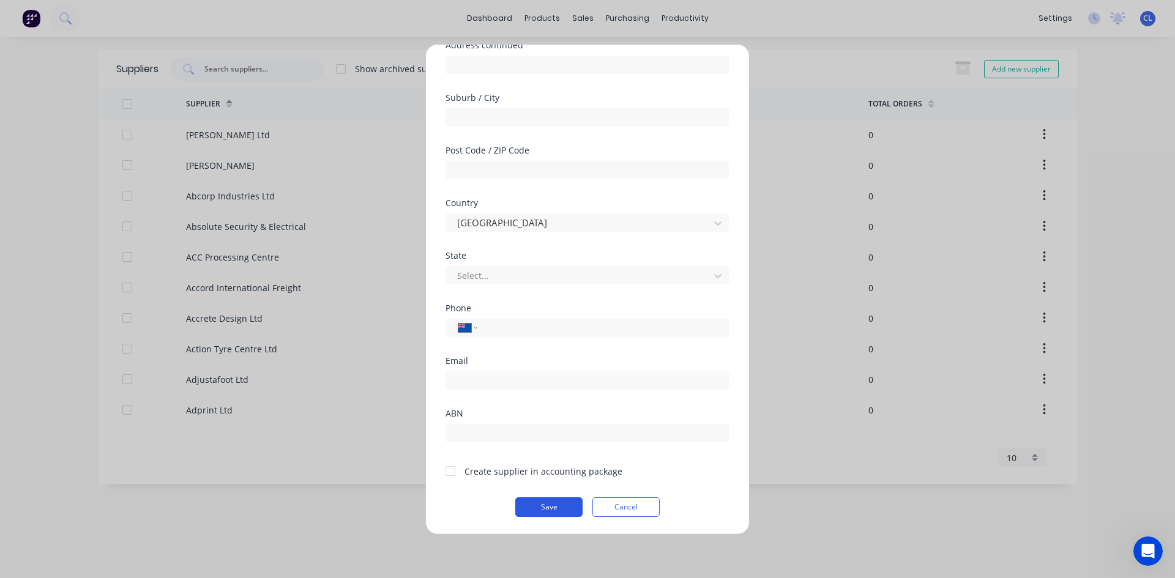
click at [548, 505] on button "Save" at bounding box center [548, 508] width 67 height 20
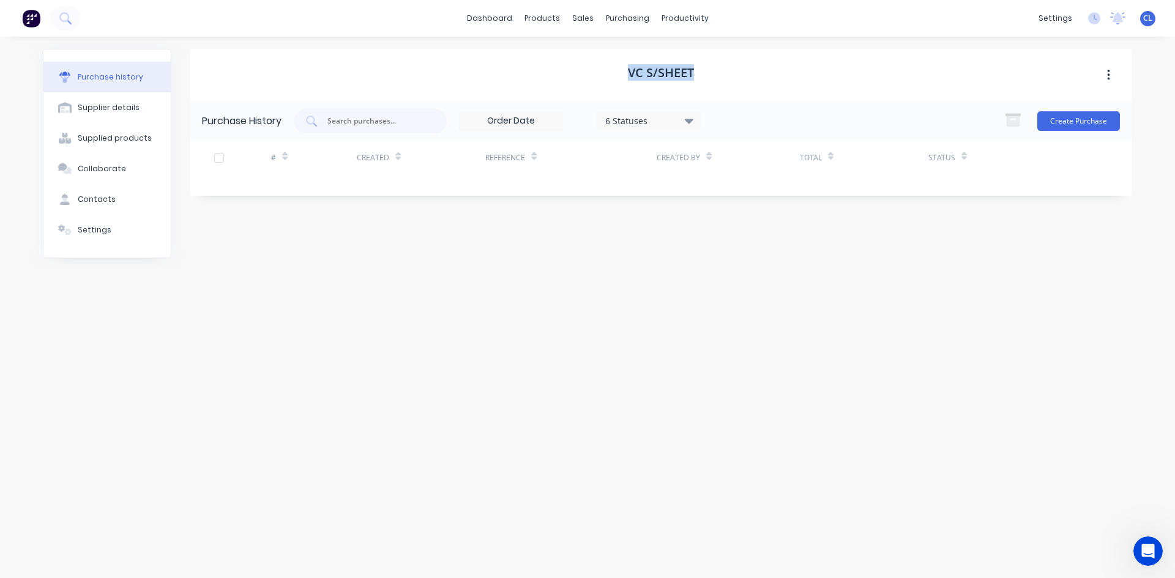
drag, startPoint x: 628, startPoint y: 72, endPoint x: 692, endPoint y: 76, distance: 63.8
click at [692, 76] on h1 "VC S/Sheet" at bounding box center [661, 72] width 66 height 15
copy h1 "VC S/Sheet"
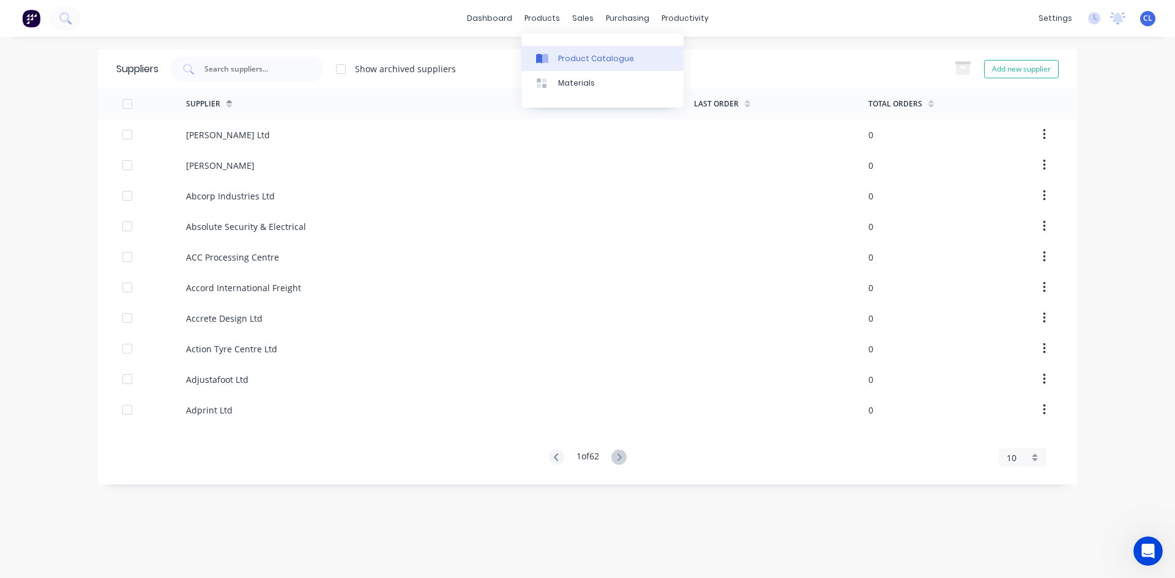
click at [571, 61] on div "Product Catalogue" at bounding box center [596, 58] width 76 height 11
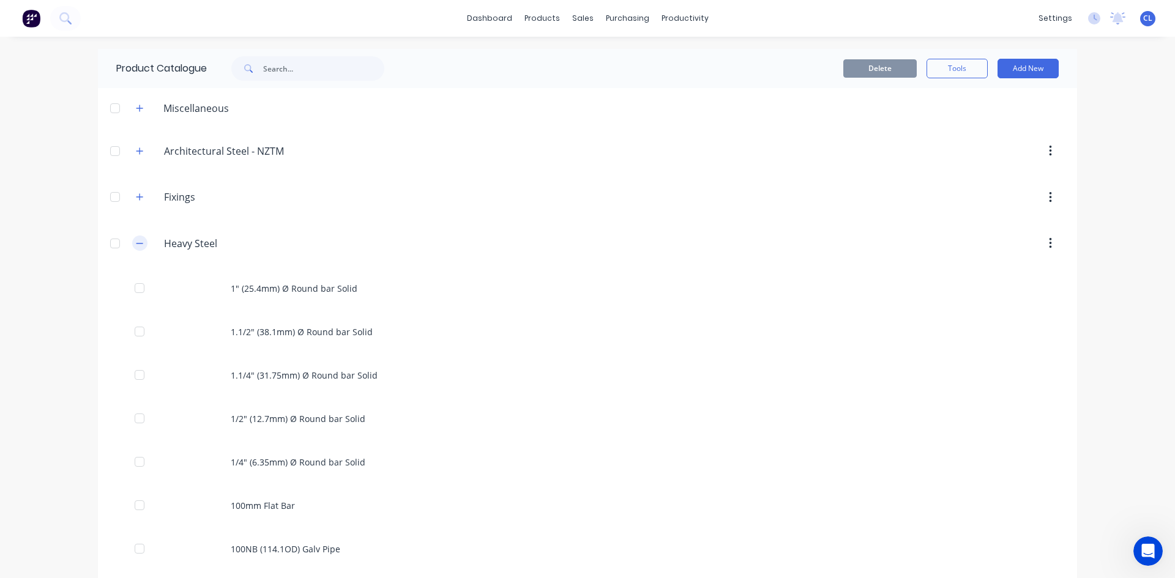
click at [136, 242] on icon "button" at bounding box center [139, 243] width 7 height 9
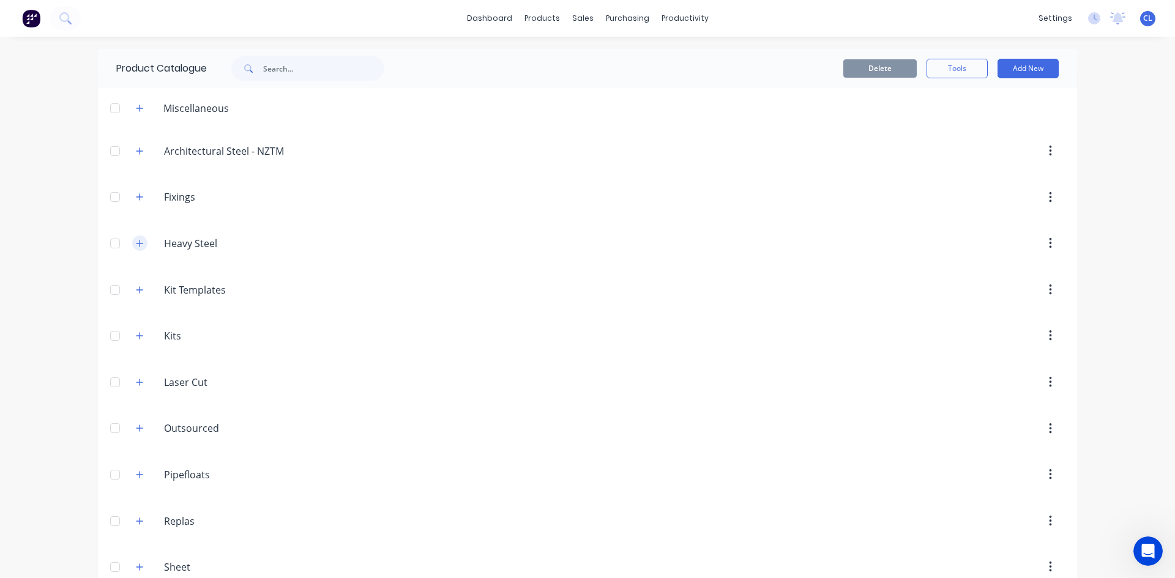
click at [136, 243] on icon "button" at bounding box center [139, 243] width 7 height 9
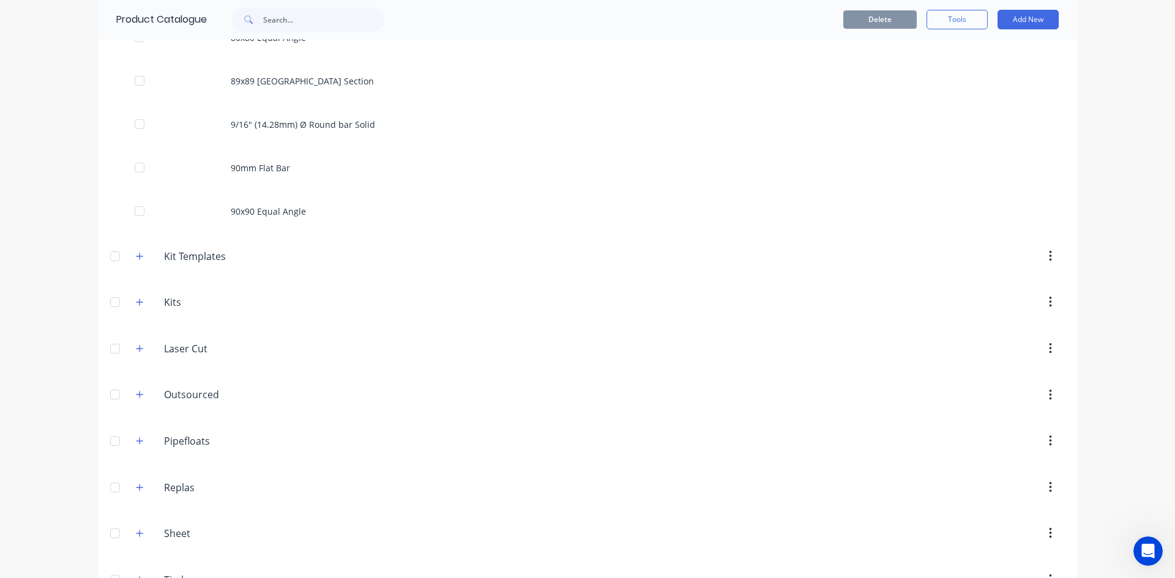
scroll to position [6110, 0]
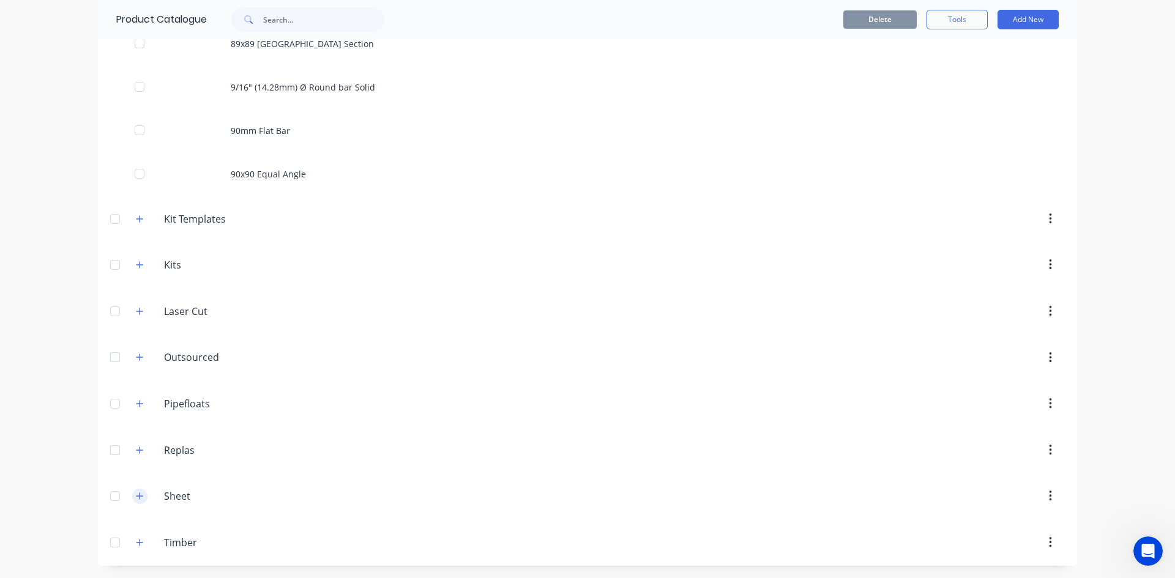
click at [137, 494] on icon "button" at bounding box center [139, 496] width 7 height 9
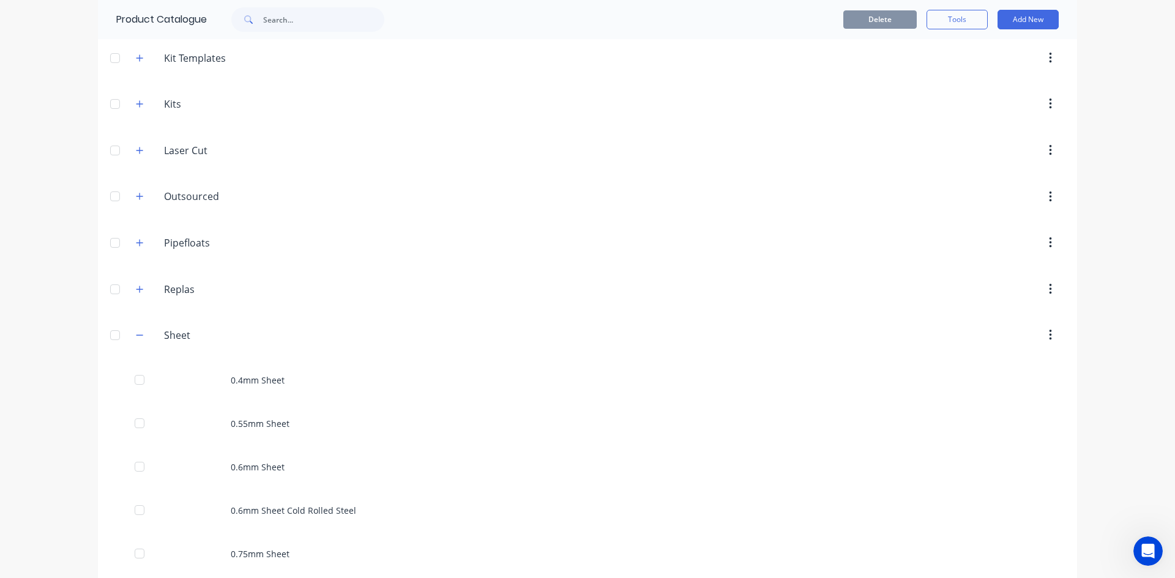
scroll to position [6172, 0]
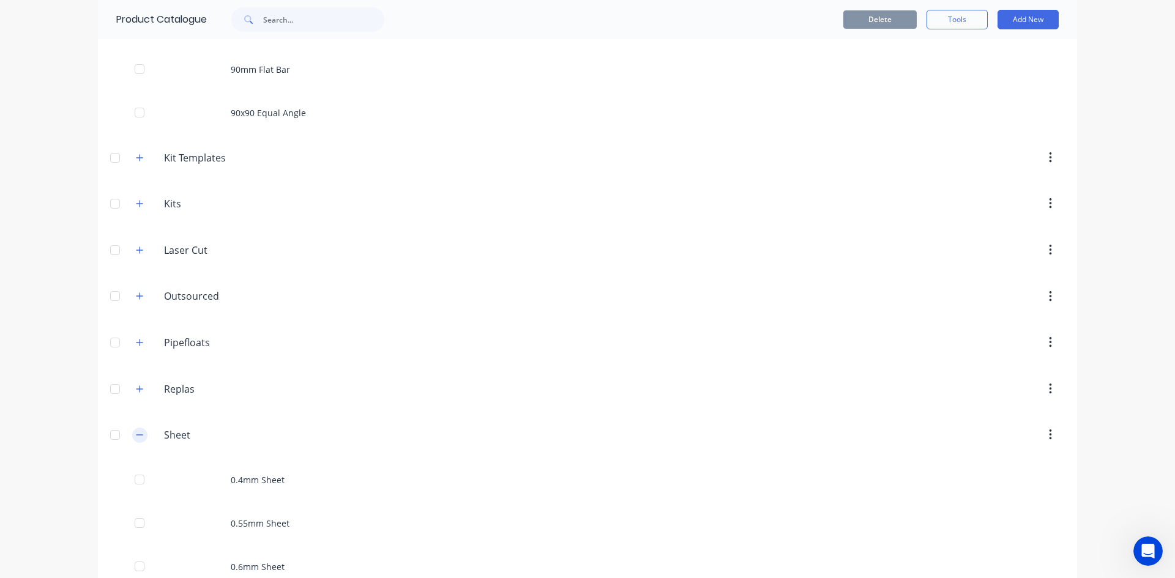
click at [136, 437] on icon "button" at bounding box center [139, 435] width 7 height 9
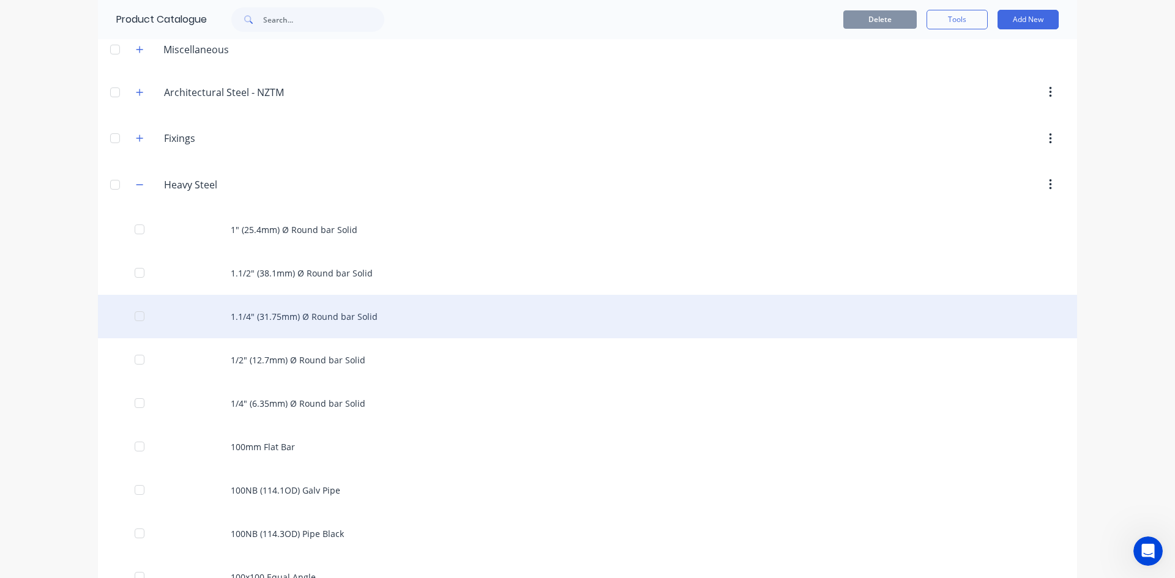
scroll to position [0, 0]
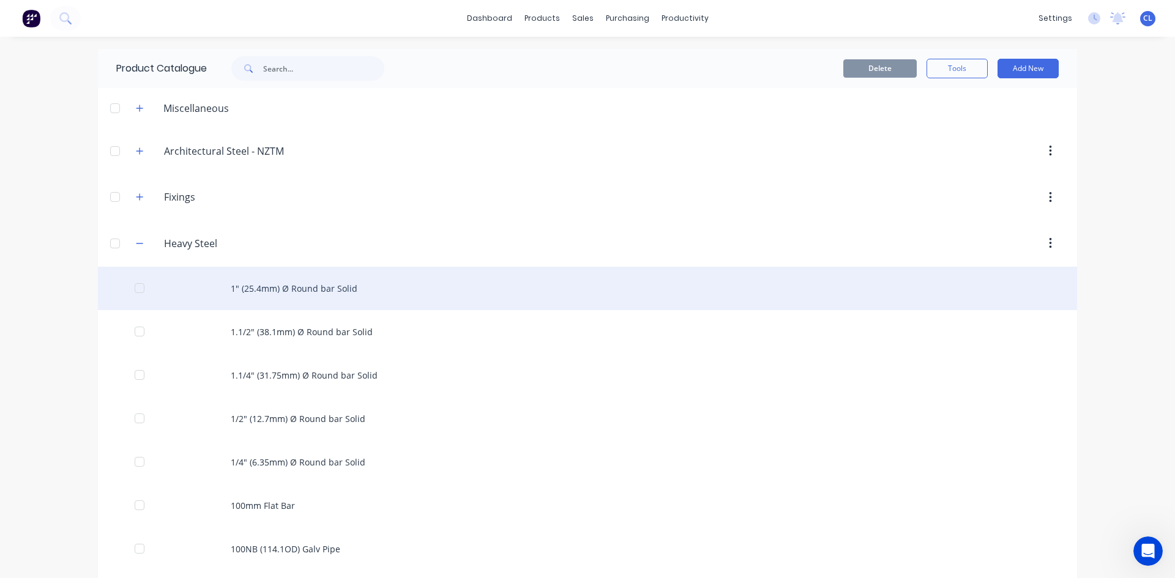
click at [308, 286] on div "1" (25.4mm) Ø Round bar Solid" at bounding box center [587, 288] width 979 height 43
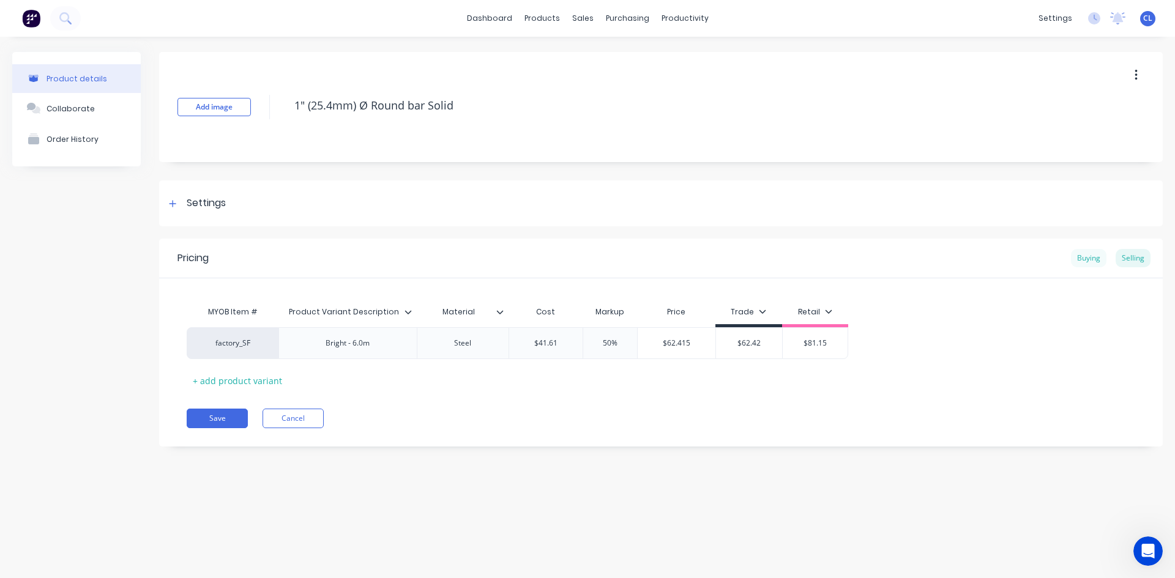
click at [1087, 260] on div "Buying" at bounding box center [1088, 258] width 35 height 18
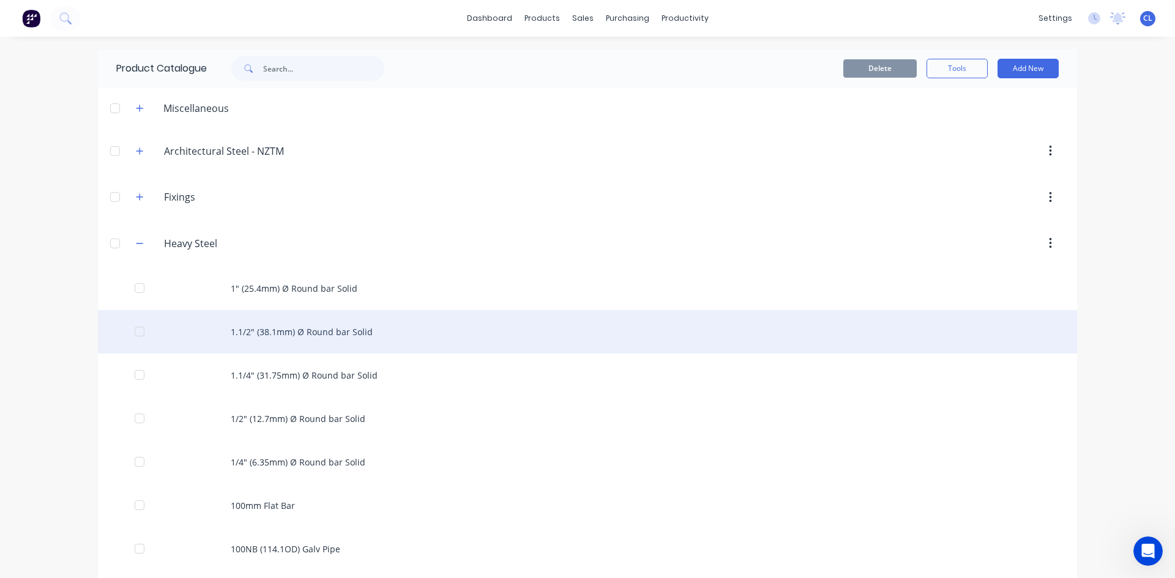
click at [270, 344] on div "1.1/2" (38.1mm) Ø Round bar Solid" at bounding box center [587, 331] width 979 height 43
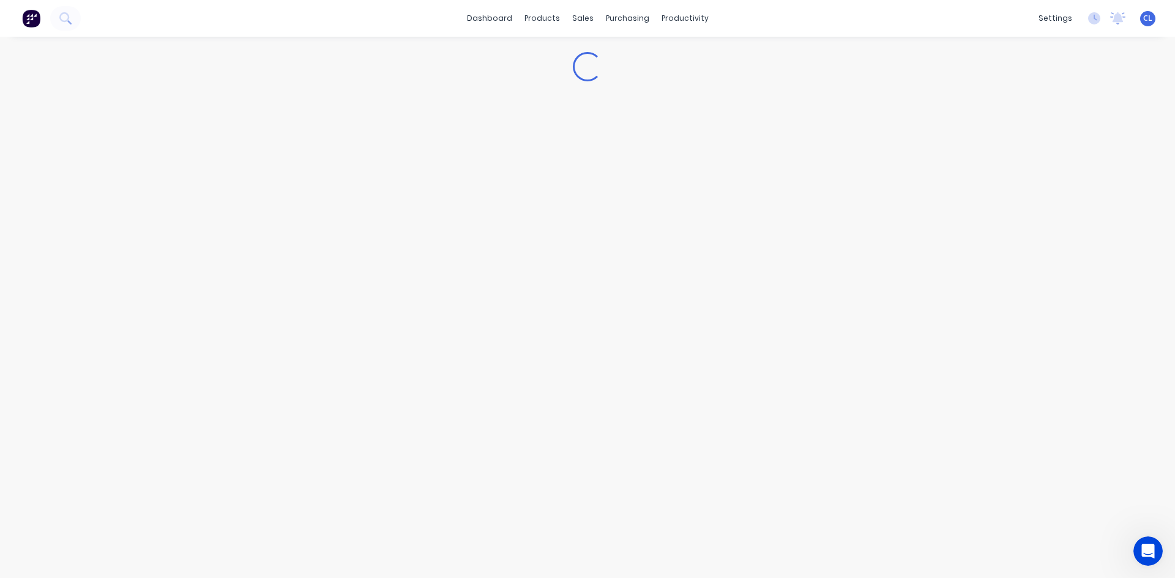
click at [275, 338] on div "Loading..." at bounding box center [587, 295] width 1175 height 517
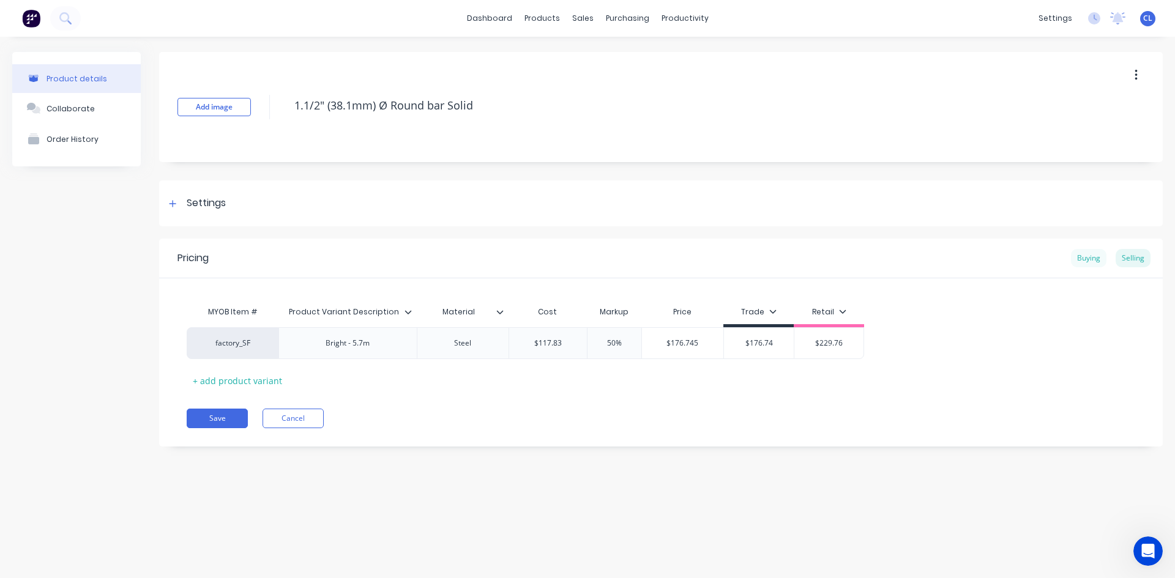
click at [1095, 256] on div "Buying" at bounding box center [1088, 258] width 35 height 18
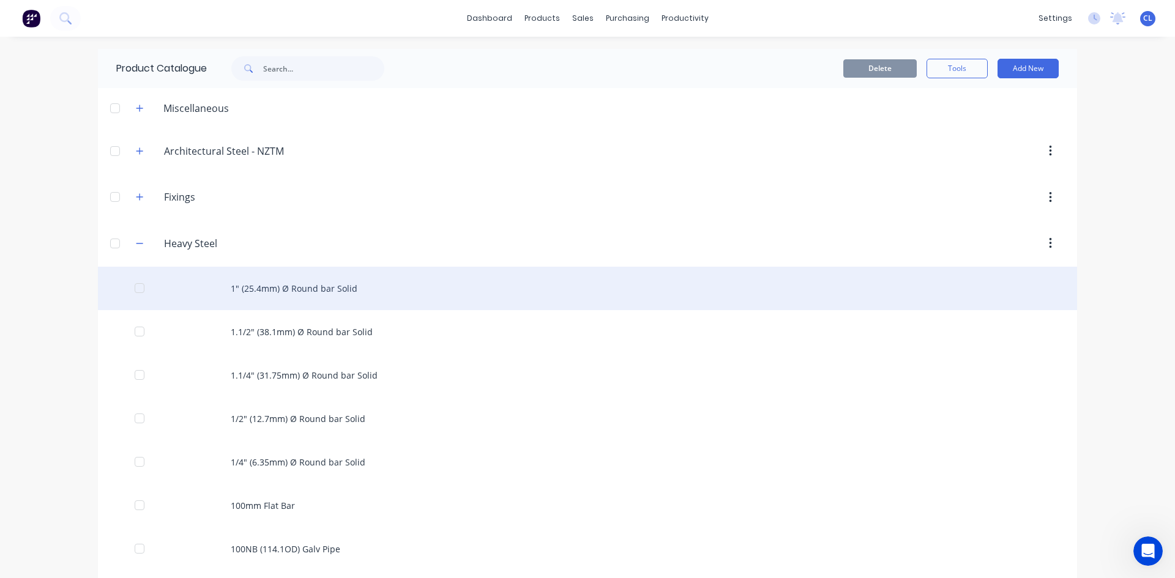
click at [321, 285] on div "1" (25.4mm) Ø Round bar Solid" at bounding box center [587, 288] width 979 height 43
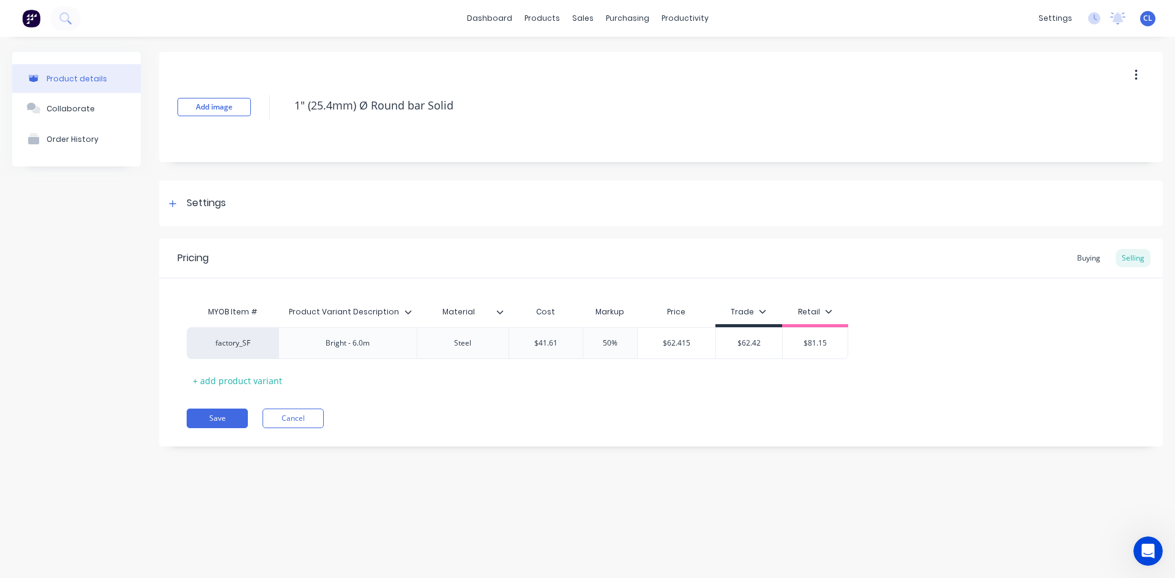
type textarea "x"
click at [647, 80] on div "Suppliers" at bounding box center [653, 83] width 37 height 11
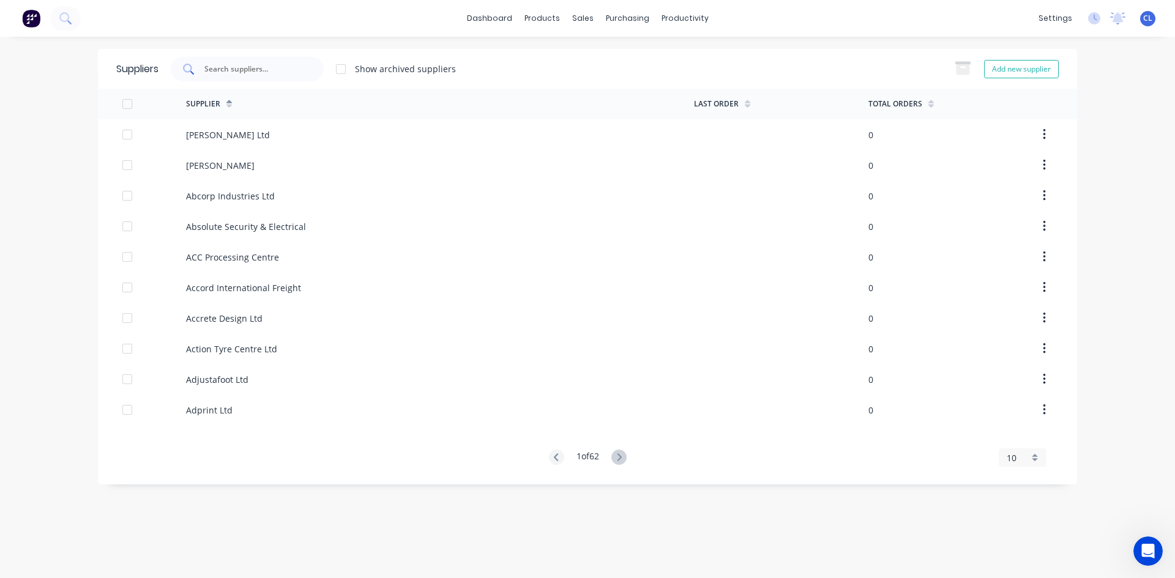
click at [256, 69] on input "text" at bounding box center [254, 69] width 102 height 12
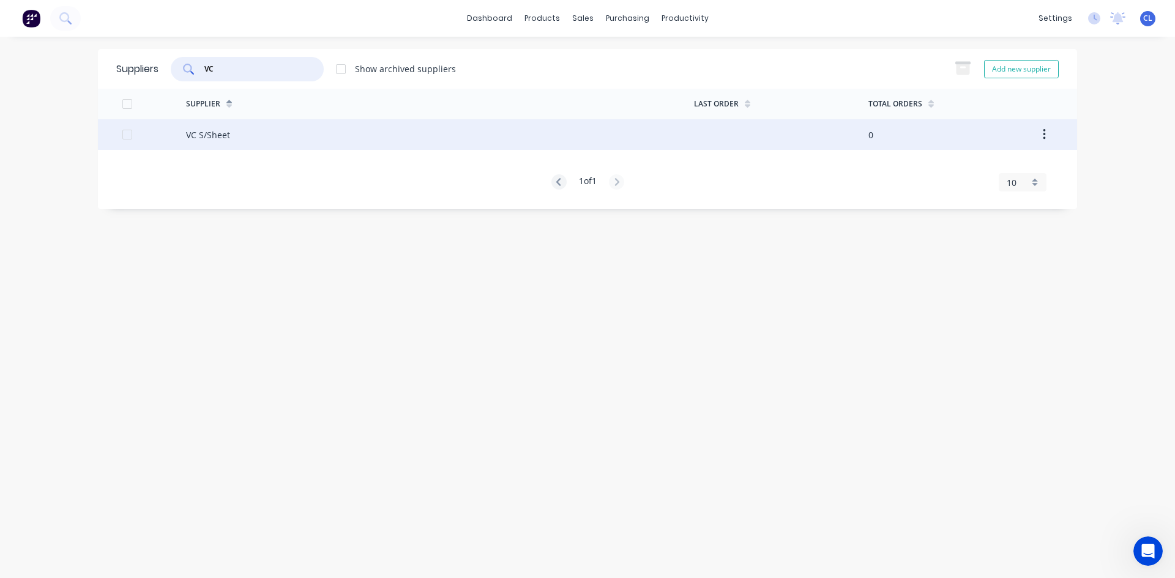
type input "VC"
click at [212, 136] on div "VC S/Sheet" at bounding box center [208, 135] width 44 height 13
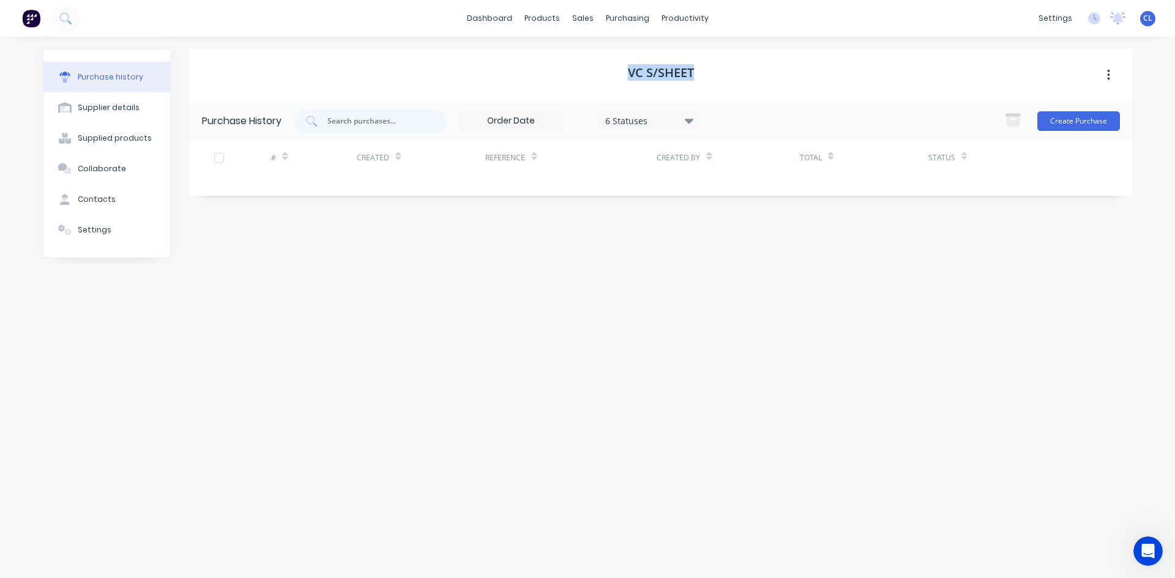
drag, startPoint x: 613, startPoint y: 70, endPoint x: 706, endPoint y: 74, distance: 92.5
click at [706, 74] on div "VC S/Sheet" at bounding box center [661, 75] width 942 height 52
copy h1 "VC S/Sheet"
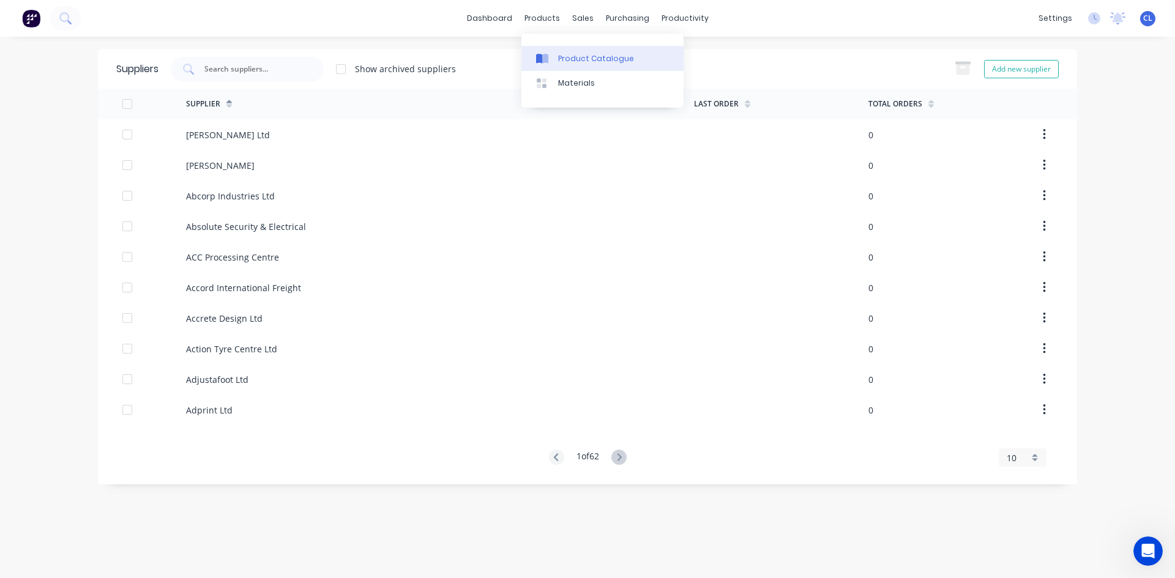
click at [567, 59] on div "Product Catalogue" at bounding box center [596, 58] width 76 height 11
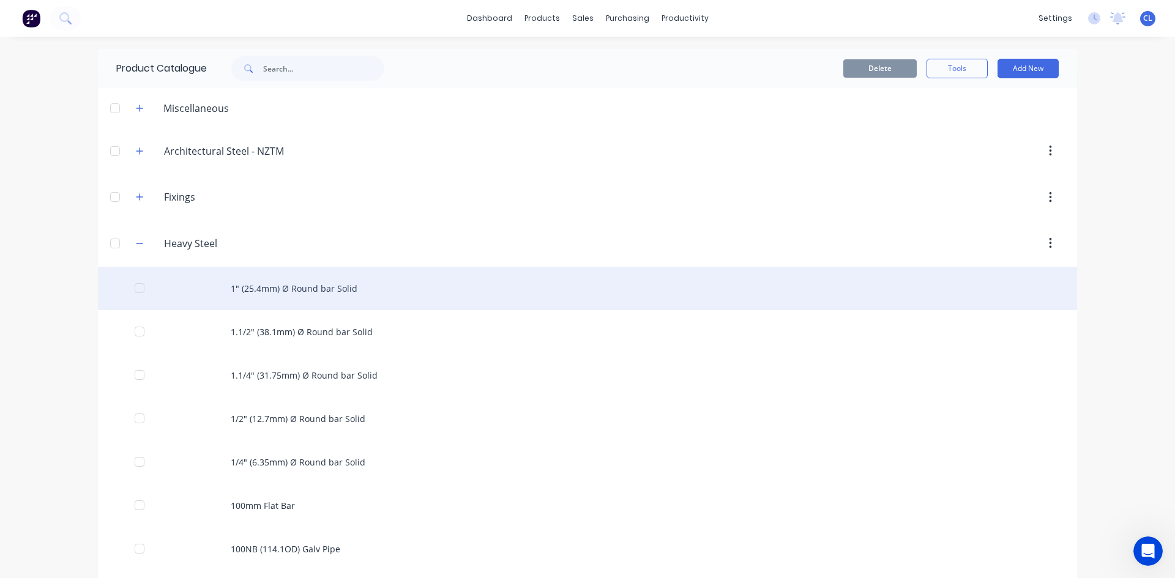
click at [308, 287] on div "1" (25.4mm) Ø Round bar Solid" at bounding box center [587, 288] width 979 height 43
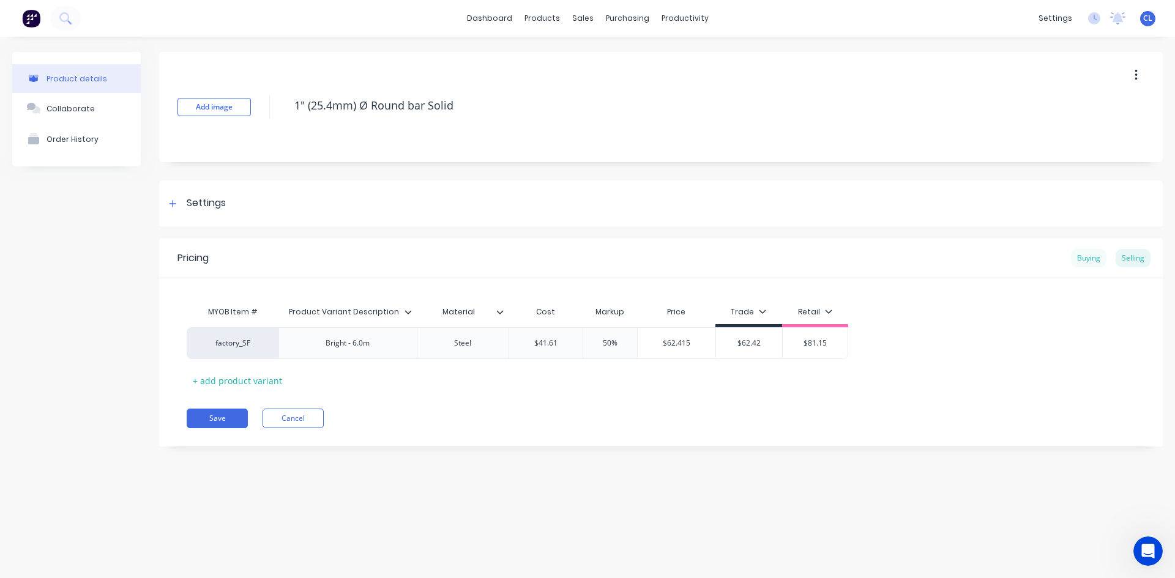
click at [1089, 259] on div "Buying" at bounding box center [1088, 258] width 35 height 18
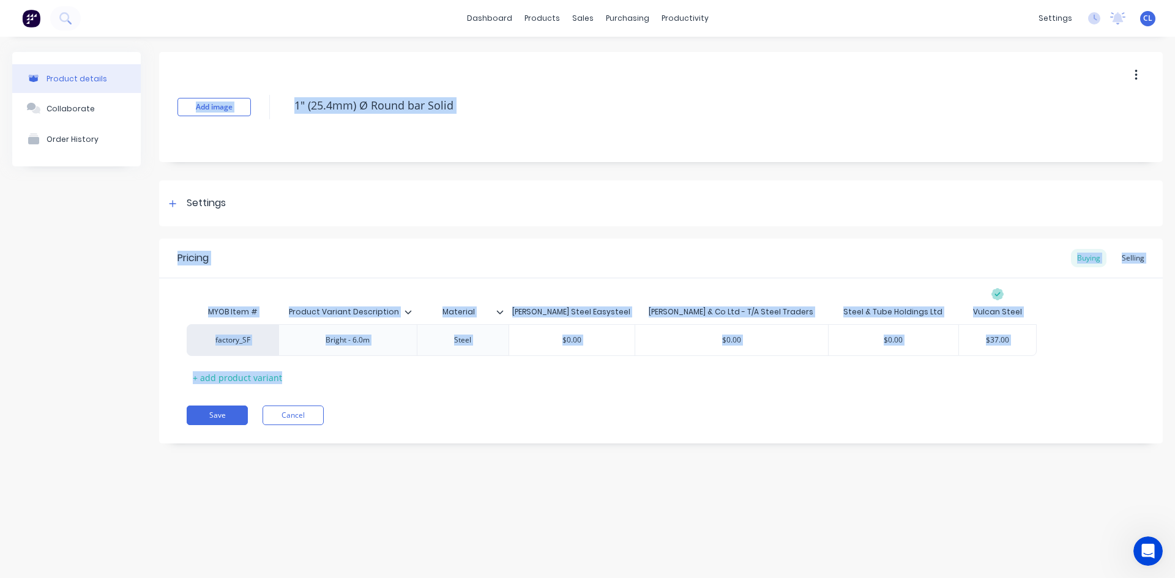
drag, startPoint x: 142, startPoint y: 340, endPoint x: 811, endPoint y: 362, distance: 669.8
click at [811, 362] on div "Product details Collaborate Order History Add image 1" (25.4mm) Ø Round bar Sol…" at bounding box center [587, 257] width 1150 height 410
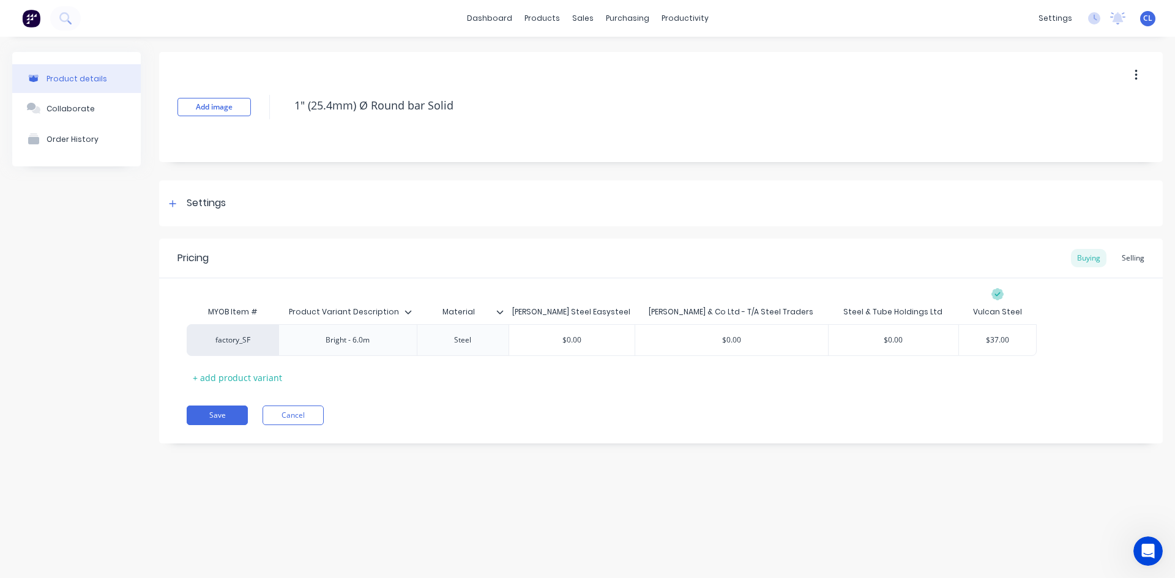
click at [1067, 358] on div "MYOB Item # Product Variant Description Material Fletcher Steel Easysteel H. J.…" at bounding box center [661, 344] width 949 height 88
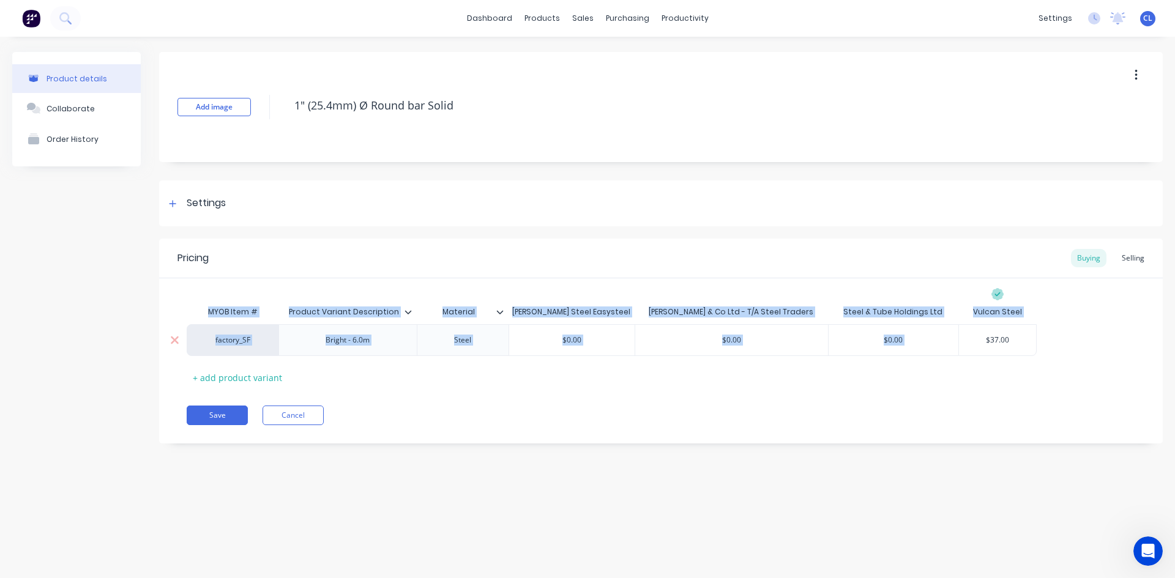
drag, startPoint x: 208, startPoint y: 310, endPoint x: 1026, endPoint y: 335, distance: 818.6
click at [1026, 335] on div "MYOB Item # Product Variant Description Material Fletcher Steel Easysteel H. J.…" at bounding box center [661, 344] width 949 height 88
copy div "MYOB Item # Product Variant Description Material Fletcher Steel Easysteel H. J.…"
drag, startPoint x: 436, startPoint y: 408, endPoint x: 416, endPoint y: 334, distance: 76.8
click at [438, 409] on div "Save Cancel" at bounding box center [675, 416] width 976 height 20
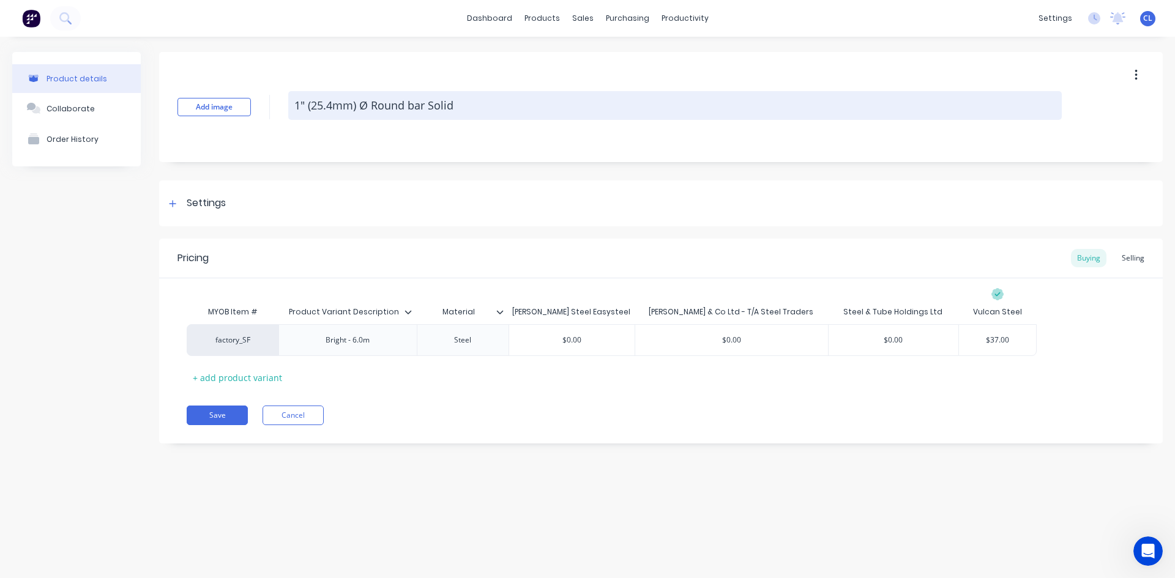
drag, startPoint x: 293, startPoint y: 106, endPoint x: 460, endPoint y: 107, distance: 166.5
click at [460, 107] on textarea "1" (25.4mm) Ø Round bar Solid" at bounding box center [675, 105] width 774 height 29
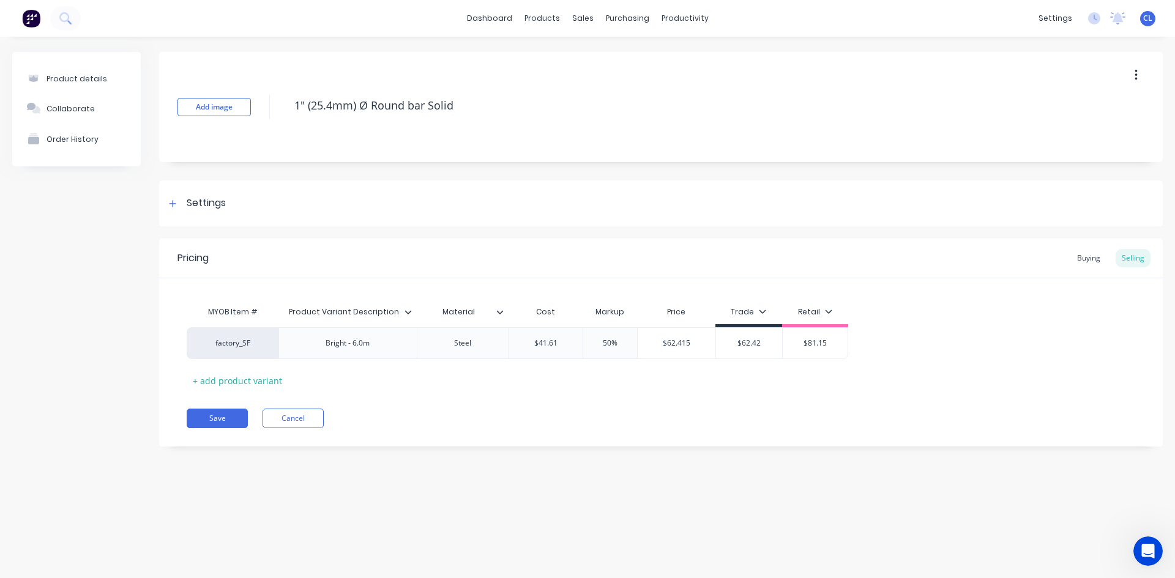
type textarea "x"
click at [1081, 253] on div "Buying" at bounding box center [1088, 258] width 35 height 18
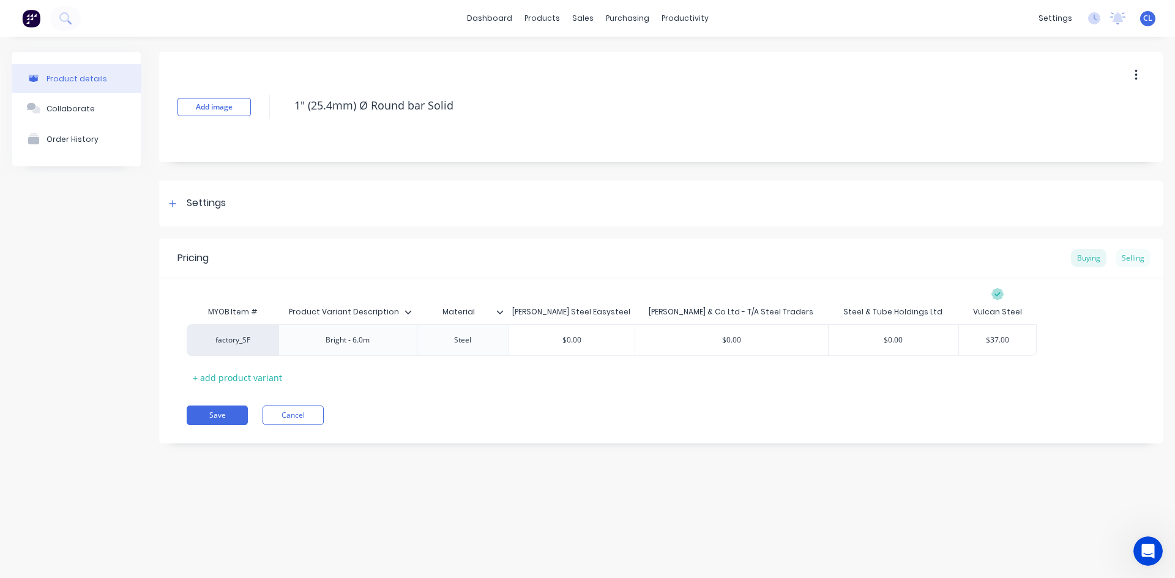
click at [1129, 258] on div "Selling" at bounding box center [1133, 258] width 35 height 18
